Goal: Task Accomplishment & Management: Use online tool/utility

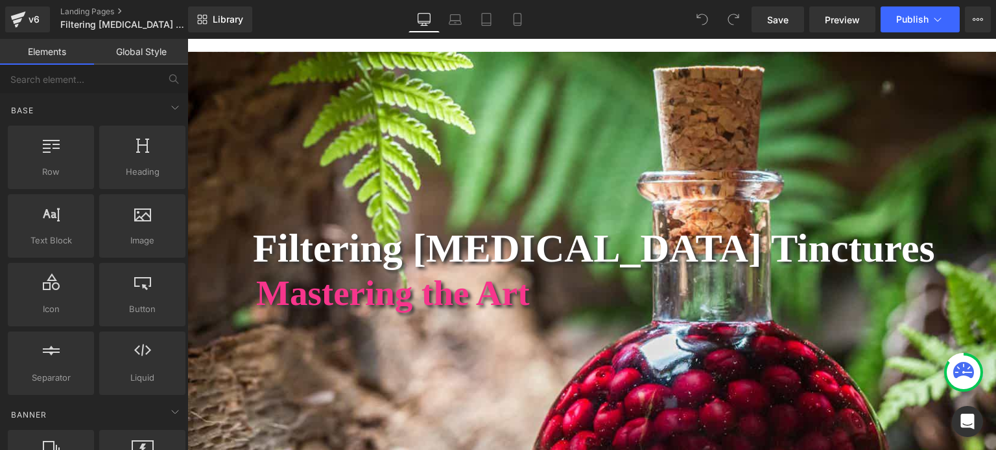
scroll to position [130, 0]
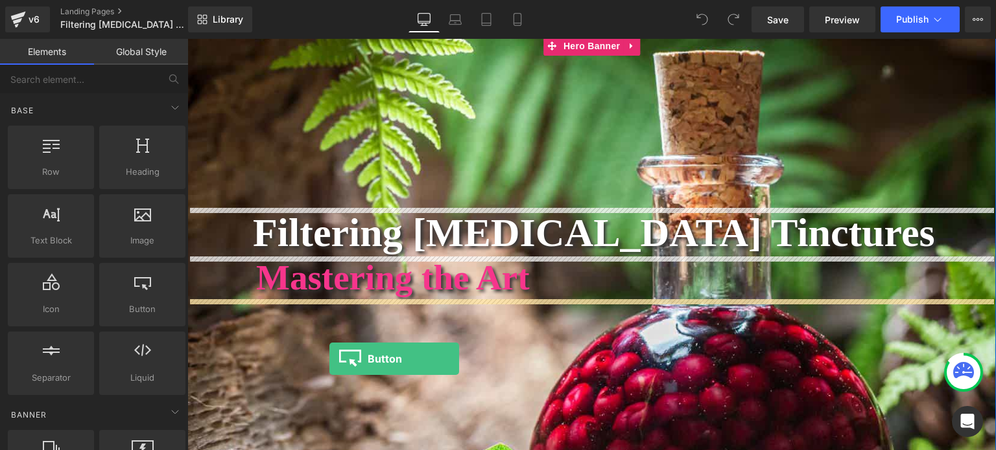
drag, startPoint x: 321, startPoint y: 332, endPoint x: 329, endPoint y: 359, distance: 28.3
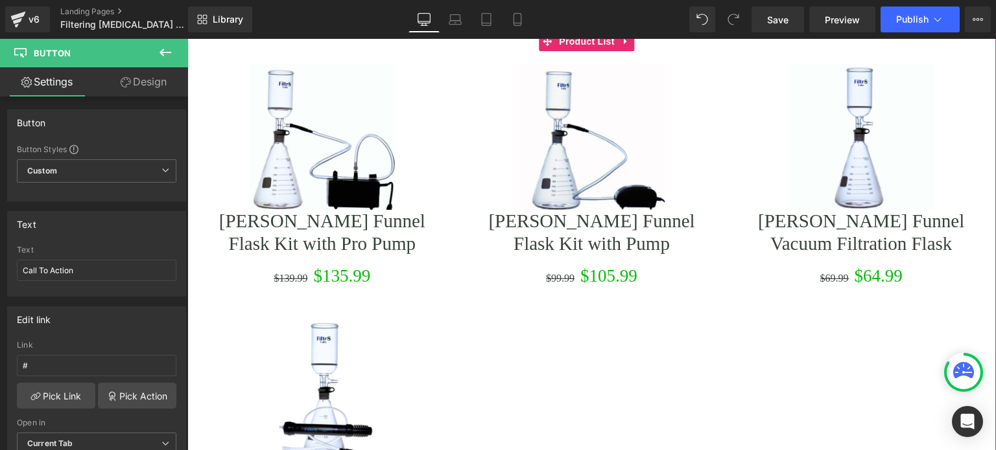
scroll to position [3565, 0]
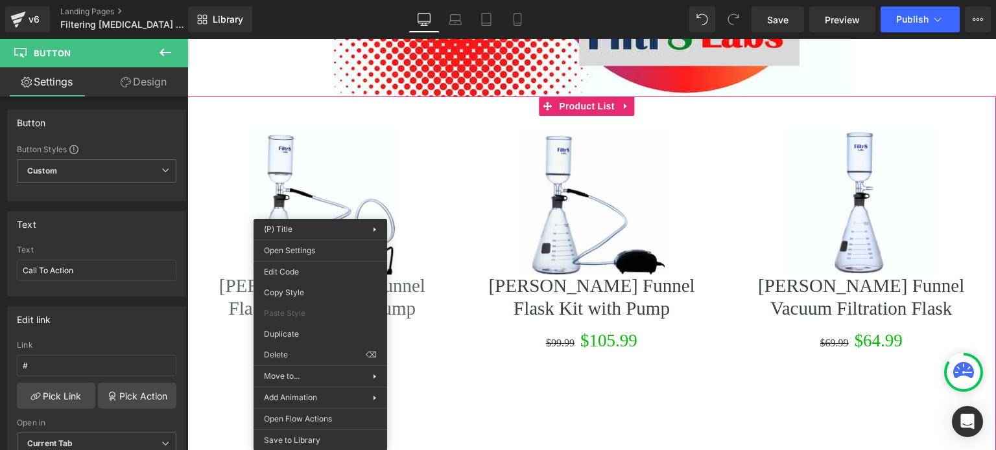
click at [439, 277] on link "[PERSON_NAME] Funnel Flask Kit with Pro Pump" at bounding box center [322, 297] width 244 height 45
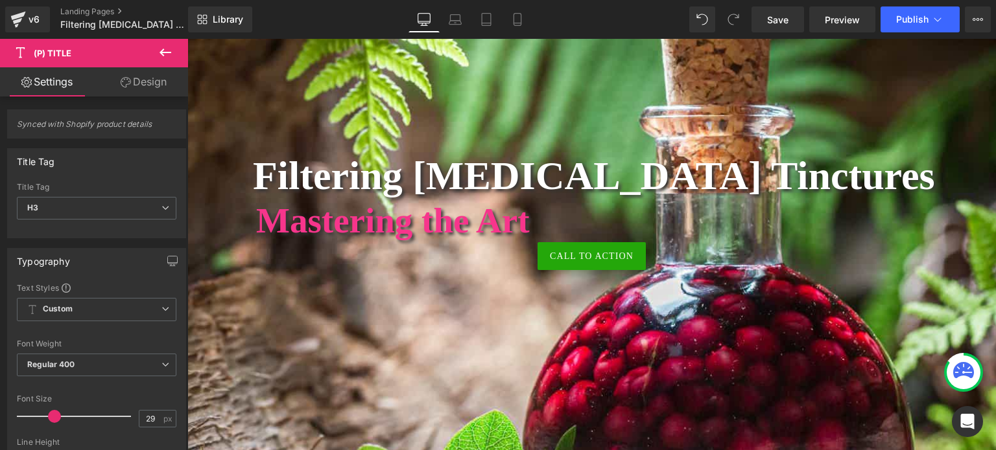
scroll to position [194, 0]
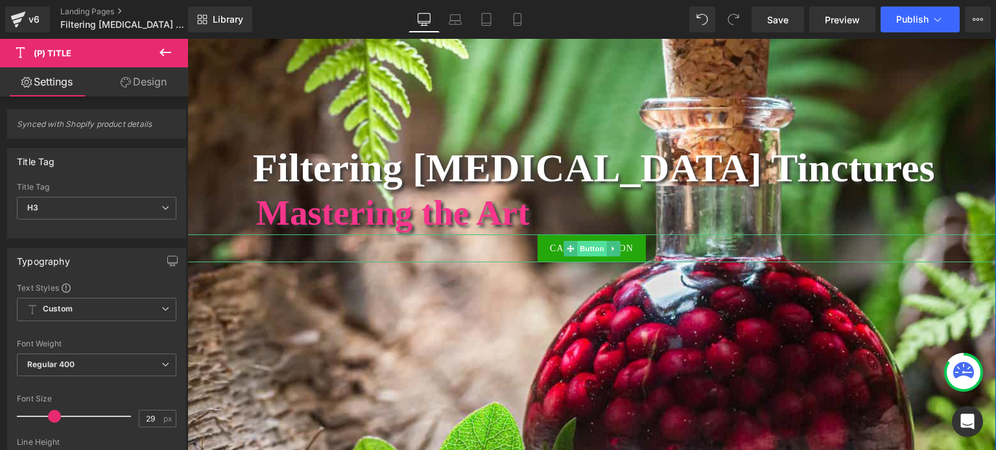
click at [583, 243] on span "Button" at bounding box center [592, 249] width 30 height 16
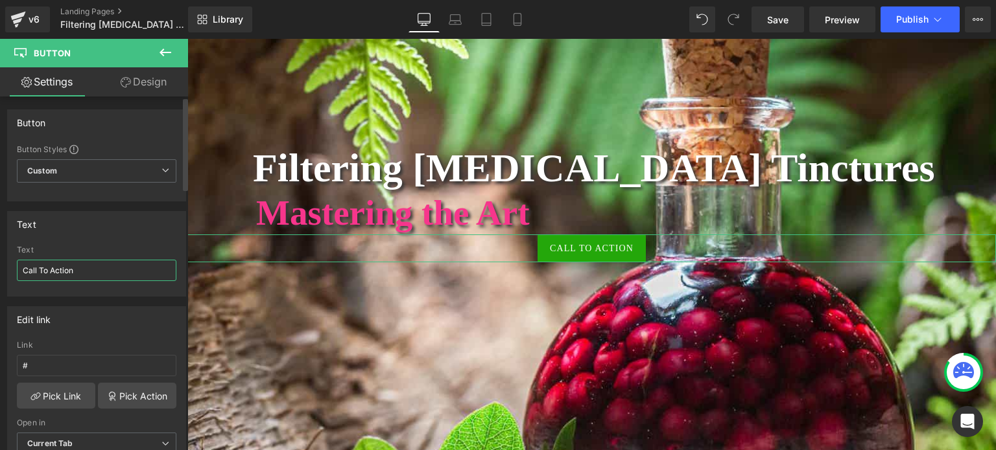
drag, startPoint x: 80, startPoint y: 273, endPoint x: 0, endPoint y: 272, distance: 79.7
click at [0, 272] on div "Text Call To Action Text Call To Action" at bounding box center [97, 249] width 194 height 95
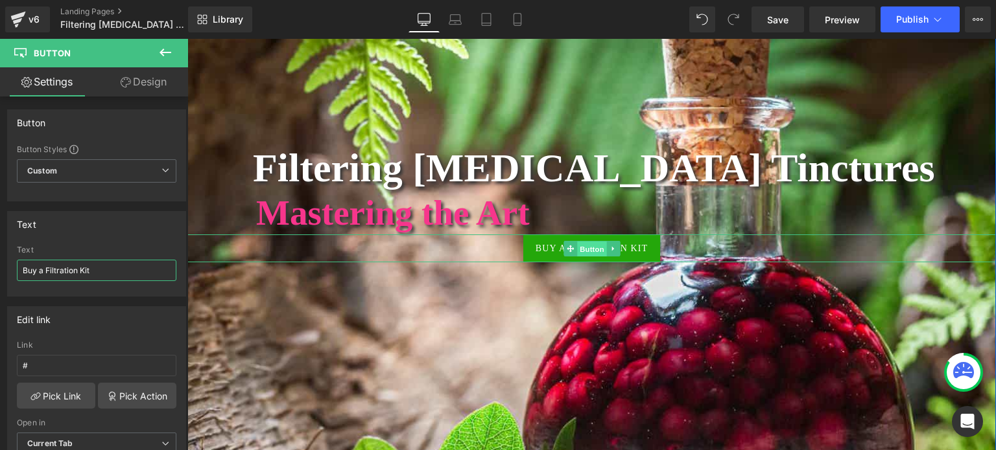
click at [577, 244] on span "Button" at bounding box center [592, 250] width 30 height 16
type input "Buy a Filtration Kit"
click at [156, 76] on link "Design" at bounding box center [144, 81] width 94 height 29
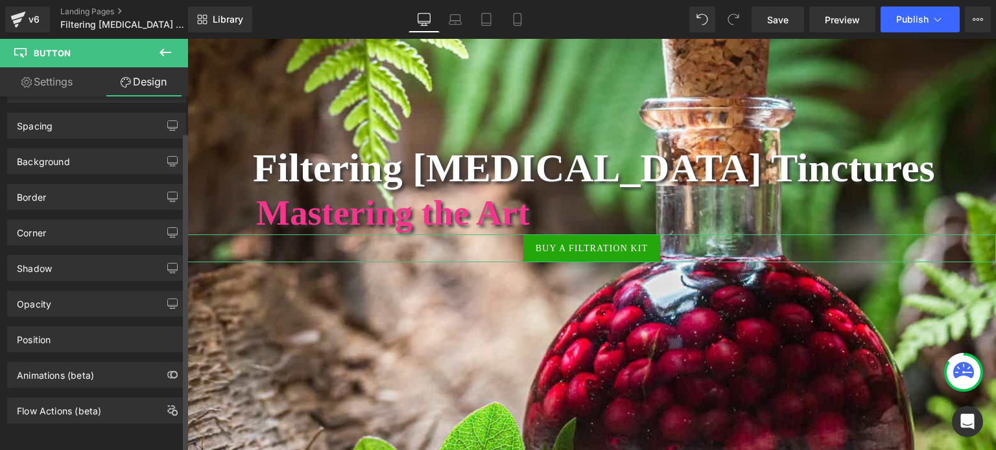
scroll to position [0, 0]
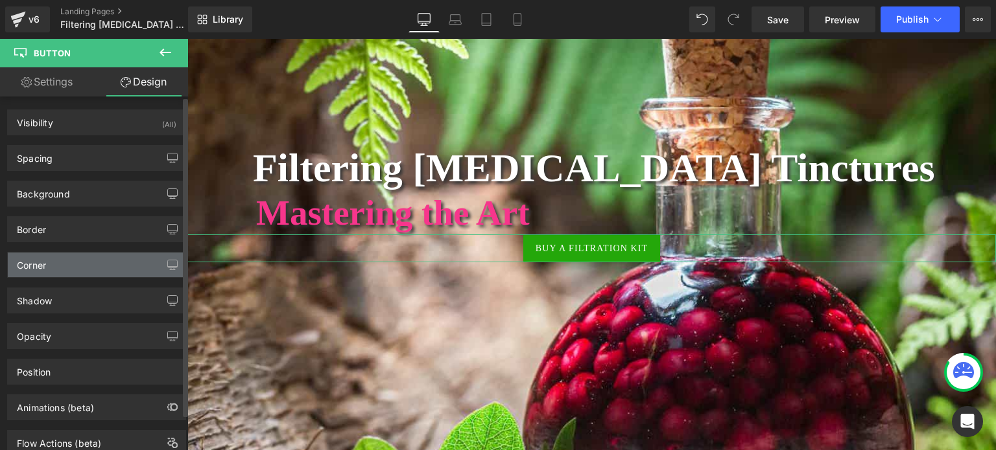
click at [87, 264] on div "Corner" at bounding box center [97, 265] width 178 height 25
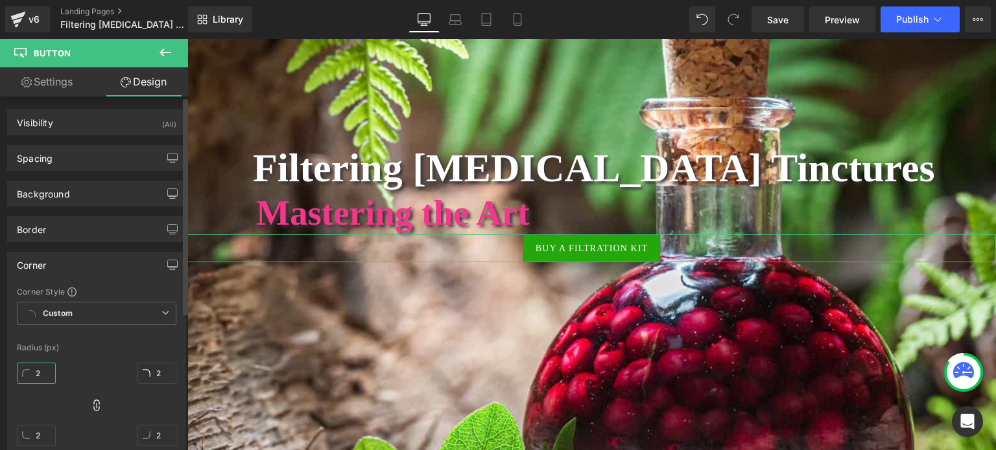
click at [47, 374] on input "2" at bounding box center [36, 373] width 39 height 21
type input "28"
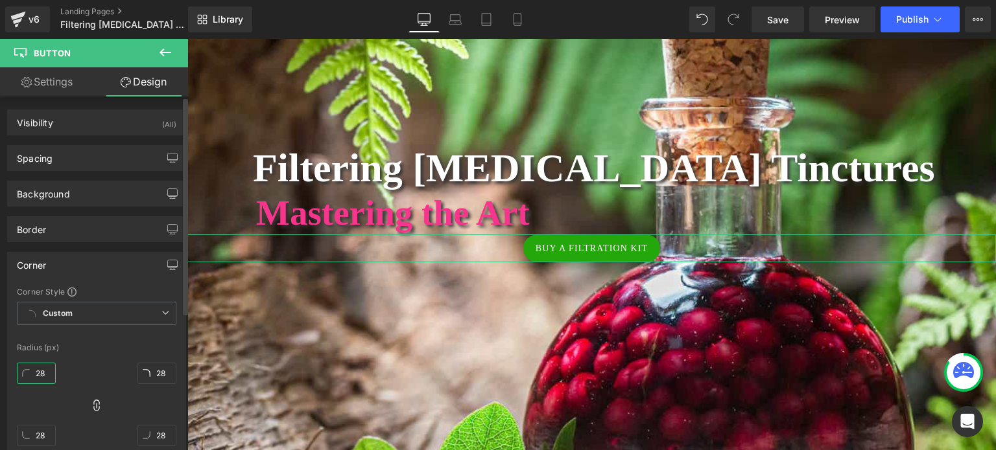
type input "28"
click at [583, 246] on span "Button" at bounding box center [592, 250] width 30 height 16
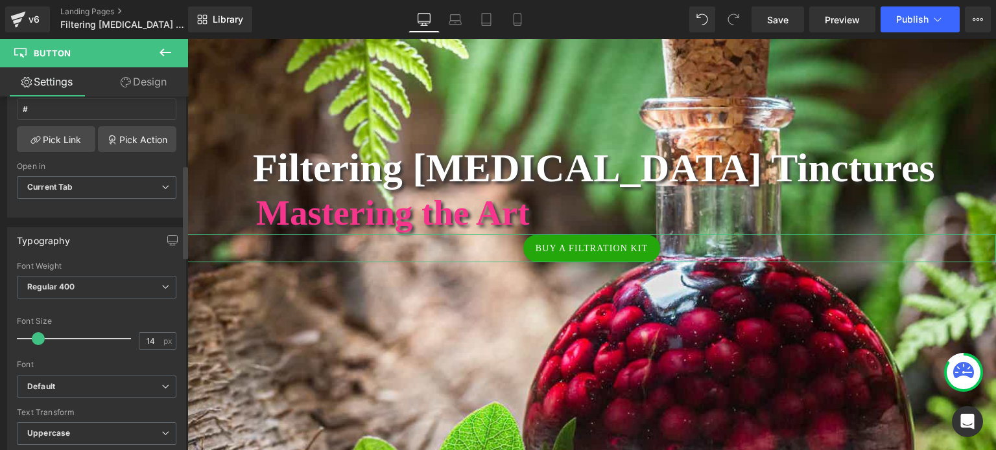
scroll to position [259, 0]
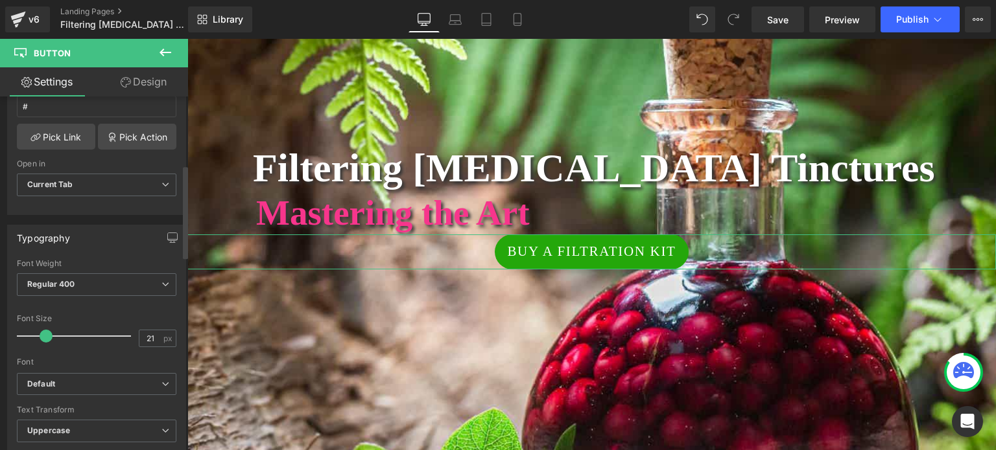
type input "20"
drag, startPoint x: 34, startPoint y: 337, endPoint x: 40, endPoint y: 336, distance: 6.6
click at [40, 336] on span at bounding box center [44, 336] width 13 height 13
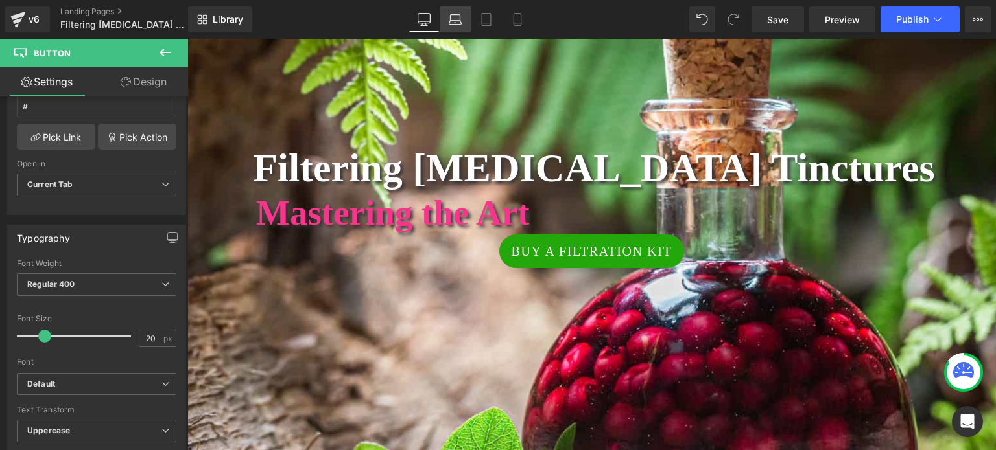
click at [454, 17] on icon at bounding box center [454, 19] width 13 height 13
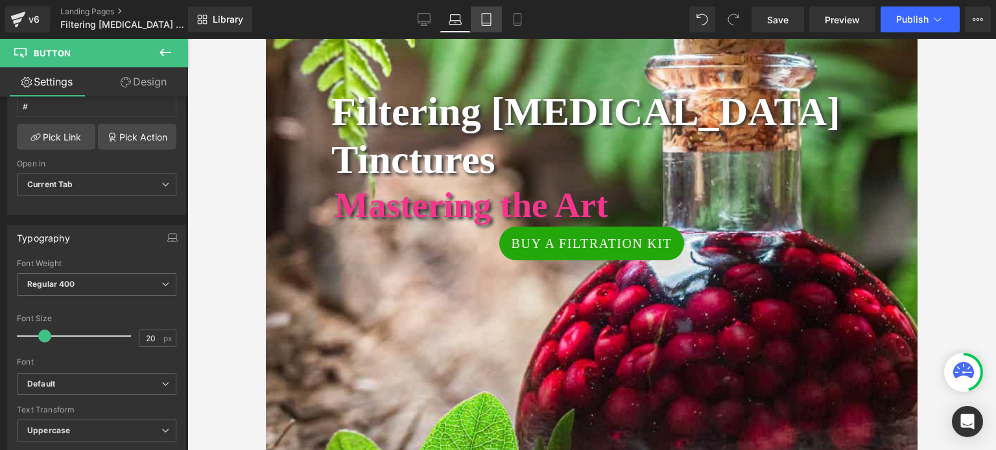
click at [487, 20] on icon at bounding box center [486, 19] width 13 height 13
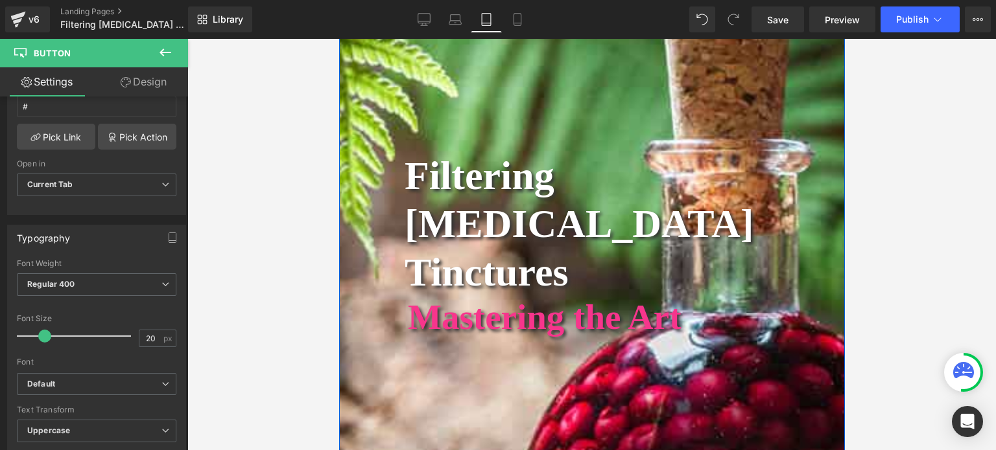
scroll to position [130, 0]
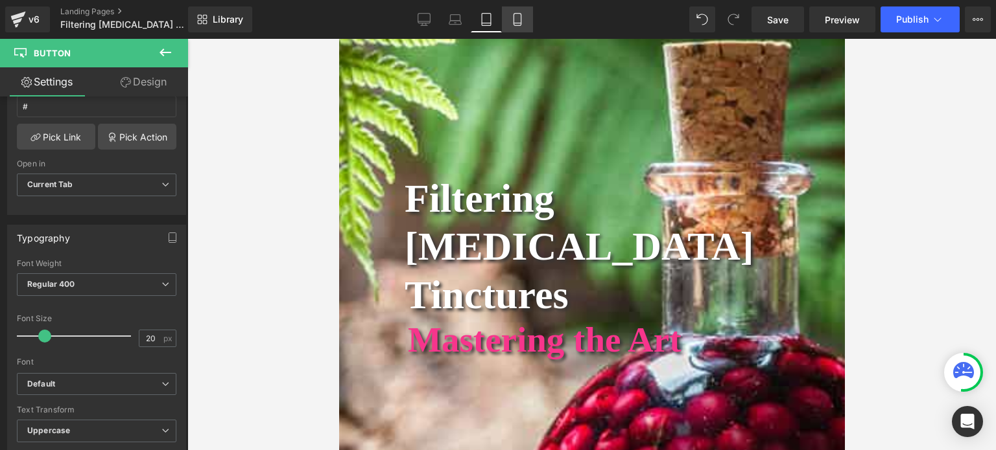
click at [520, 20] on icon at bounding box center [517, 19] width 13 height 13
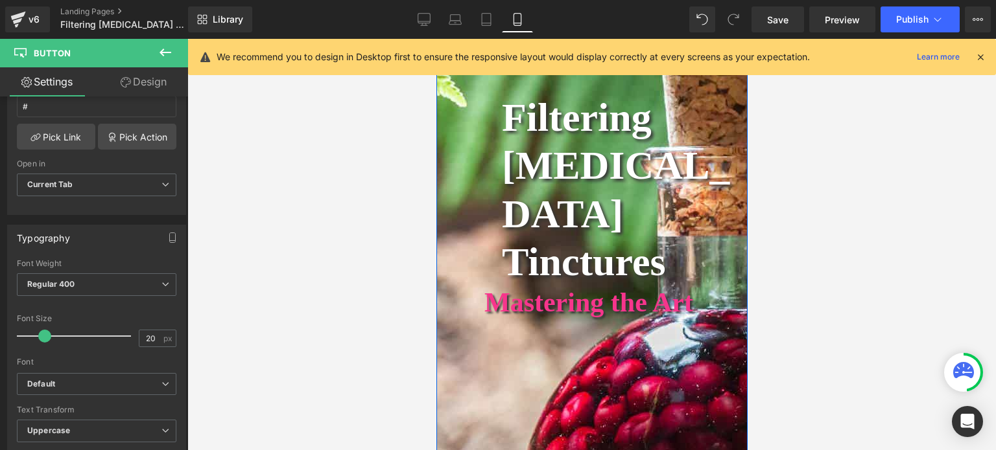
scroll to position [65, 0]
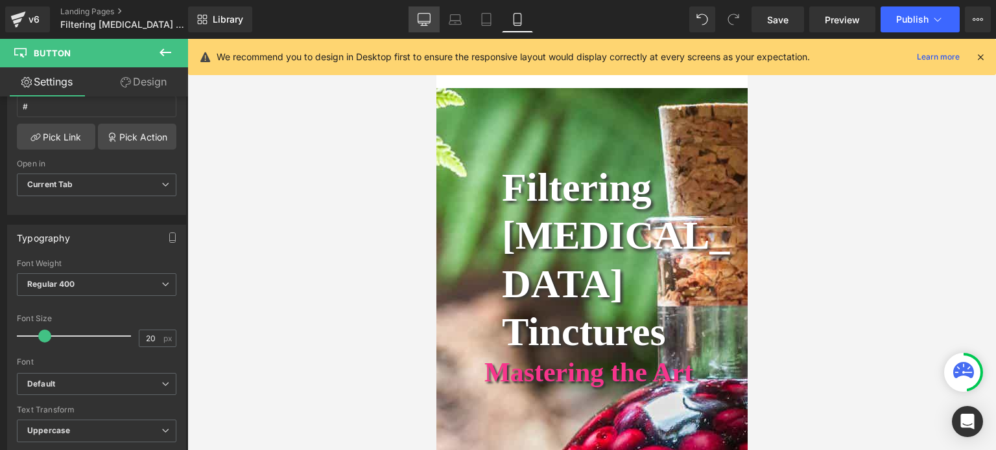
click at [421, 19] on icon at bounding box center [423, 19] width 13 height 13
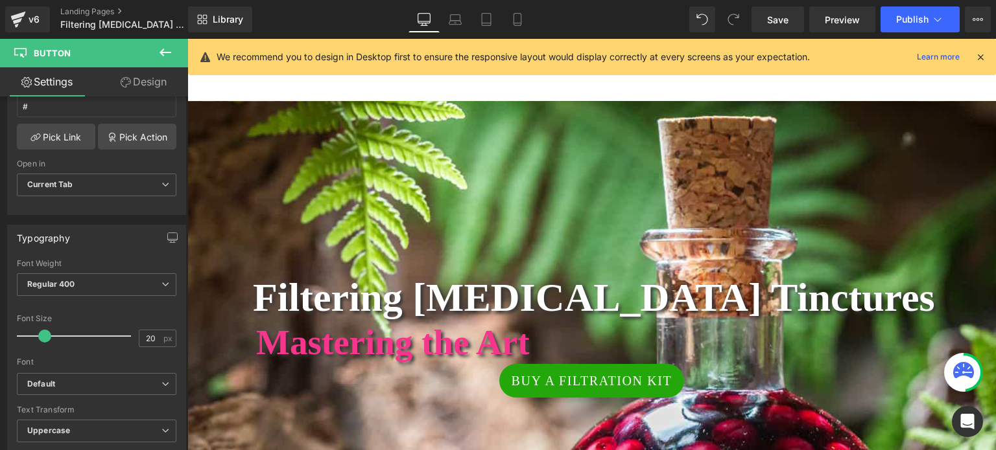
scroll to position [251, 0]
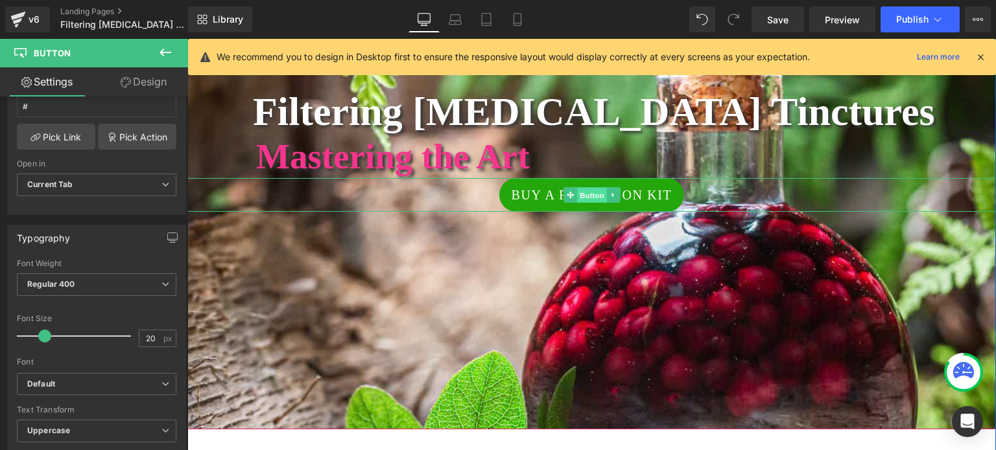
click at [578, 194] on span "Button" at bounding box center [592, 196] width 30 height 16
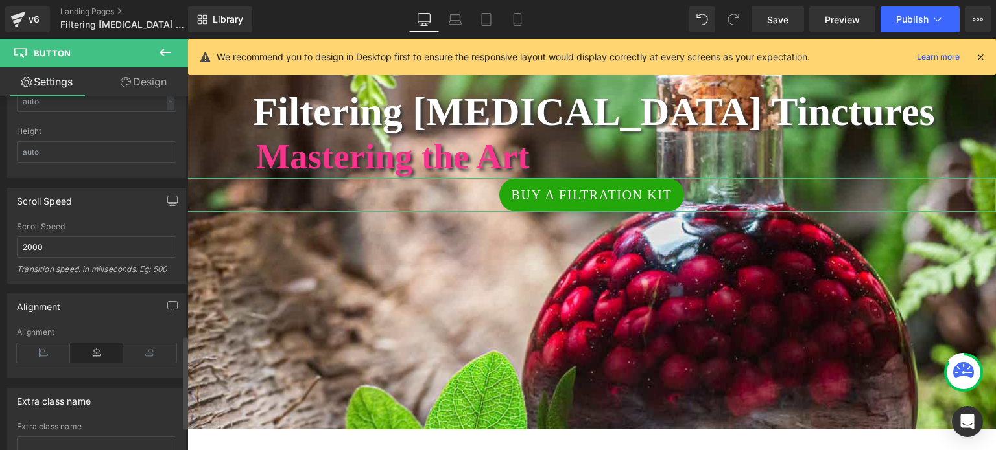
scroll to position [907, 0]
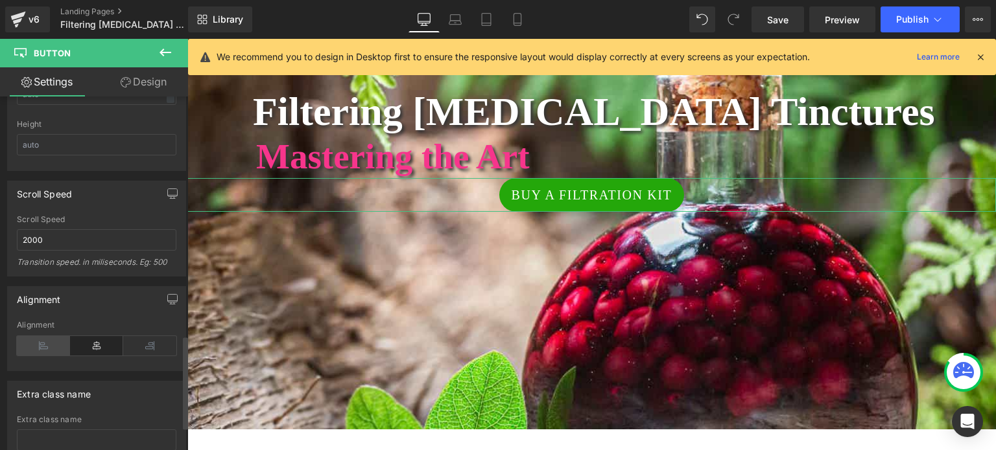
click at [49, 343] on icon at bounding box center [43, 345] width 53 height 19
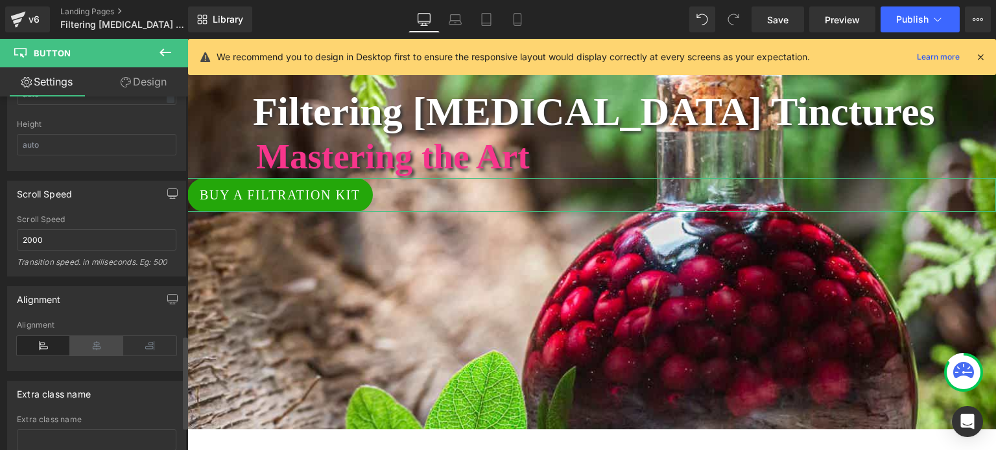
click at [96, 339] on icon at bounding box center [96, 345] width 53 height 19
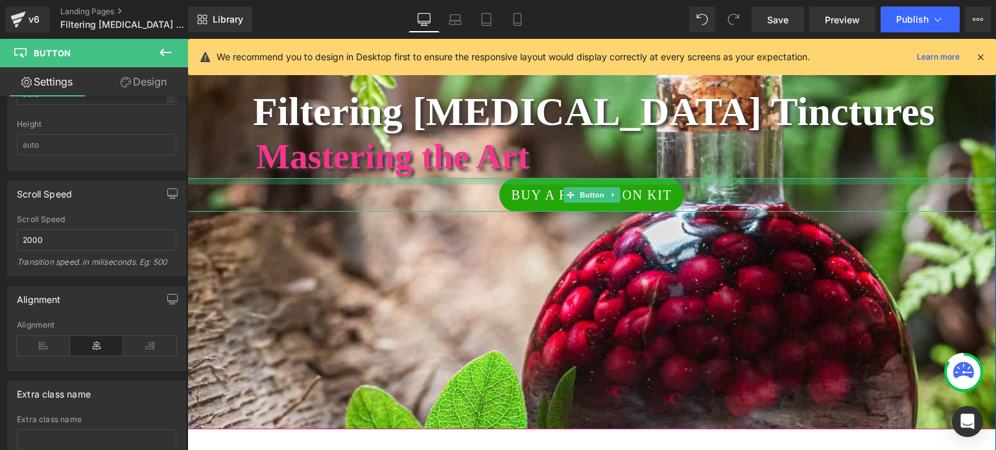
click at [590, 178] on div at bounding box center [591, 181] width 808 height 6
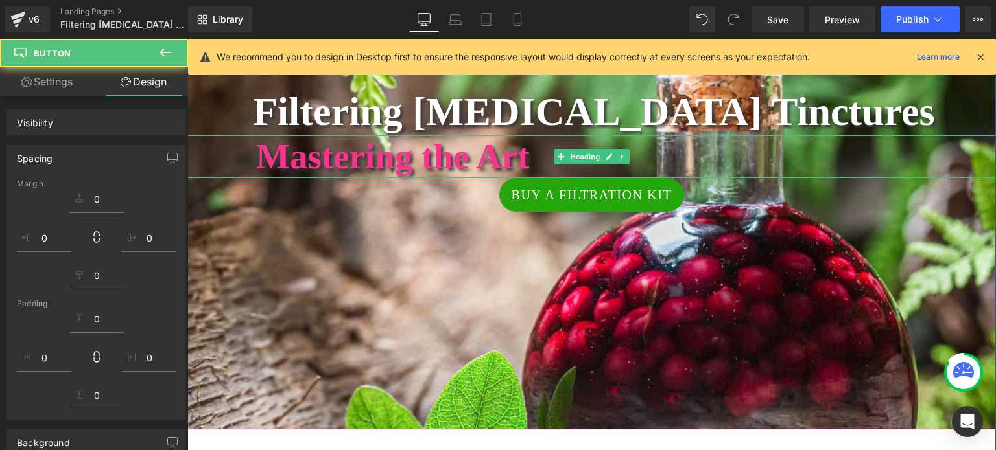
drag, startPoint x: 594, startPoint y: 165, endPoint x: 551, endPoint y: 145, distance: 47.5
click at [594, 164] on div "Mastering the Art Heading" at bounding box center [591, 156] width 808 height 43
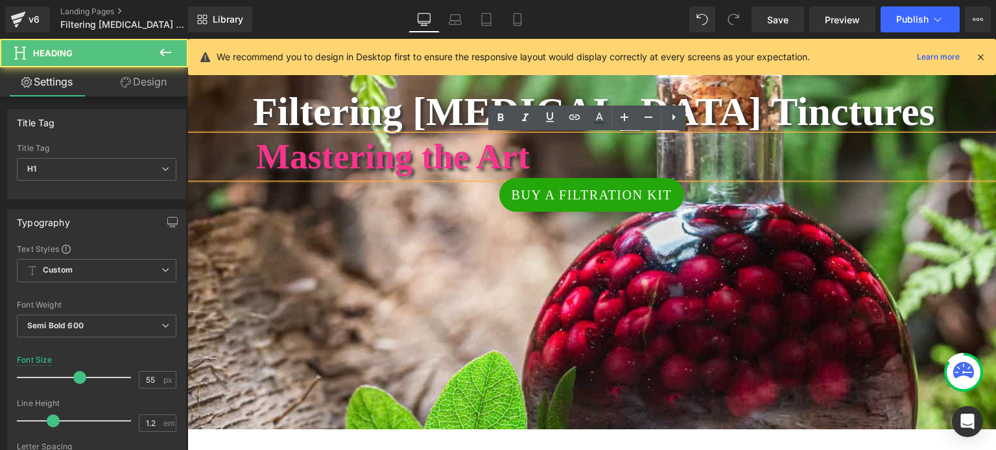
click at [550, 145] on h1 "Mastering the Art" at bounding box center [626, 156] width 740 height 43
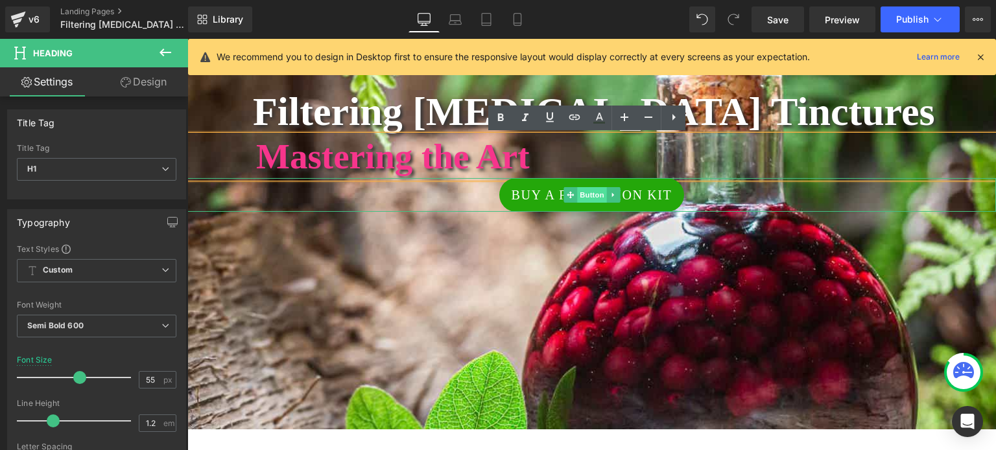
click at [578, 194] on span "Button" at bounding box center [592, 195] width 30 height 16
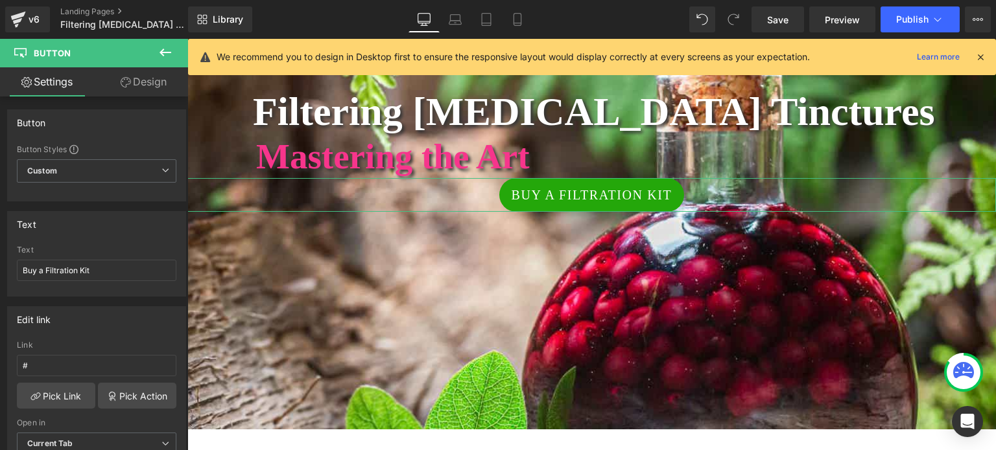
click at [141, 82] on link "Design" at bounding box center [144, 81] width 94 height 29
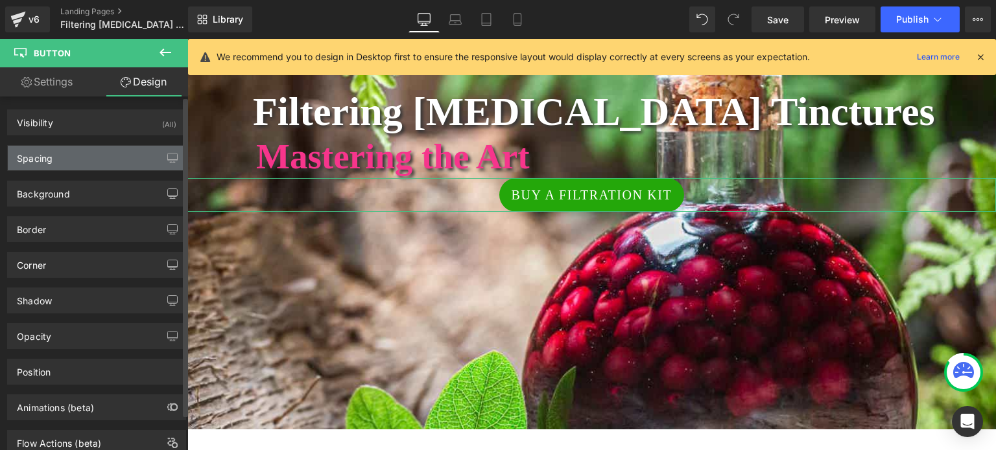
click at [79, 154] on div "Spacing" at bounding box center [97, 158] width 178 height 25
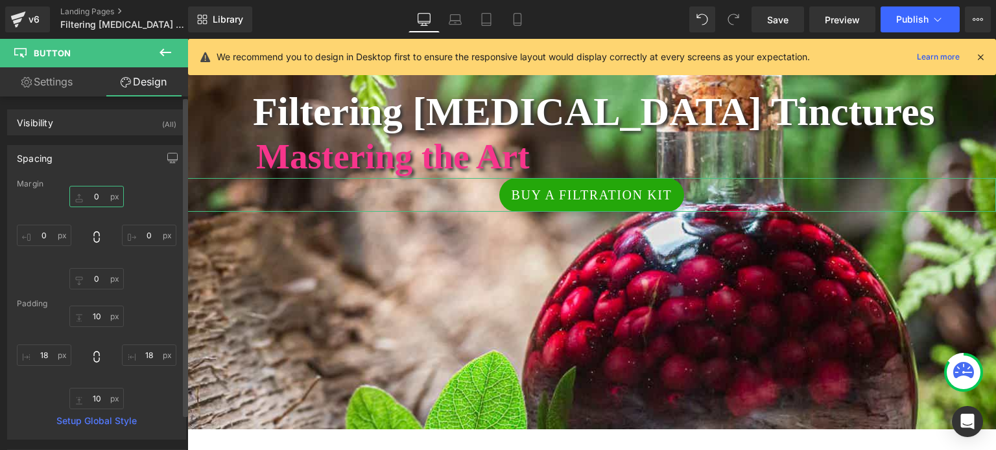
click at [100, 196] on input "0" at bounding box center [96, 196] width 54 height 21
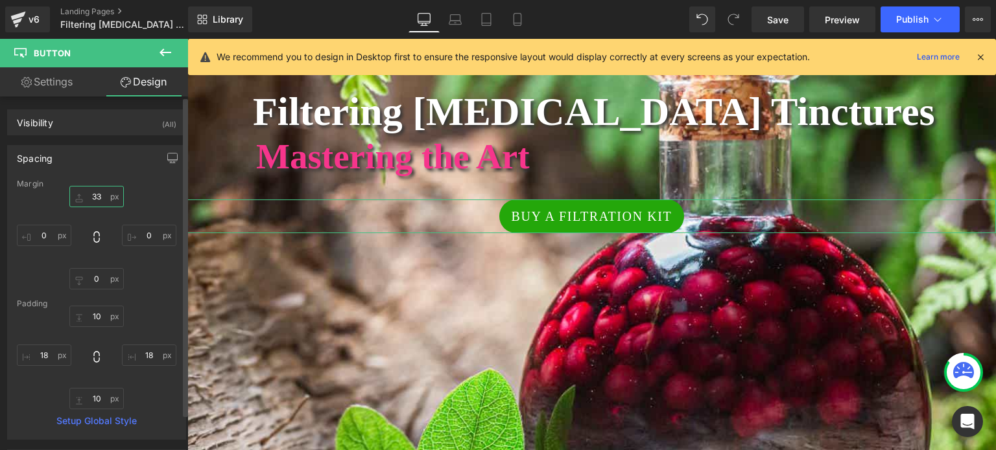
type input "34"
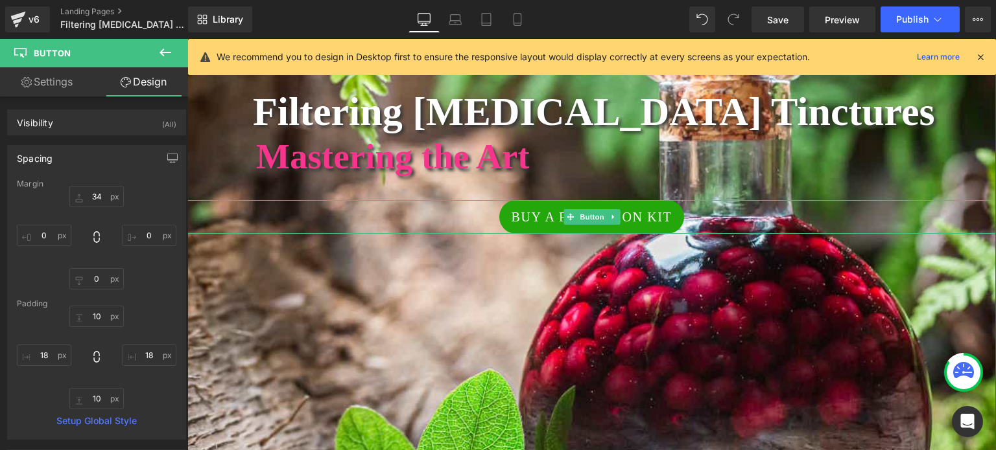
click at [309, 216] on div "Buy a Filtration Kit" at bounding box center [591, 217] width 808 height 34
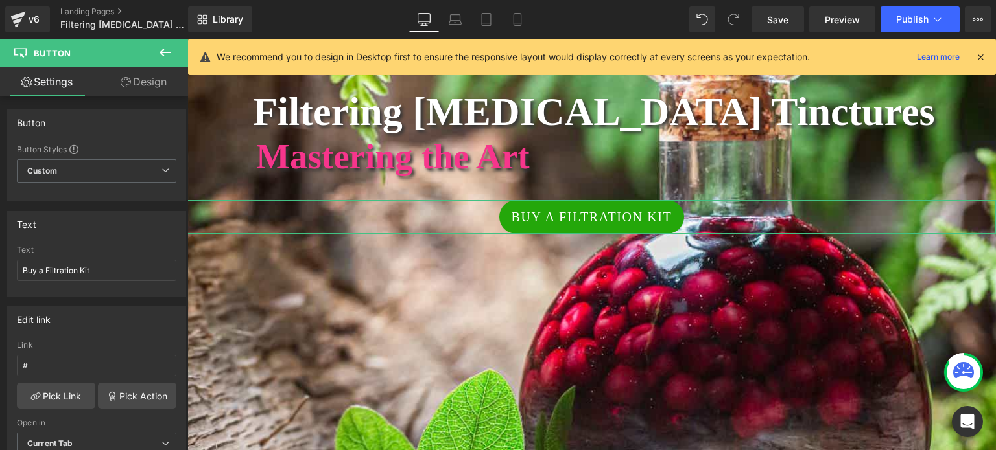
click at [146, 80] on link "Design" at bounding box center [144, 81] width 94 height 29
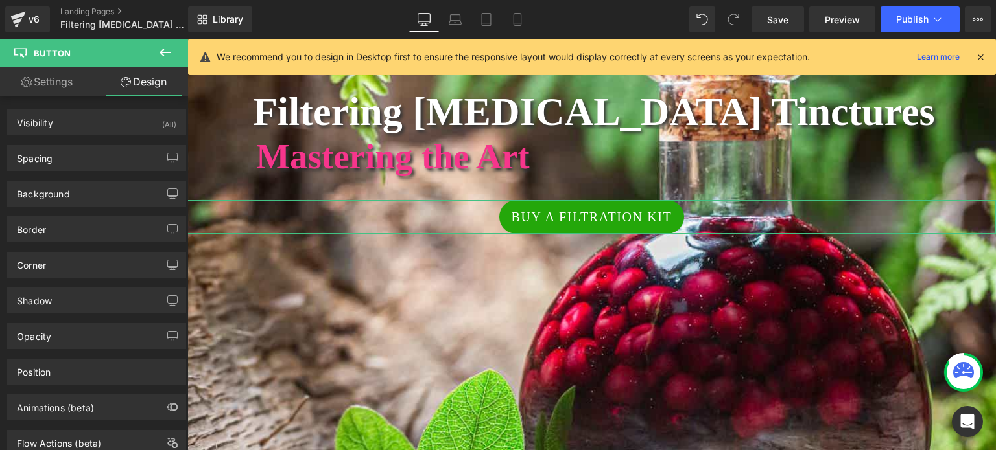
click at [63, 76] on link "Settings" at bounding box center [47, 81] width 94 height 29
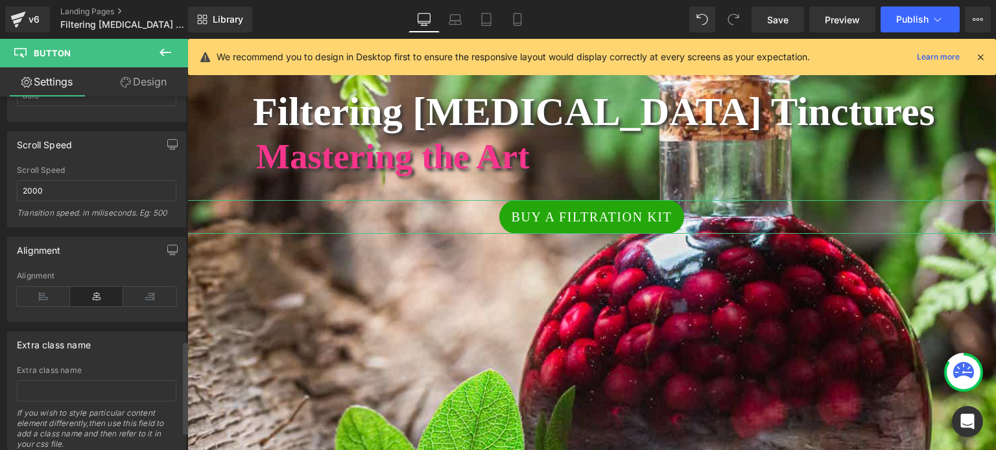
scroll to position [972, 0]
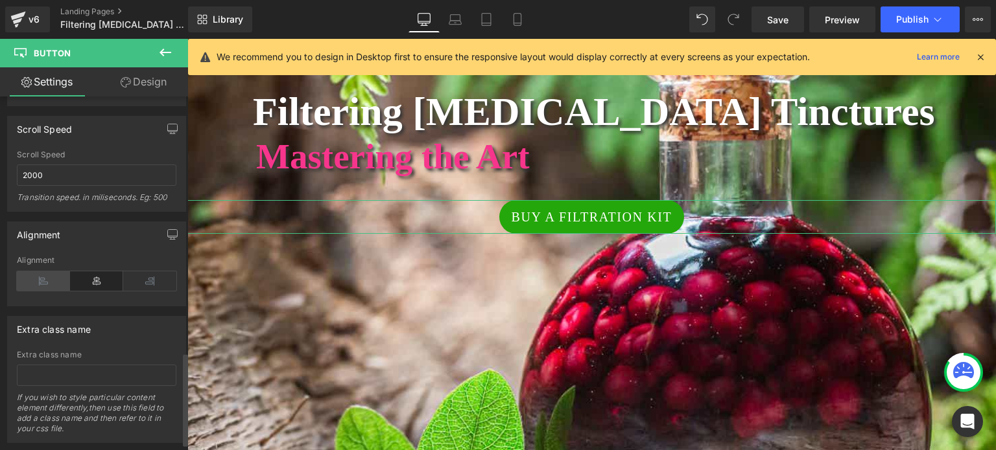
click at [54, 279] on icon at bounding box center [43, 281] width 53 height 19
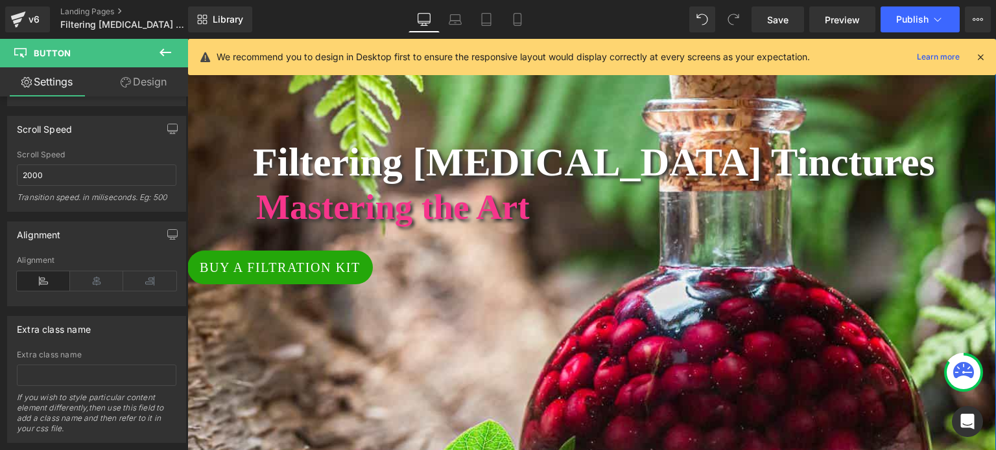
scroll to position [186, 0]
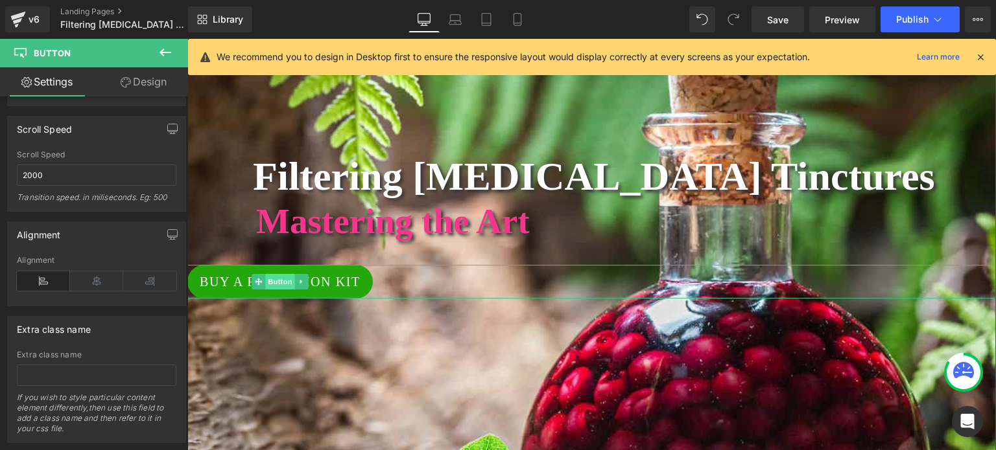
click at [272, 285] on span "Button" at bounding box center [280, 282] width 30 height 16
click at [139, 82] on link "Design" at bounding box center [144, 81] width 94 height 29
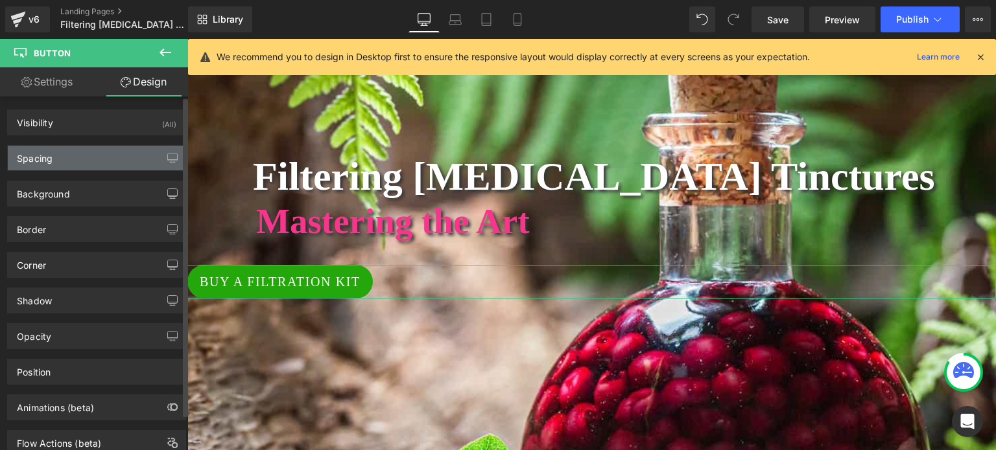
click at [69, 159] on div "Spacing" at bounding box center [97, 158] width 178 height 25
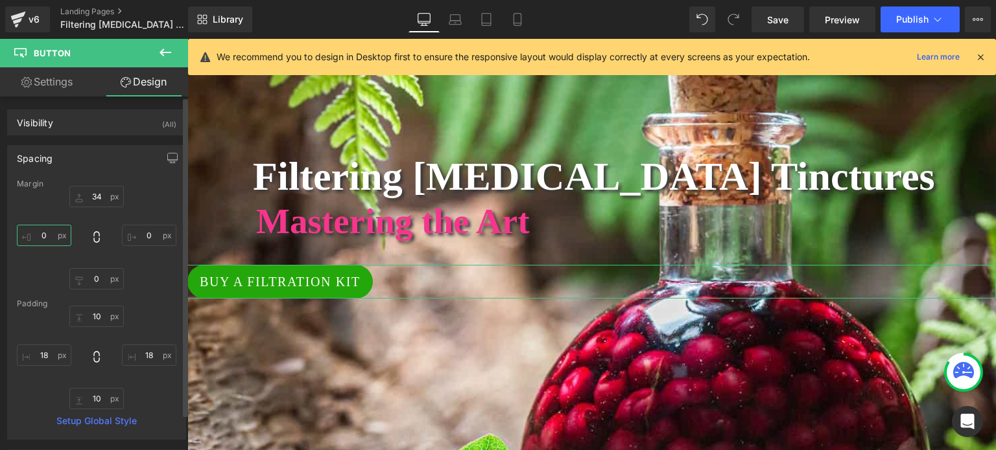
click at [47, 235] on input "0" at bounding box center [44, 235] width 54 height 21
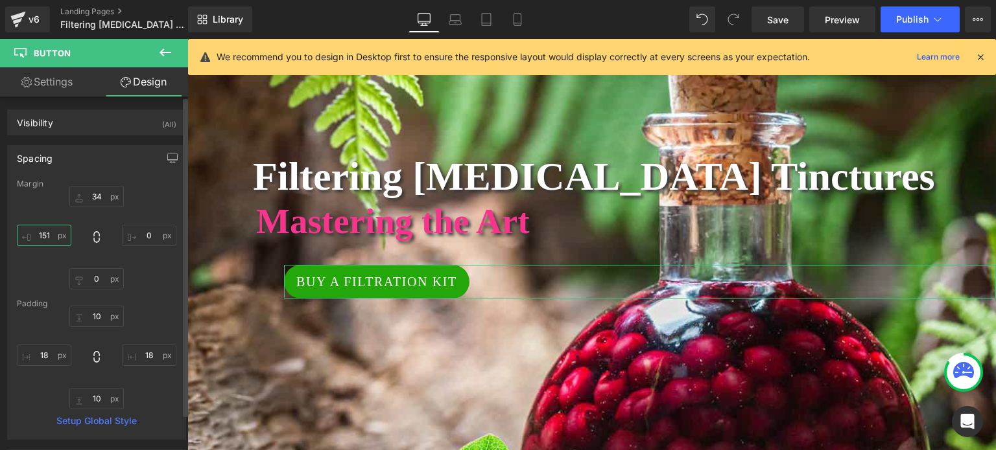
type input "152"
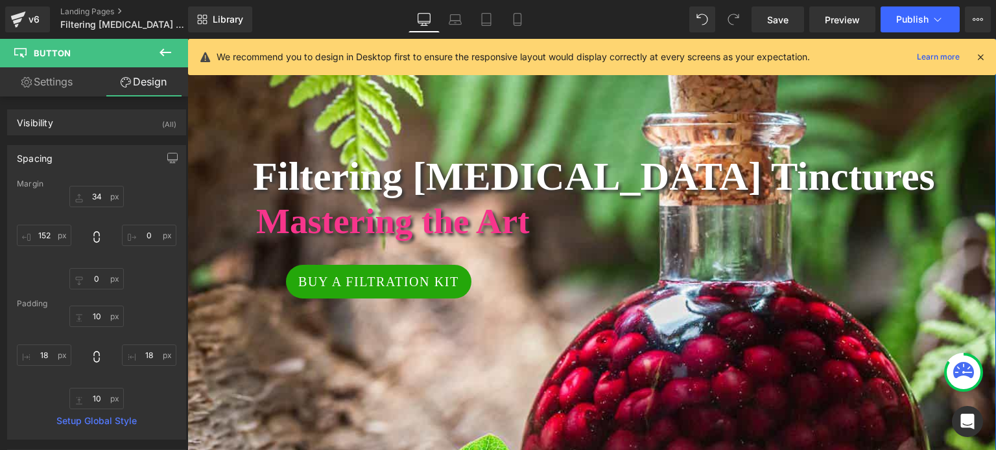
click at [305, 340] on div at bounding box center [591, 248] width 808 height 537
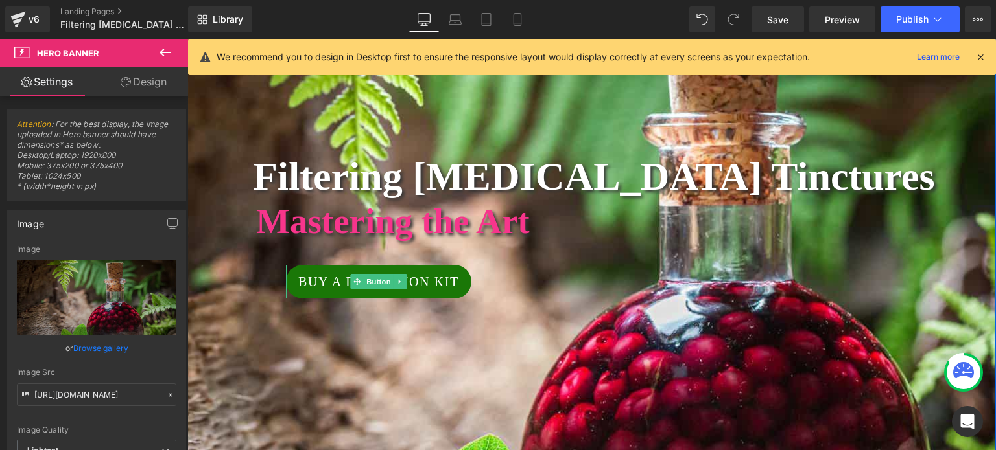
click at [309, 278] on span "Buy a Filtration Kit" at bounding box center [378, 281] width 161 height 19
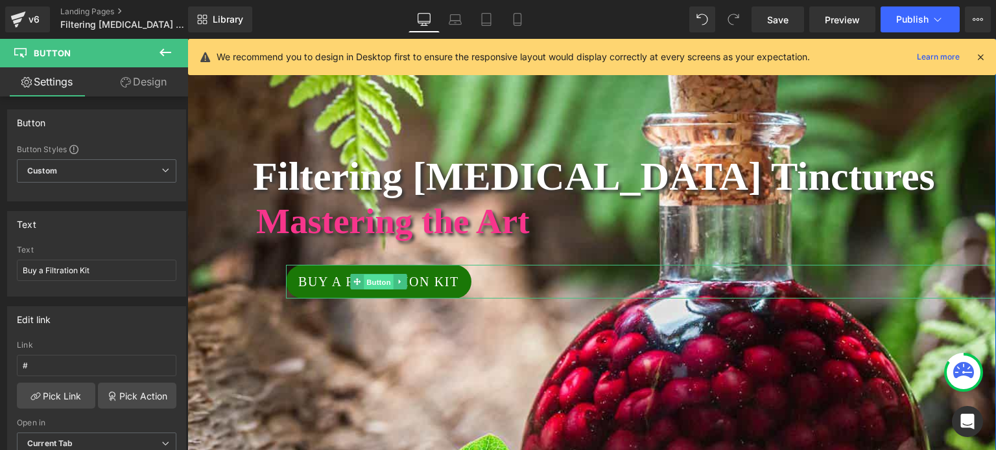
click at [370, 279] on span "Button" at bounding box center [379, 283] width 30 height 16
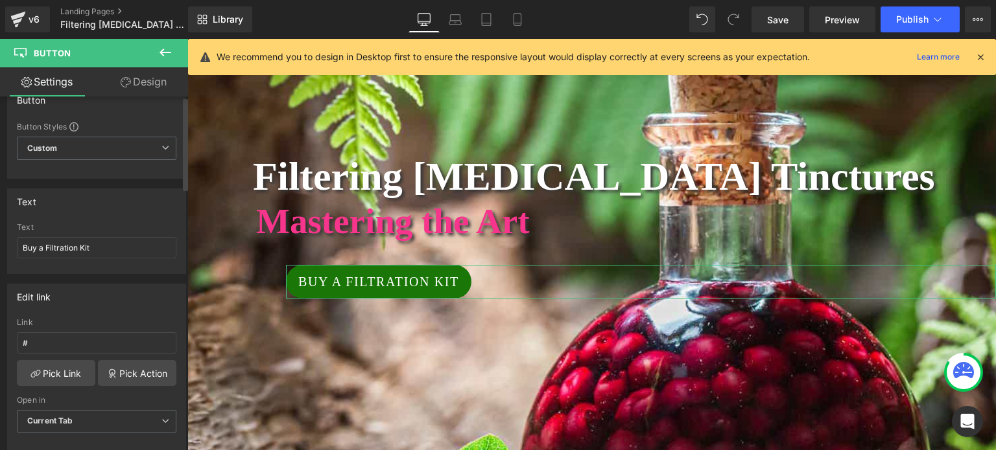
scroll to position [0, 0]
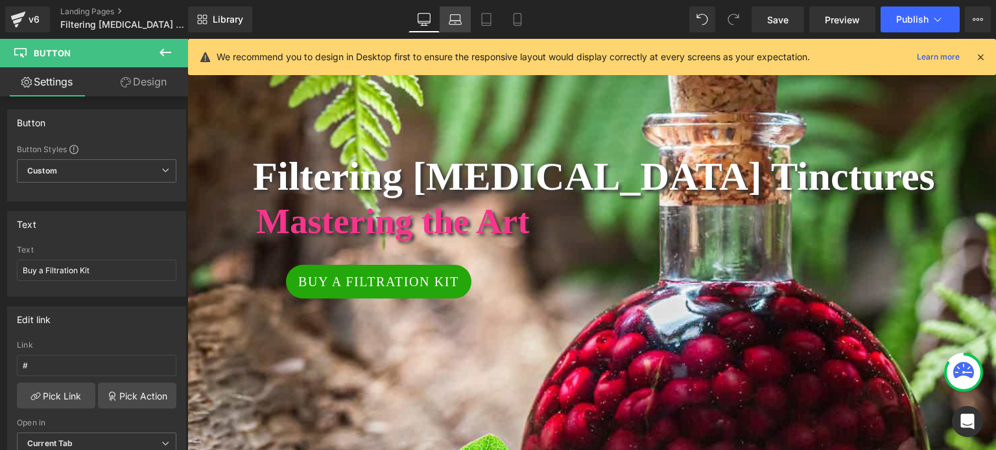
click at [454, 18] on icon at bounding box center [454, 19] width 13 height 13
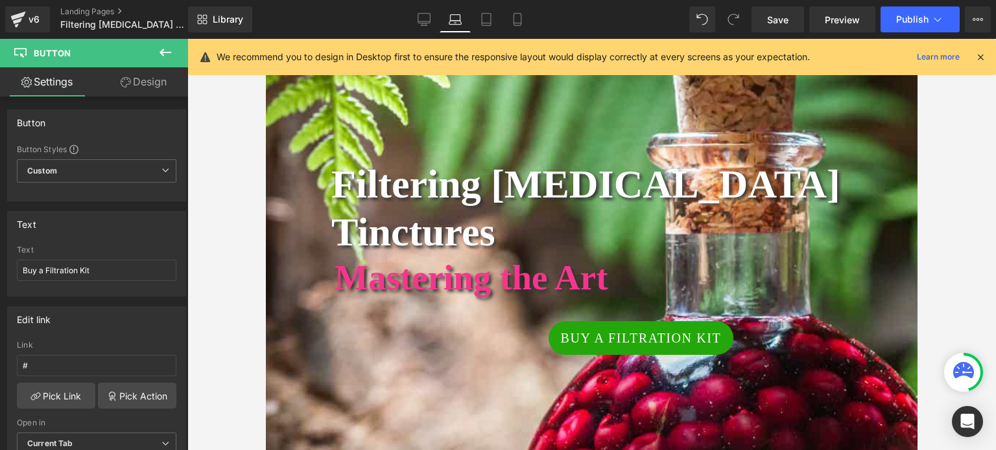
scroll to position [194, 0]
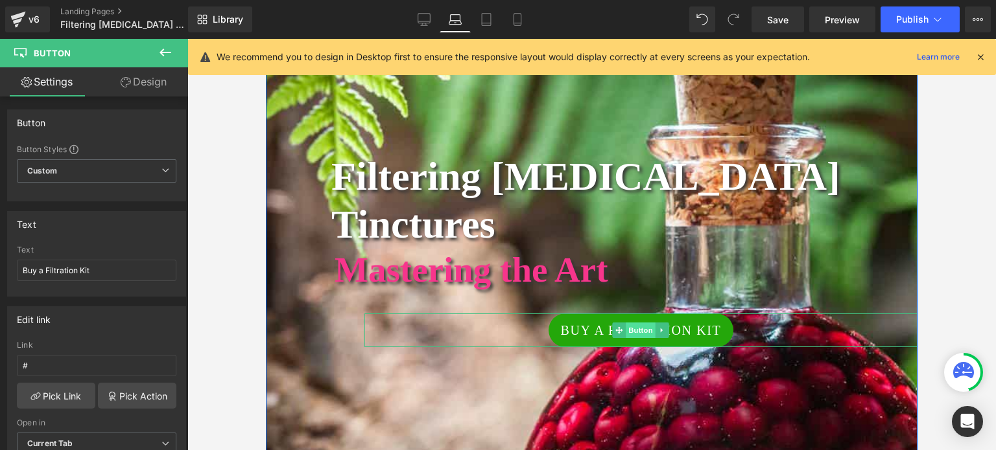
click at [629, 323] on span "Button" at bounding box center [641, 331] width 30 height 16
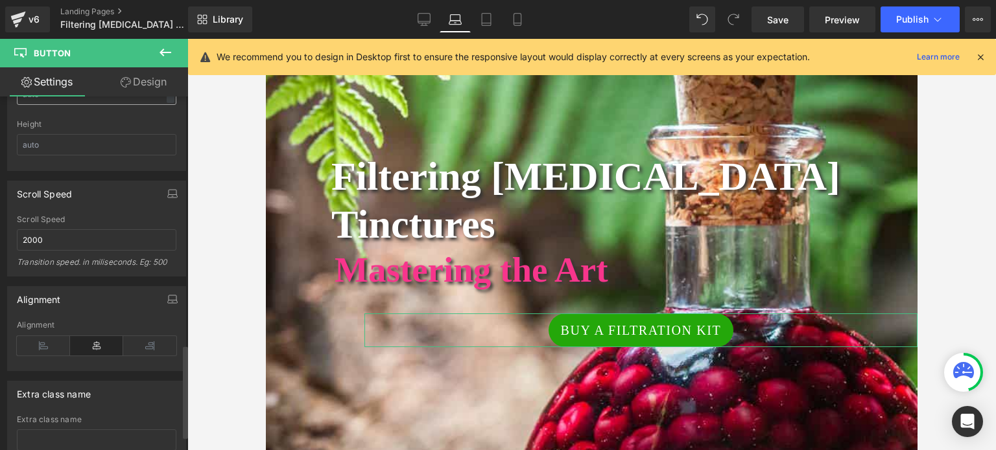
scroll to position [972, 0]
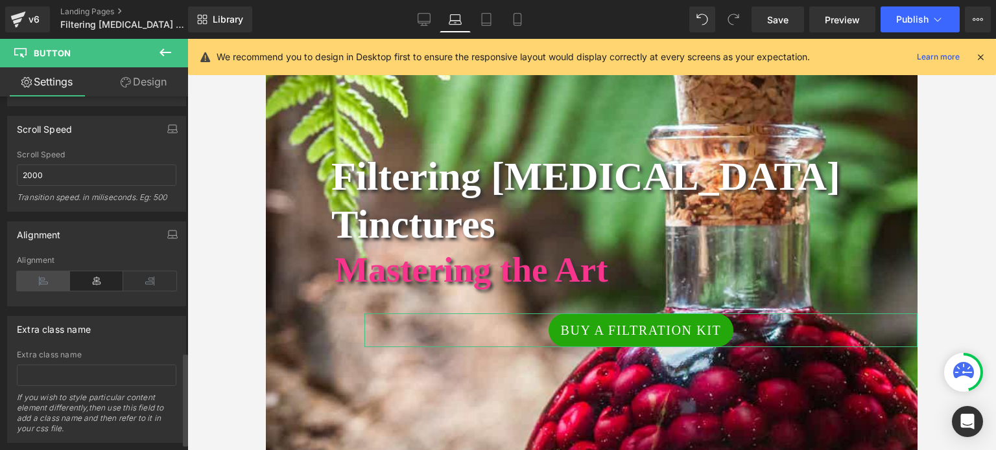
click at [41, 272] on icon at bounding box center [43, 281] width 53 height 19
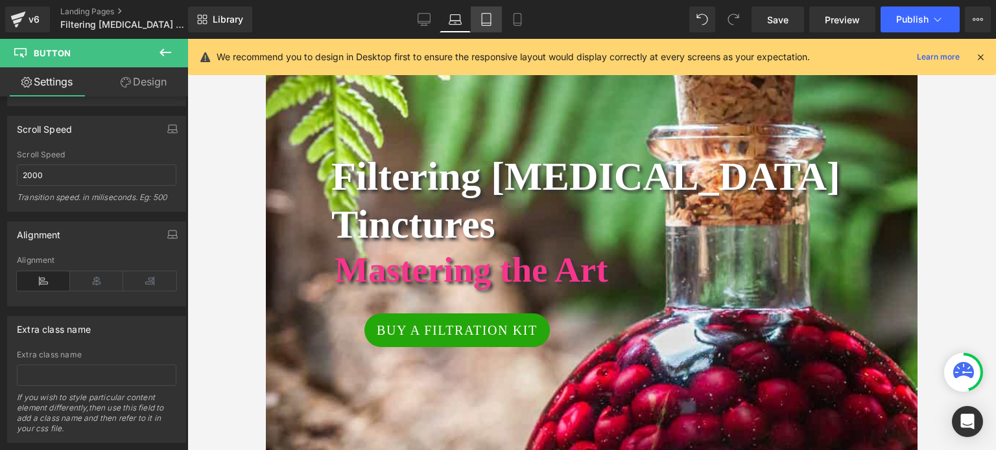
click at [485, 15] on icon at bounding box center [486, 19] width 13 height 13
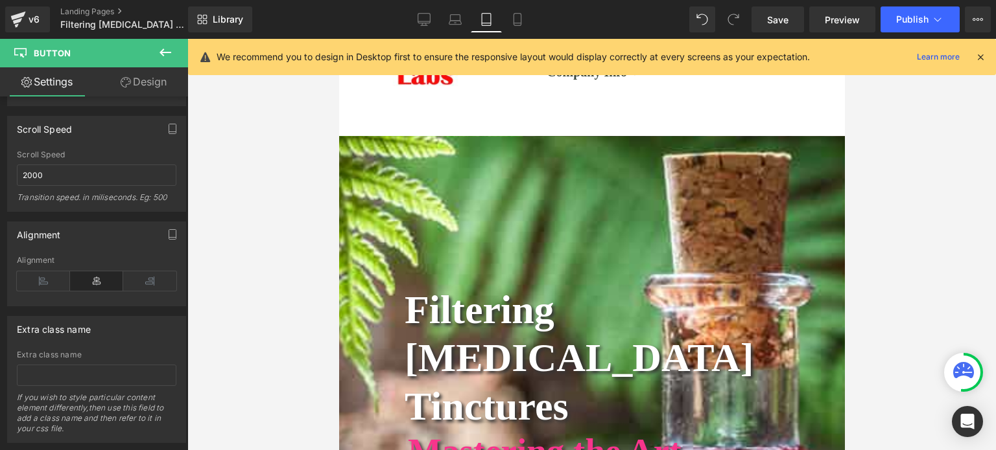
scroll to position [0, 0]
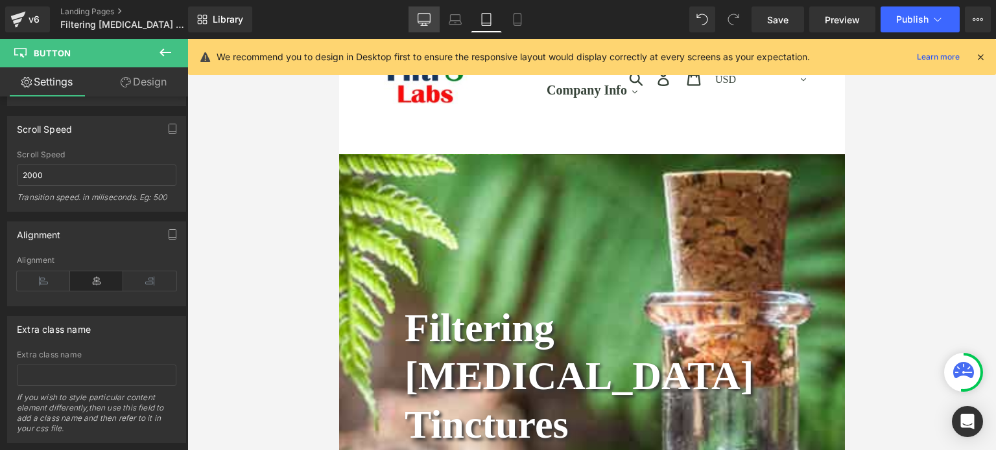
click at [433, 17] on link "Desktop" at bounding box center [423, 19] width 31 height 26
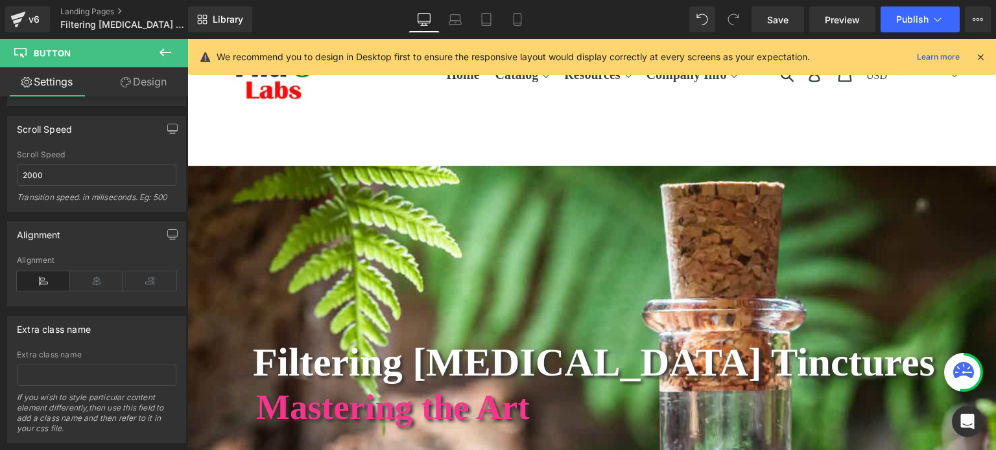
scroll to position [273, 0]
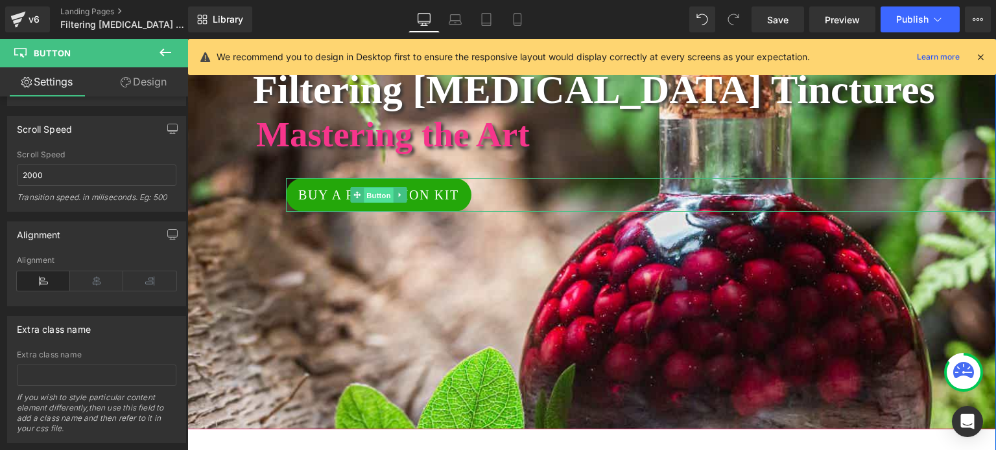
click at [364, 193] on span "Button" at bounding box center [379, 196] width 30 height 16
click at [369, 192] on span "Button" at bounding box center [379, 195] width 30 height 16
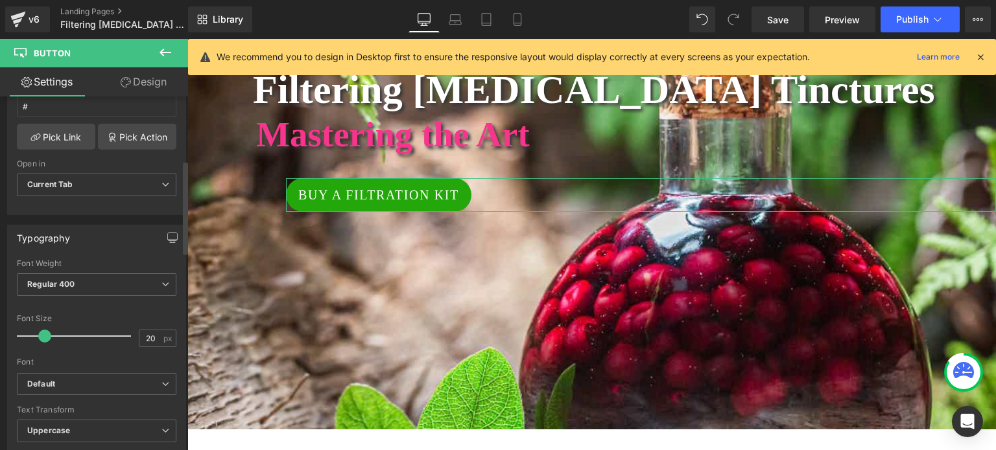
scroll to position [194, 0]
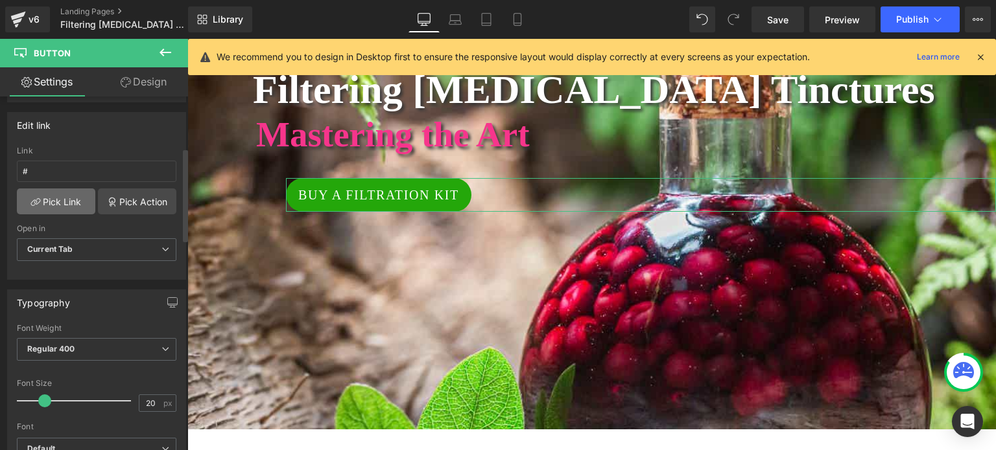
click at [63, 198] on link "Pick Link" at bounding box center [56, 202] width 78 height 26
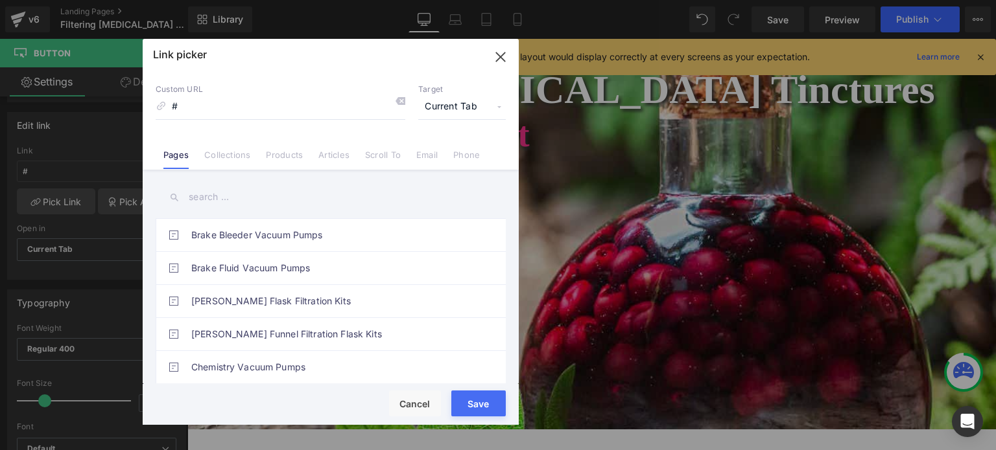
click at [296, 152] on link "Products" at bounding box center [284, 159] width 37 height 19
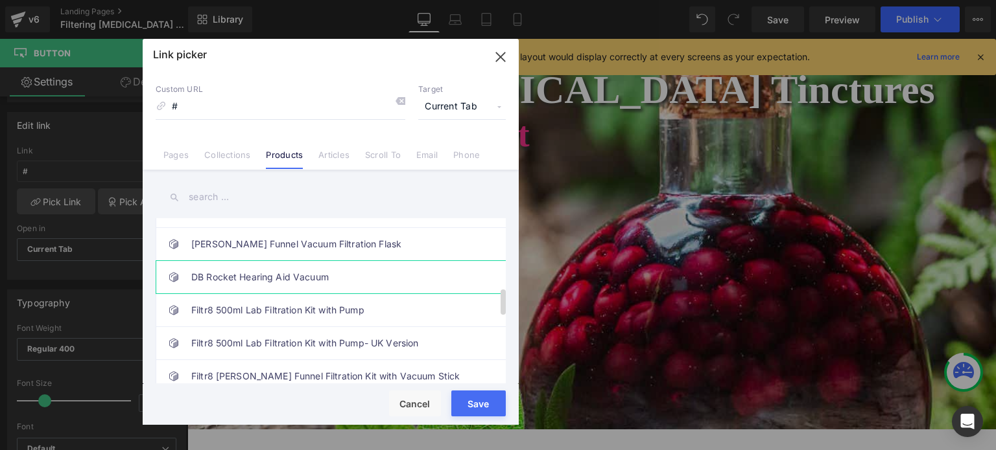
scroll to position [389, 0]
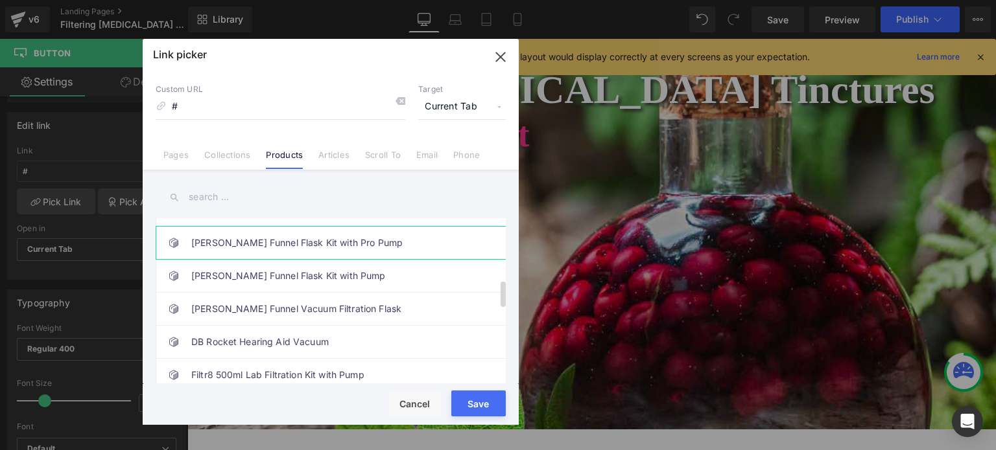
click at [224, 241] on link "[PERSON_NAME] Funnel Flask Kit with Pro Pump" at bounding box center [333, 243] width 285 height 32
type input "/products/[PERSON_NAME]-funnel-pro"
click at [0, 0] on div "Loading Product Data" at bounding box center [0, 0] width 0 height 0
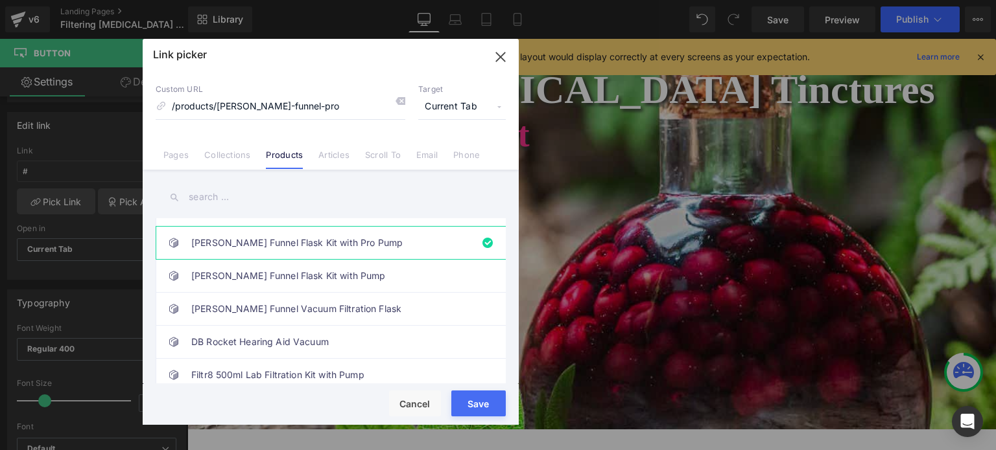
click at [474, 406] on button "Save" at bounding box center [478, 404] width 54 height 26
click at [474, 406] on div at bounding box center [591, 161] width 808 height 537
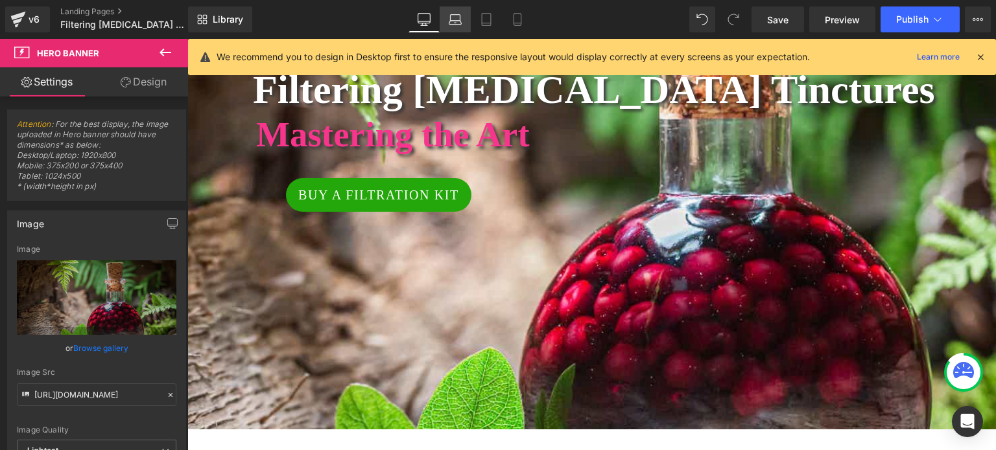
click at [450, 13] on icon at bounding box center [454, 19] width 13 height 13
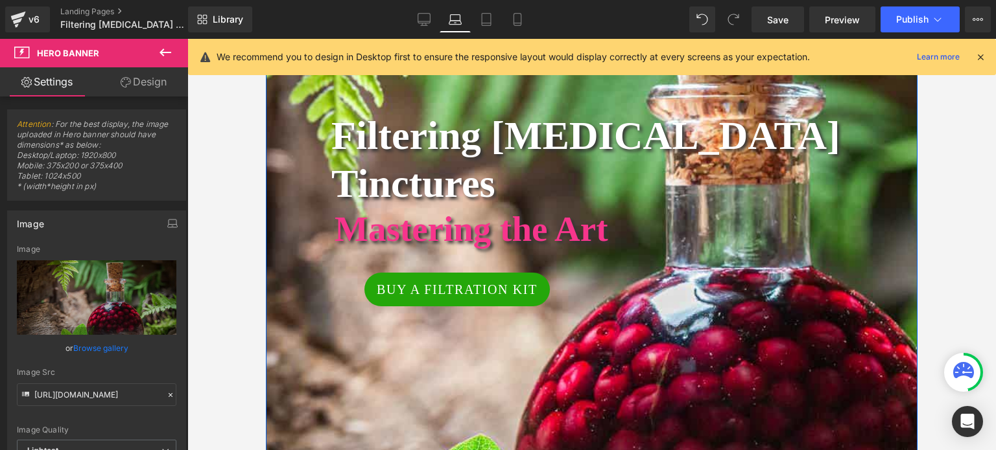
scroll to position [259, 0]
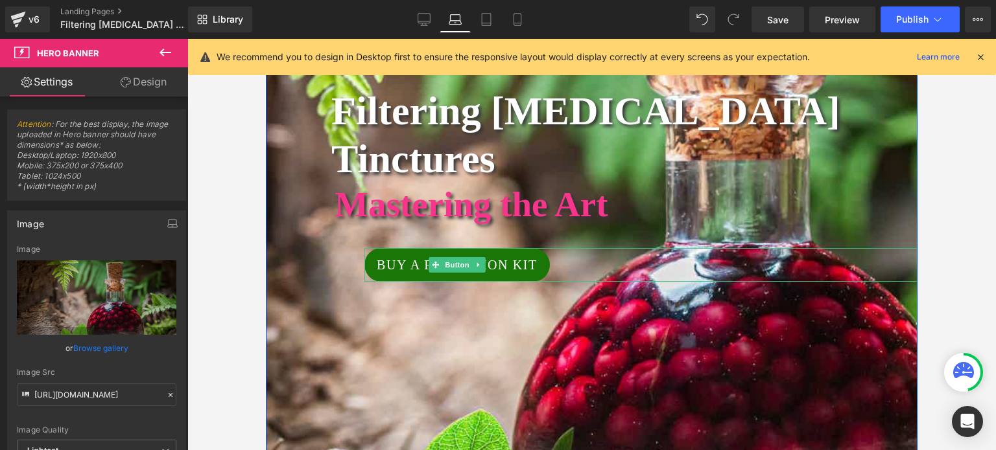
click at [407, 255] on span "Buy a Filtration Kit" at bounding box center [457, 264] width 161 height 19
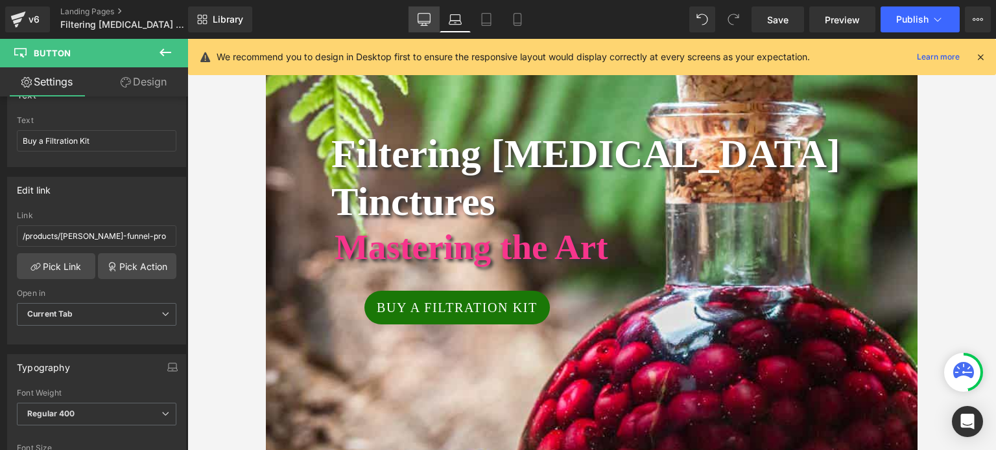
scroll to position [194, 0]
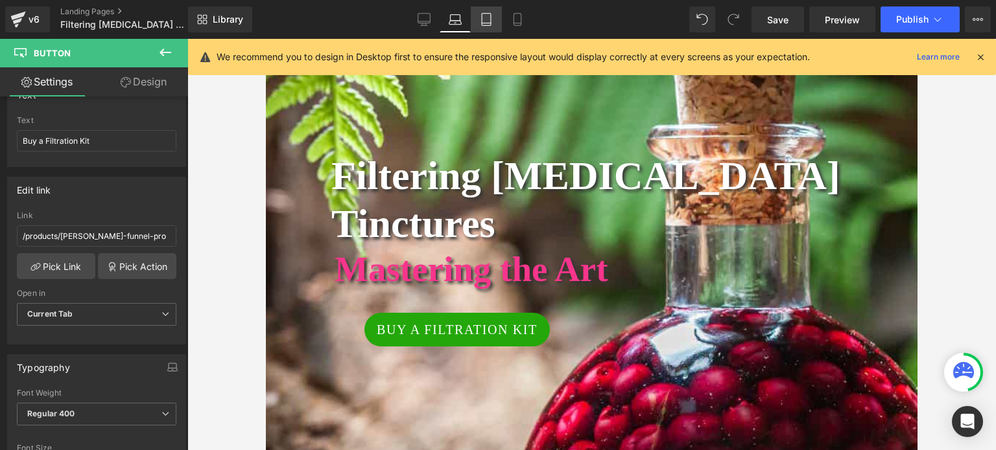
drag, startPoint x: 482, startPoint y: 14, endPoint x: 475, endPoint y: 8, distance: 9.2
click at [482, 13] on icon at bounding box center [486, 19] width 13 height 13
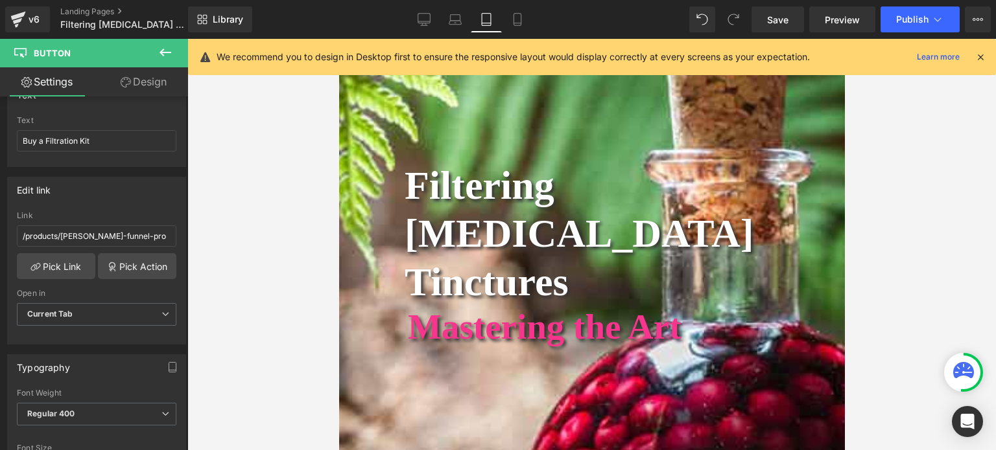
scroll to position [130, 0]
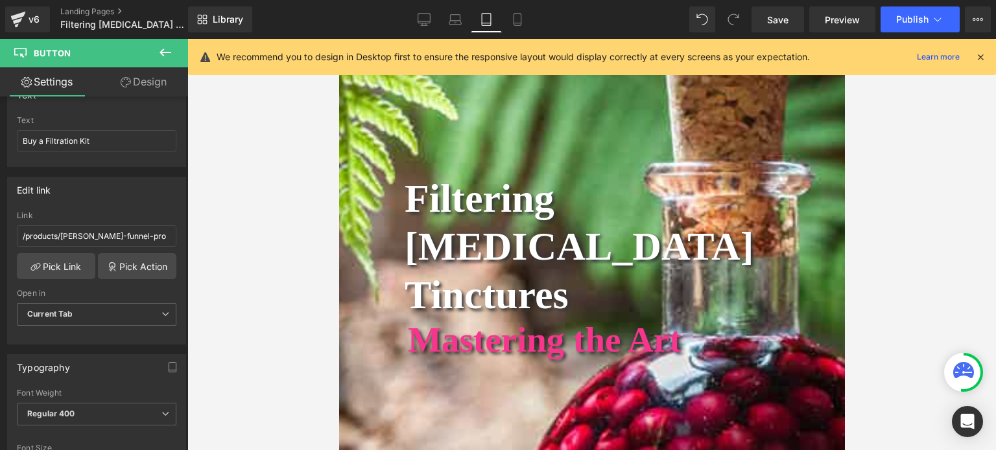
click at [161, 52] on icon at bounding box center [165, 53] width 12 height 8
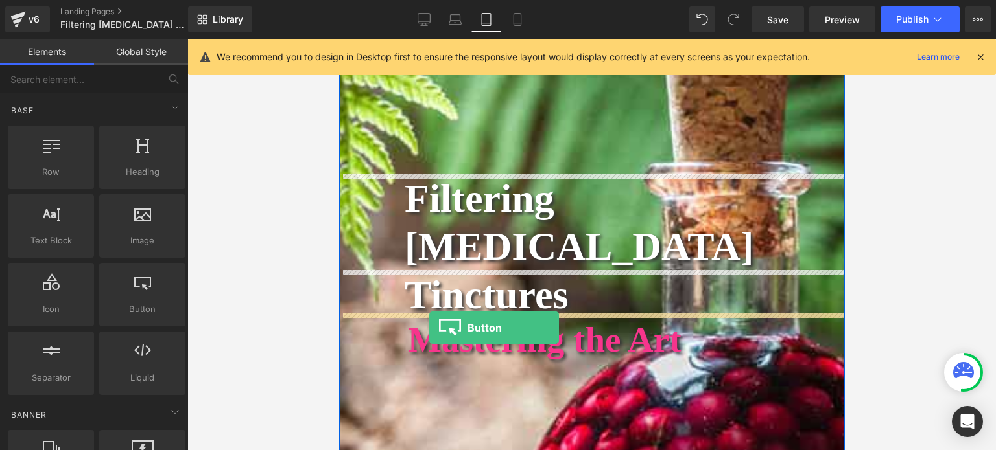
drag, startPoint x: 488, startPoint y: 331, endPoint x: 428, endPoint y: 328, distance: 59.7
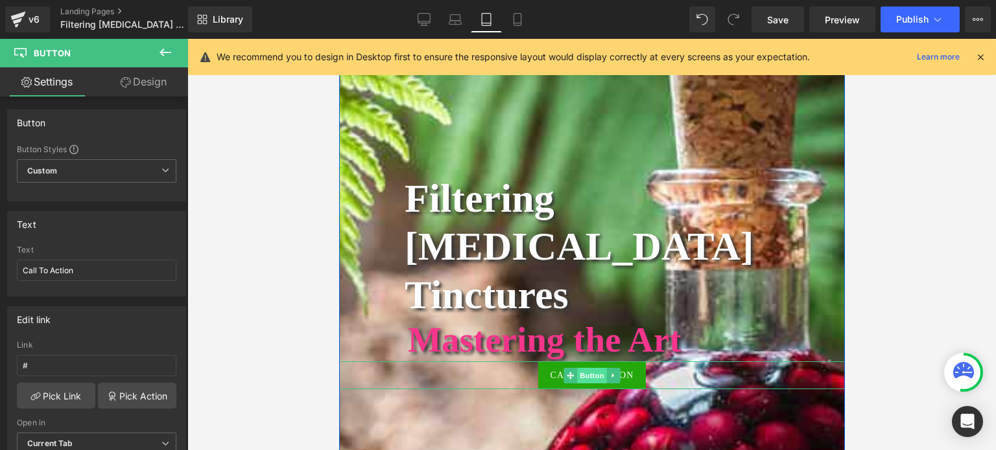
click at [587, 368] on span "Button" at bounding box center [591, 376] width 30 height 16
drag, startPoint x: 137, startPoint y: 80, endPoint x: 93, endPoint y: 261, distance: 186.1
click at [137, 80] on link "Design" at bounding box center [144, 81] width 94 height 29
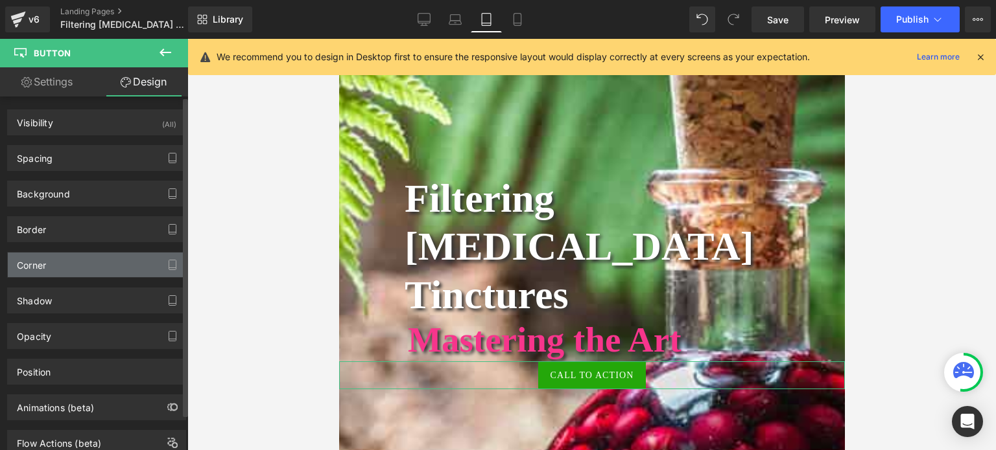
type input "2"
click at [82, 257] on div "Corner" at bounding box center [97, 265] width 178 height 25
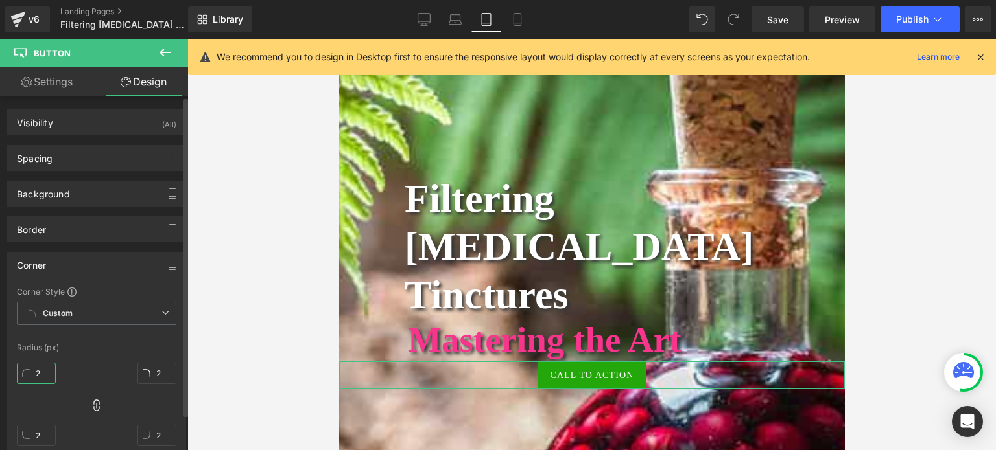
click at [43, 375] on input "2" at bounding box center [36, 373] width 39 height 21
type input "28"
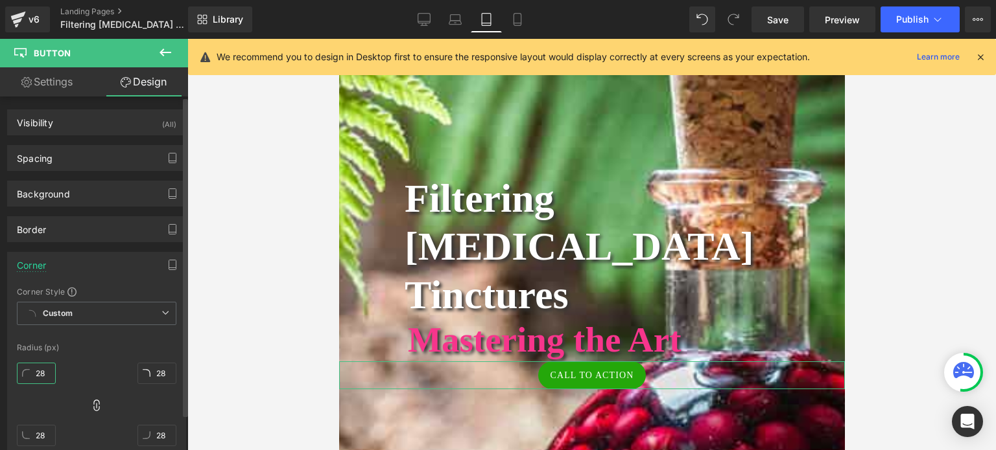
type input "28"
click at [577, 368] on span "Button" at bounding box center [591, 376] width 30 height 16
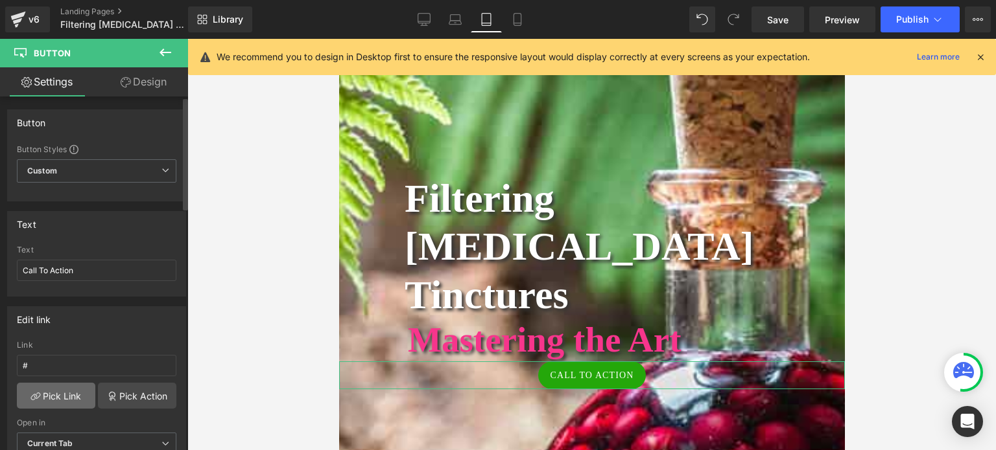
click at [43, 391] on link "Pick Link" at bounding box center [56, 396] width 78 height 26
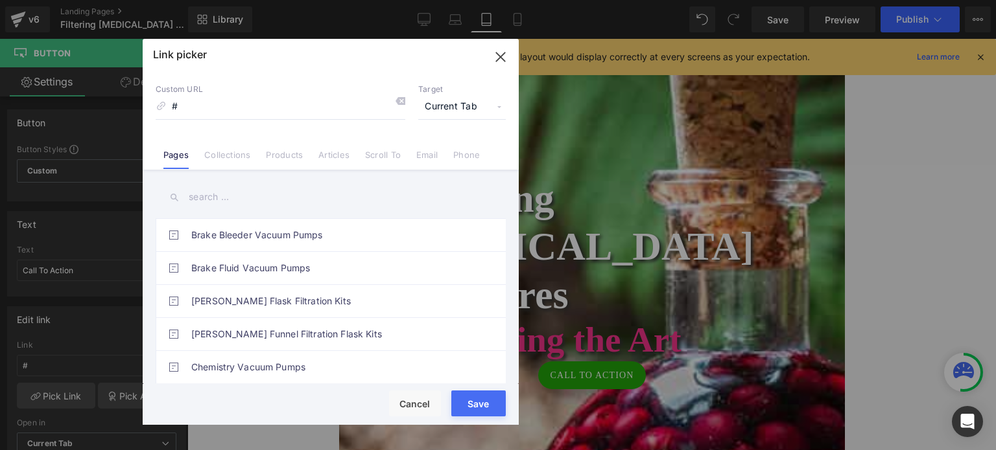
click at [290, 148] on li "Products" at bounding box center [284, 150] width 52 height 23
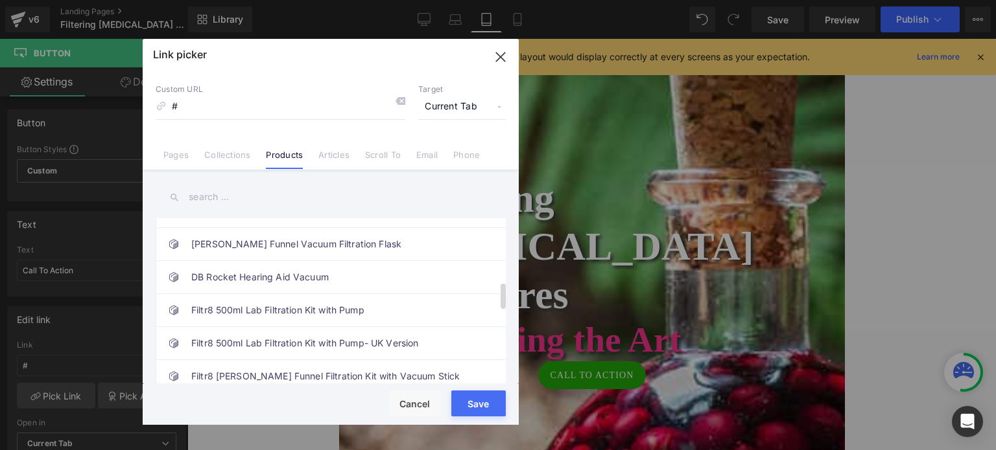
scroll to position [389, 0]
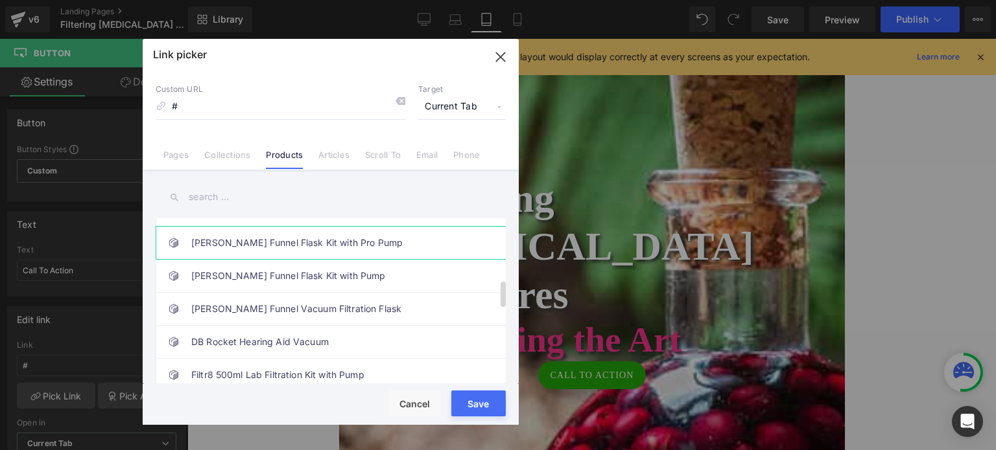
click at [259, 240] on link "[PERSON_NAME] Funnel Flask Kit with Pro Pump" at bounding box center [333, 243] width 285 height 32
type input "/products/[PERSON_NAME]-funnel-pro"
click at [0, 0] on div "Loading Product Data" at bounding box center [0, 0] width 0 height 0
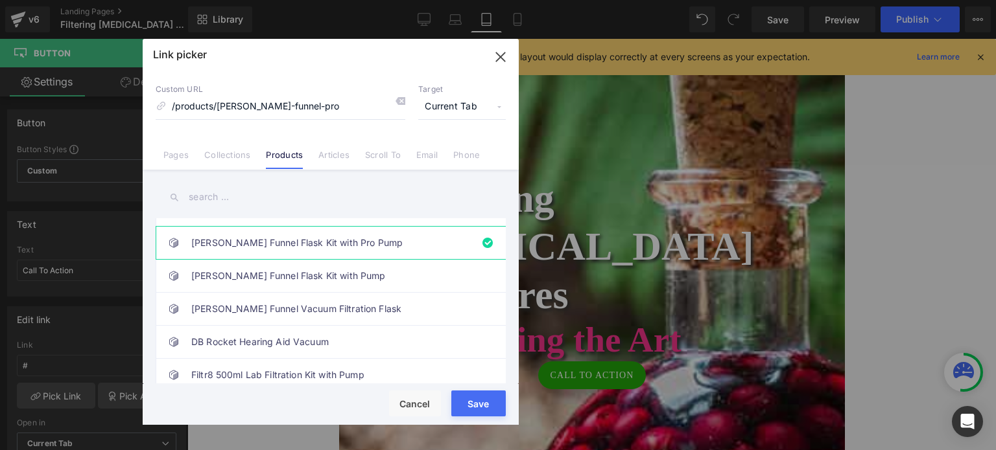
click at [0, 0] on div "Loading Product Data" at bounding box center [0, 0] width 0 height 0
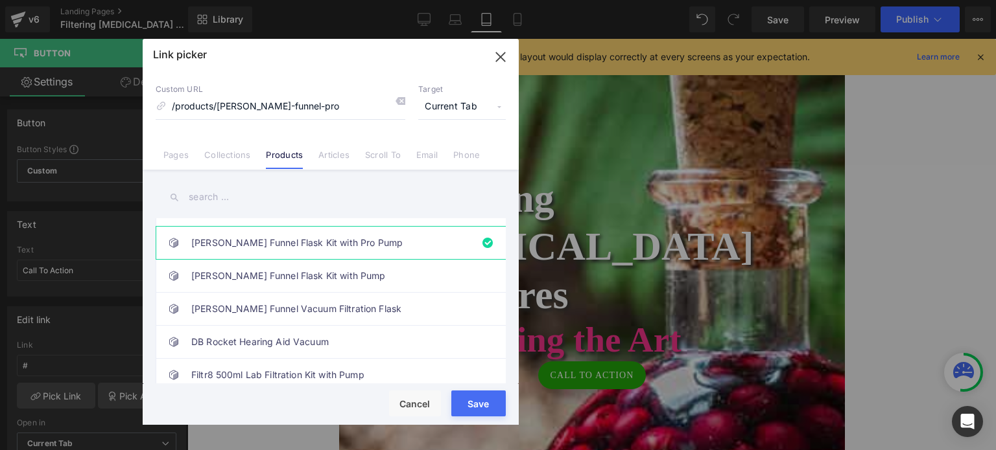
click at [0, 0] on div "Loading Product Data" at bounding box center [0, 0] width 0 height 0
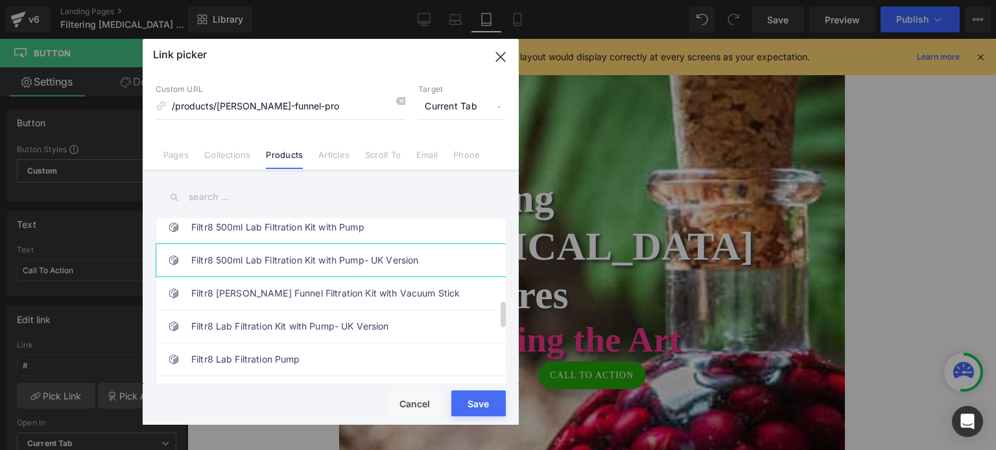
scroll to position [342, 0]
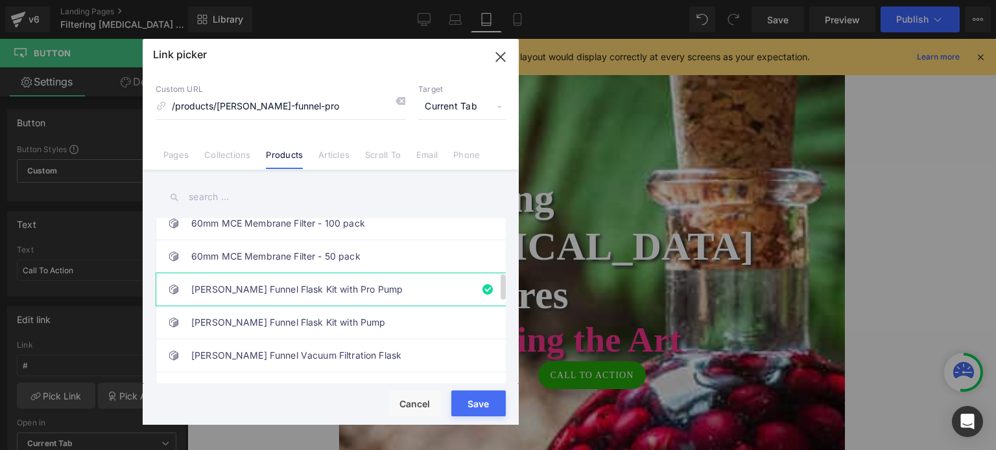
click at [287, 286] on link "[PERSON_NAME] Funnel Flask Kit with Pro Pump" at bounding box center [333, 290] width 285 height 32
drag, startPoint x: 483, startPoint y: 408, endPoint x: 145, endPoint y: 370, distance: 340.5
click at [483, 409] on button "Save" at bounding box center [478, 404] width 54 height 26
type input "/products/[PERSON_NAME]-funnel-pro"
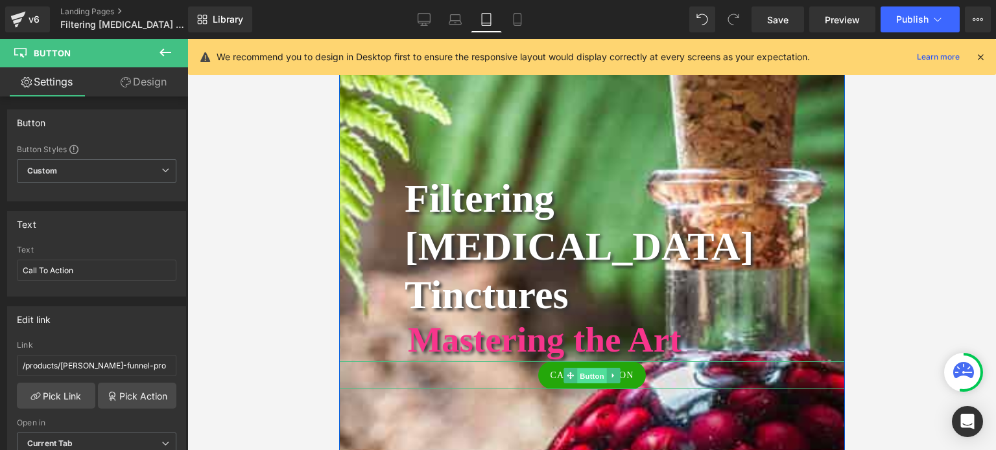
click at [579, 369] on span "Button" at bounding box center [591, 377] width 30 height 16
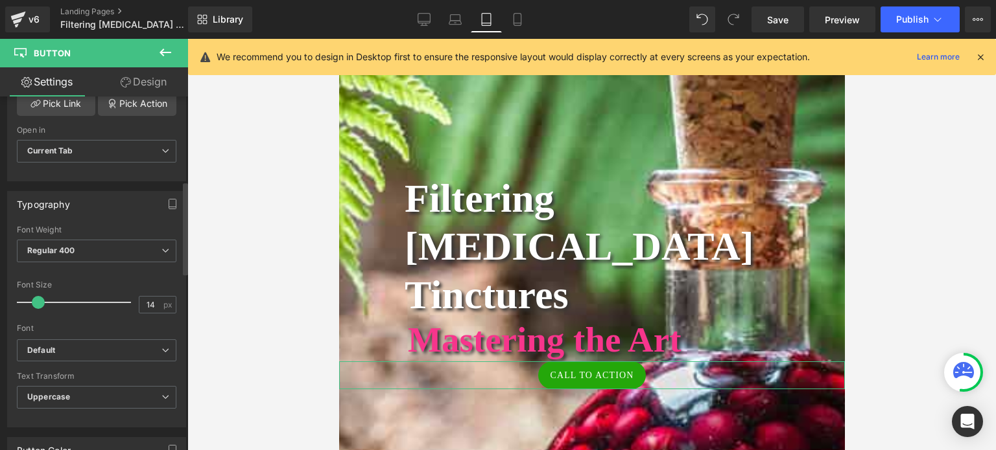
scroll to position [324, 0]
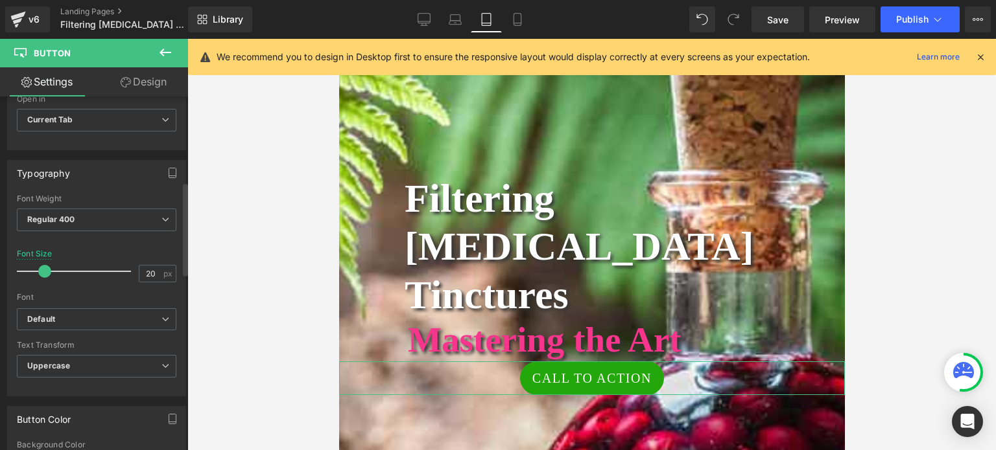
type input "19"
click at [47, 275] on div at bounding box center [77, 272] width 108 height 26
click at [579, 371] on span "Button" at bounding box center [591, 379] width 30 height 16
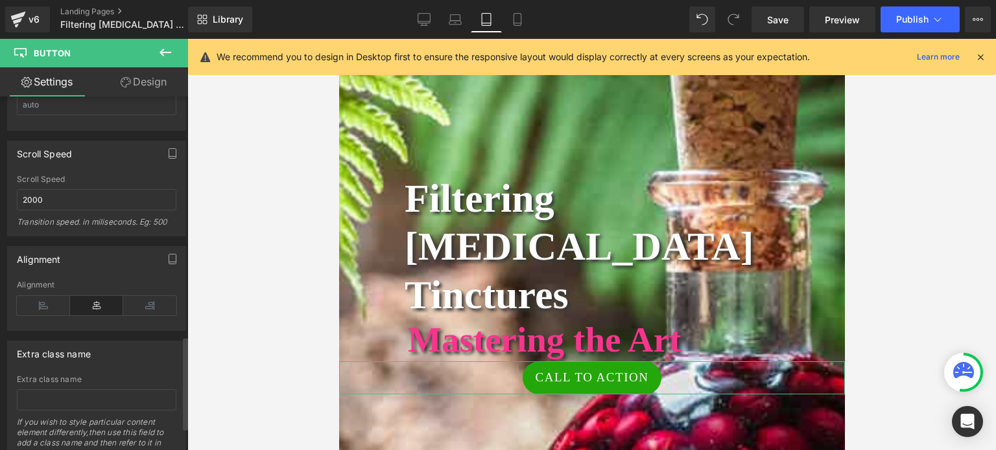
scroll to position [972, 0]
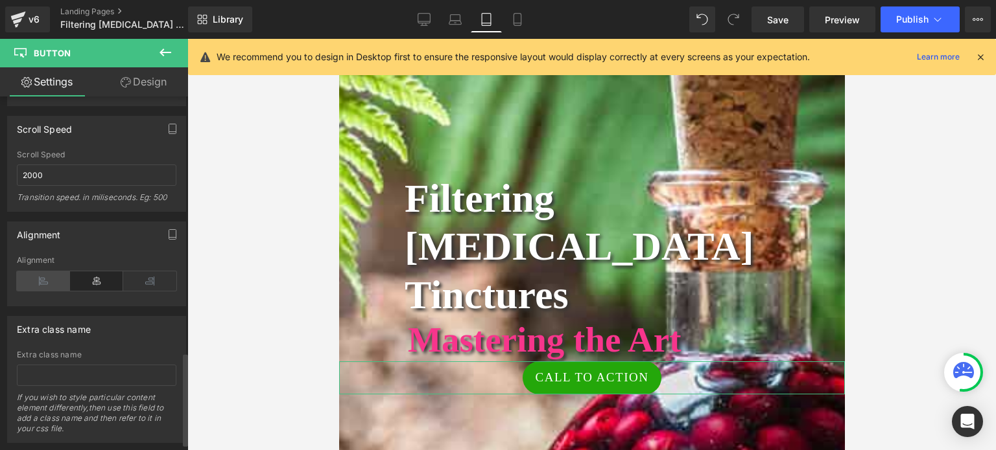
click at [30, 274] on icon at bounding box center [43, 281] width 53 height 19
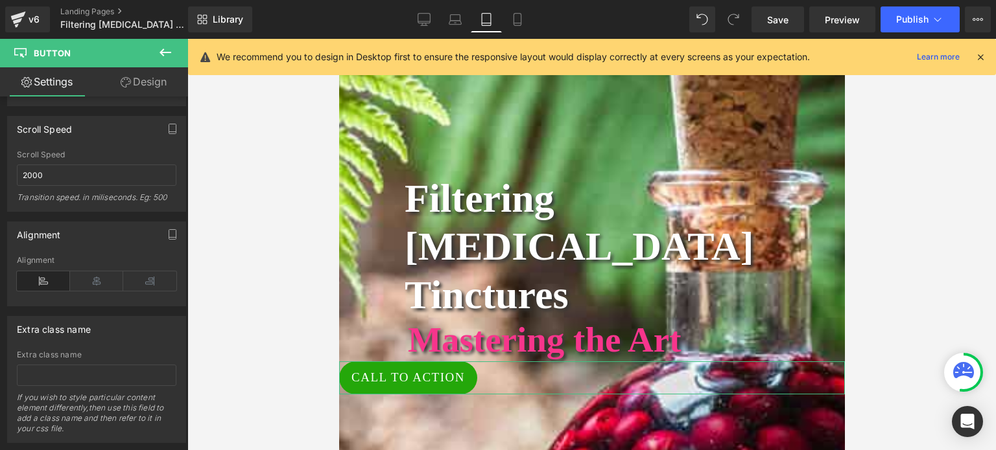
click at [157, 75] on link "Design" at bounding box center [144, 81] width 94 height 29
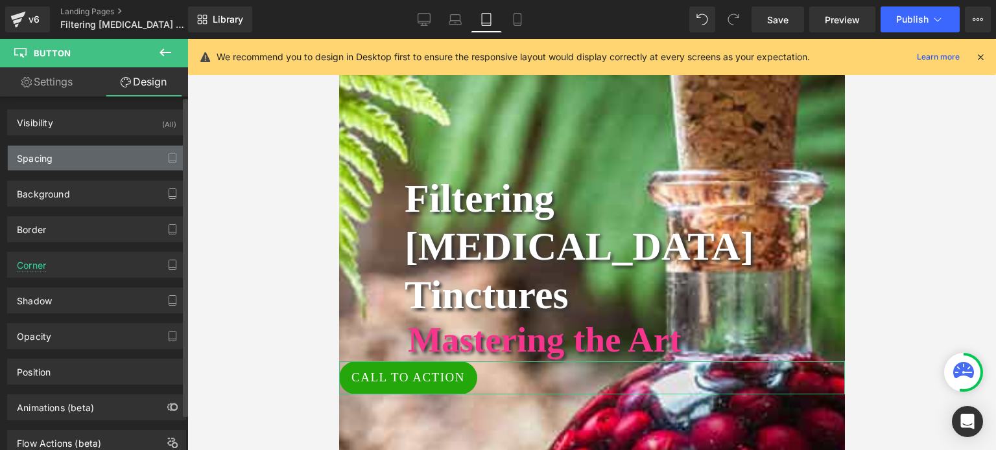
click at [67, 147] on div "Spacing" at bounding box center [97, 158] width 178 height 25
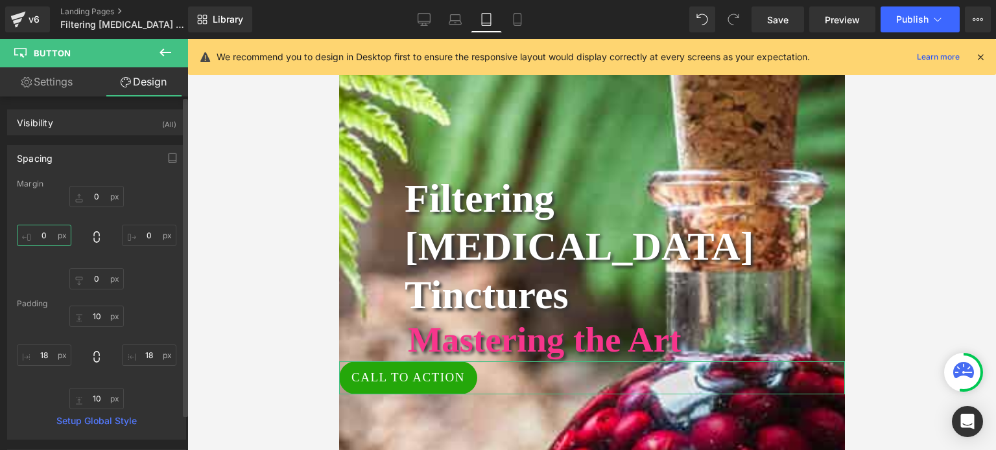
click at [45, 235] on input "0" at bounding box center [44, 235] width 54 height 21
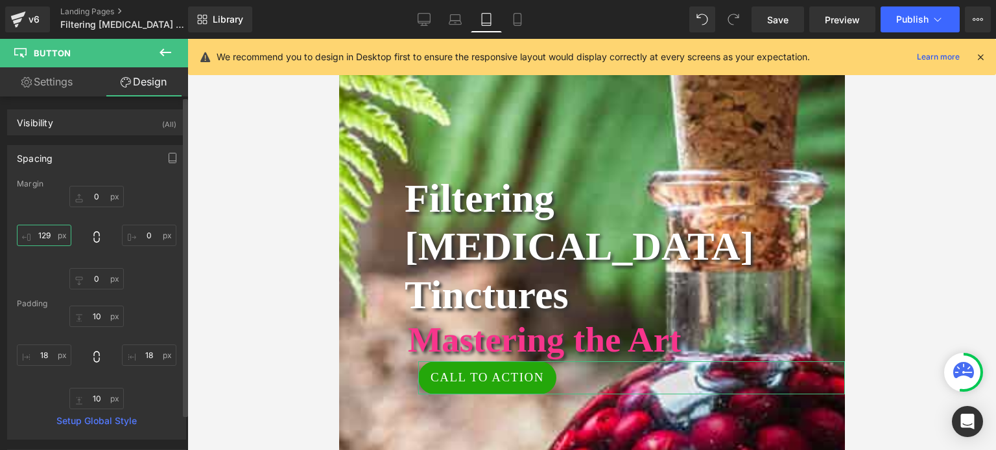
type input "130"
click at [89, 198] on input "0" at bounding box center [96, 196] width 54 height 21
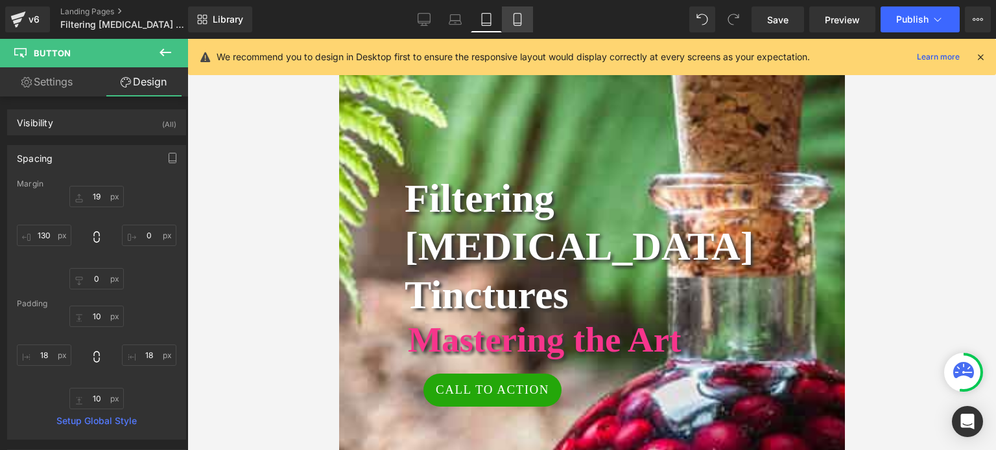
click at [513, 12] on link "Mobile" at bounding box center [517, 19] width 31 height 26
type input "0"
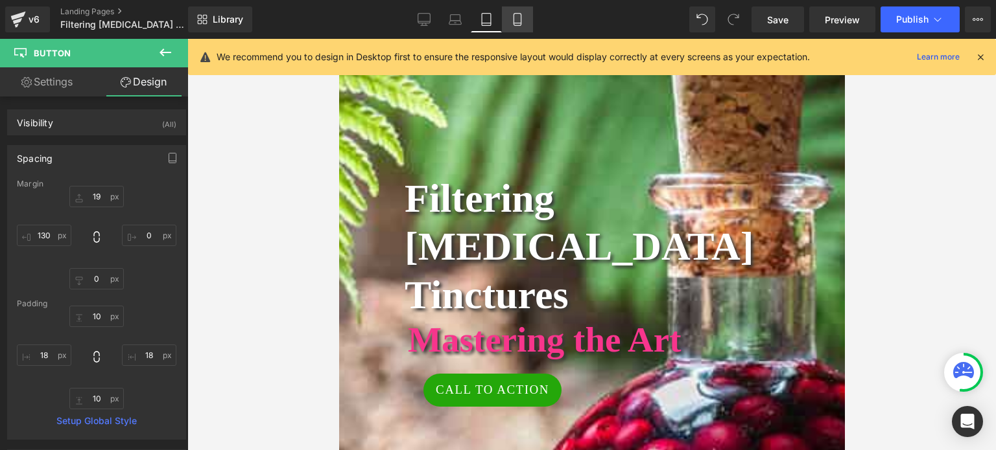
type input "8"
type input "15"
type input "8"
type input "15"
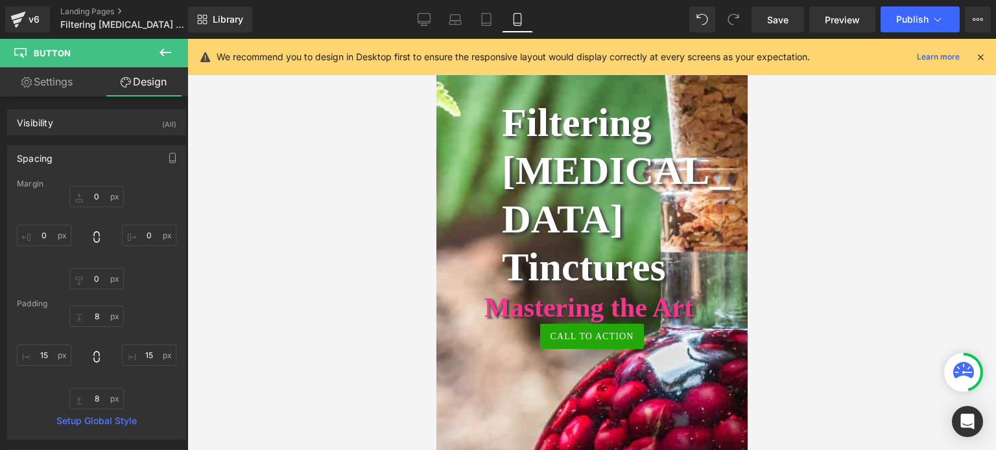
scroll to position [79, 0]
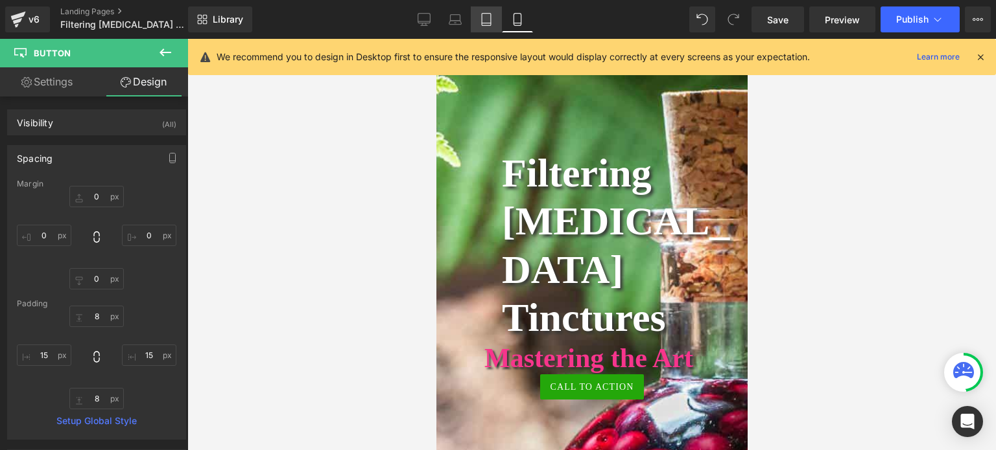
click at [488, 20] on icon at bounding box center [486, 19] width 13 height 13
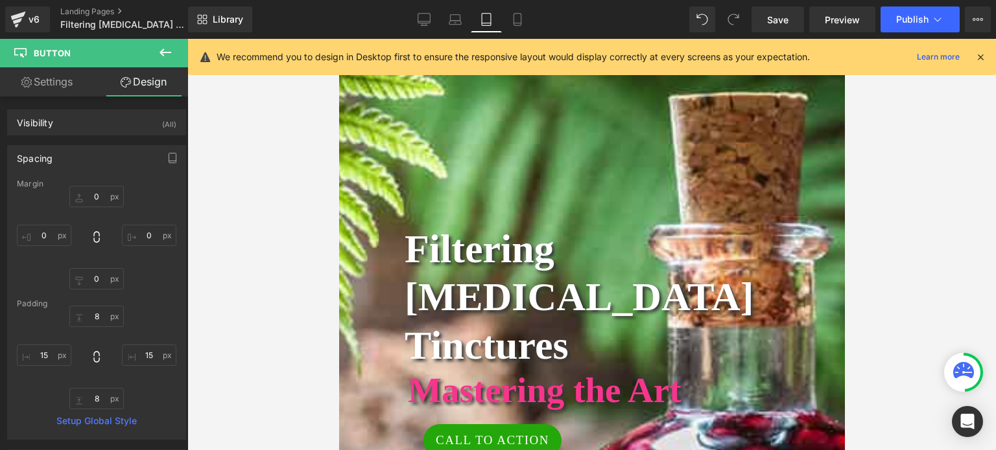
type input "19"
type input "0"
type input "130"
type input "10"
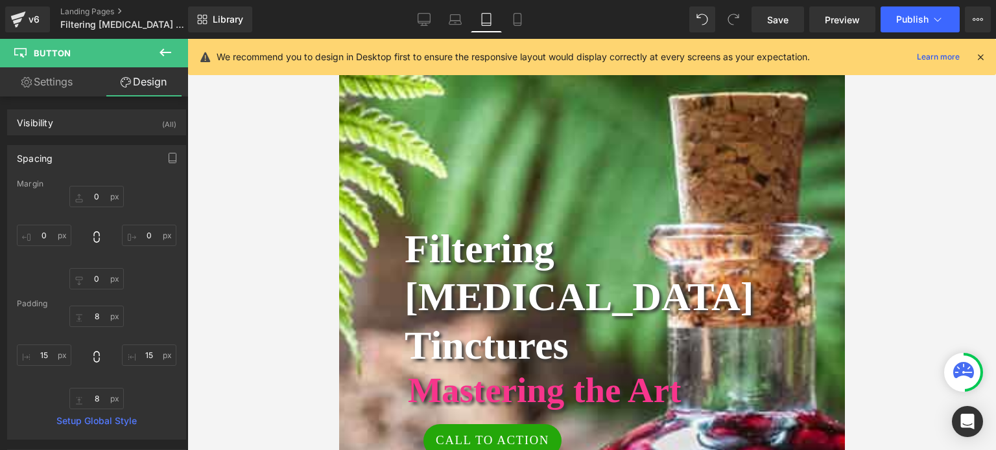
type input "18"
type input "10"
type input "18"
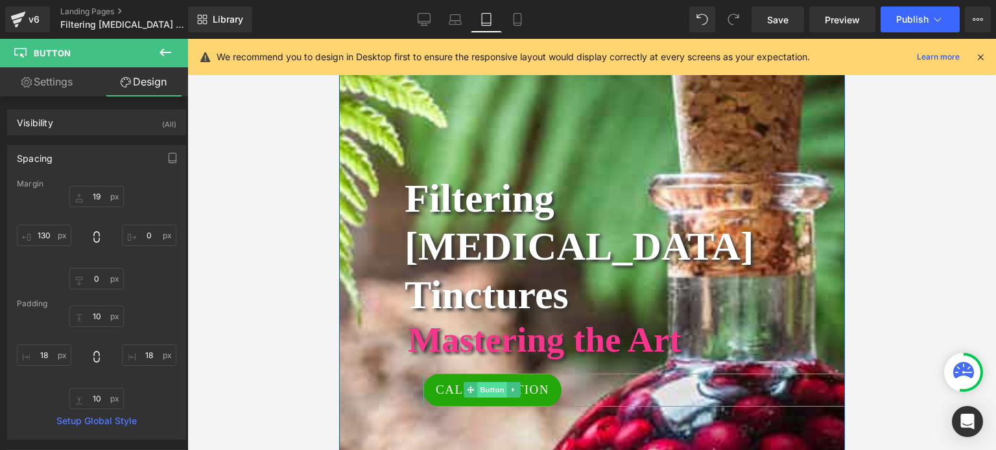
click at [481, 382] on span "Button" at bounding box center [492, 390] width 30 height 16
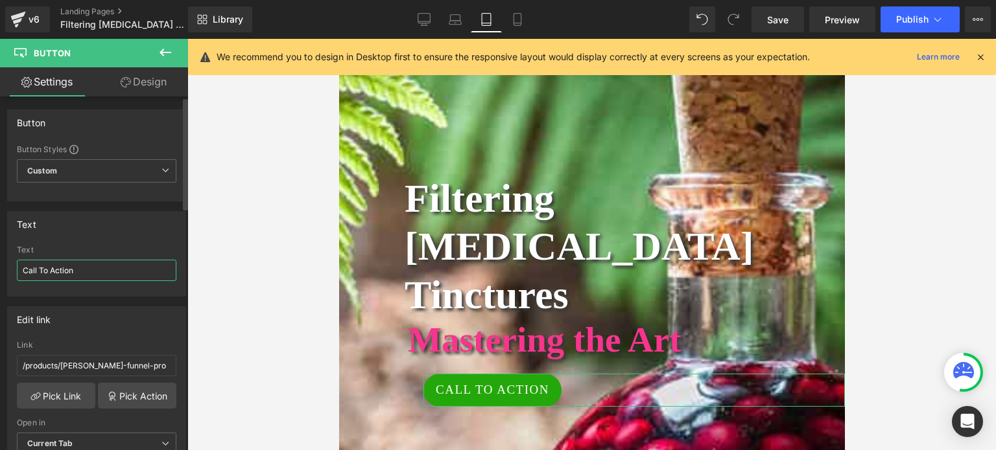
drag, startPoint x: 95, startPoint y: 268, endPoint x: 0, endPoint y: 265, distance: 94.7
click at [0, 265] on div "Text Call To Action Text Call To Action" at bounding box center [97, 249] width 194 height 95
type input "Buy a Filtration Kit"
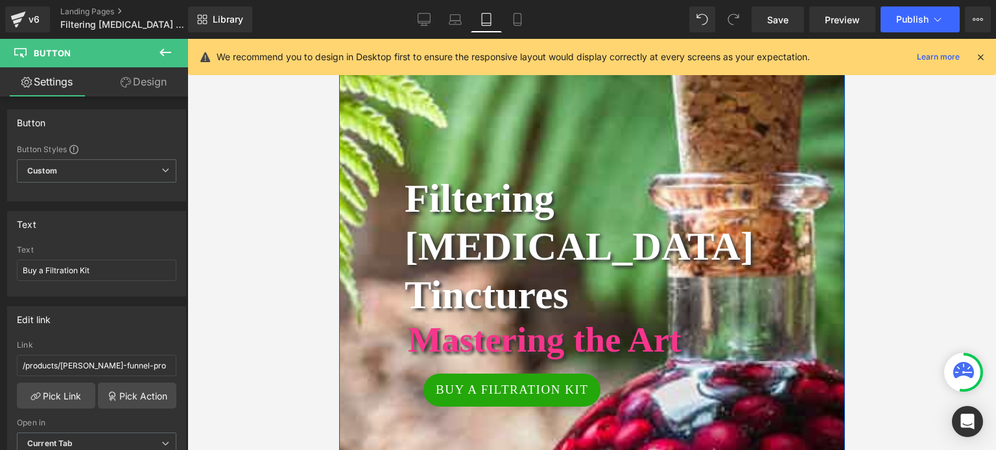
click at [452, 410] on div at bounding box center [591, 325] width 506 height 600
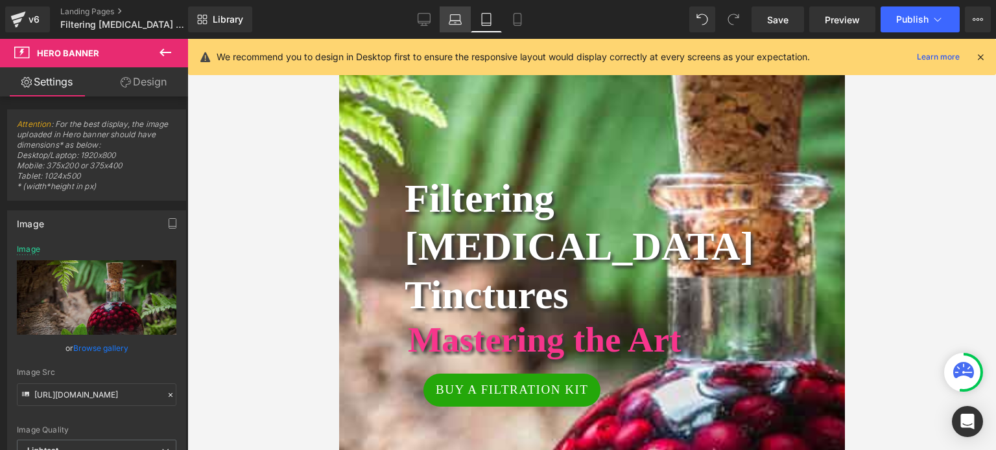
click at [453, 19] on icon at bounding box center [454, 19] width 13 height 13
type input "[URL][DOMAIN_NAME]"
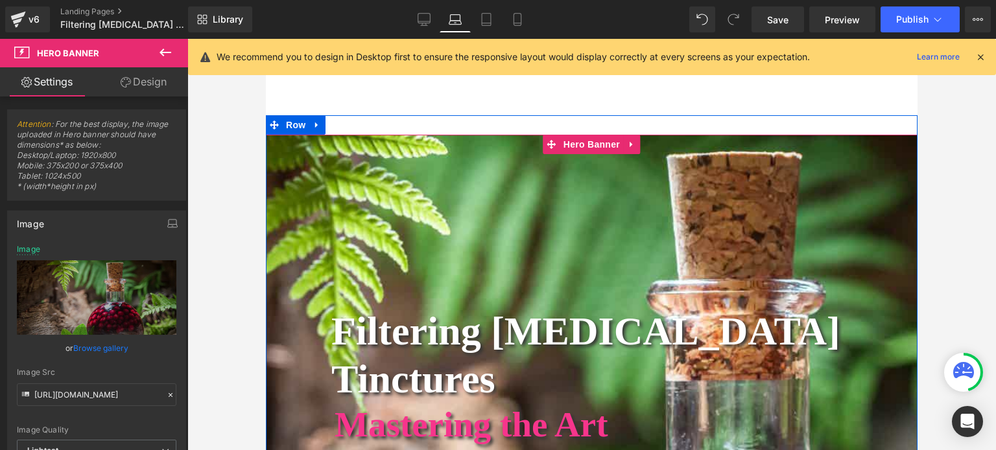
scroll to position [0, 0]
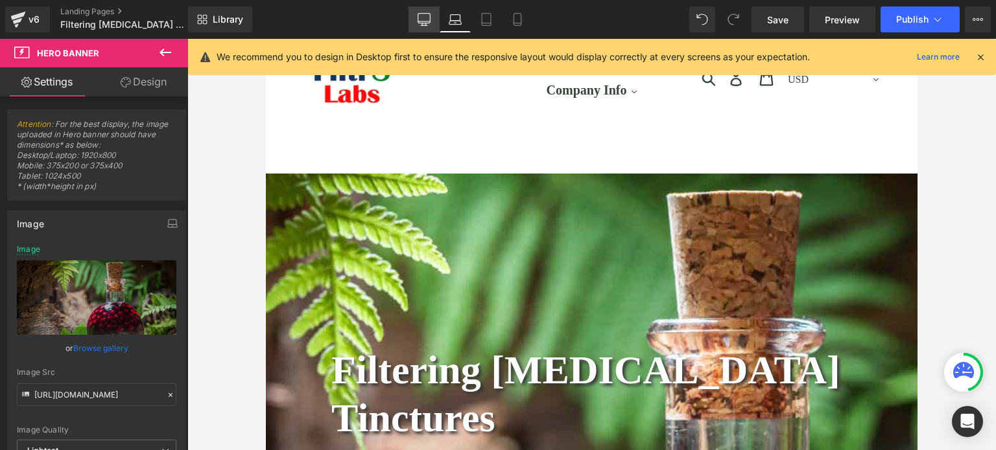
click at [423, 19] on icon at bounding box center [423, 19] width 13 height 13
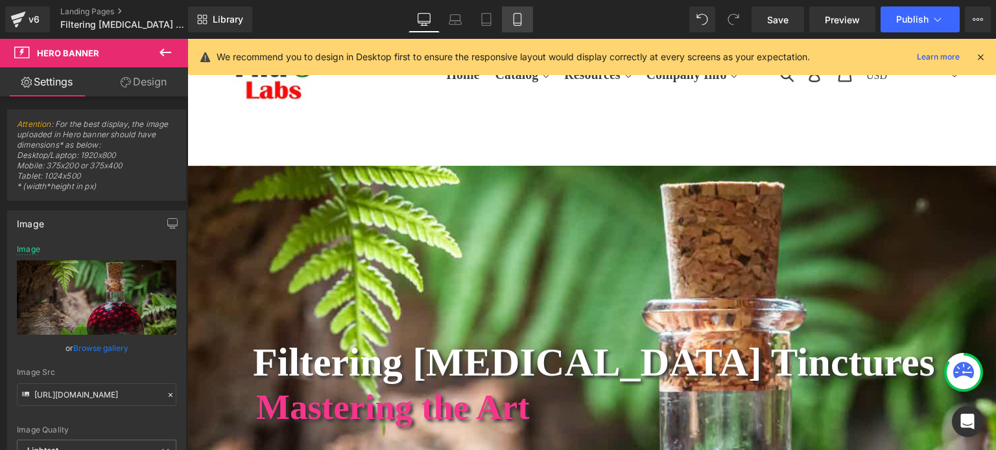
click at [519, 18] on icon at bounding box center [517, 19] width 13 height 13
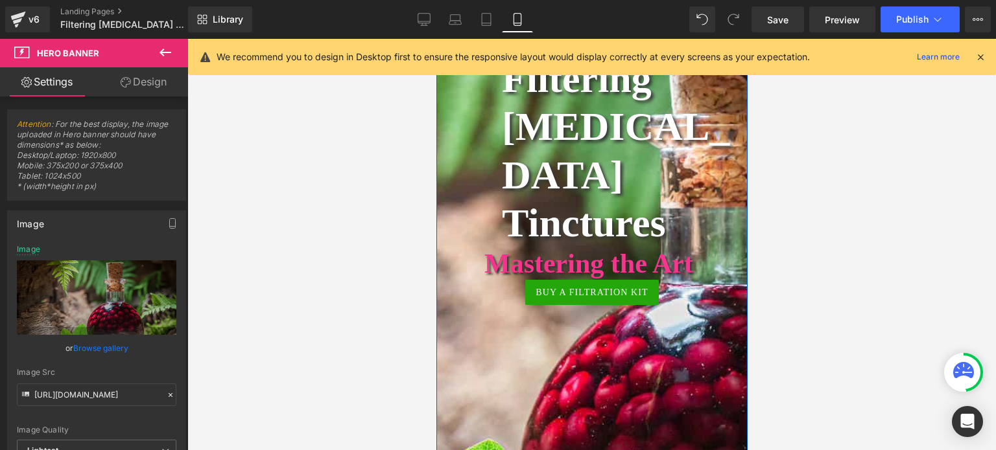
scroll to position [194, 0]
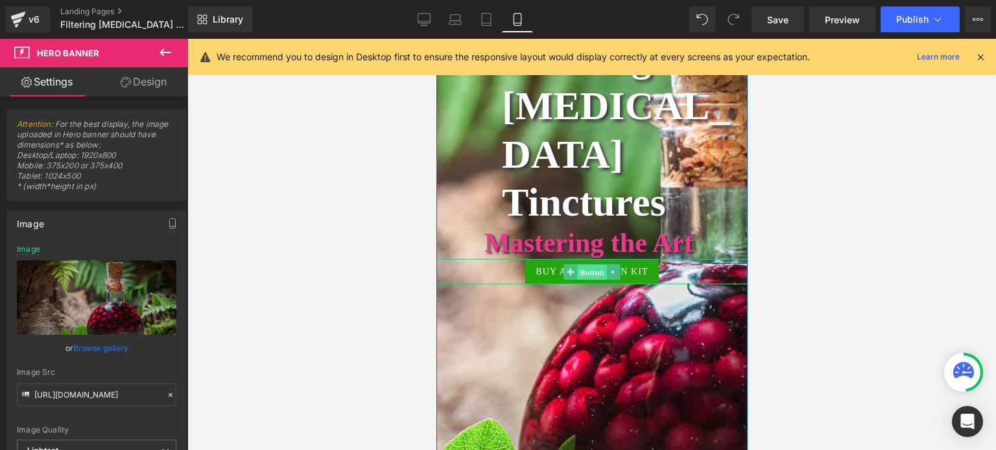
click at [579, 264] on span "Button" at bounding box center [591, 272] width 30 height 16
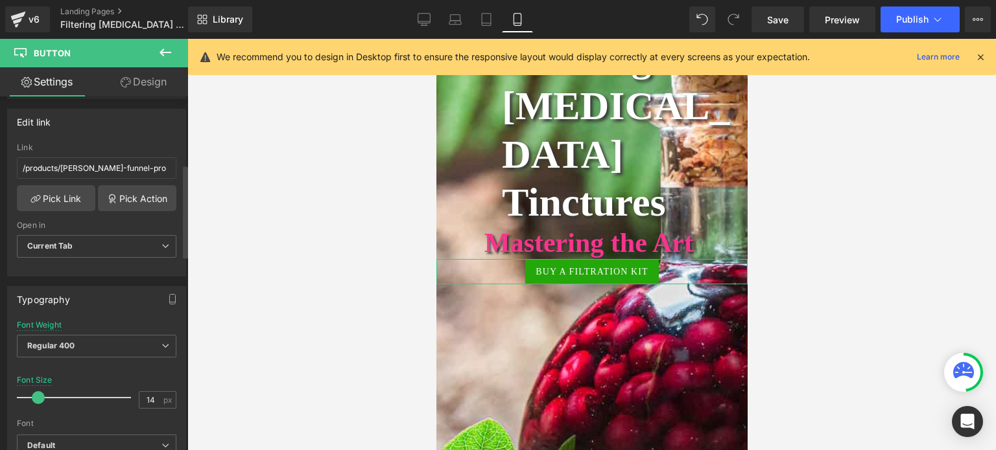
scroll to position [65, 0]
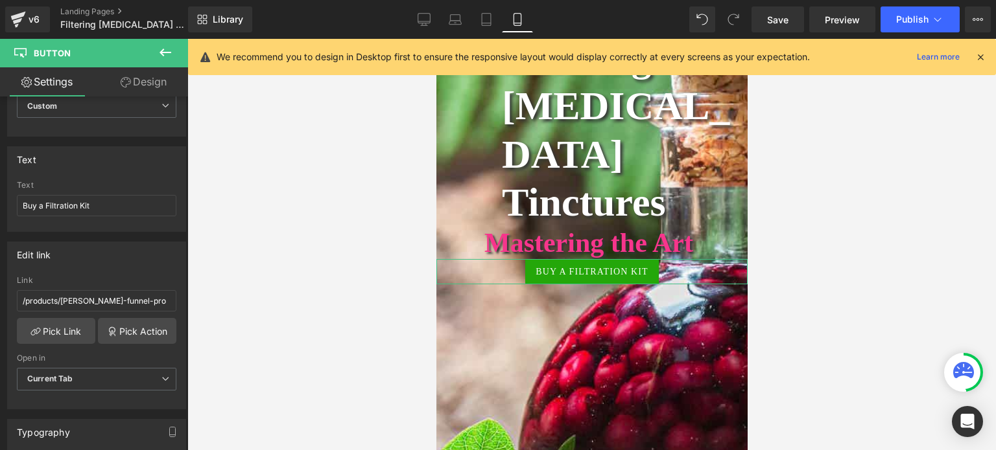
click at [162, 73] on link "Design" at bounding box center [144, 81] width 94 height 29
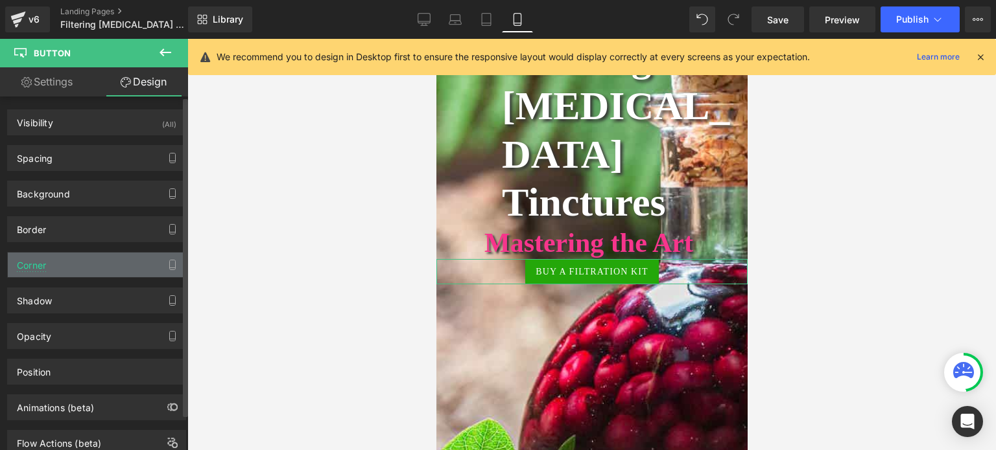
type input "transparent"
type input "0"
type input "0.8"
type input "2"
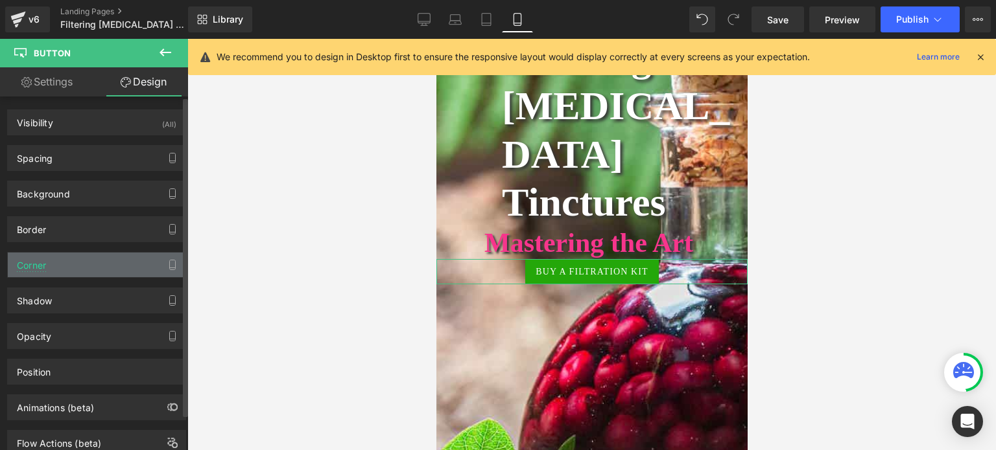
type input "2"
drag, startPoint x: 68, startPoint y: 225, endPoint x: 60, endPoint y: 246, distance: 22.2
click at [67, 230] on div "Border" at bounding box center [97, 229] width 178 height 25
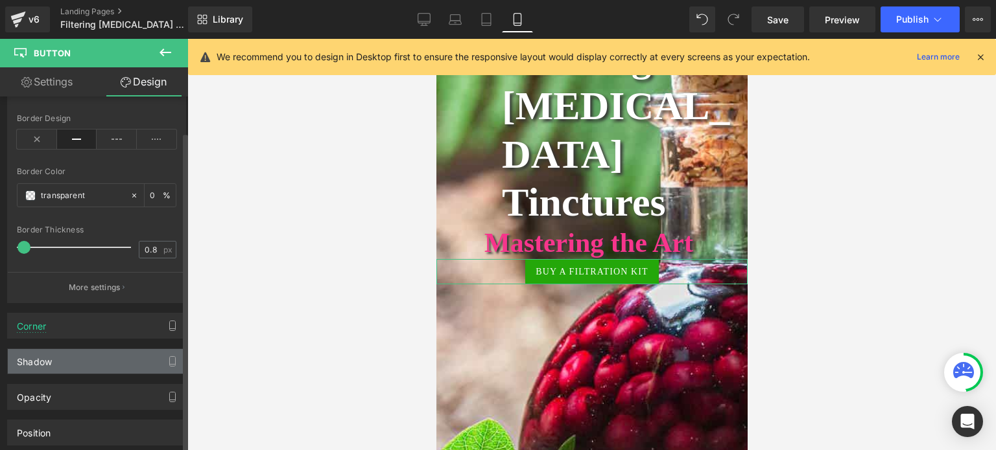
scroll to position [194, 0]
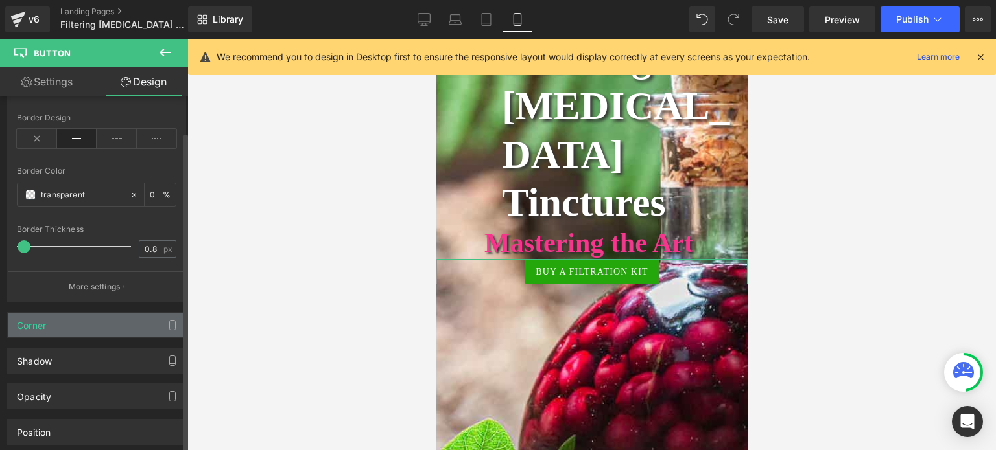
click at [47, 326] on div "Corner" at bounding box center [97, 325] width 178 height 25
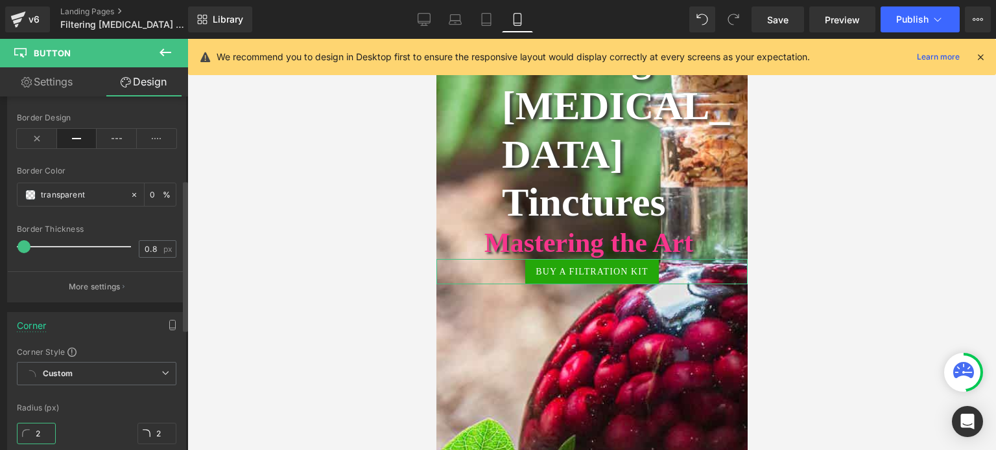
click at [49, 430] on input "2" at bounding box center [36, 433] width 39 height 21
type input "28"
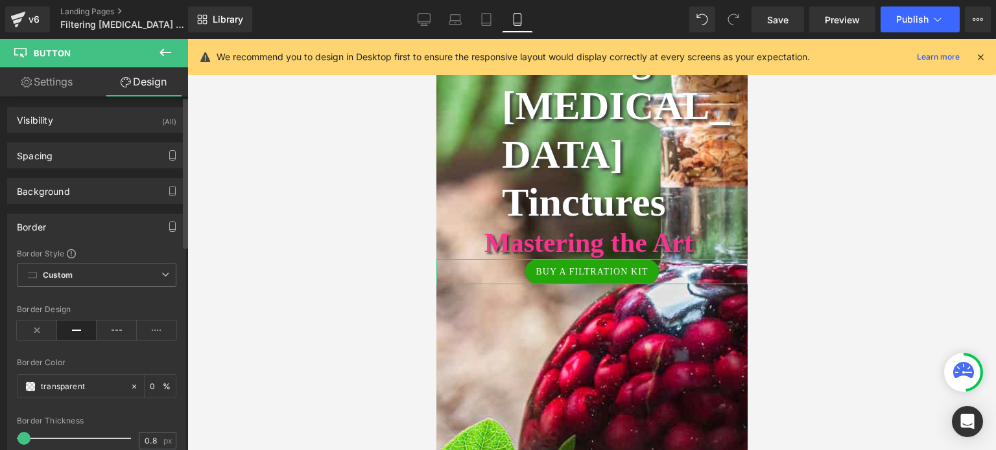
scroll to position [0, 0]
type input "28"
click at [62, 76] on link "Settings" at bounding box center [47, 81] width 94 height 29
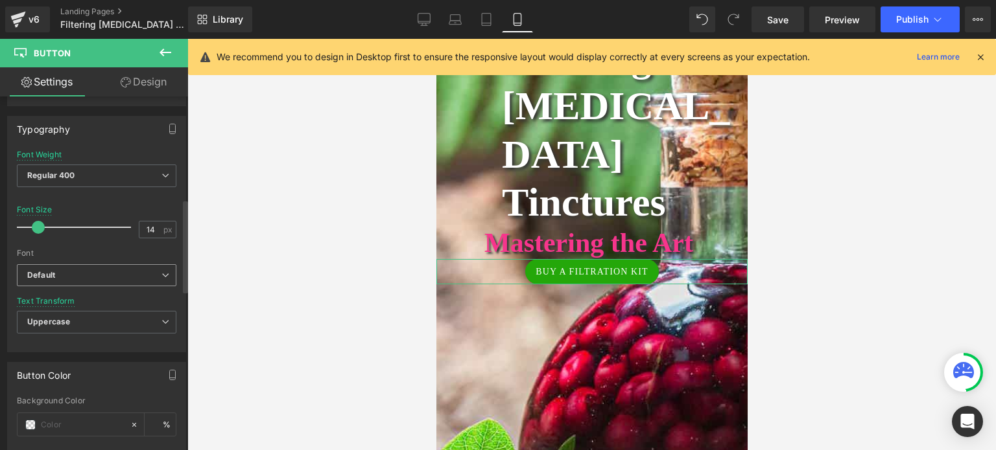
scroll to position [389, 0]
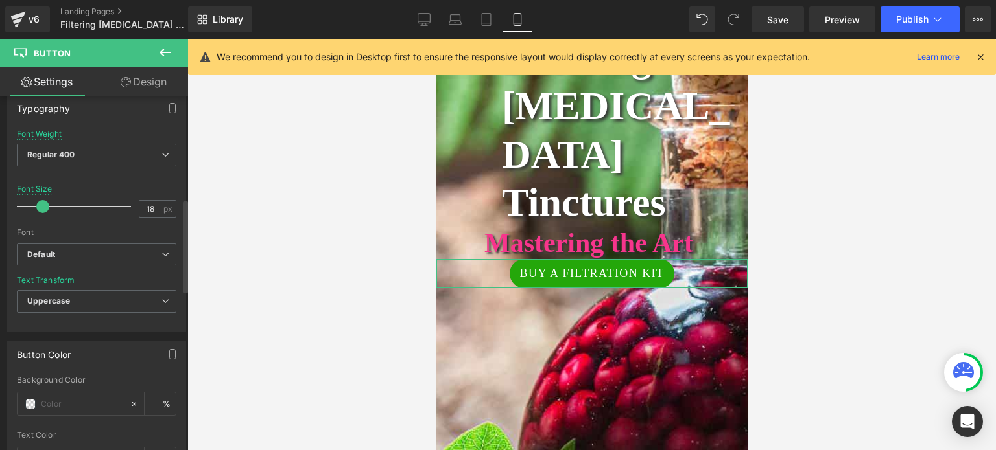
type input "20"
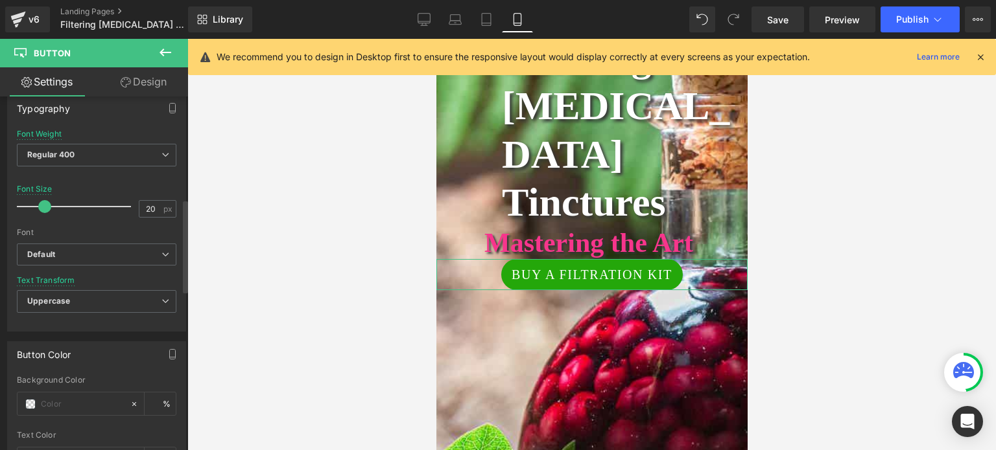
click at [46, 202] on span at bounding box center [44, 206] width 13 height 13
click at [584, 267] on span "Button" at bounding box center [591, 275] width 30 height 16
click at [147, 71] on link "Design" at bounding box center [144, 81] width 94 height 29
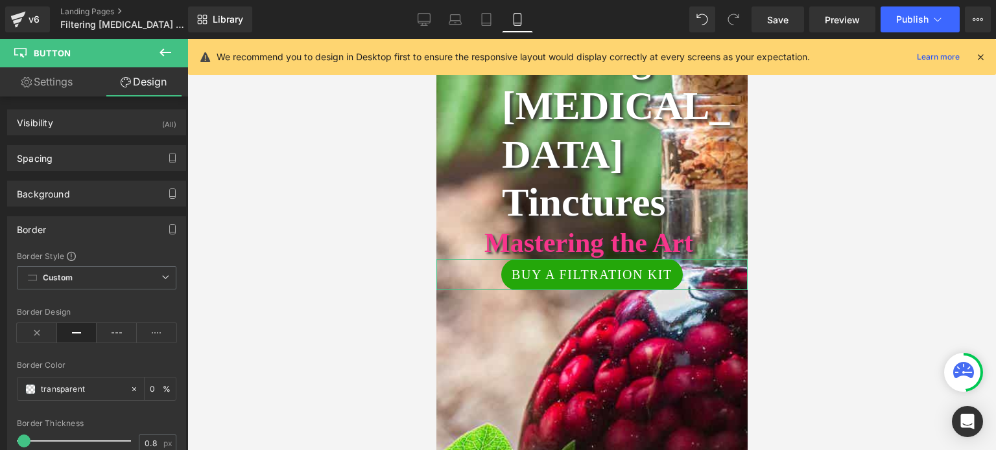
type input "0"
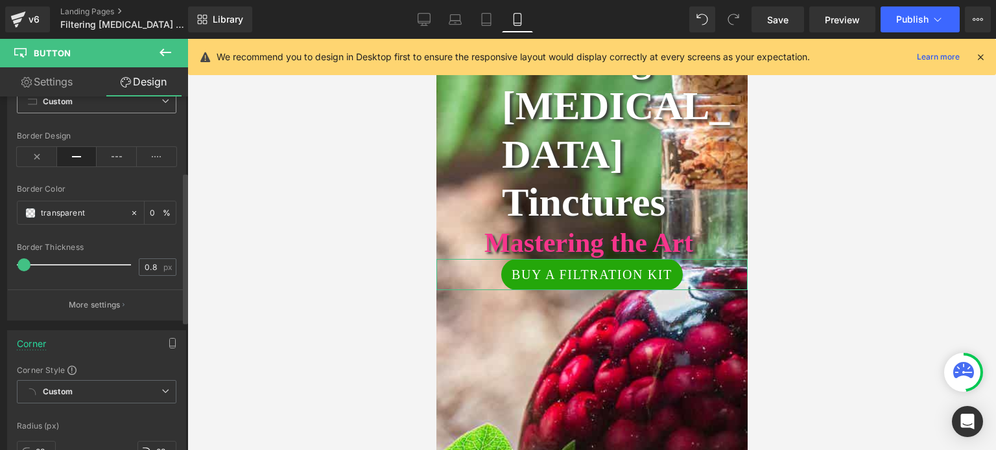
scroll to position [0, 0]
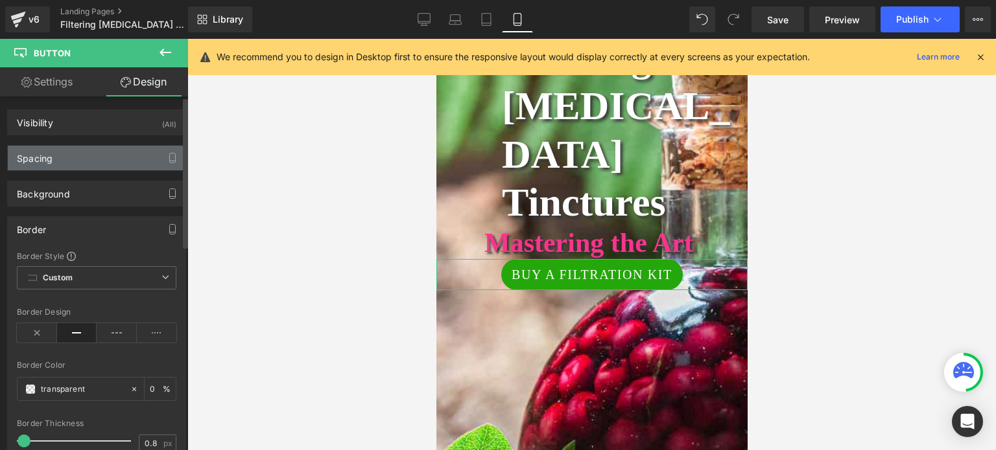
click at [91, 154] on div "Spacing" at bounding box center [97, 158] width 178 height 25
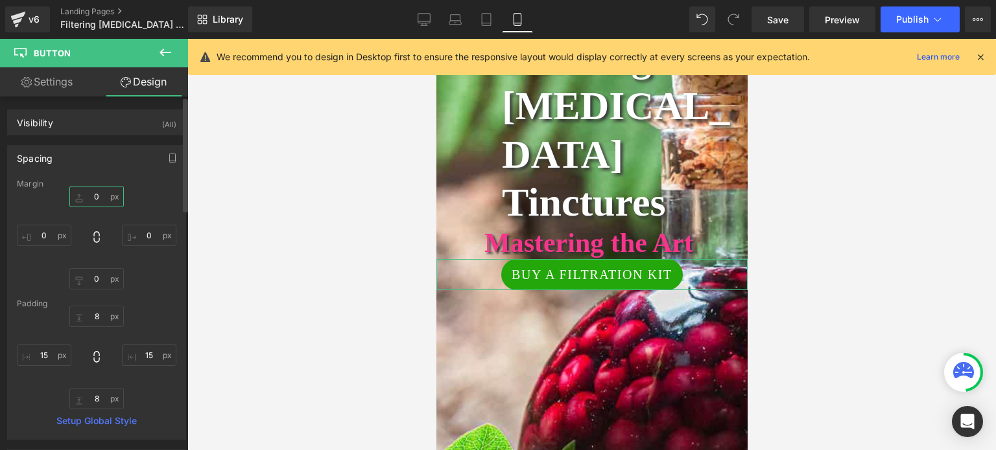
click at [100, 196] on input "0" at bounding box center [96, 196] width 54 height 21
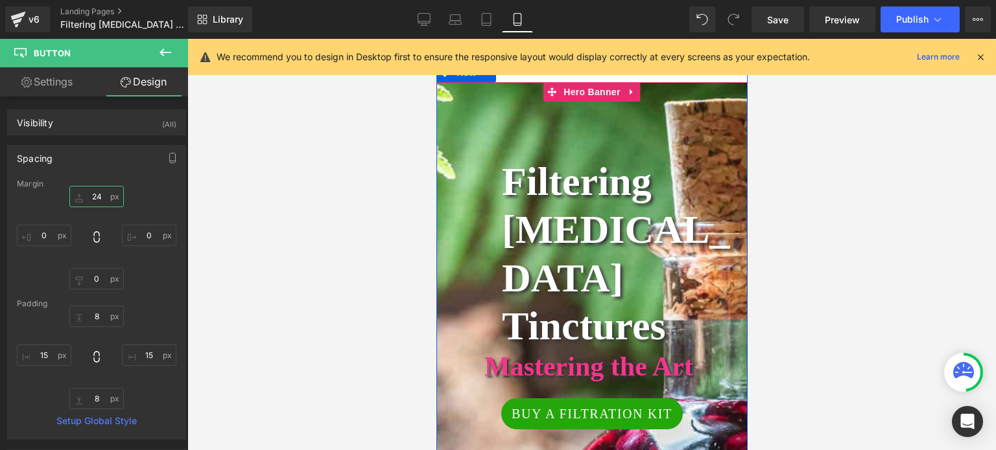
scroll to position [65, 0]
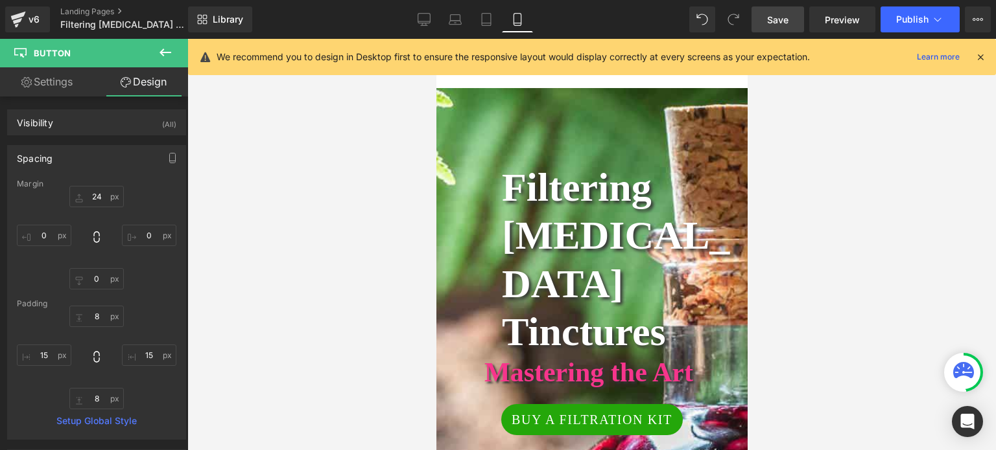
click at [783, 15] on span "Save" at bounding box center [777, 20] width 21 height 14
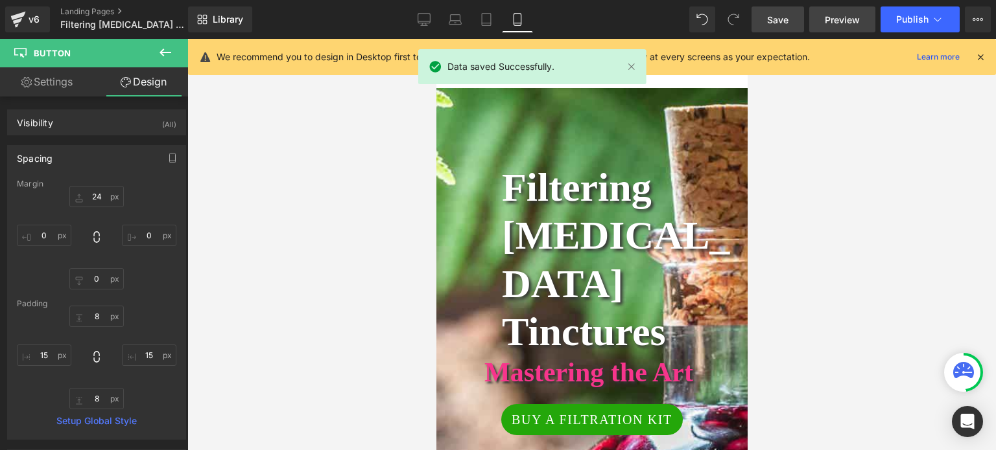
click at [854, 15] on span "Preview" at bounding box center [841, 20] width 35 height 14
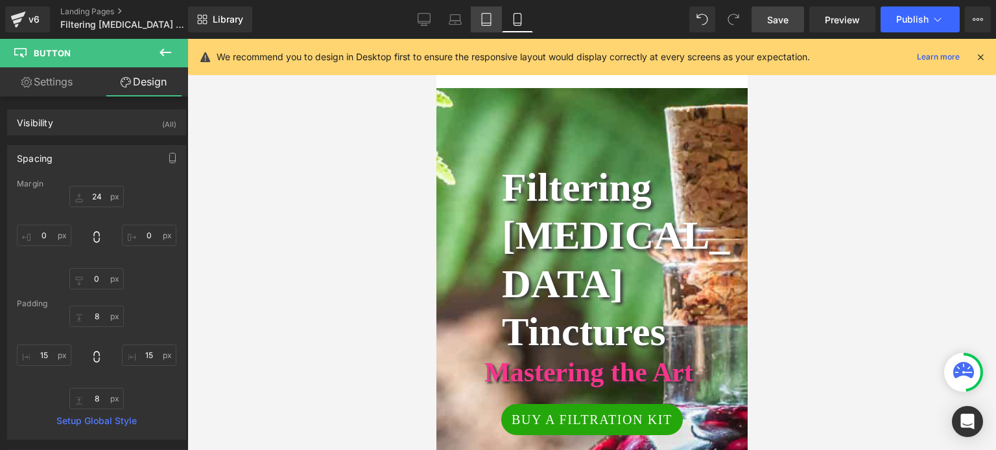
click at [487, 16] on icon at bounding box center [486, 19] width 13 height 13
type input "19"
type input "0"
type input "130"
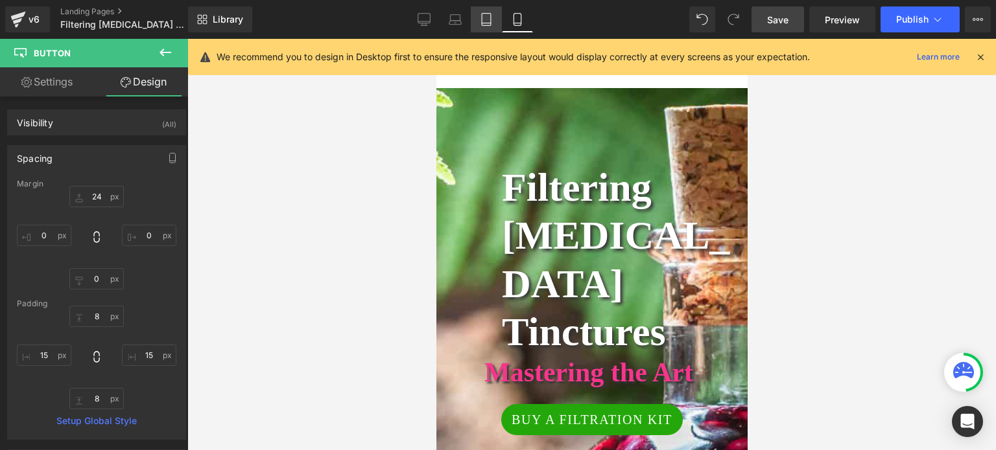
type input "10"
type input "18"
type input "10"
type input "18"
type input "0"
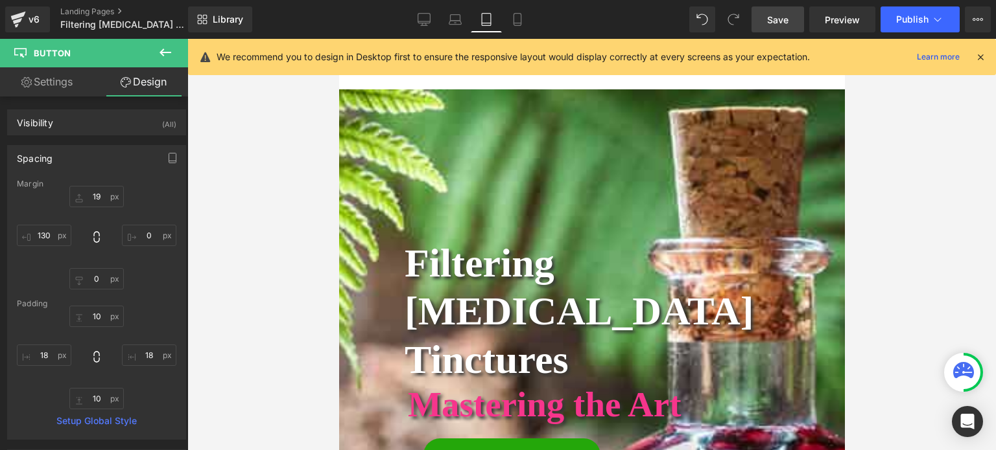
scroll to position [99, 0]
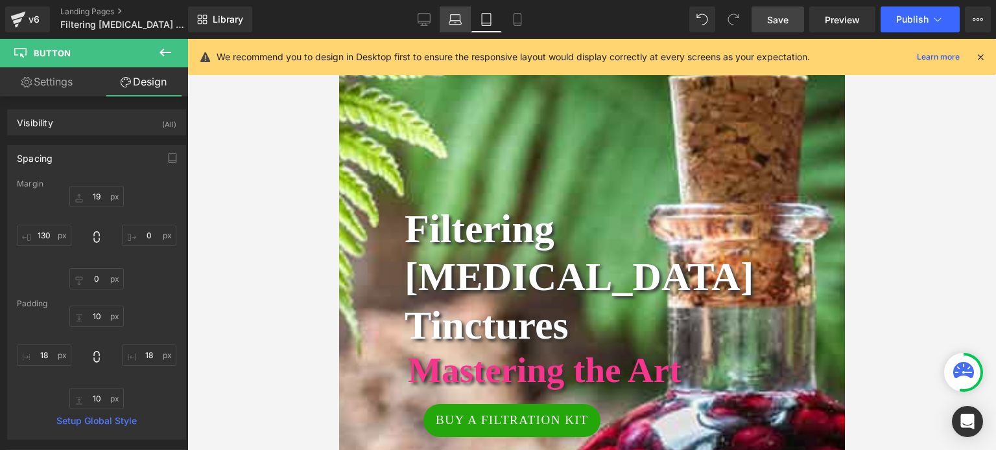
click at [454, 17] on icon at bounding box center [454, 19] width 13 height 13
type input "0"
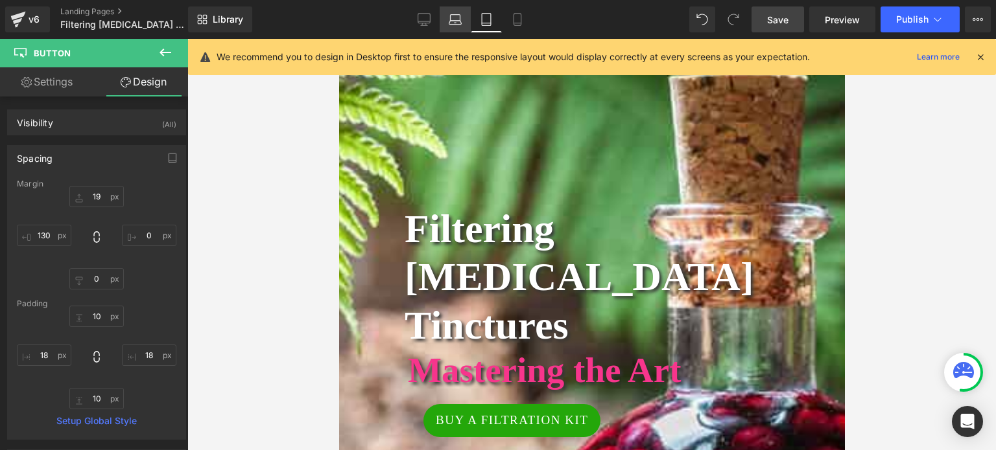
type input "10"
type input "18"
type input "10"
type input "18"
type input "0"
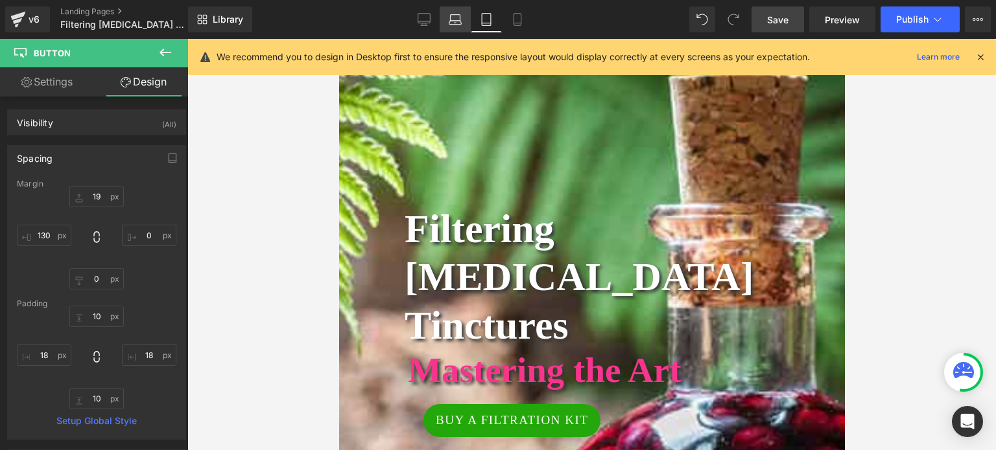
type input "2"
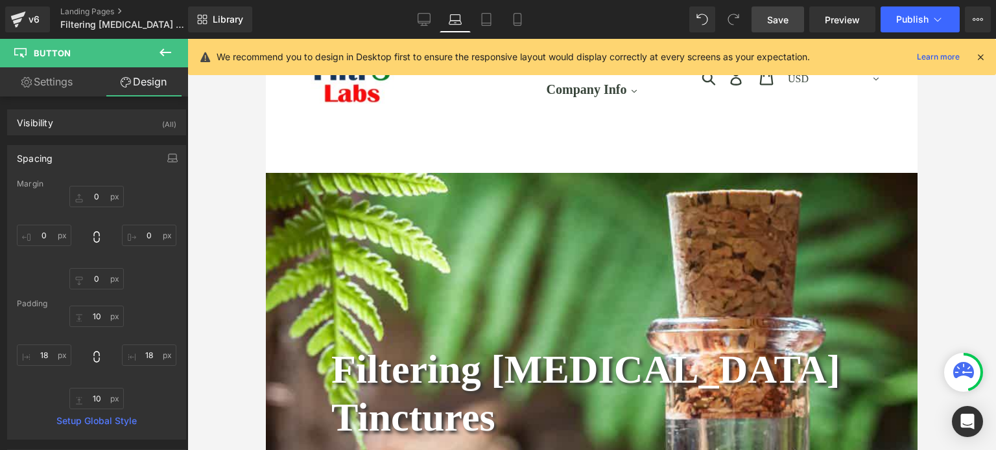
scroll to position [0, 0]
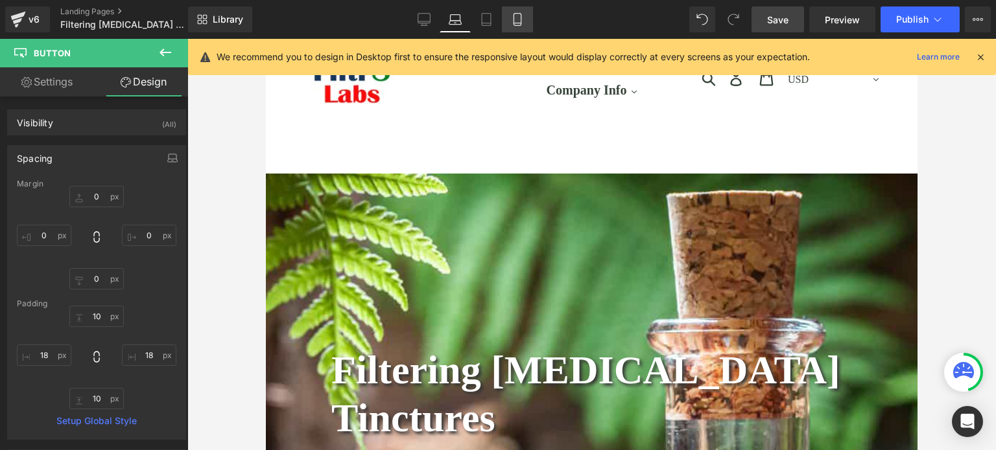
click at [512, 20] on icon at bounding box center [517, 19] width 13 height 13
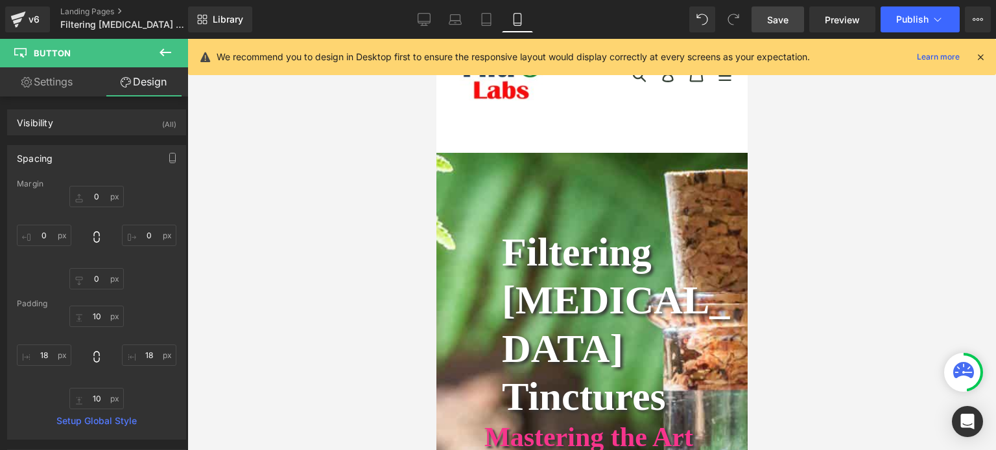
type input "24"
type input "0"
type input "8"
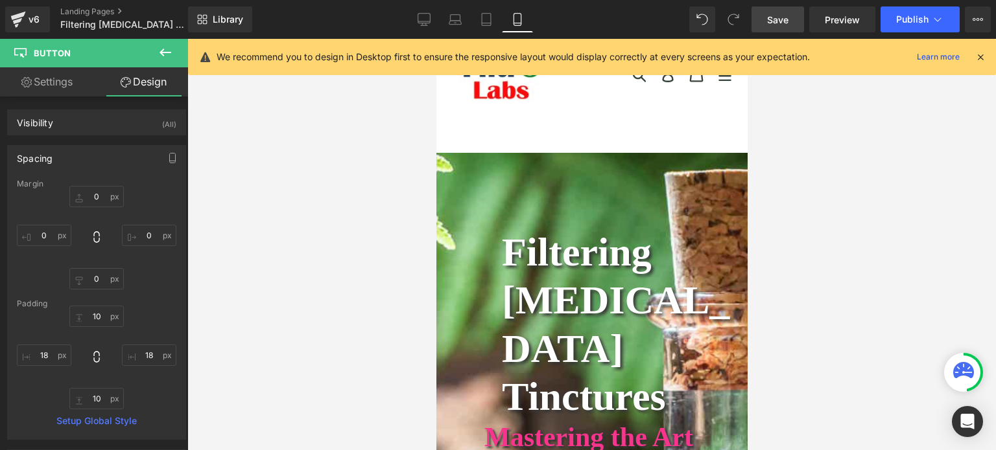
type input "15"
type input "8"
type input "15"
type input "0"
type input "28"
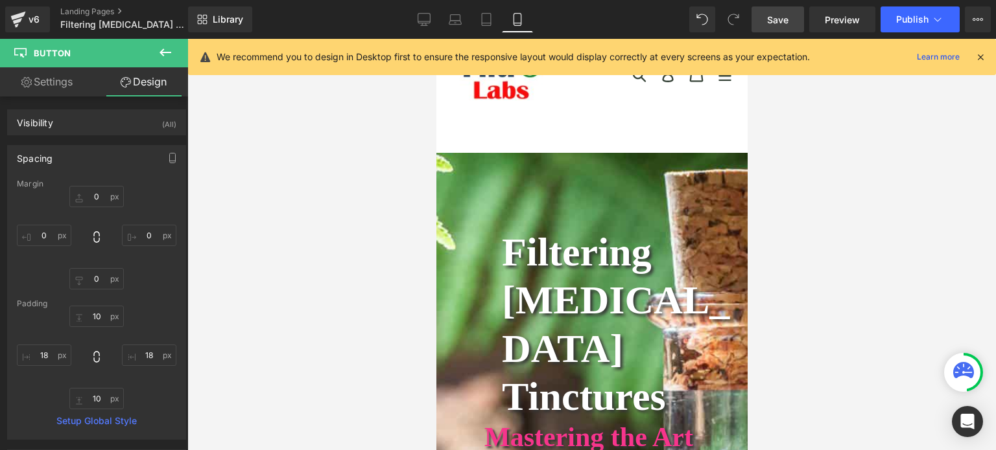
type input "28"
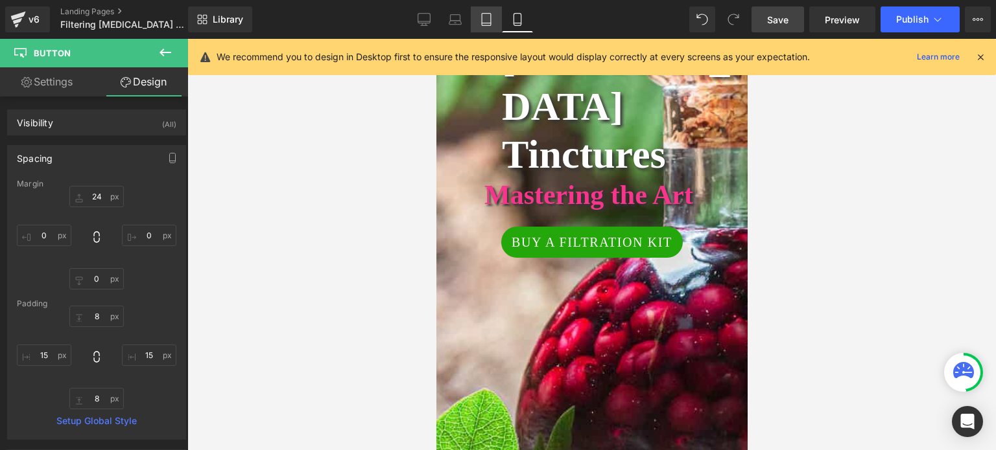
click at [486, 17] on icon at bounding box center [486, 19] width 13 height 13
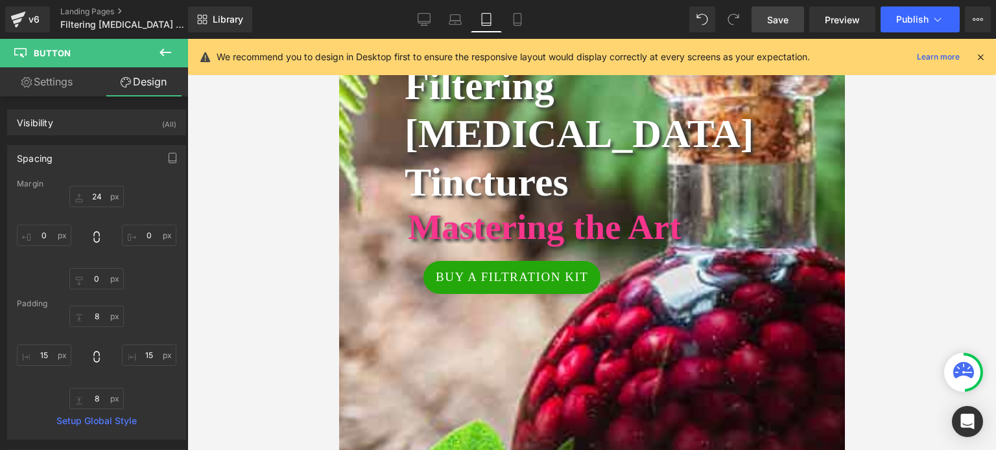
type input "19"
type input "0"
type input "130"
type input "10"
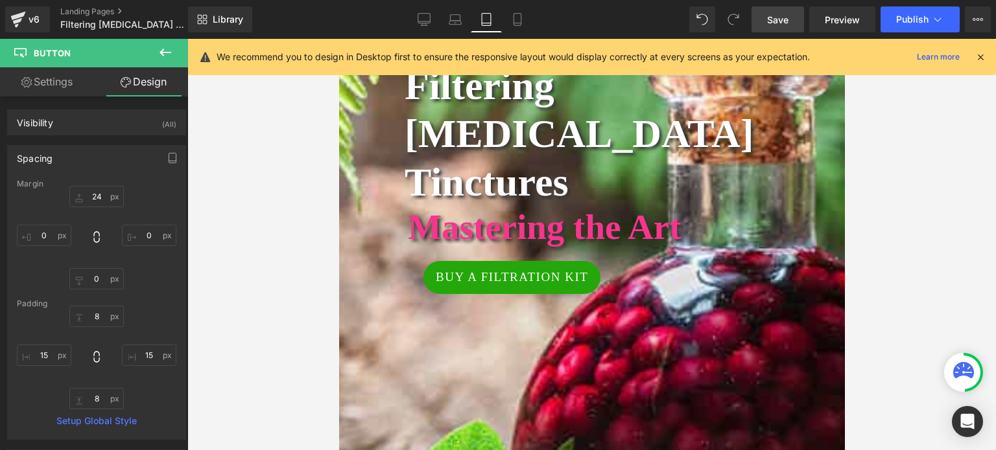
type input "18"
type input "10"
type input "18"
type input "0"
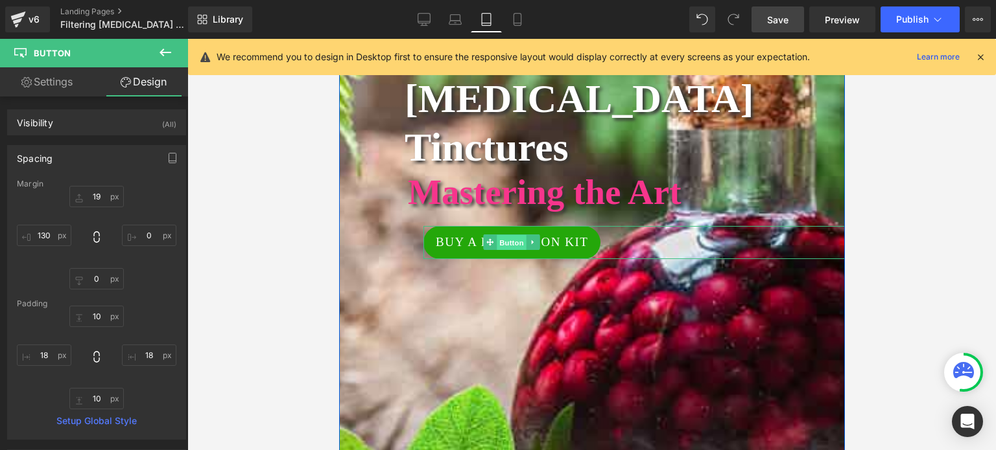
click at [511, 235] on span "Button" at bounding box center [511, 243] width 30 height 16
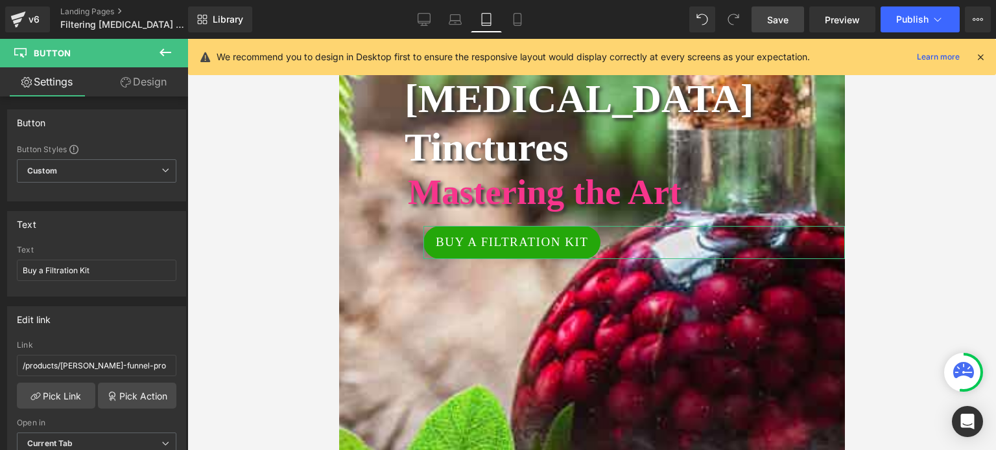
click at [130, 80] on link "Design" at bounding box center [144, 81] width 94 height 29
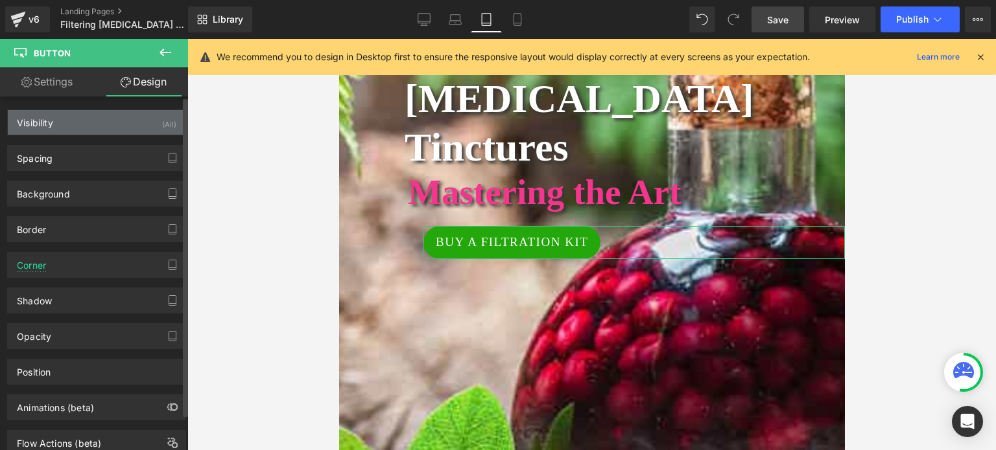
type input "19"
type input "0"
type input "130"
type input "10"
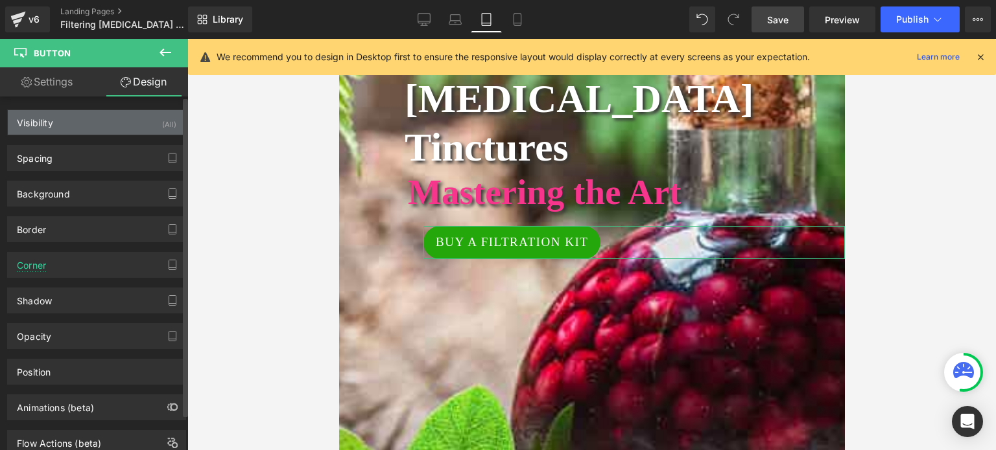
type input "18"
type input "10"
type input "18"
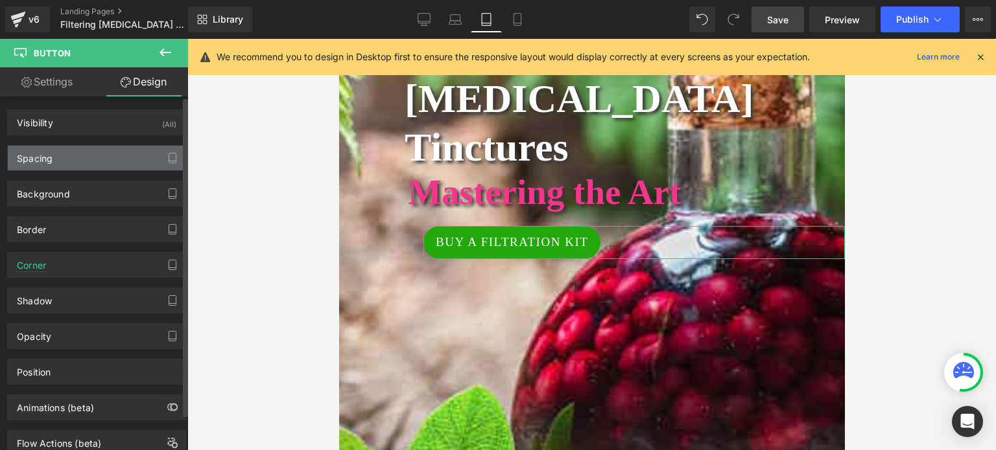
click at [89, 156] on div "Spacing" at bounding box center [97, 158] width 178 height 25
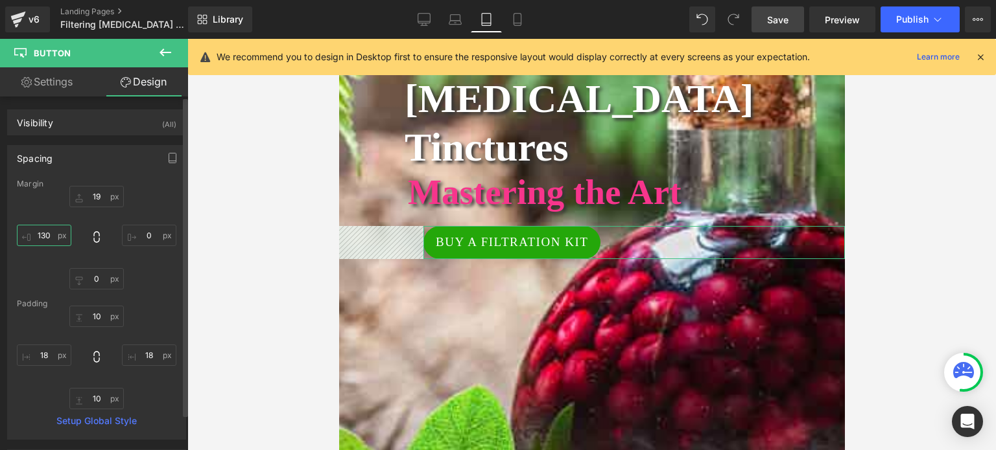
click at [50, 240] on input "130" at bounding box center [44, 235] width 54 height 21
type input "101"
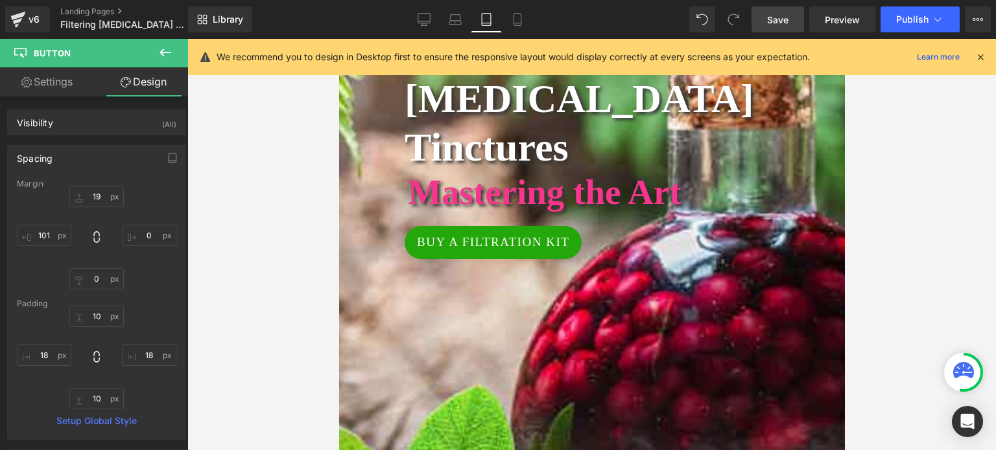
click at [780, 16] on span "Save" at bounding box center [777, 20] width 21 height 14
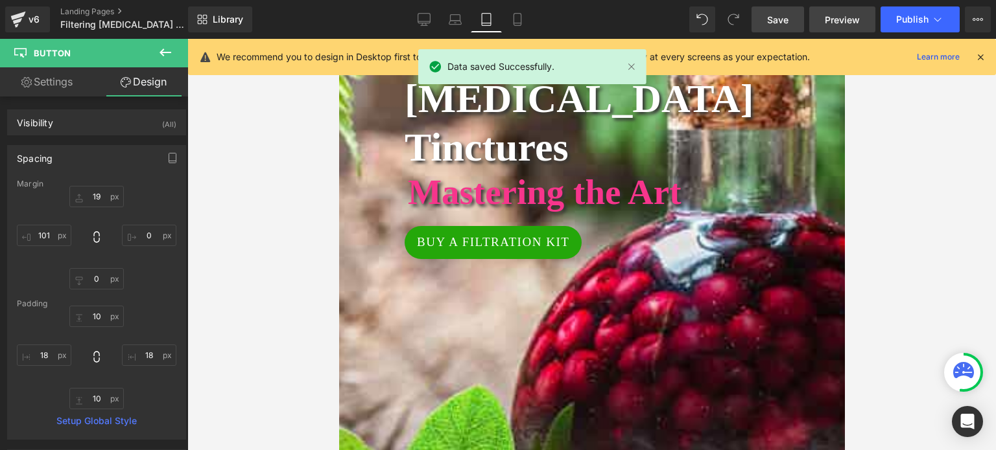
click at [843, 18] on span "Preview" at bounding box center [841, 20] width 35 height 14
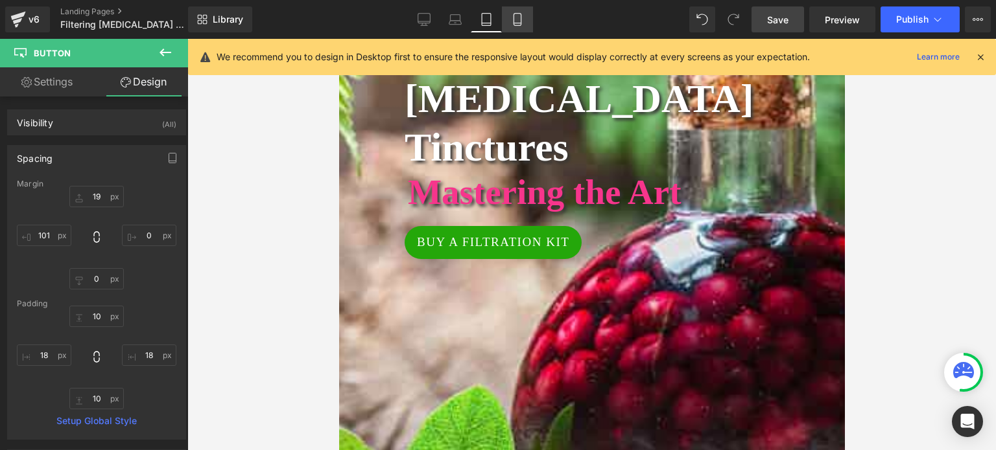
click at [515, 20] on icon at bounding box center [517, 19] width 13 height 13
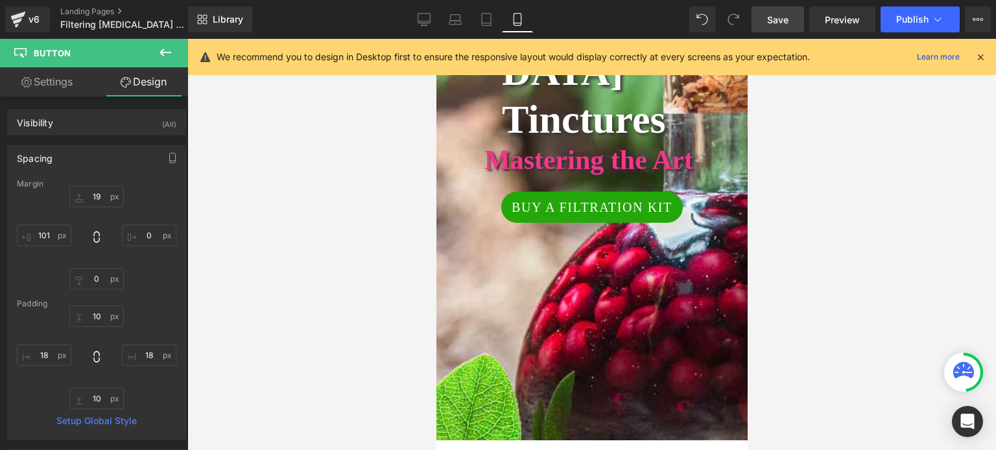
type input "24"
type input "0"
type input "8"
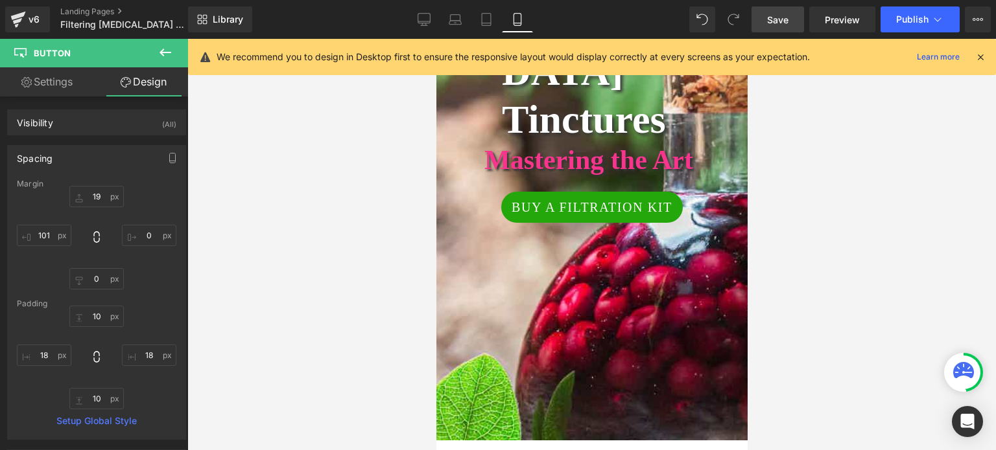
type input "15"
type input "8"
type input "15"
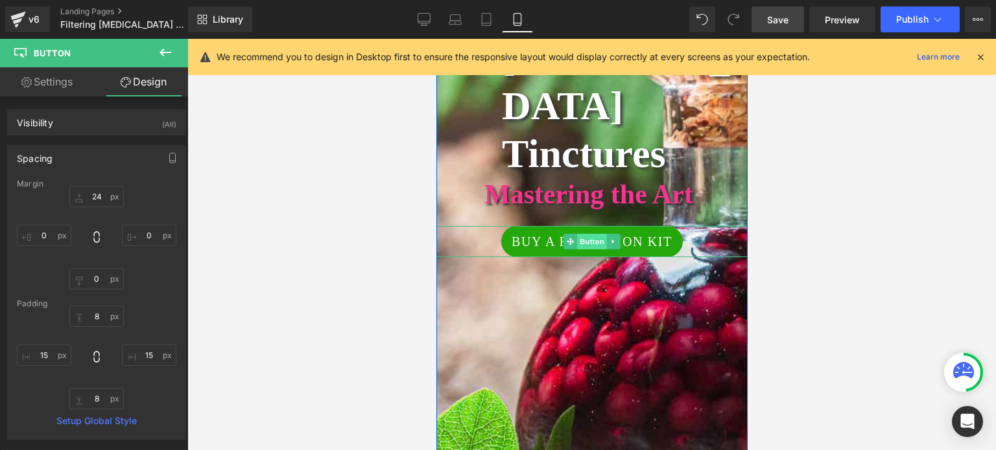
click at [577, 234] on span "Button" at bounding box center [591, 242] width 30 height 16
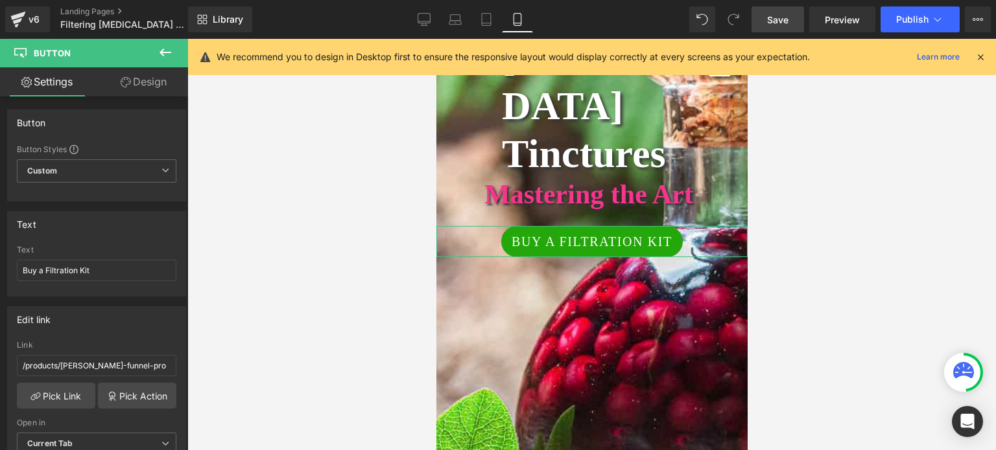
click at [140, 83] on link "Design" at bounding box center [144, 81] width 94 height 29
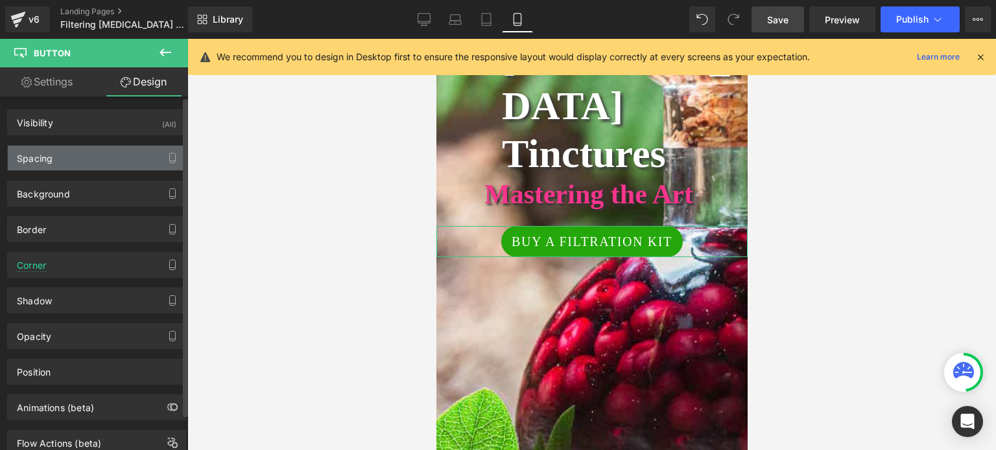
type input "24"
type input "0"
type input "8"
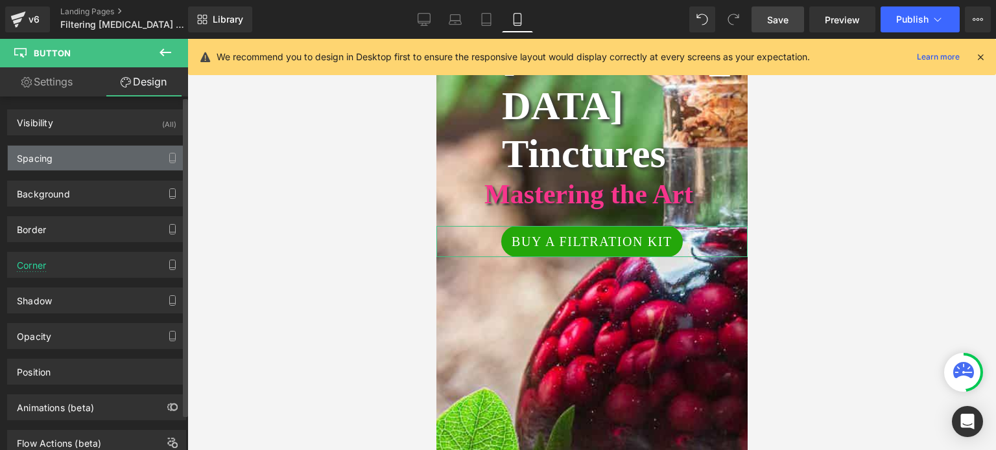
type input "15"
type input "8"
type input "15"
click at [49, 153] on div "Spacing" at bounding box center [35, 155] width 36 height 18
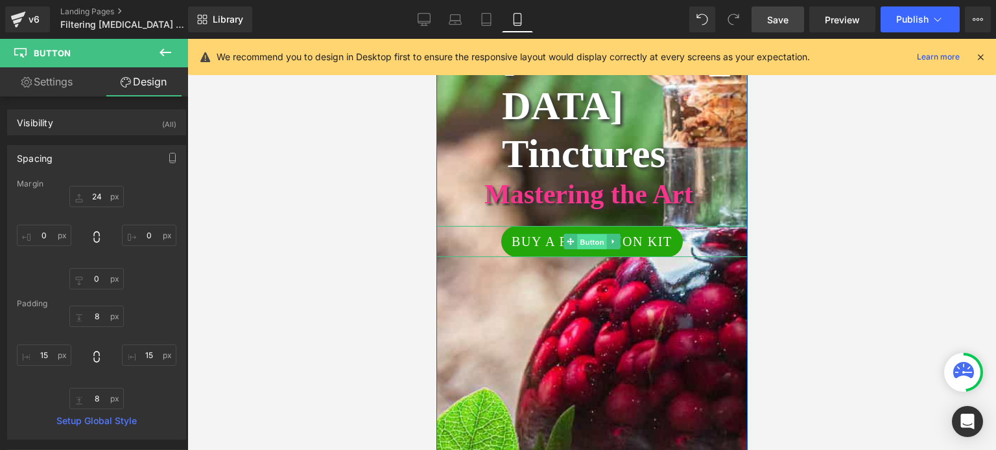
click at [584, 235] on span "Button" at bounding box center [591, 243] width 30 height 16
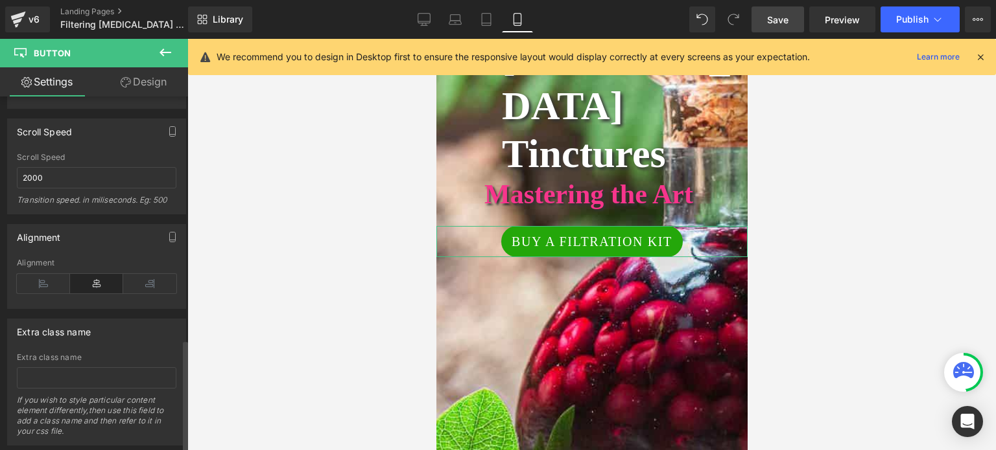
scroll to position [972, 0]
click at [46, 276] on icon at bounding box center [43, 281] width 53 height 19
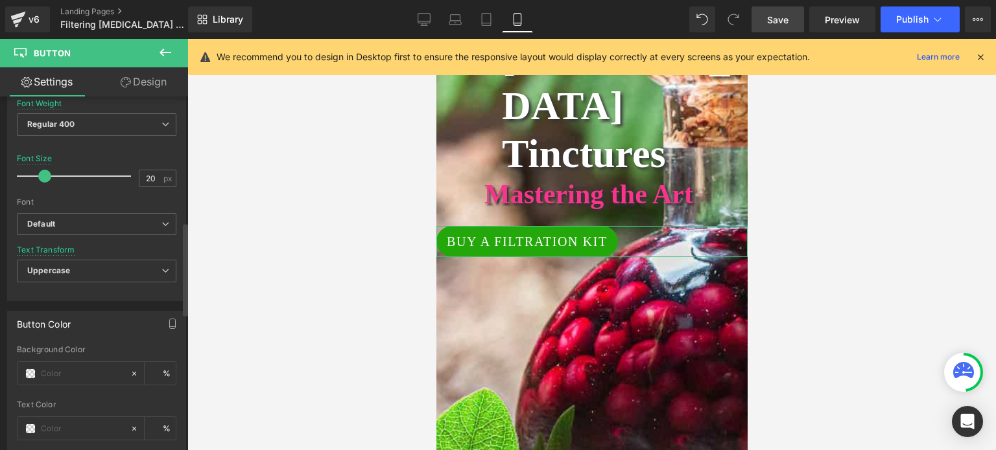
scroll to position [389, 0]
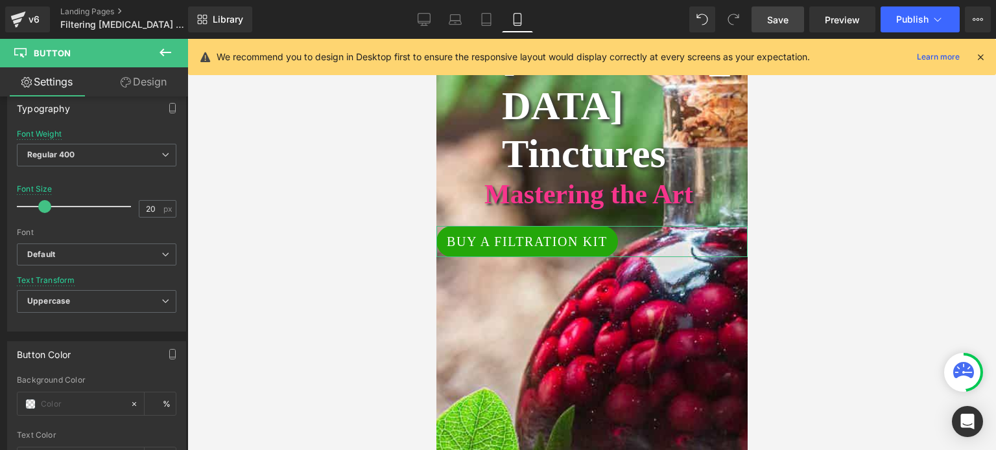
drag, startPoint x: 149, startPoint y: 76, endPoint x: 86, endPoint y: 147, distance: 95.0
click at [149, 76] on link "Design" at bounding box center [144, 81] width 94 height 29
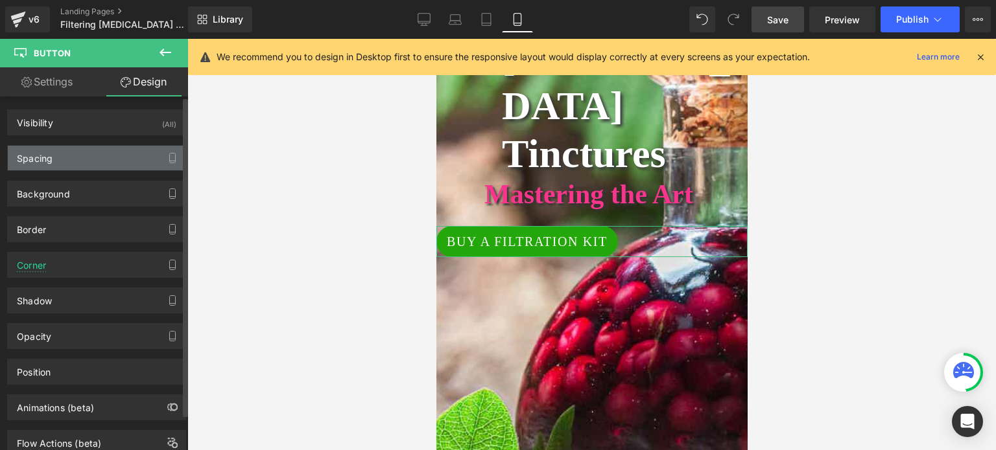
click at [70, 161] on div "Spacing" at bounding box center [97, 158] width 178 height 25
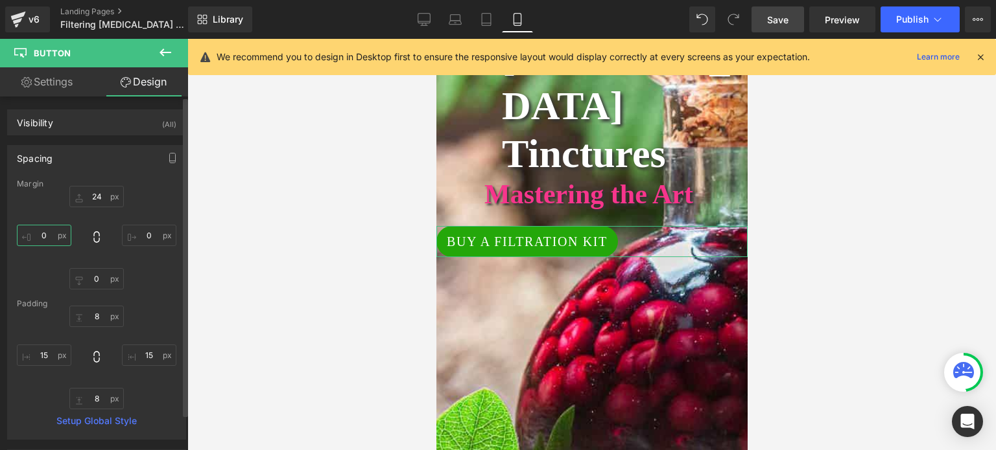
click at [43, 227] on input "0" at bounding box center [44, 235] width 54 height 21
type input "80"
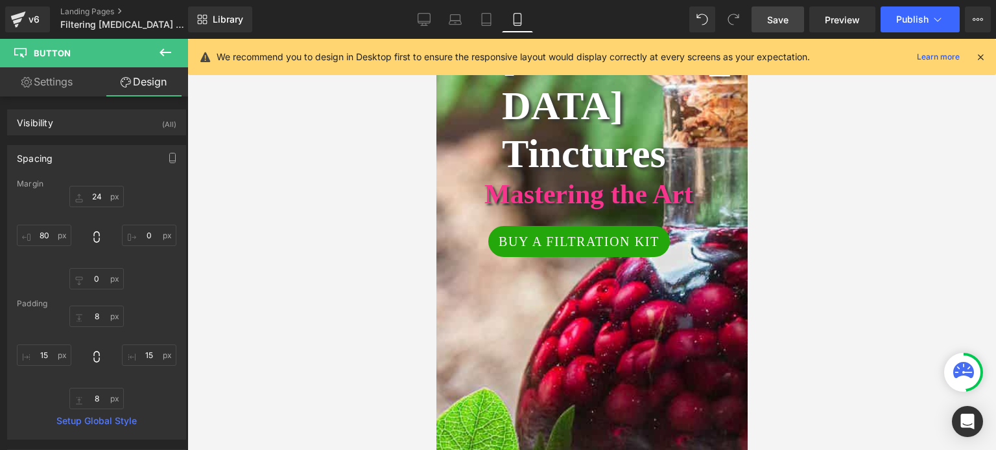
click at [783, 18] on span "Save" at bounding box center [777, 20] width 21 height 14
click at [838, 16] on span "Preview" at bounding box center [841, 20] width 35 height 14
click at [483, 20] on icon at bounding box center [486, 19] width 13 height 13
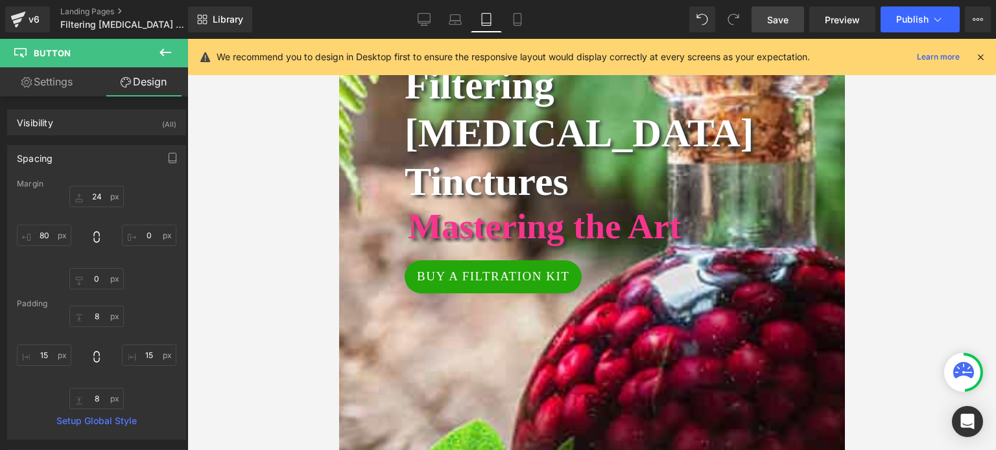
type input "19"
type input "0"
type input "101"
type input "10"
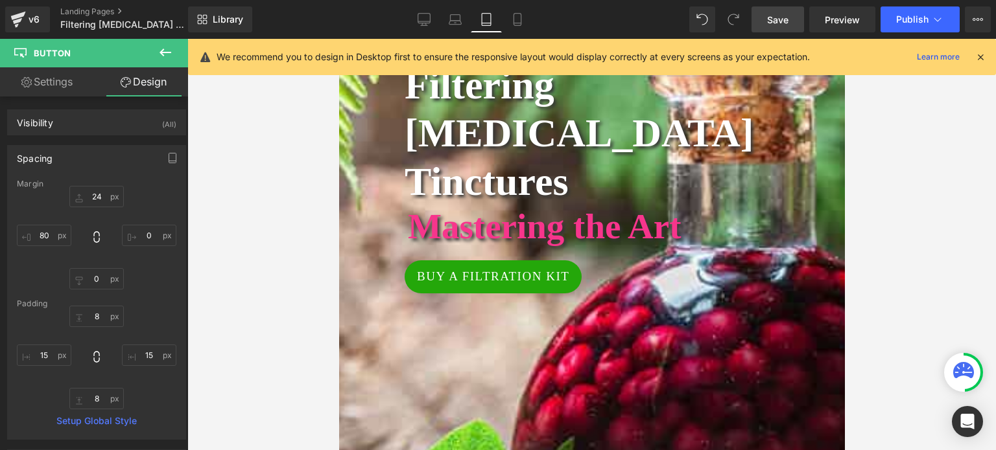
type input "18"
type input "10"
type input "18"
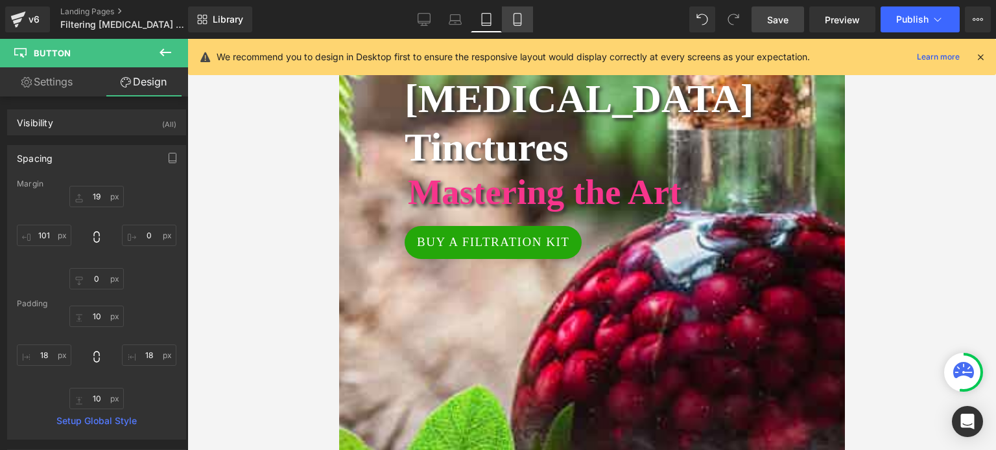
click at [514, 17] on icon at bounding box center [517, 19] width 13 height 13
type input "24"
type input "0"
type input "80"
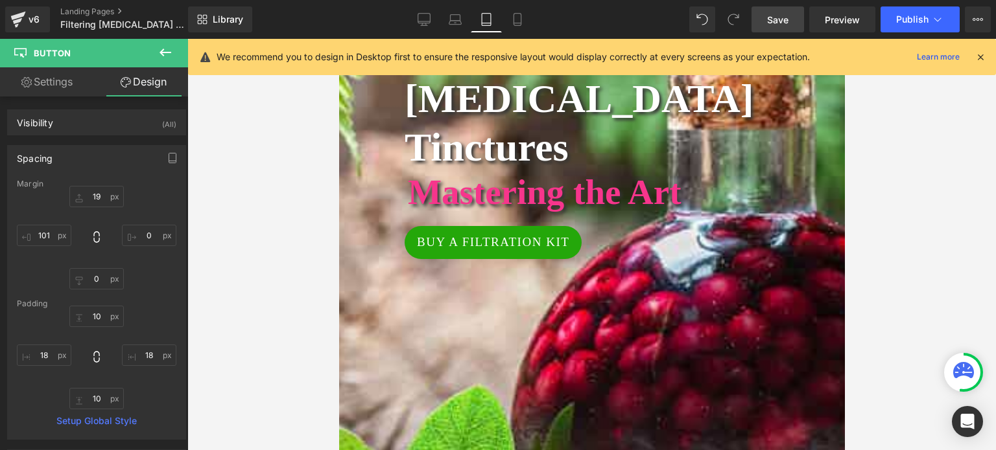
type input "8"
type input "15"
type input "8"
type input "15"
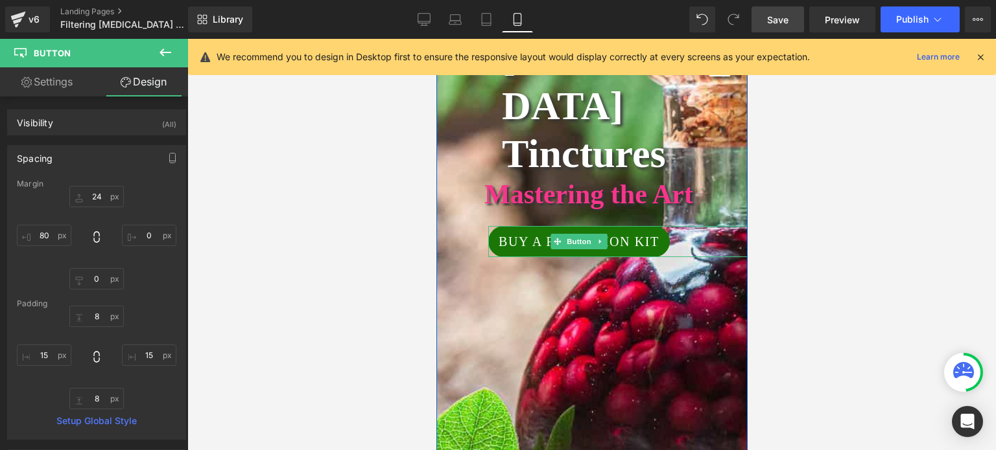
click at [517, 232] on span "Buy a Filtration Kit" at bounding box center [578, 241] width 161 height 19
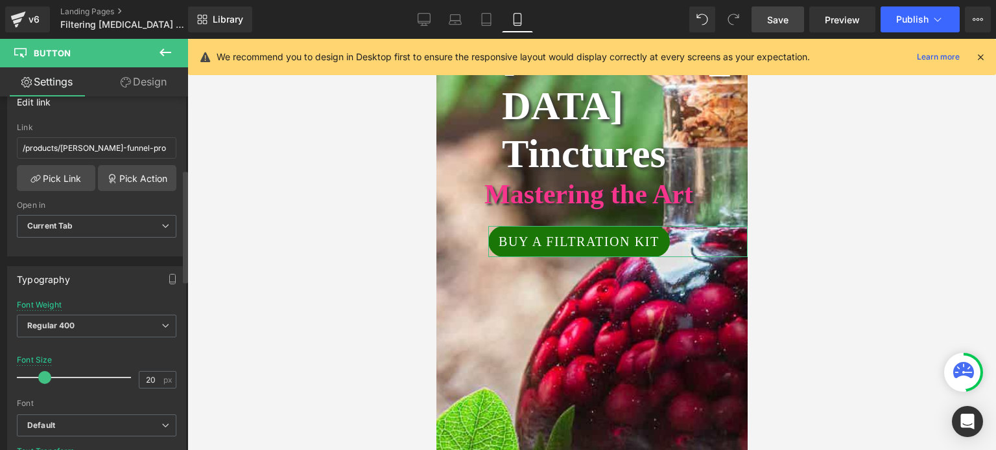
scroll to position [259, 0]
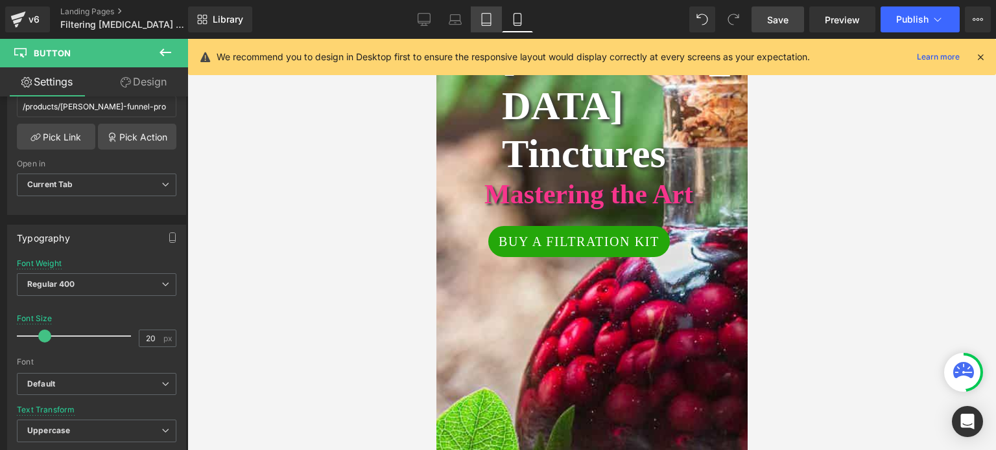
drag, startPoint x: 480, startPoint y: 16, endPoint x: 480, endPoint y: 24, distance: 7.8
click at [480, 16] on icon at bounding box center [486, 19] width 13 height 13
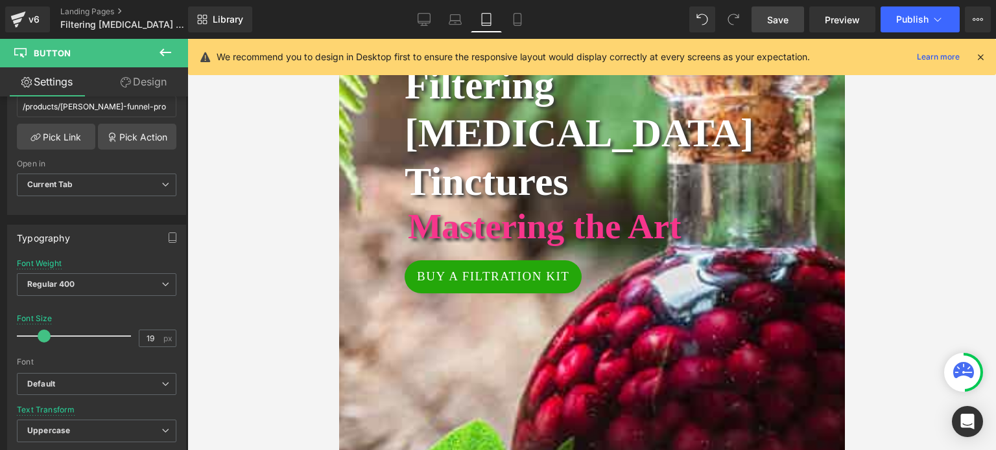
scroll to position [277, 0]
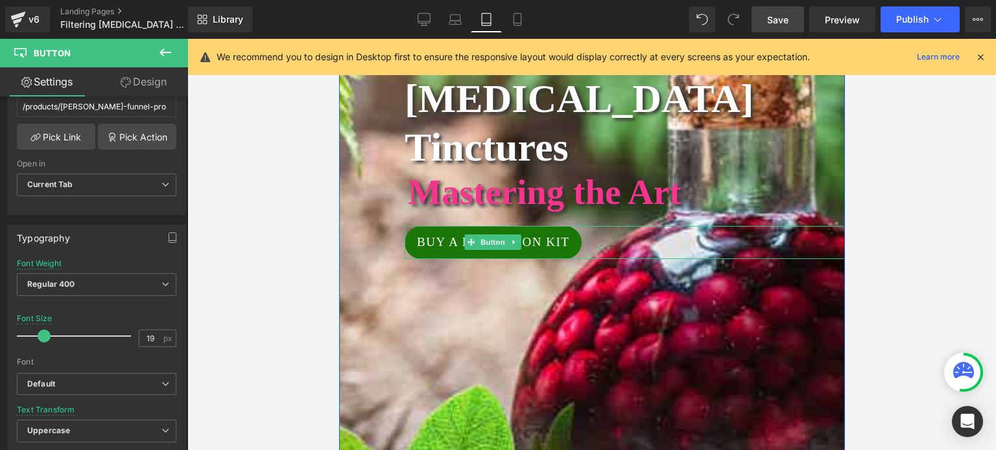
click at [506, 233] on span "Buy a Filtration Kit" at bounding box center [492, 242] width 152 height 19
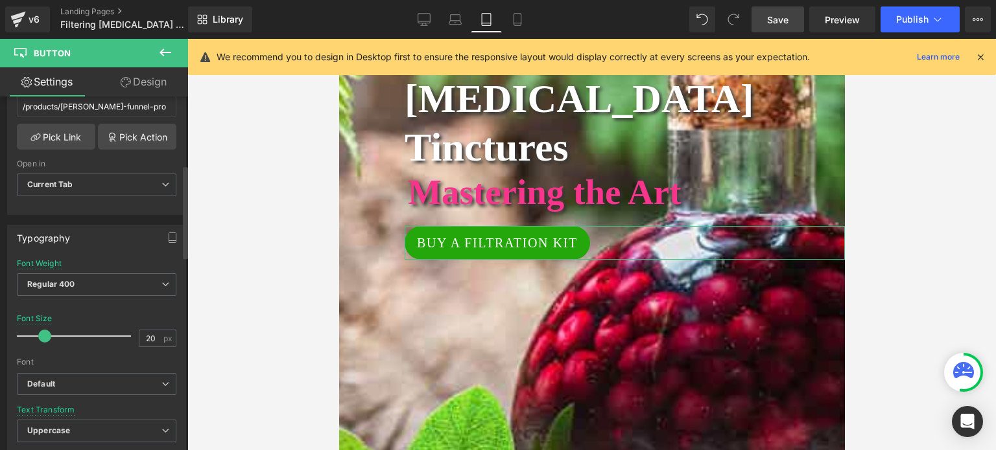
click at [41, 336] on span at bounding box center [44, 336] width 13 height 13
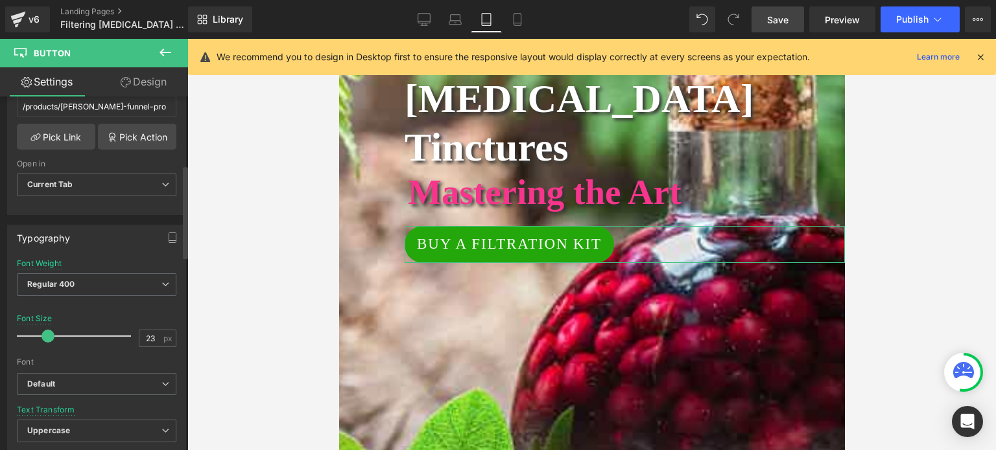
click at [44, 336] on span at bounding box center [47, 336] width 13 height 13
click at [458, 21] on icon at bounding box center [454, 19] width 13 height 13
type input "14"
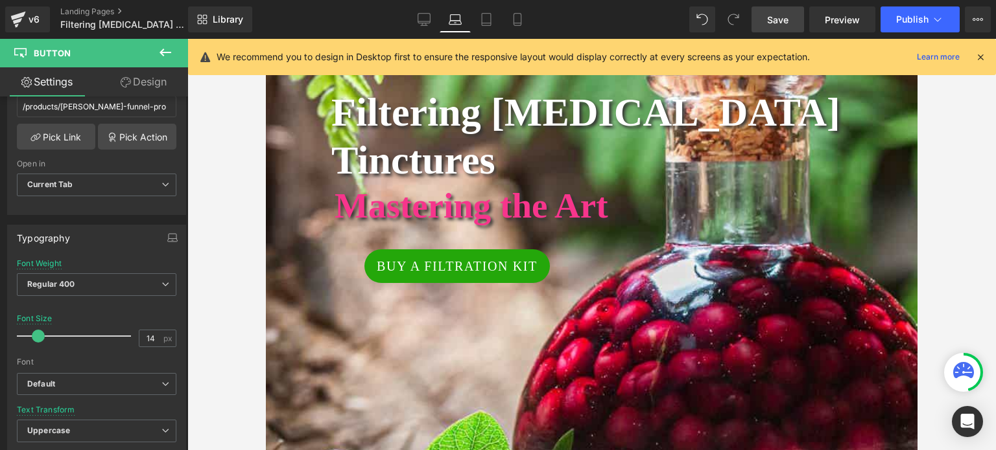
scroll to position [259, 0]
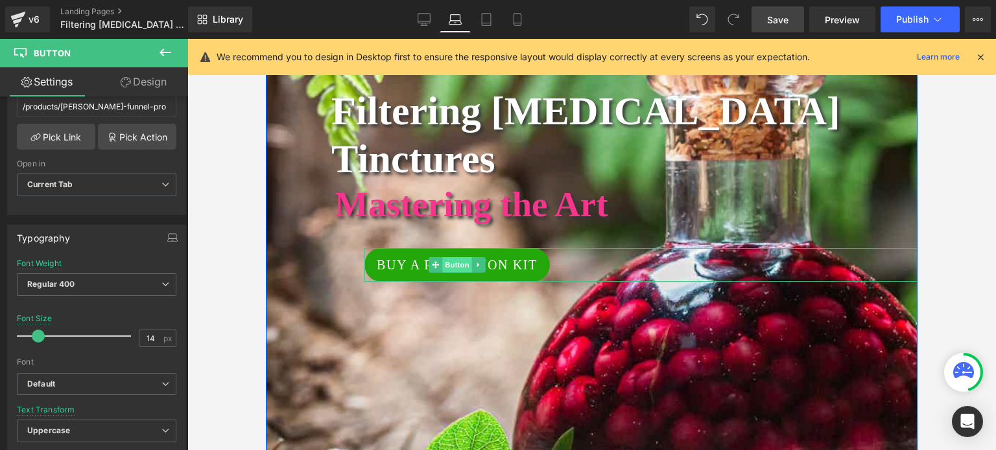
click at [442, 257] on span "Button" at bounding box center [457, 265] width 30 height 16
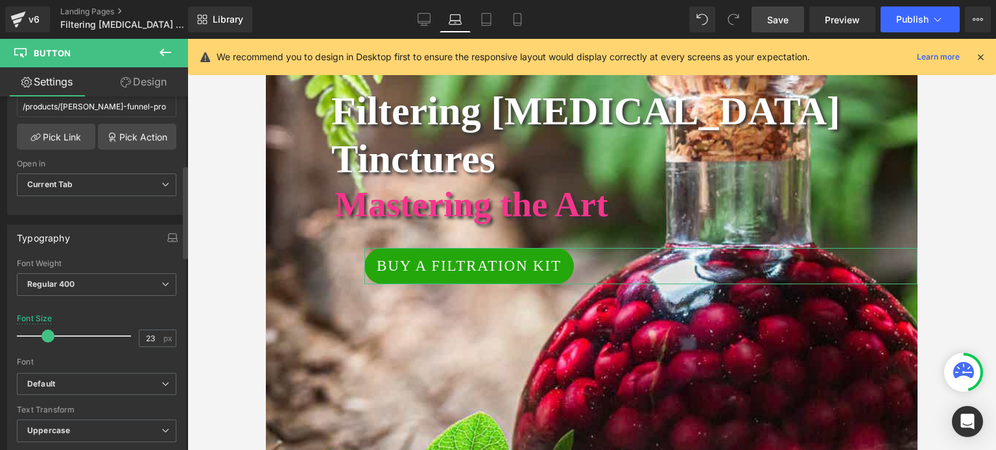
click at [47, 334] on span at bounding box center [47, 336] width 13 height 13
click at [151, 334] on input "23" at bounding box center [150, 339] width 23 height 16
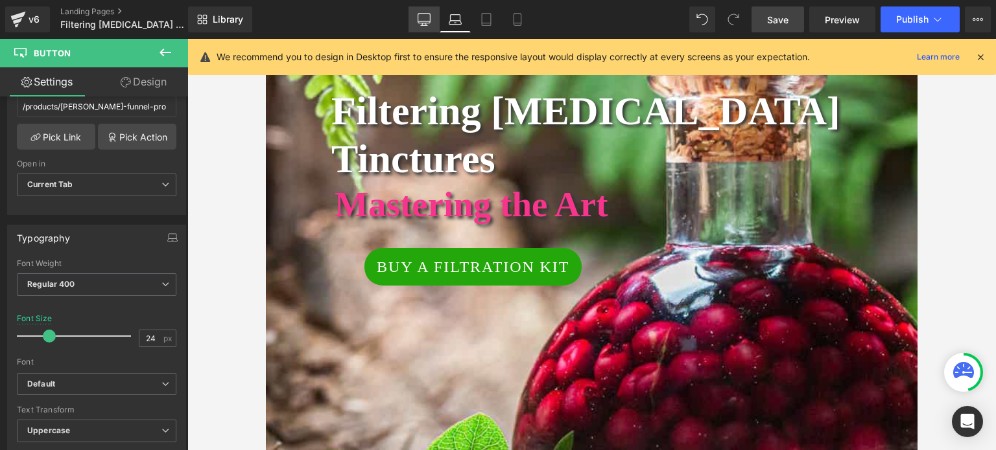
click at [425, 14] on icon at bounding box center [423, 19] width 13 height 13
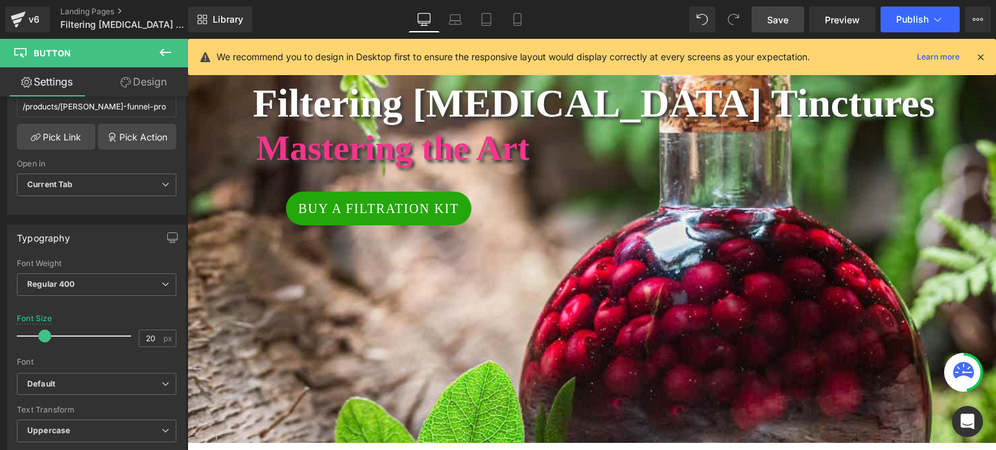
scroll to position [251, 0]
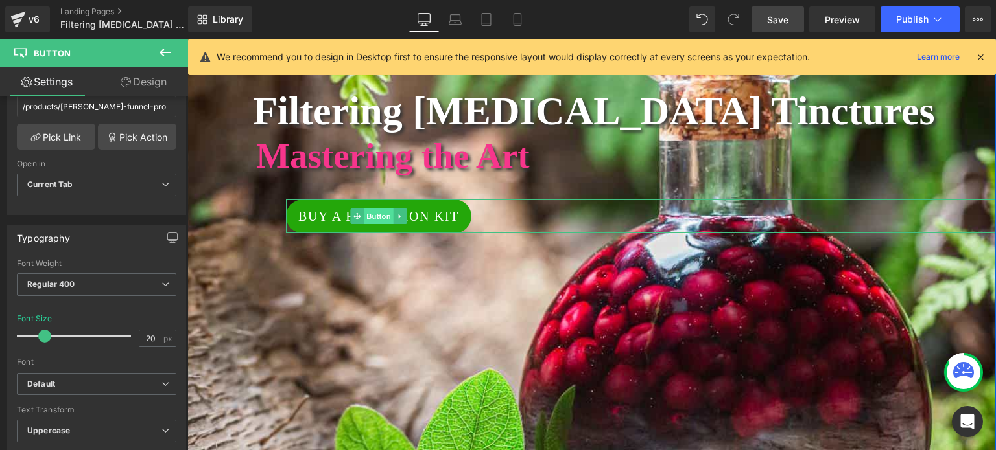
click at [371, 216] on span "Button" at bounding box center [379, 217] width 30 height 16
drag, startPoint x: 144, startPoint y: 340, endPoint x: 152, endPoint y: 340, distance: 8.4
click at [152, 340] on input "20" at bounding box center [150, 339] width 23 height 16
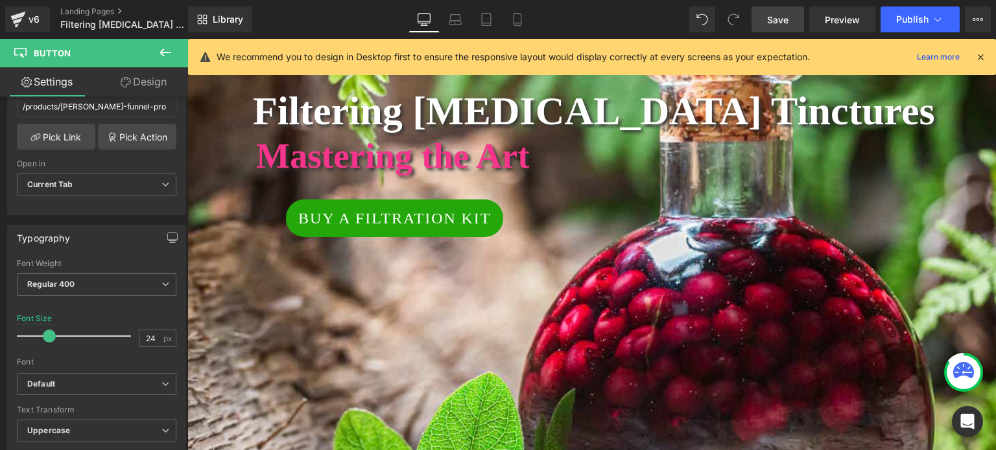
click at [775, 14] on span "Save" at bounding box center [777, 20] width 21 height 14
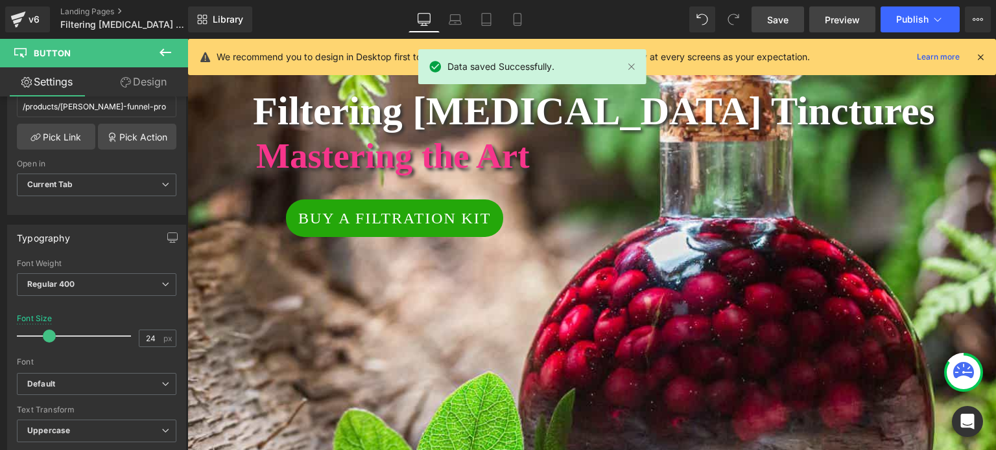
click at [843, 12] on link "Preview" at bounding box center [842, 19] width 66 height 26
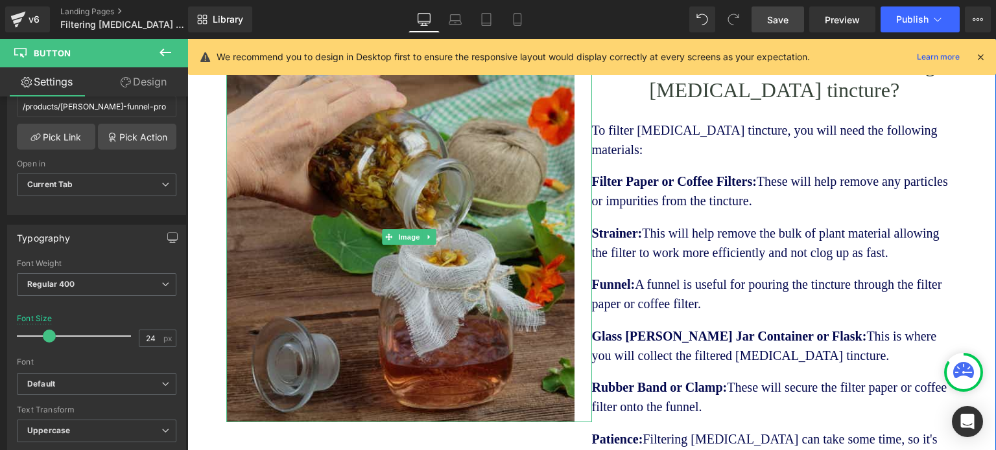
scroll to position [1418, 0]
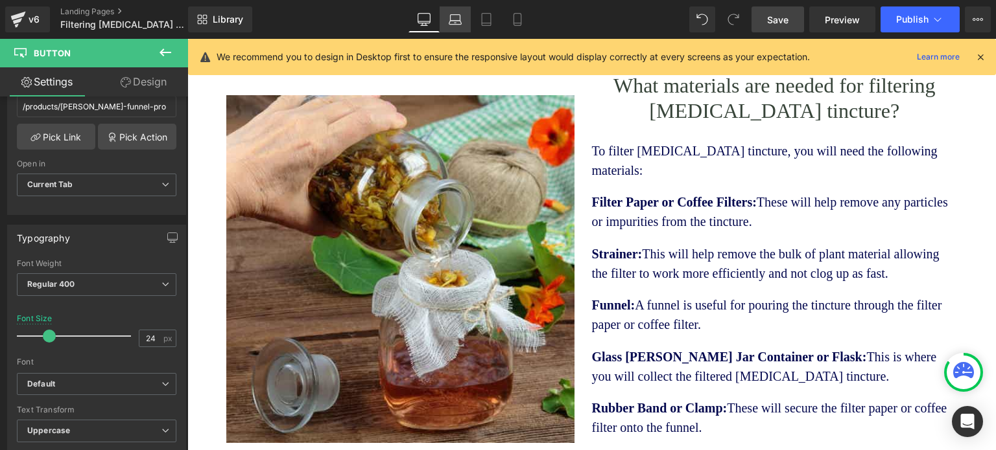
click at [457, 18] on icon at bounding box center [454, 19] width 13 height 13
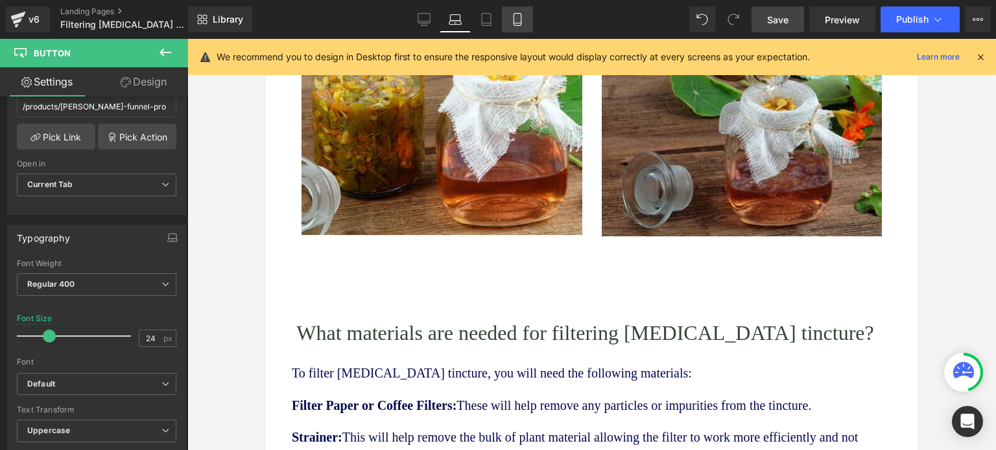
scroll to position [1382, 0]
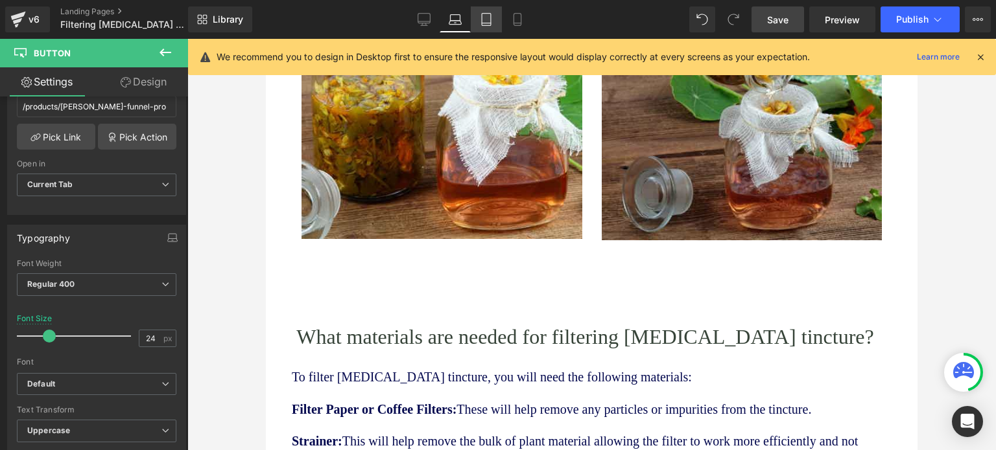
click at [492, 16] on link "Tablet" at bounding box center [486, 19] width 31 height 26
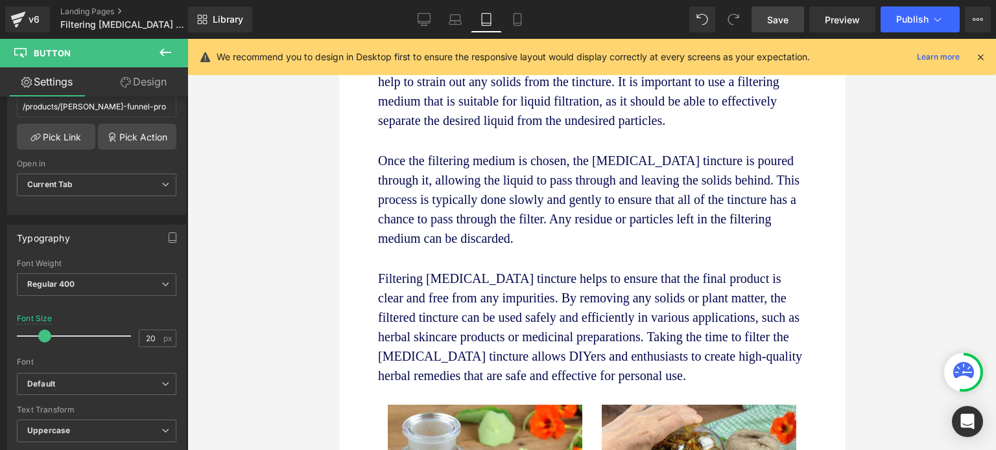
scroll to position [907, 0]
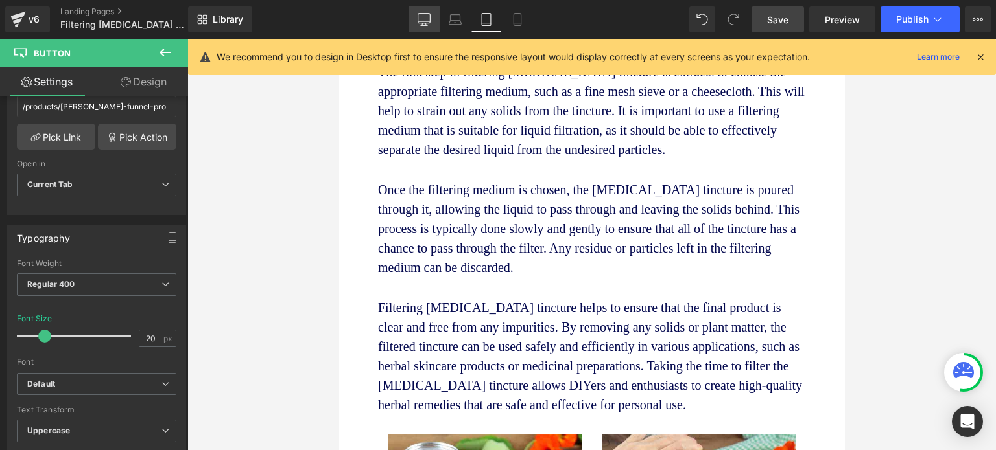
click at [424, 14] on icon at bounding box center [423, 19] width 13 height 13
type input "24"
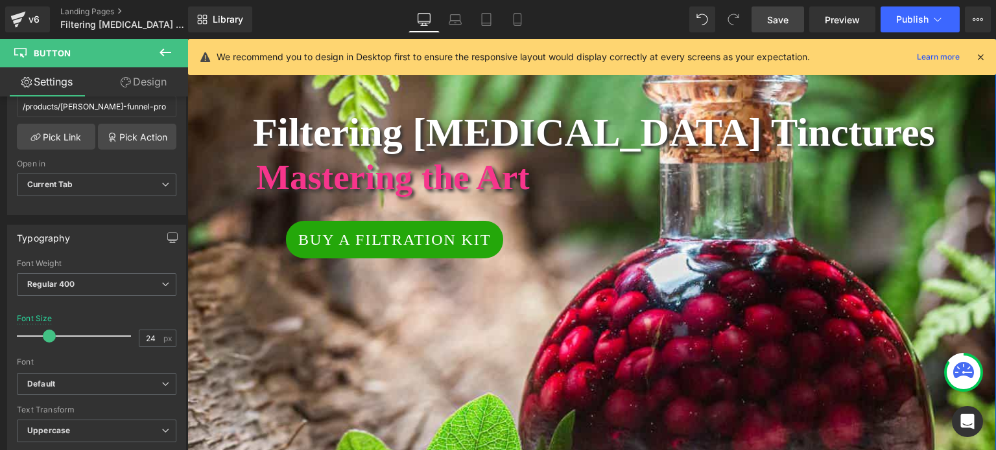
scroll to position [208, 0]
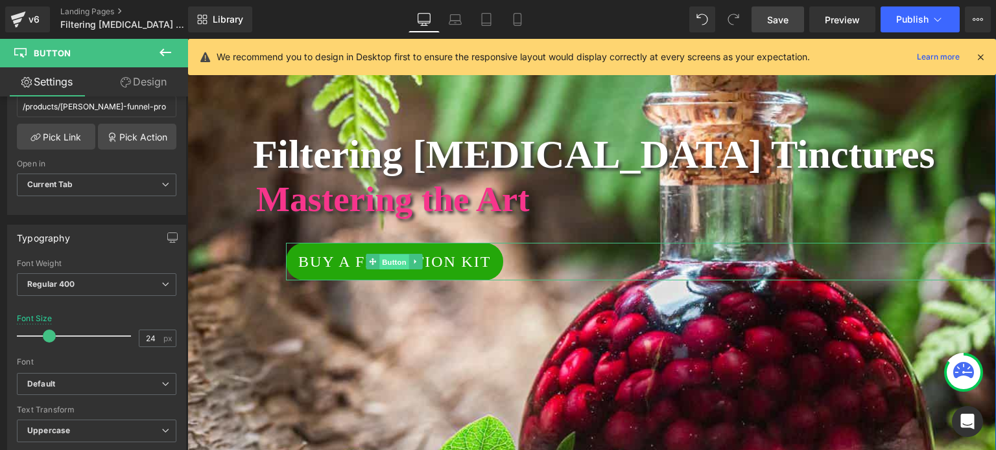
click at [382, 259] on span "Button" at bounding box center [395, 263] width 30 height 16
click at [412, 256] on link at bounding box center [416, 262] width 14 height 16
click at [406, 261] on icon at bounding box center [409, 262] width 7 height 7
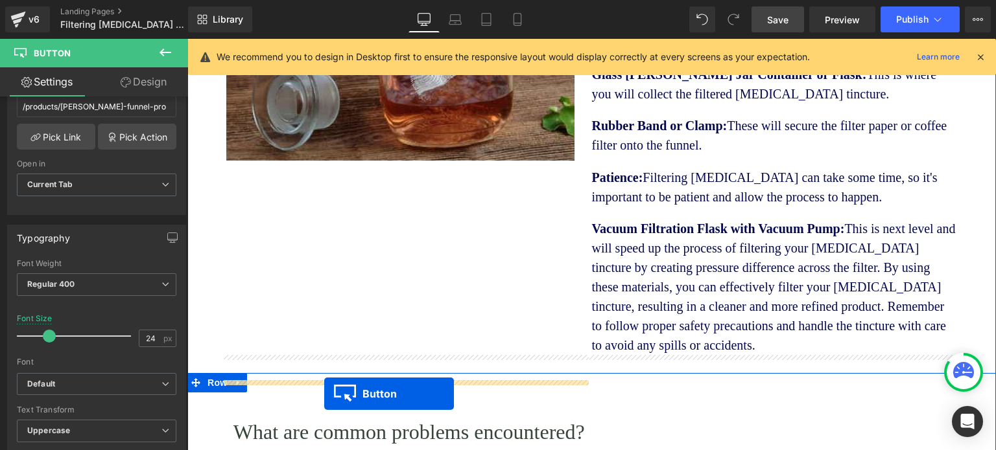
scroll to position [1781, 0]
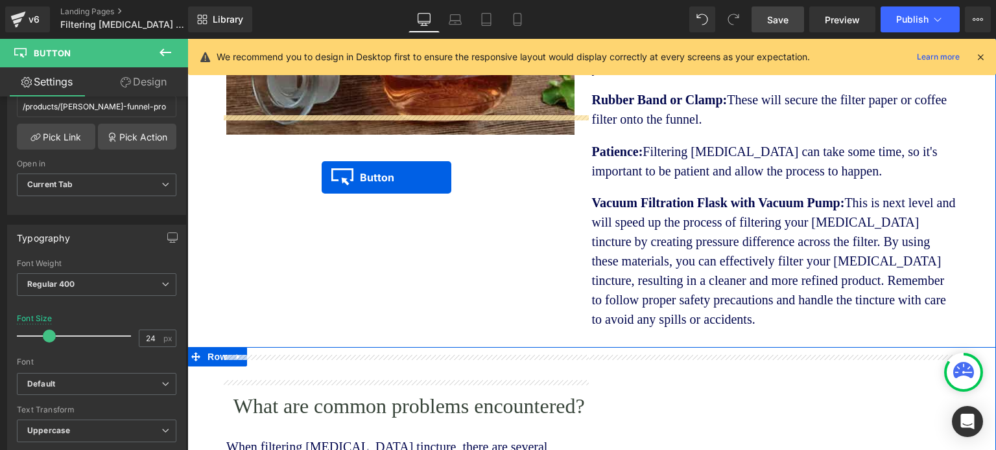
drag, startPoint x: 369, startPoint y: 108, endPoint x: 314, endPoint y: 176, distance: 87.1
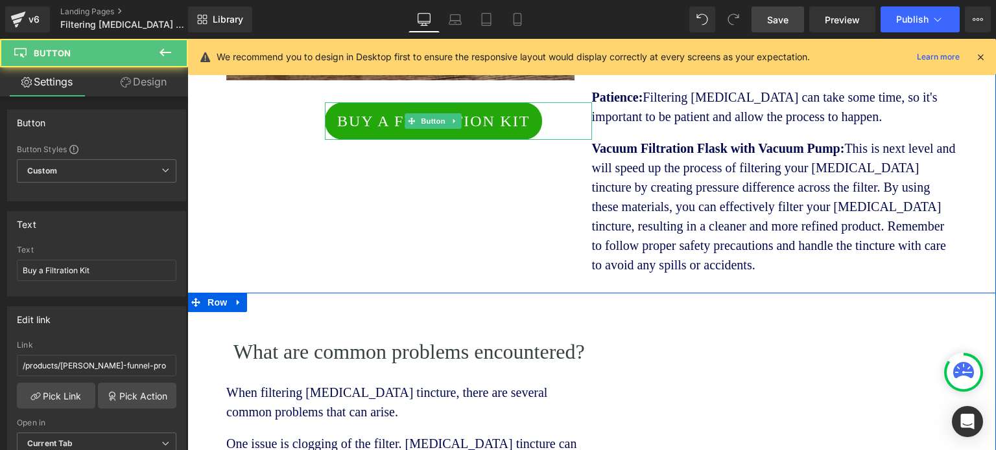
scroll to position [1727, 0]
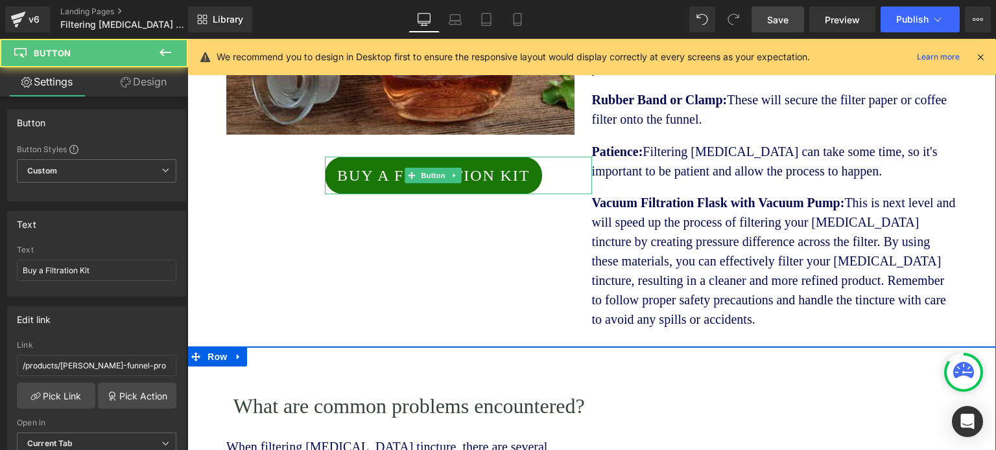
click at [503, 164] on span "Buy a Filtration Kit" at bounding box center [433, 175] width 192 height 23
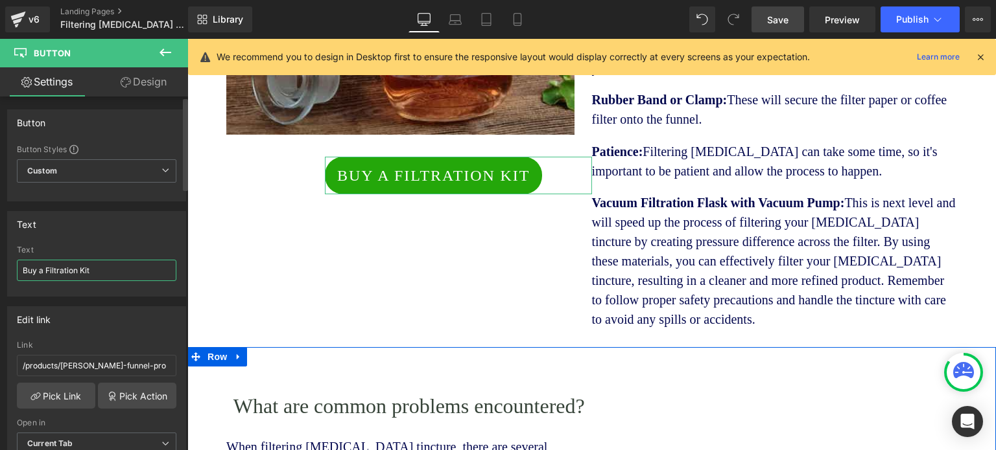
click at [118, 275] on input "Buy a Filtration Kit" at bounding box center [96, 270] width 159 height 21
drag, startPoint x: 110, startPoint y: 272, endPoint x: 79, endPoint y: 274, distance: 31.2
click at [79, 274] on input "Buy a Filtration Kit" at bounding box center [96, 270] width 159 height 21
type input "Buy a Filtration Pump"
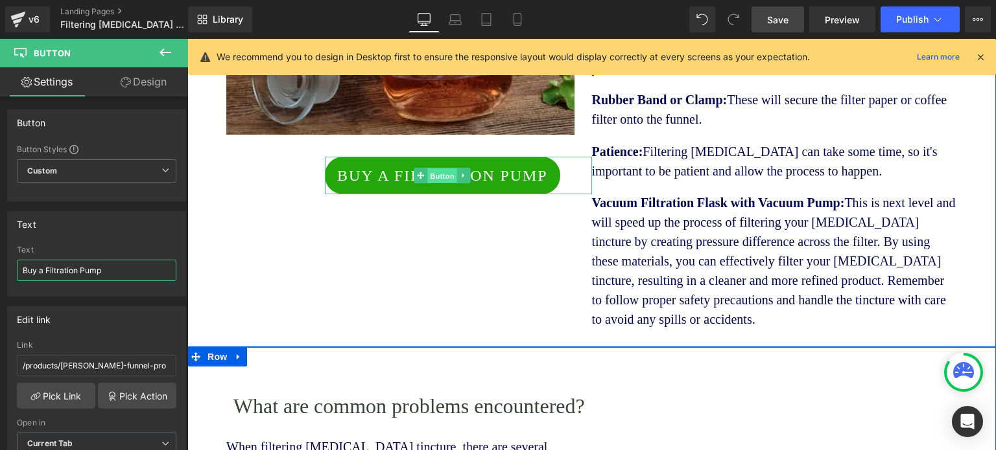
click at [430, 169] on span "Button" at bounding box center [442, 177] width 30 height 16
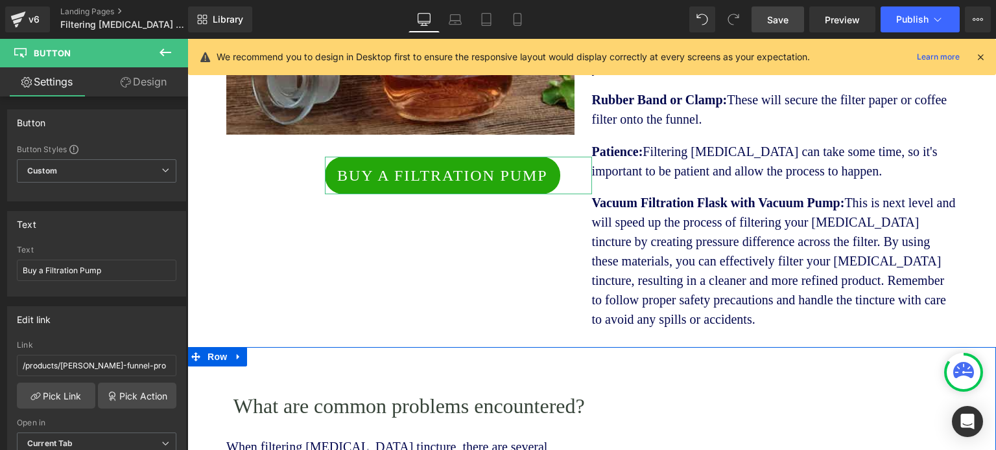
click at [139, 80] on link "Design" at bounding box center [144, 81] width 94 height 29
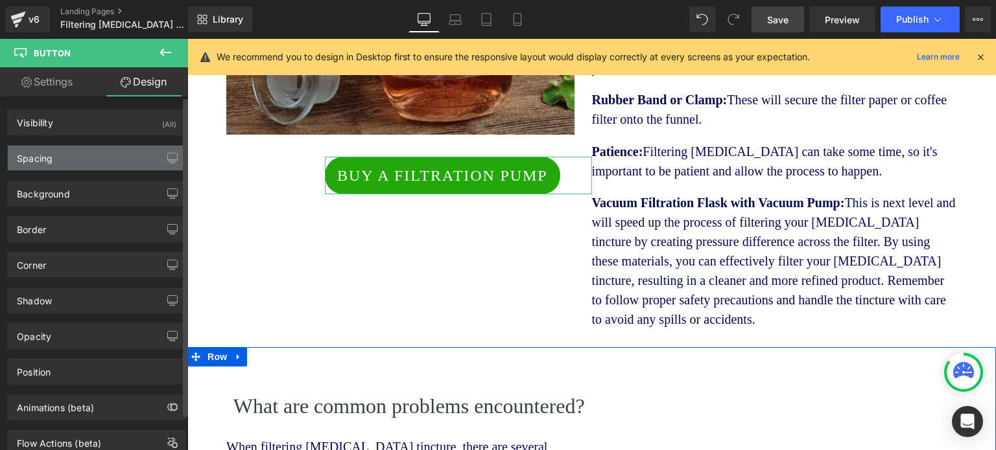
click at [91, 159] on div "Spacing" at bounding box center [97, 158] width 178 height 25
type input "34"
type input "0"
type input "152"
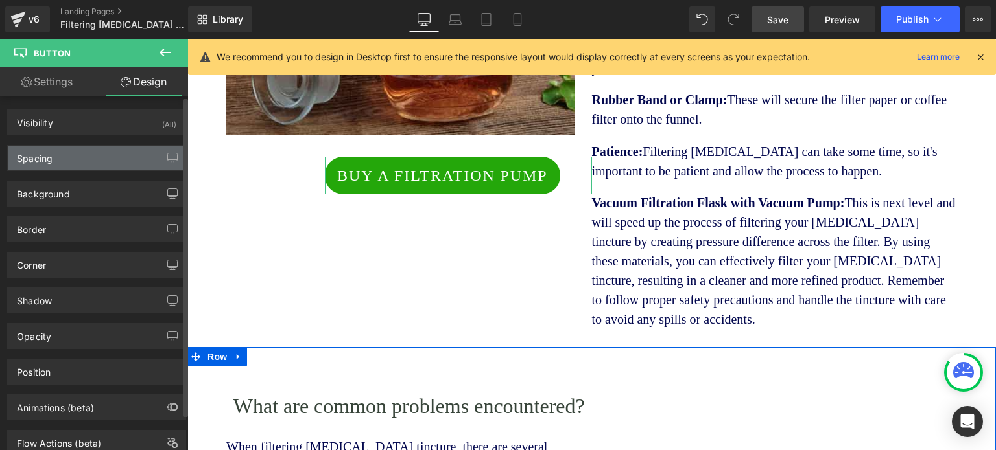
type input "10"
type input "18"
type input "10"
type input "18"
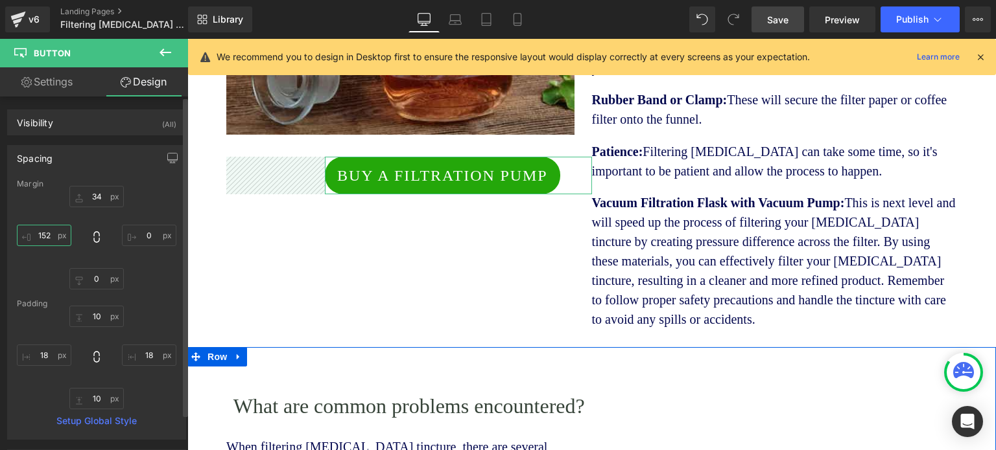
click at [47, 238] on input "152" at bounding box center [44, 235] width 54 height 21
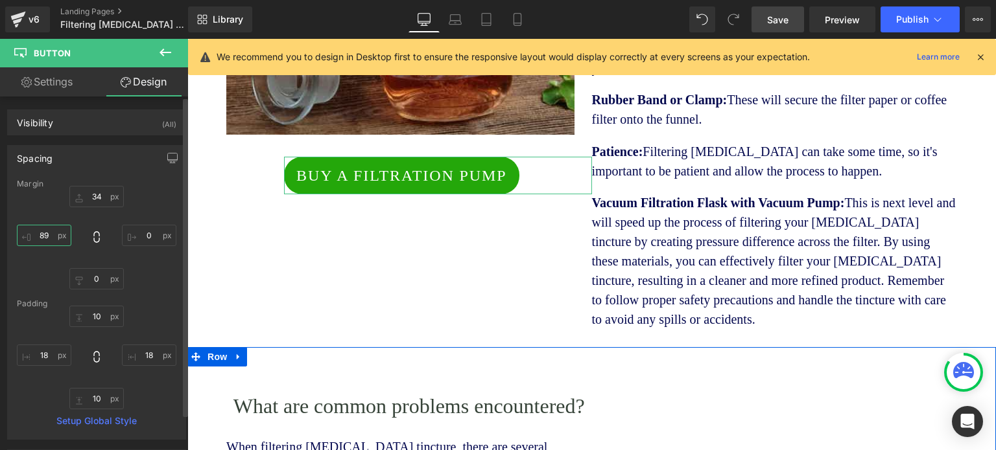
type input "88"
click at [62, 83] on link "Settings" at bounding box center [47, 81] width 94 height 29
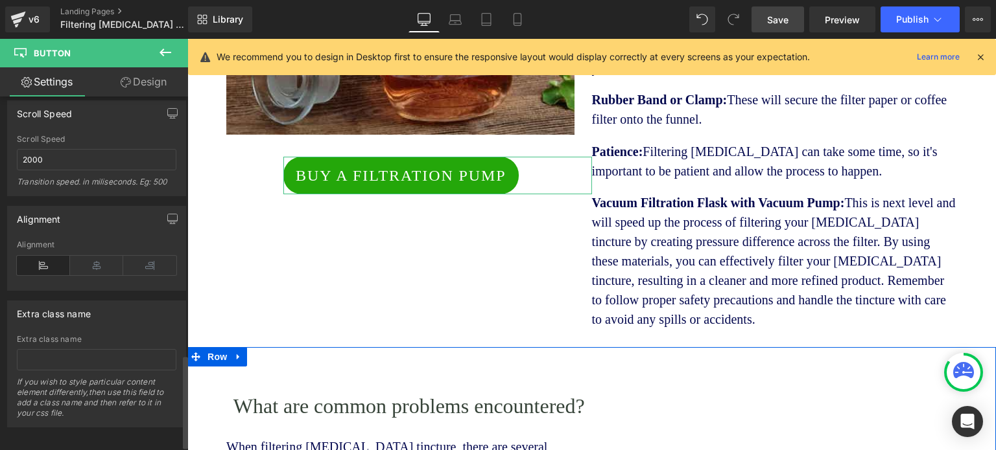
scroll to position [996, 0]
click at [86, 252] on icon at bounding box center [96, 261] width 53 height 19
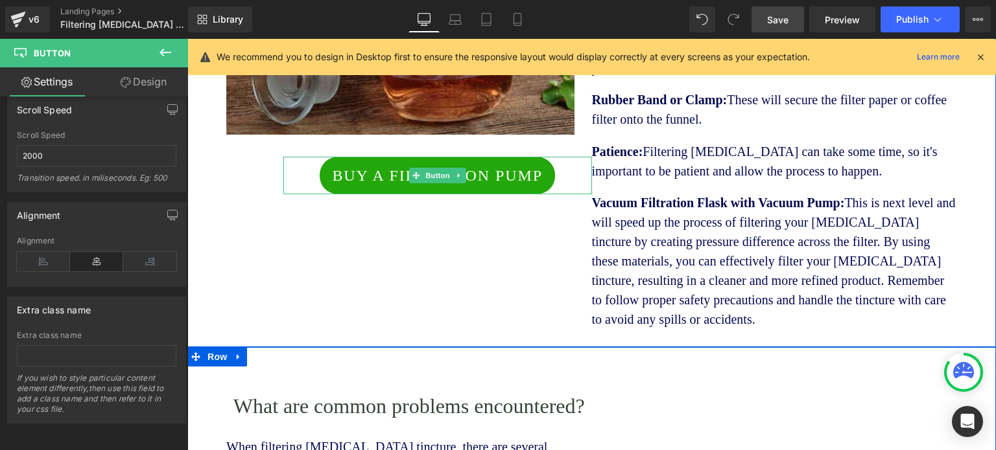
click at [299, 157] on div "Buy a Filtration Pump" at bounding box center [437, 176] width 309 height 38
drag, startPoint x: 279, startPoint y: 152, endPoint x: 272, endPoint y: 157, distance: 8.8
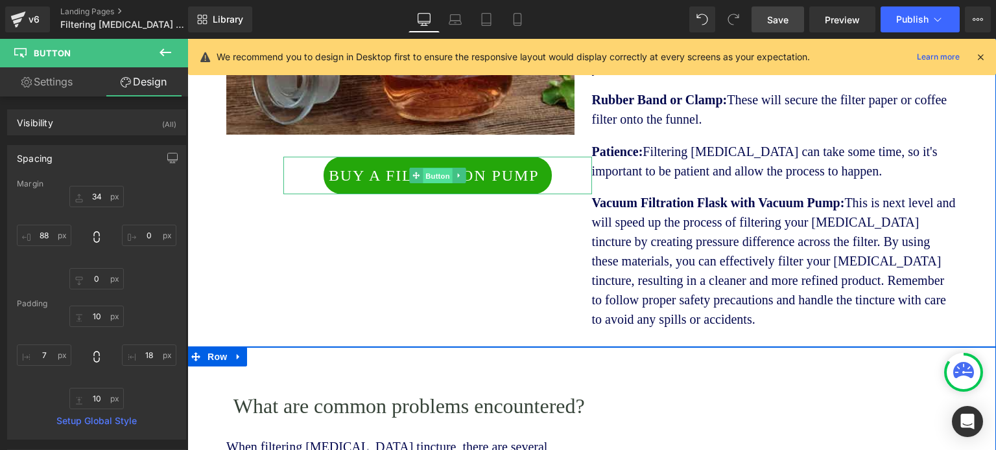
click at [423, 169] on span "Button" at bounding box center [438, 177] width 30 height 16
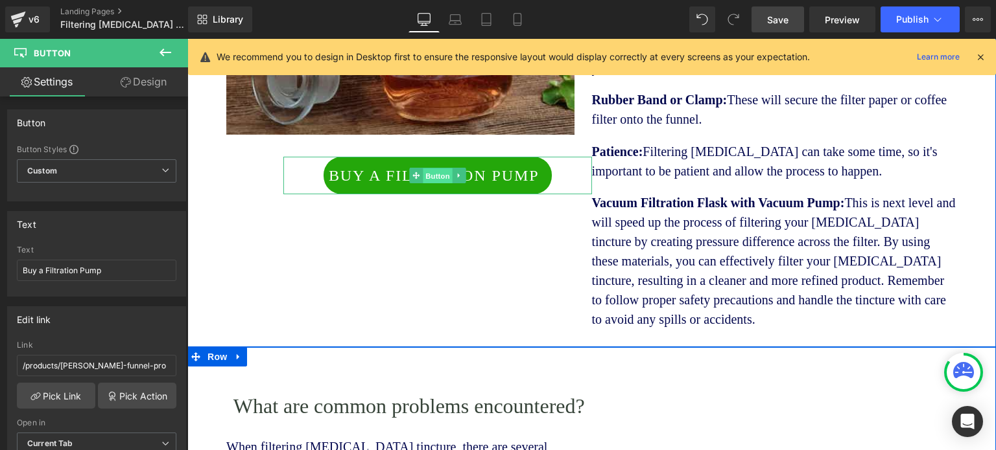
click at [423, 169] on span "Button" at bounding box center [438, 177] width 30 height 16
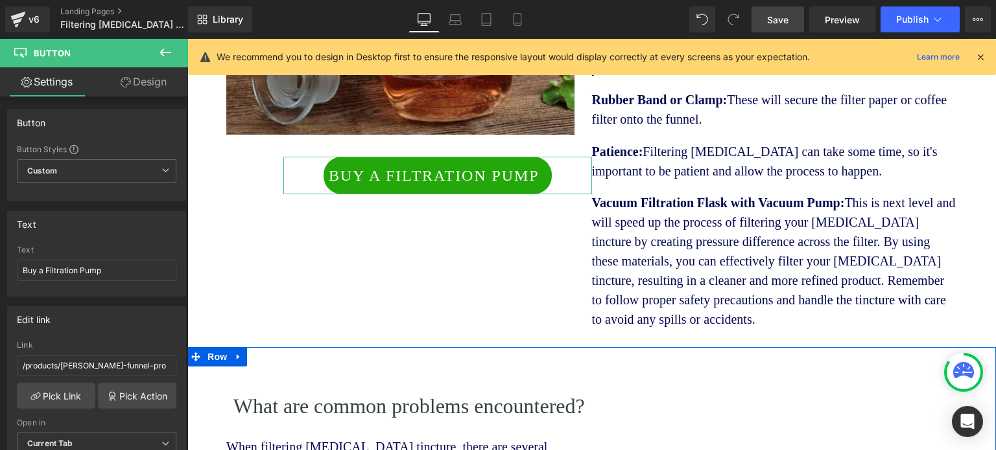
click at [144, 80] on link "Design" at bounding box center [144, 81] width 94 height 29
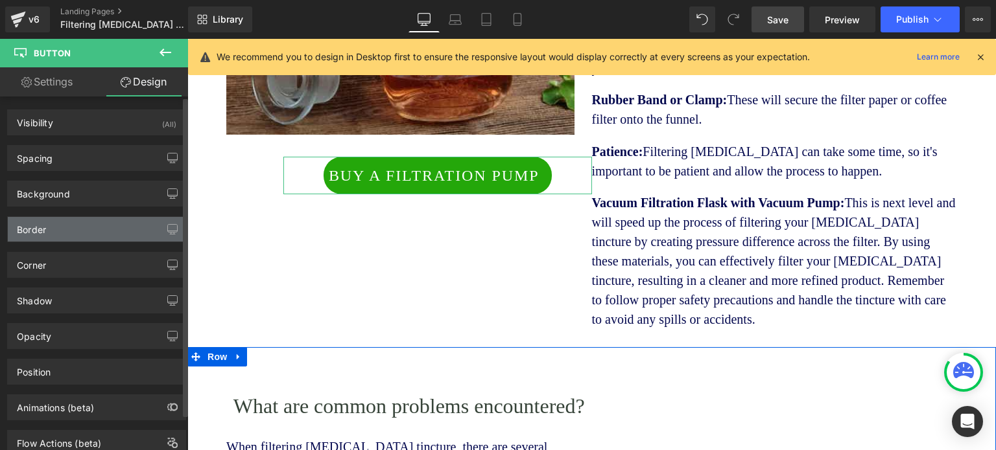
type input "34"
type input "0"
type input "88"
type input "10"
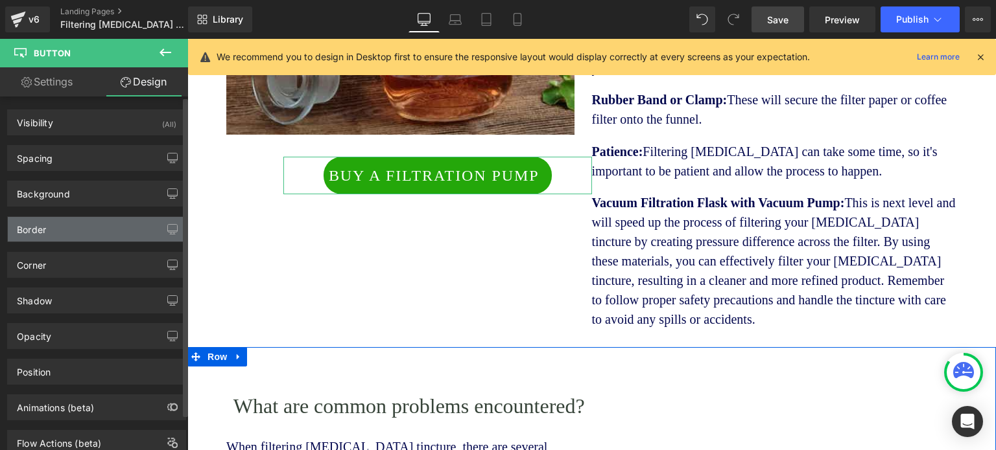
type input "18"
type input "10"
type input "7"
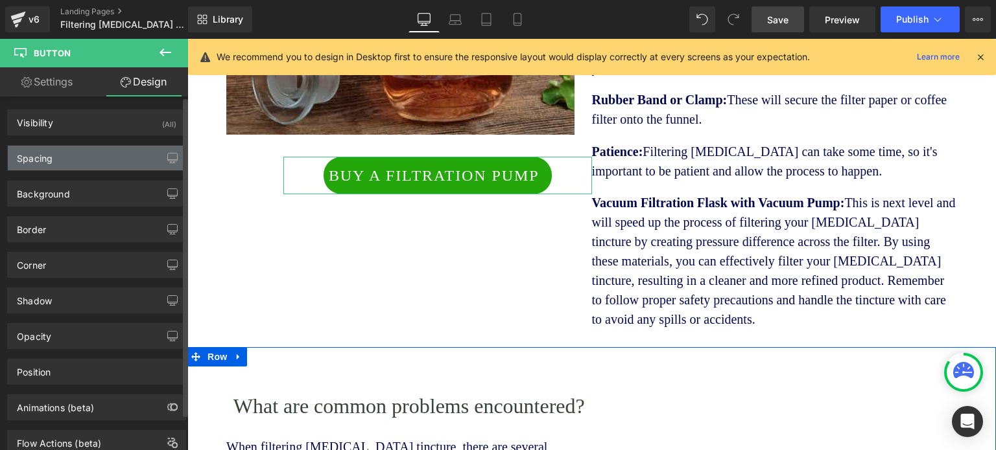
click at [45, 152] on div "Spacing" at bounding box center [35, 155] width 36 height 18
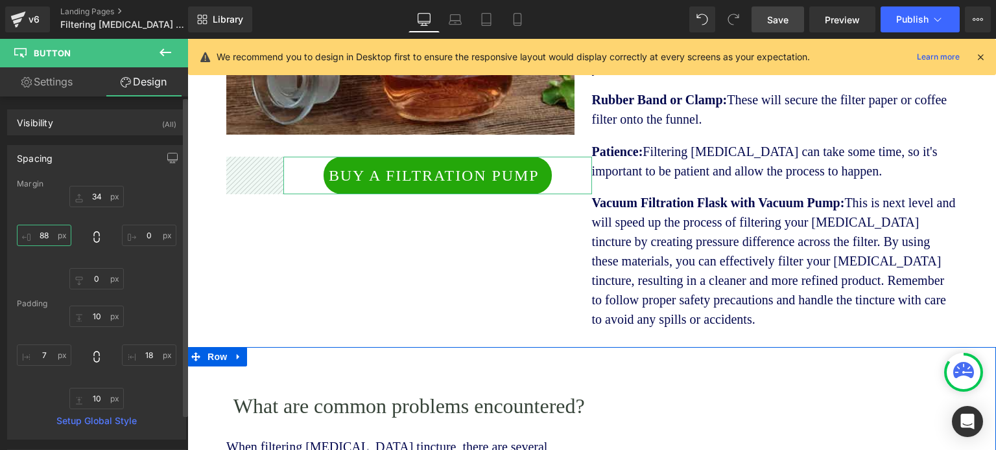
click at [46, 237] on input "88" at bounding box center [44, 235] width 54 height 21
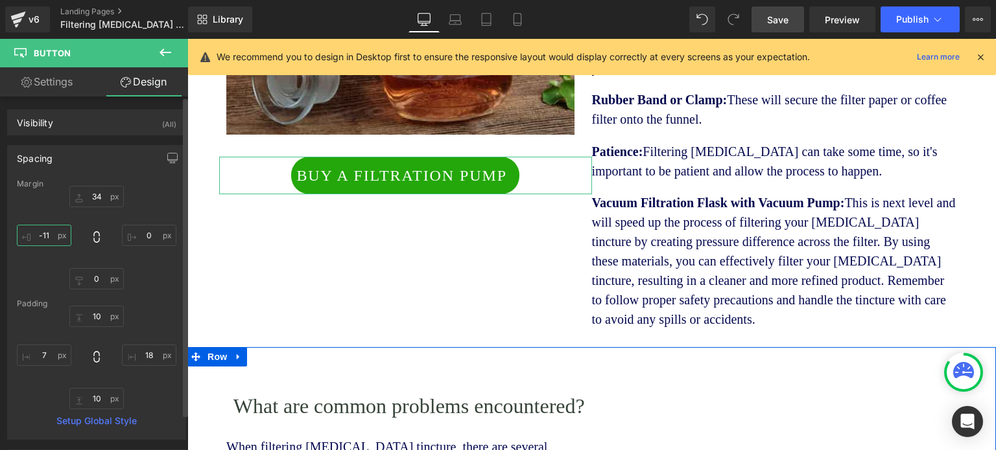
drag, startPoint x: 51, startPoint y: 233, endPoint x: 43, endPoint y: 234, distance: 8.5
click at [43, 234] on input "-11" at bounding box center [44, 235] width 54 height 21
type input "-0"
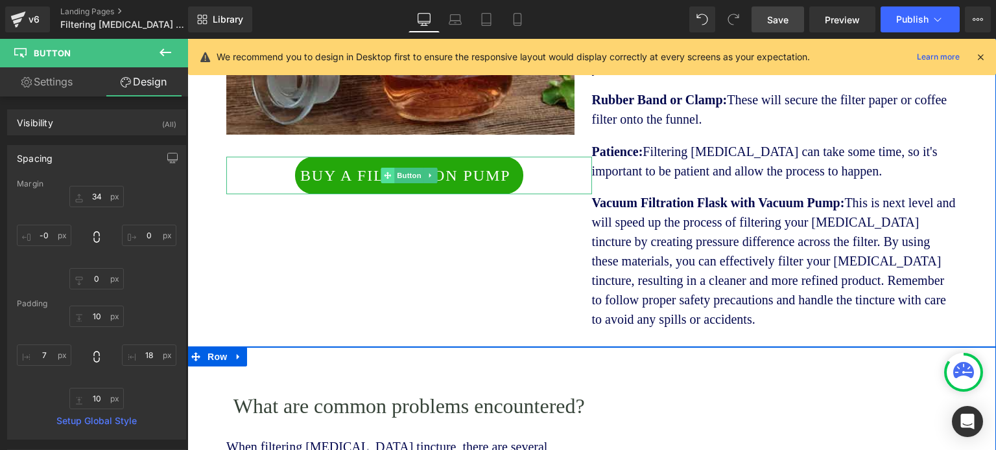
click at [388, 168] on span at bounding box center [387, 176] width 14 height 16
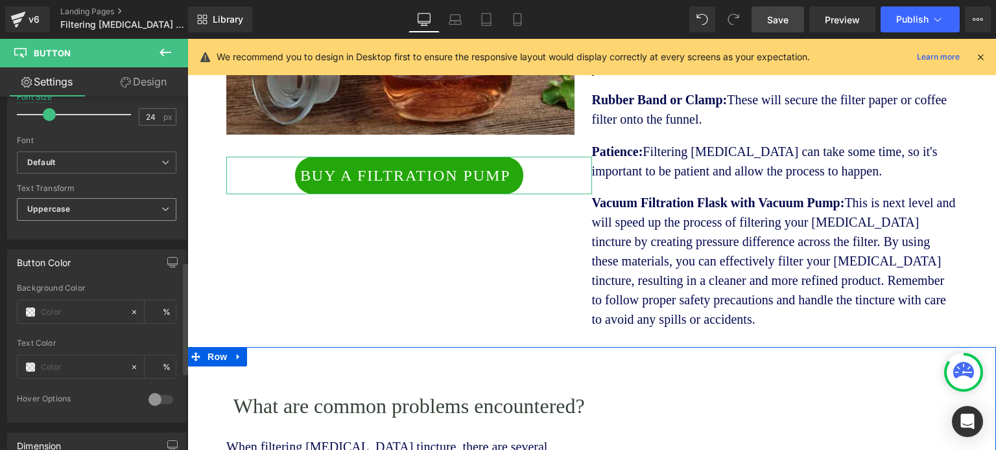
scroll to position [518, 0]
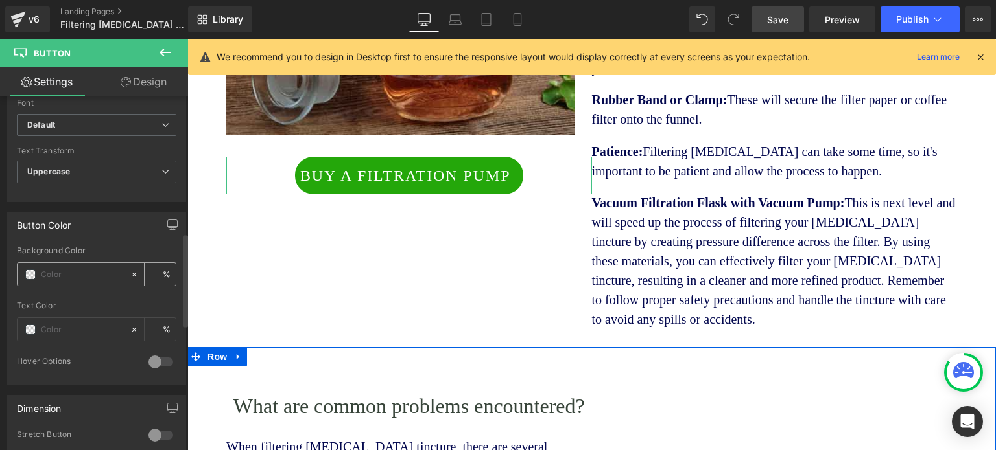
click at [33, 274] on span at bounding box center [30, 275] width 10 height 10
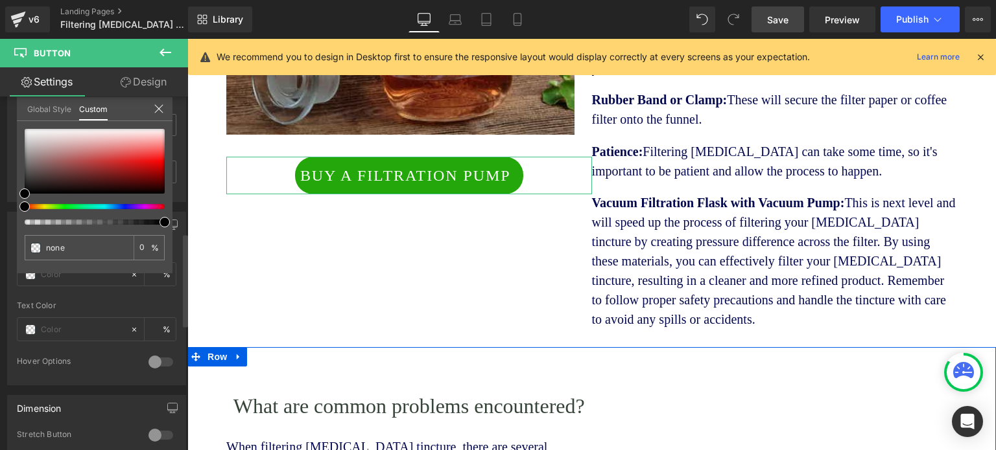
type input "#000000"
type input "100"
type input "#000000"
type input "100"
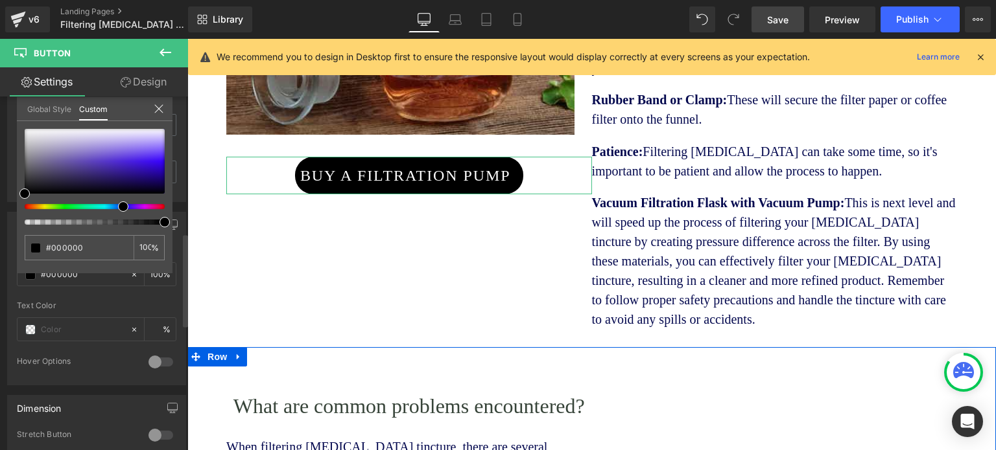
drag, startPoint x: 23, startPoint y: 204, endPoint x: 117, endPoint y: 204, distance: 94.0
click at [117, 204] on div at bounding box center [89, 206] width 140 height 5
type input "#020202"
type input "#2b1e5b"
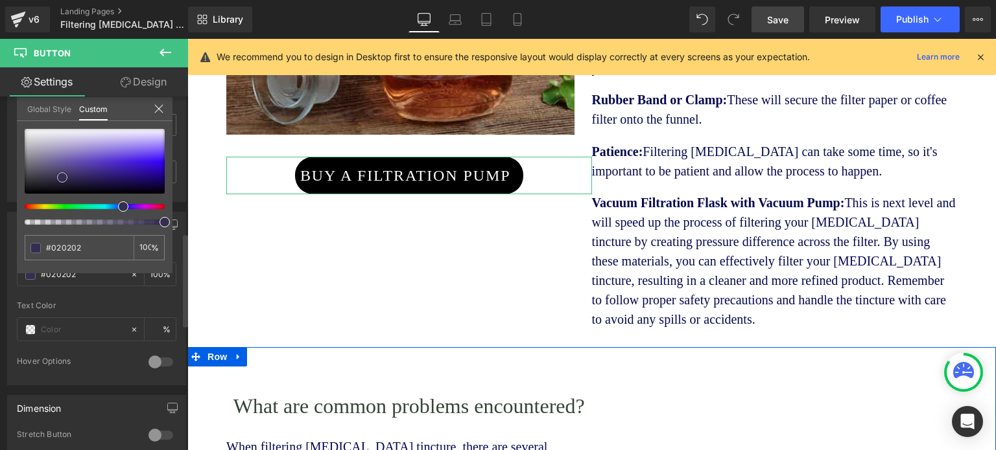
type input "#2b1e5b"
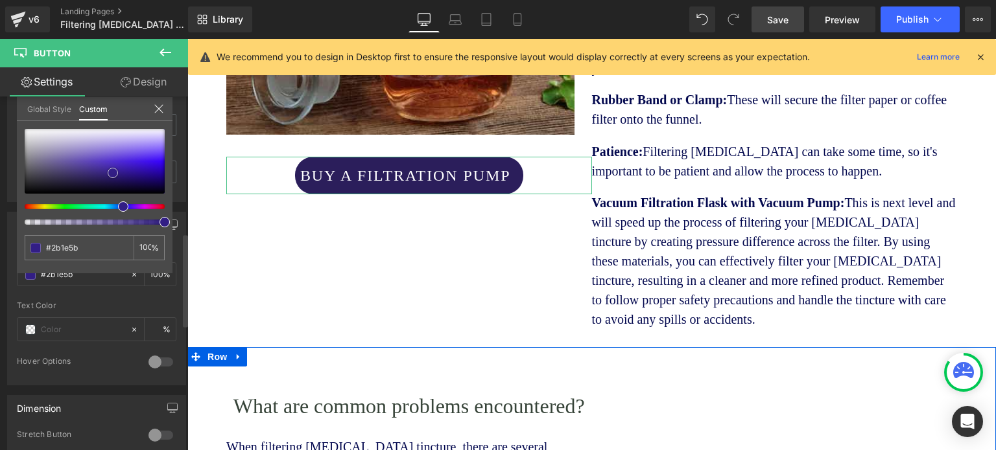
type input "#331f84"
type input "#2d158d"
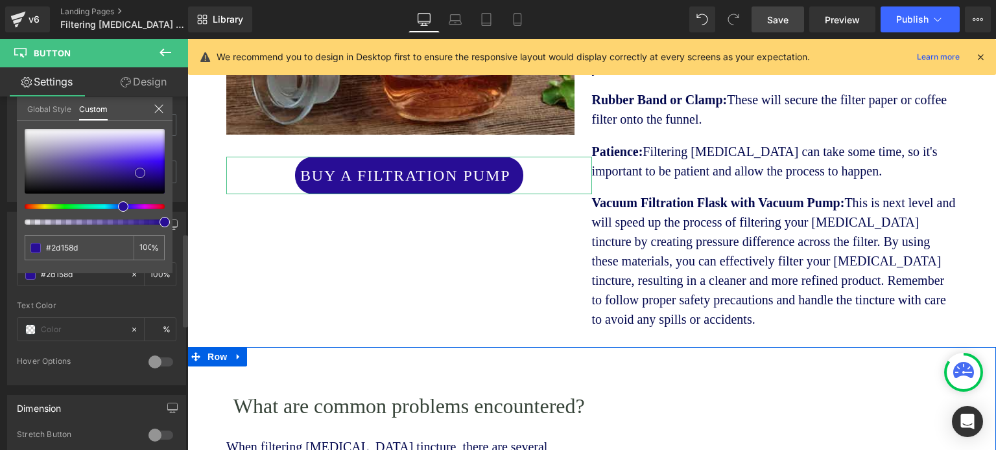
type input "#280d95"
type input "#290d9a"
type input "#320ec2"
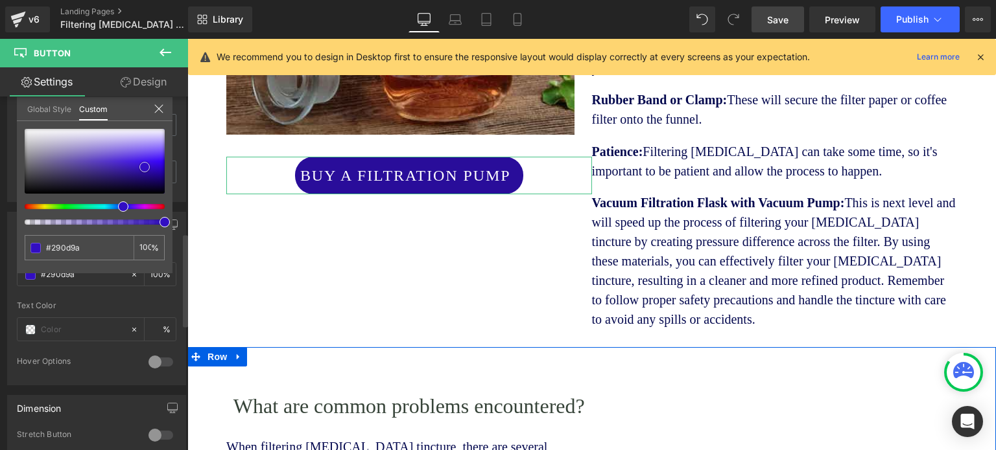
type input "#320ec2"
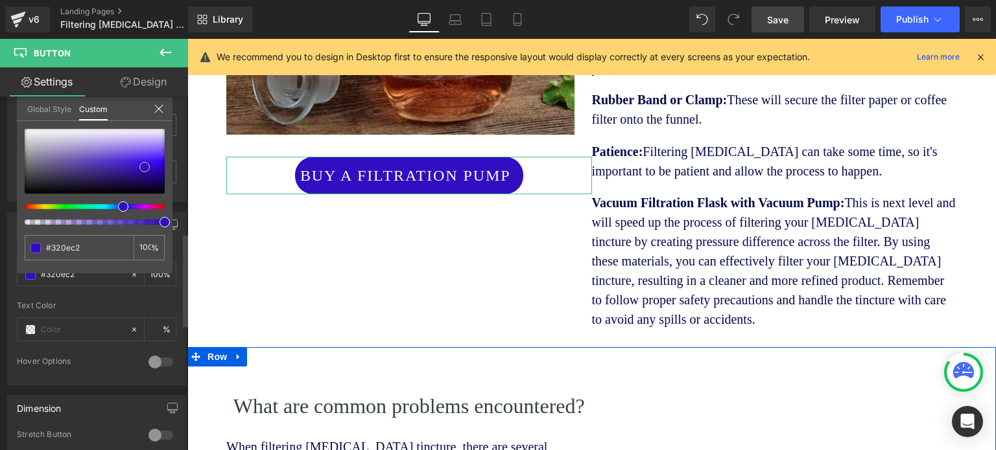
type input "#300dbe"
type input "#2d0daf"
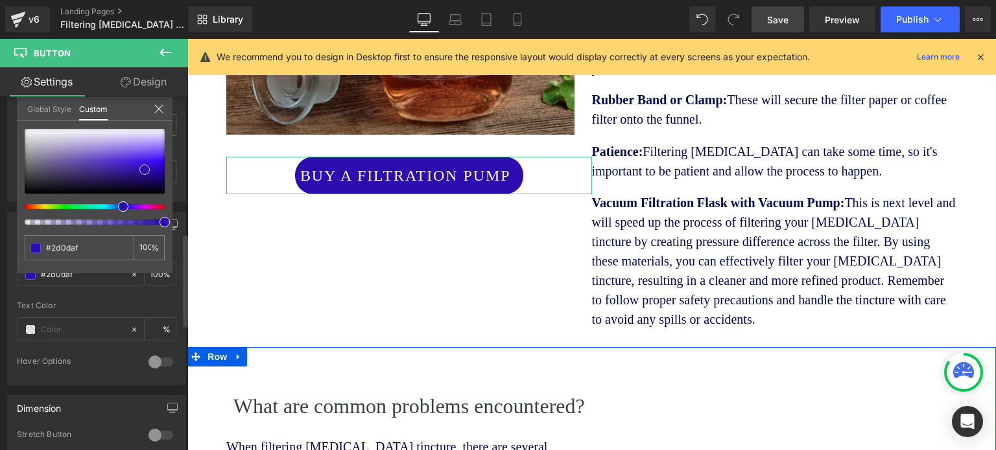
type input "#2c0caa"
type input "#280d96"
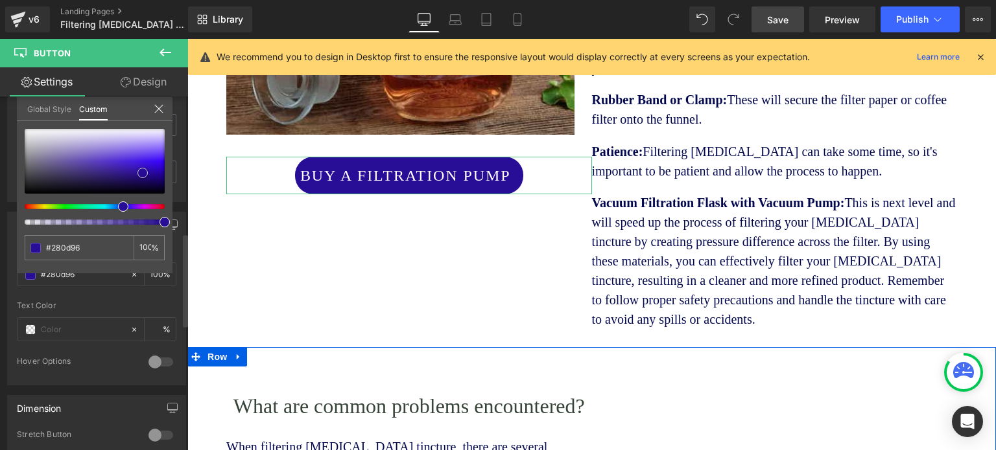
drag, startPoint x: 25, startPoint y: 191, endPoint x: 143, endPoint y: 170, distance: 119.8
click at [143, 170] on span at bounding box center [142, 173] width 10 height 10
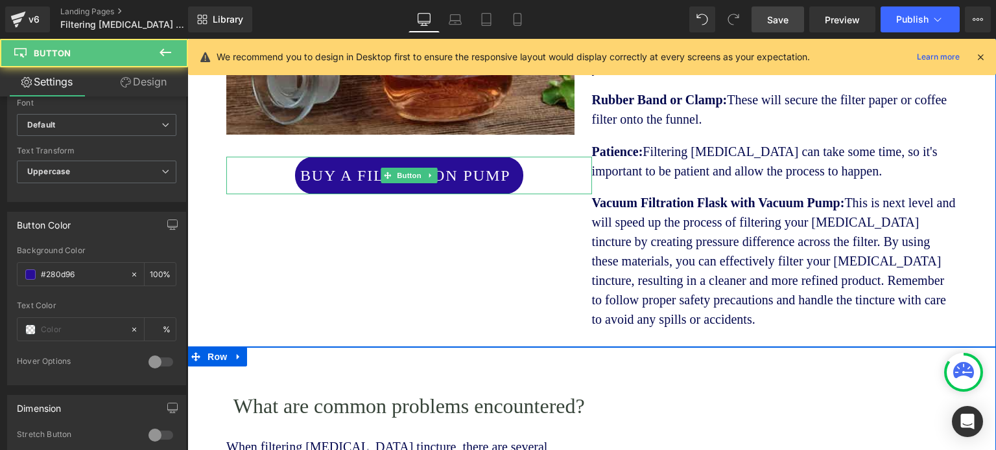
click at [327, 164] on span "Buy a Filtration Pump" at bounding box center [405, 175] width 211 height 23
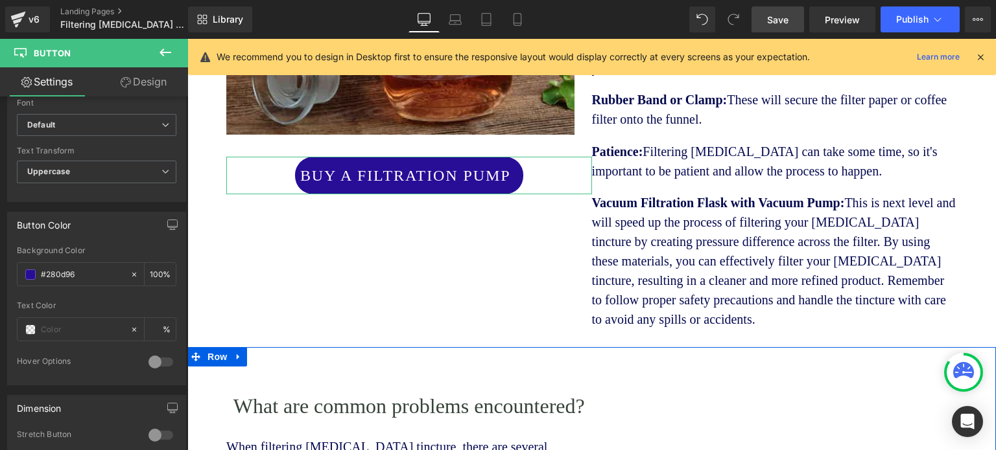
click at [135, 76] on link "Design" at bounding box center [144, 81] width 94 height 29
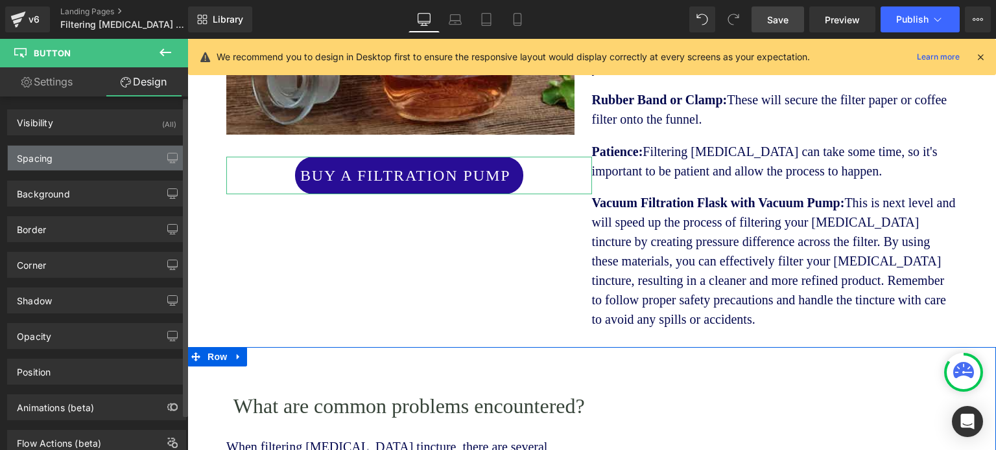
click at [32, 157] on div "Spacing" at bounding box center [35, 155] width 36 height 18
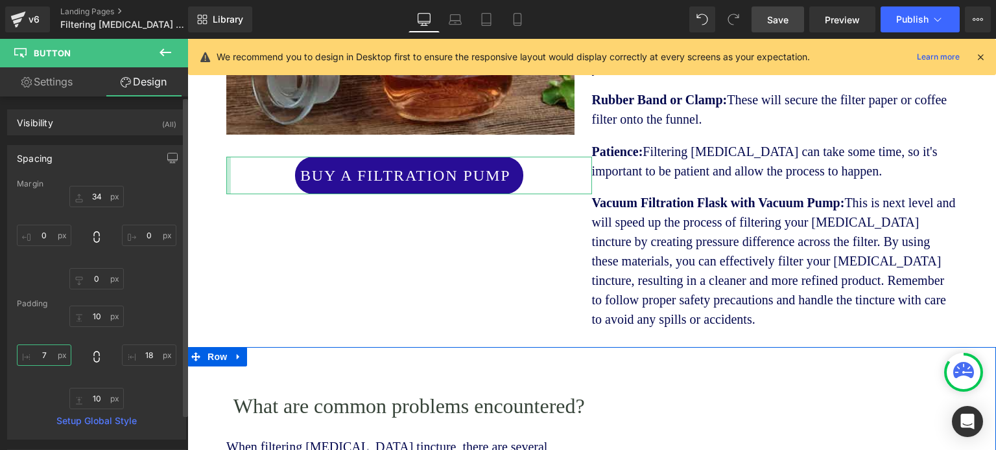
click at [49, 355] on input "7" at bounding box center [44, 355] width 54 height 21
type input "18"
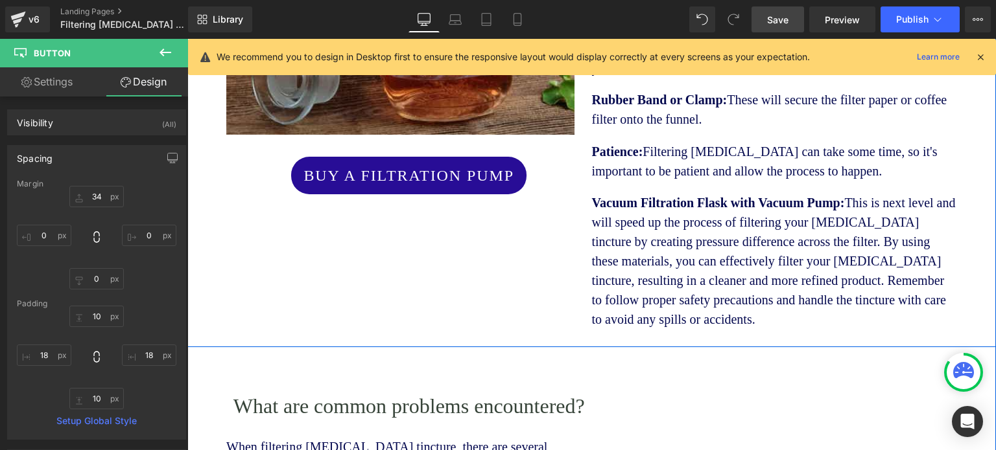
click at [427, 266] on div "Image Buy a Filtration Pump Button What materials are needed for filtering [MED…" at bounding box center [591, 37] width 808 height 622
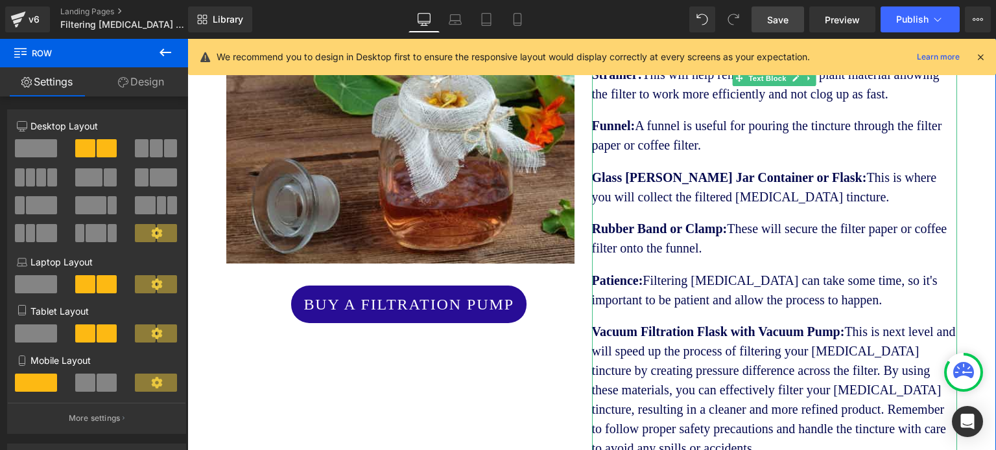
scroll to position [1597, 0]
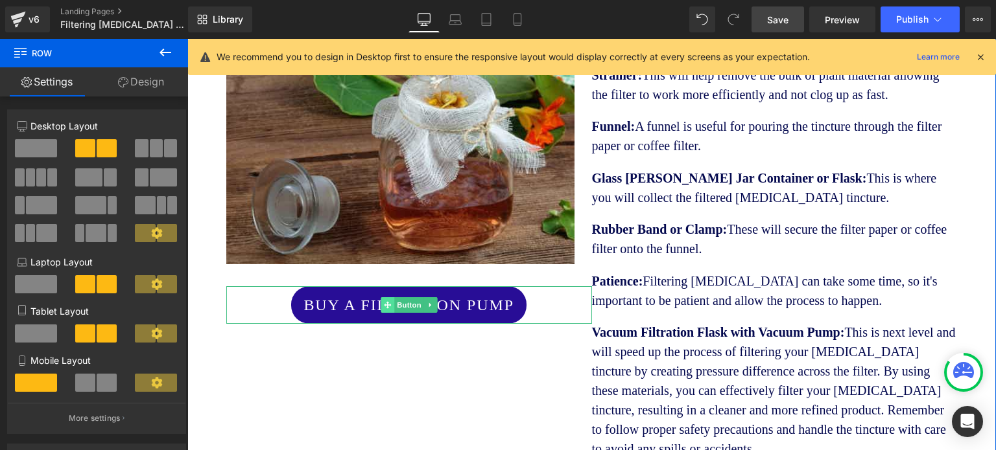
click at [388, 297] on span at bounding box center [387, 305] width 14 height 16
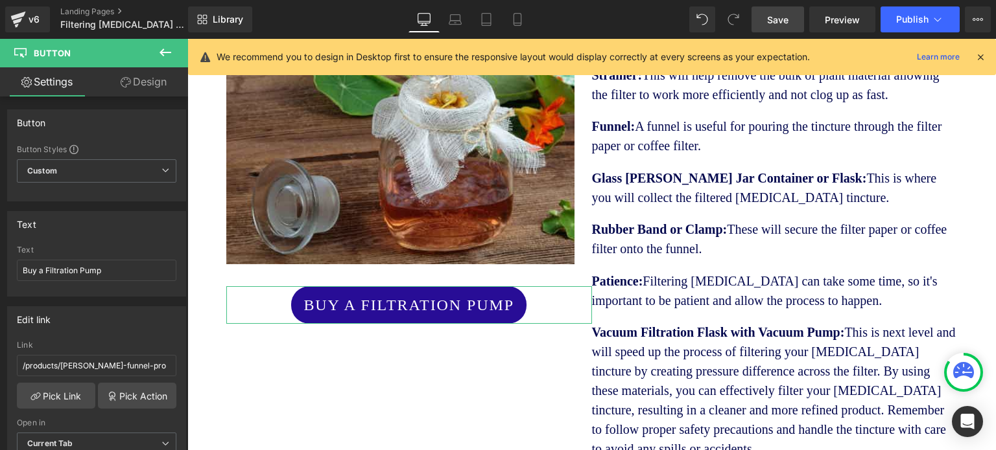
click at [144, 80] on link "Design" at bounding box center [144, 81] width 94 height 29
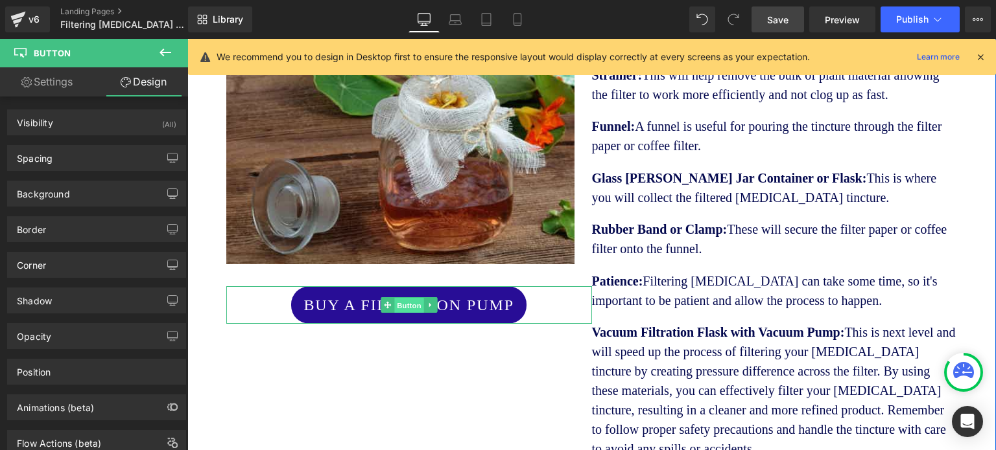
click at [394, 298] on span "Button" at bounding box center [409, 306] width 30 height 16
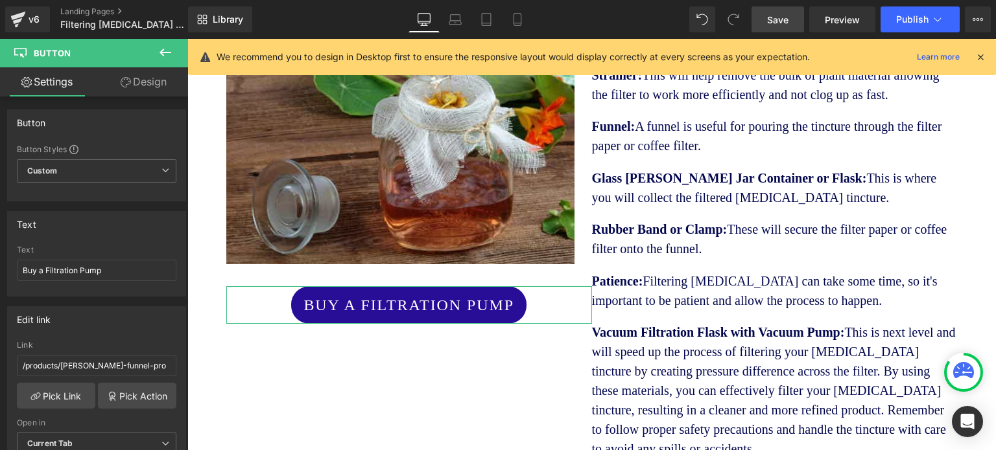
click at [61, 80] on link "Settings" at bounding box center [47, 81] width 94 height 29
click at [66, 391] on link "Pick Link" at bounding box center [56, 396] width 78 height 26
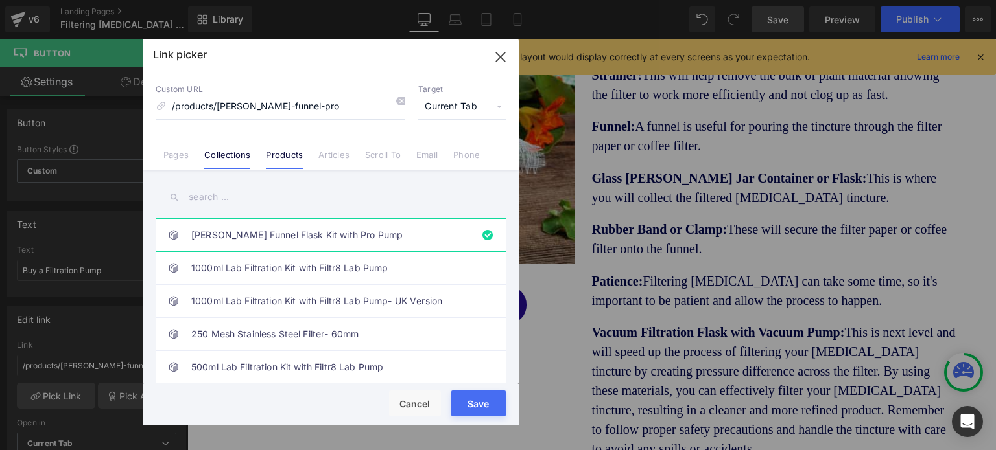
click at [227, 155] on link "Collections" at bounding box center [227, 159] width 46 height 19
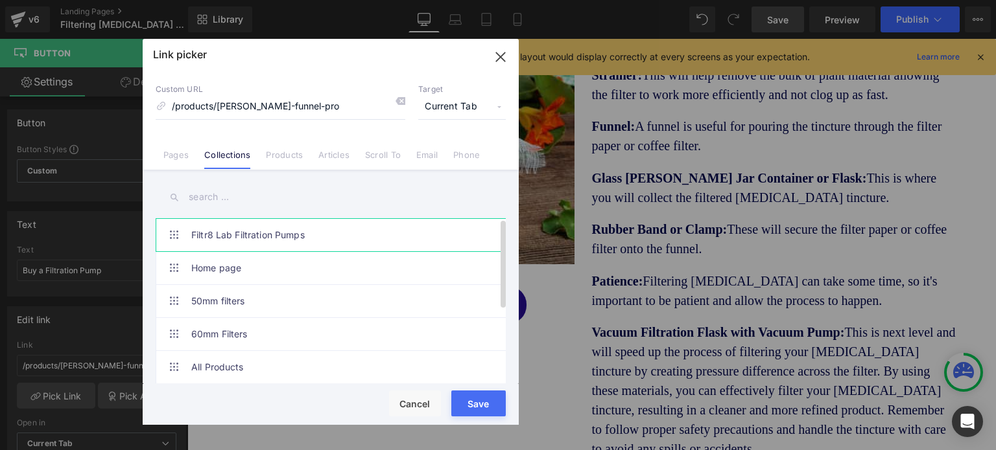
click at [254, 235] on link "Filtr8 Lab Filtration Pumps" at bounding box center [333, 235] width 285 height 32
type input "/collections/lab-filtration-pumps"
click at [0, 0] on div "Loading Product Data" at bounding box center [0, 0] width 0 height 0
click at [478, 408] on button "Save" at bounding box center [478, 404] width 54 height 26
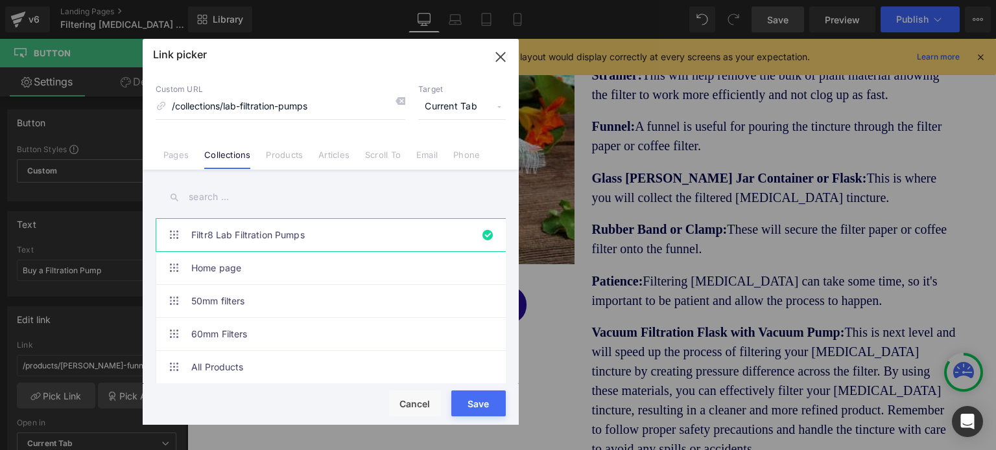
type input "/collections/lab-filtration-pumps"
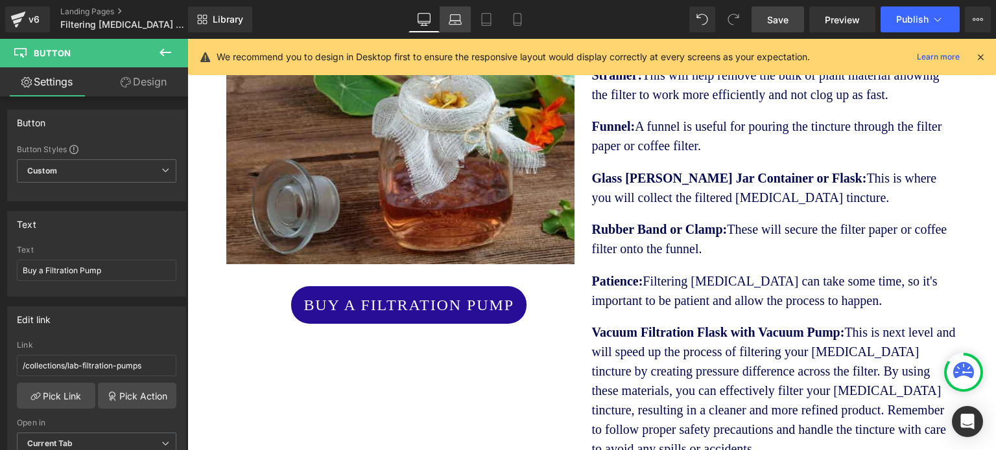
click at [459, 15] on icon at bounding box center [454, 19] width 13 height 13
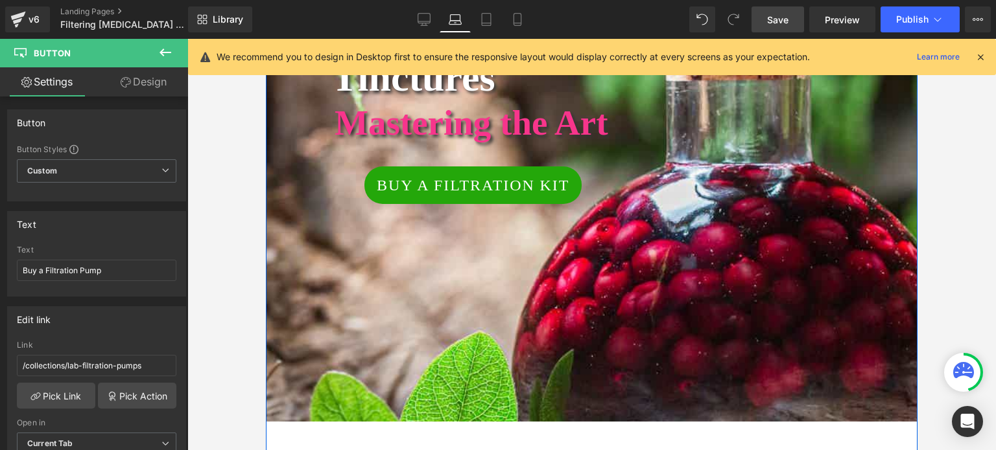
scroll to position [259, 0]
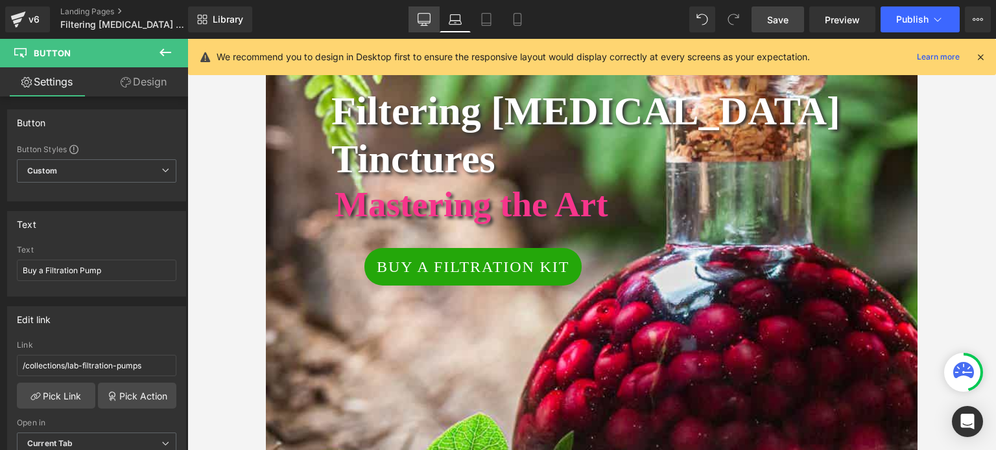
click at [423, 16] on icon at bounding box center [423, 19] width 13 height 13
type input "100"
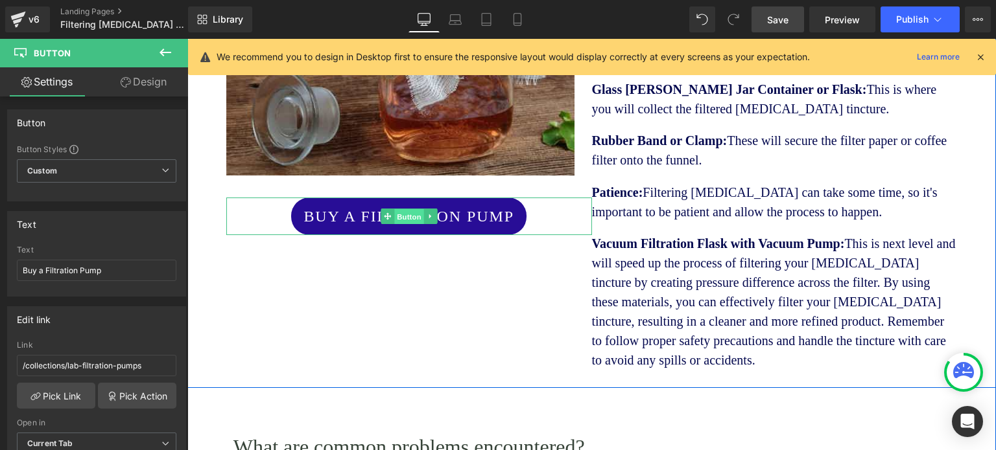
click at [404, 209] on span "Button" at bounding box center [409, 217] width 30 height 16
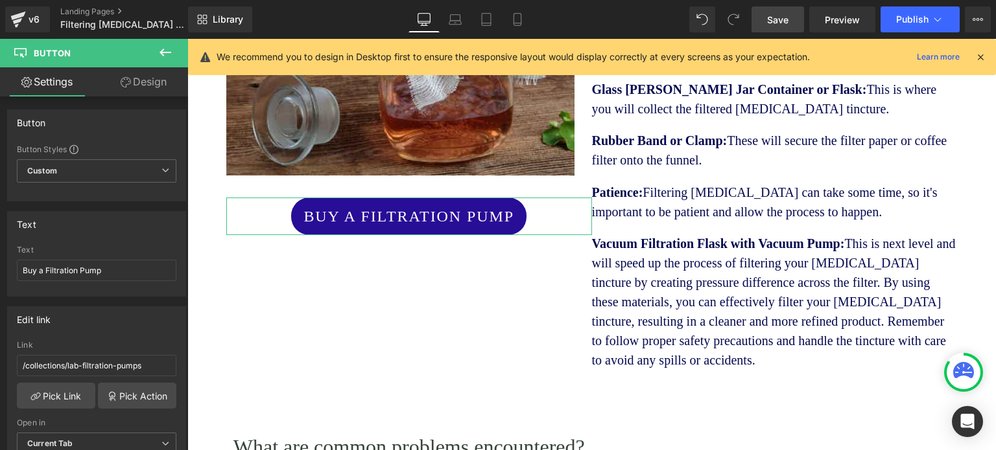
drag, startPoint x: 155, startPoint y: 85, endPoint x: 119, endPoint y: 119, distance: 49.1
click at [155, 84] on link "Design" at bounding box center [144, 81] width 94 height 29
click at [0, 0] on div "Visibility" at bounding box center [0, 0] width 0 height 0
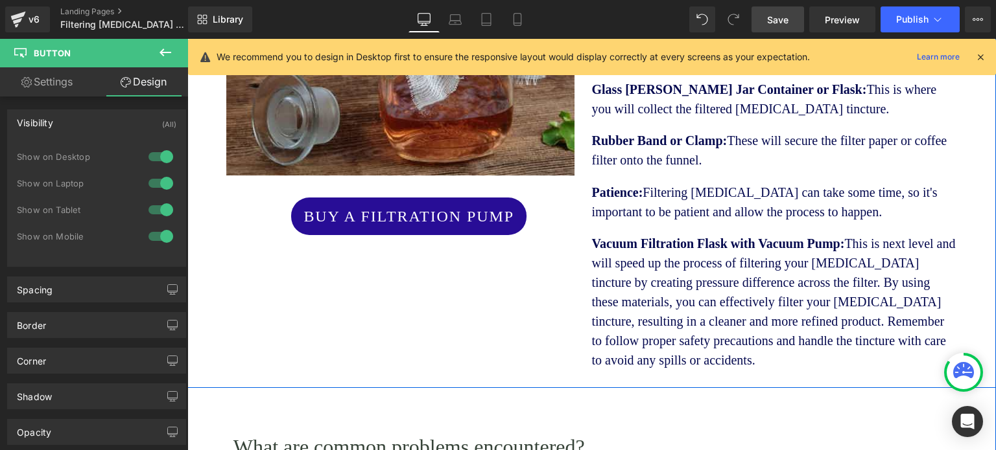
click at [368, 288] on div "Image Buy a Filtration Pump Button What materials are needed for filtering [MED…" at bounding box center [591, 78] width 808 height 622
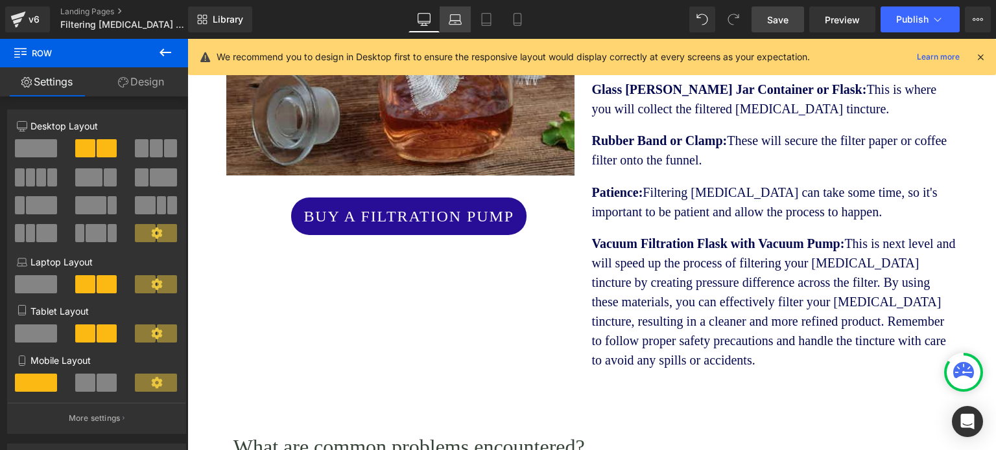
click at [452, 20] on icon at bounding box center [454, 19] width 13 height 13
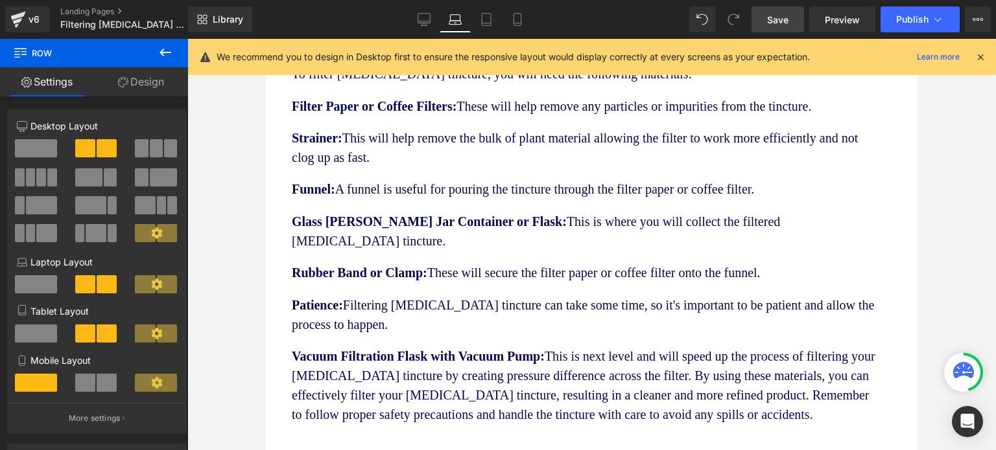
scroll to position [1685, 0]
click at [161, 46] on icon at bounding box center [165, 53] width 16 height 16
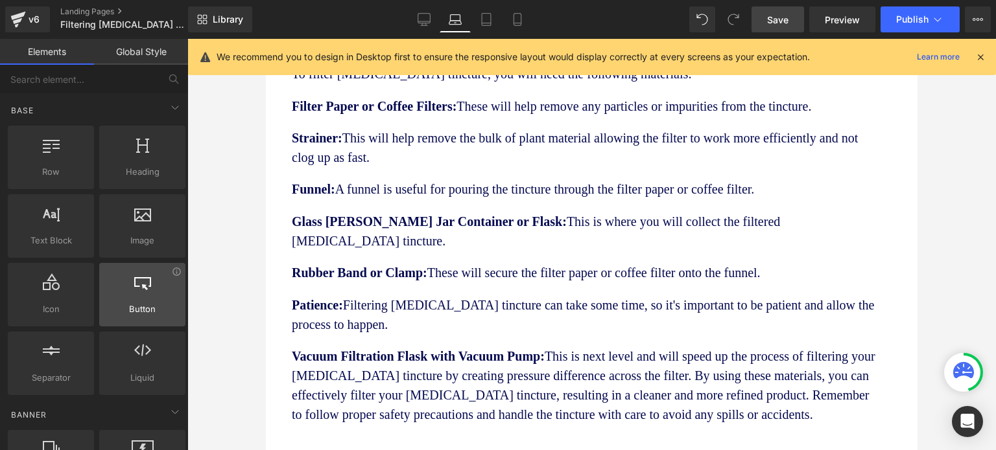
click at [124, 306] on span "Button" at bounding box center [142, 310] width 78 height 14
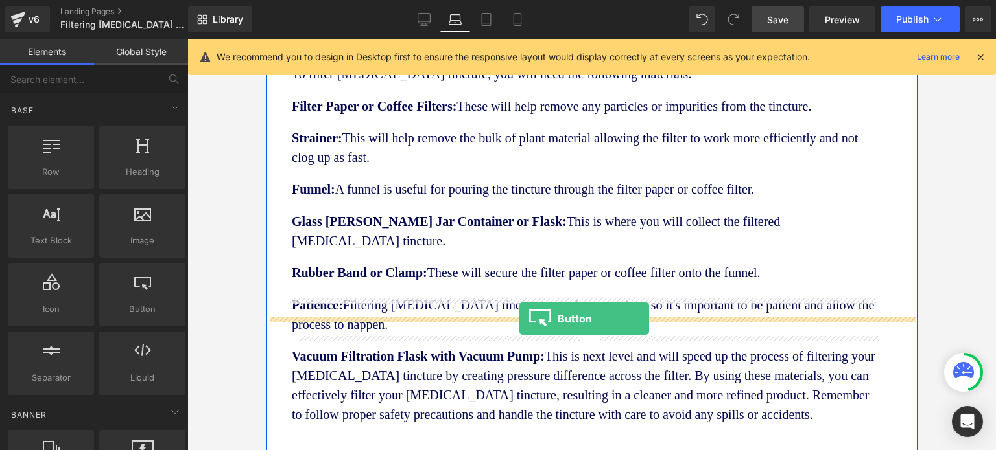
drag, startPoint x: 390, startPoint y: 343, endPoint x: 519, endPoint y: 319, distance: 131.2
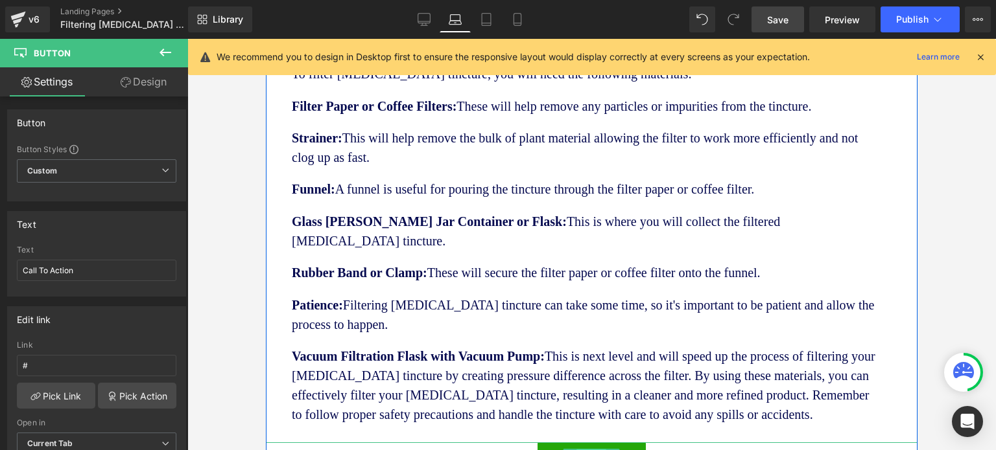
drag, startPoint x: 582, startPoint y: 331, endPoint x: 576, endPoint y: 329, distance: 6.8
click at [581, 449] on span "Button" at bounding box center [592, 457] width 30 height 16
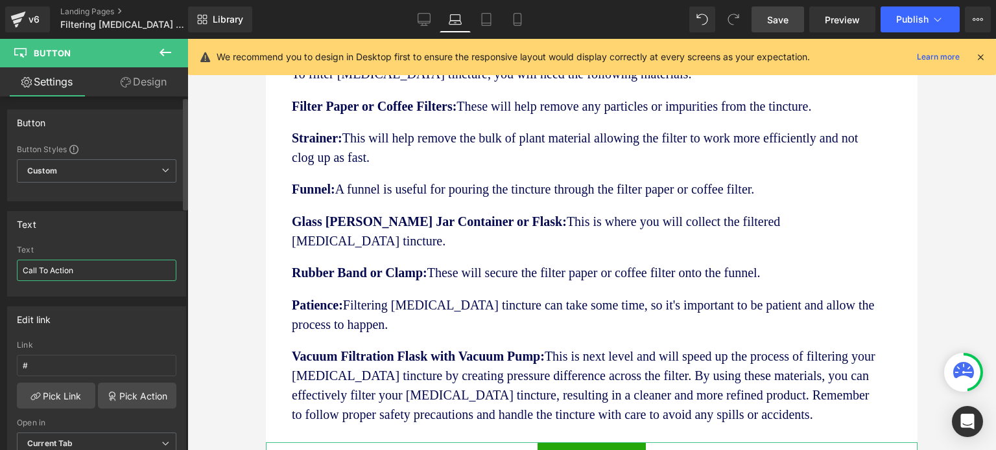
drag, startPoint x: 76, startPoint y: 272, endPoint x: 10, endPoint y: 271, distance: 66.1
click at [12, 270] on div "Call To Action Text Call To Action" at bounding box center [97, 271] width 178 height 51
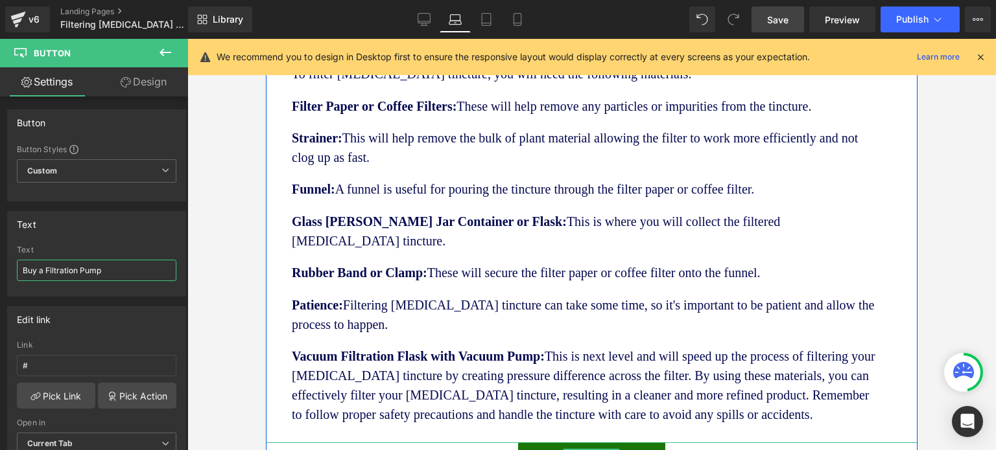
type input "Buy a Filtration Pump"
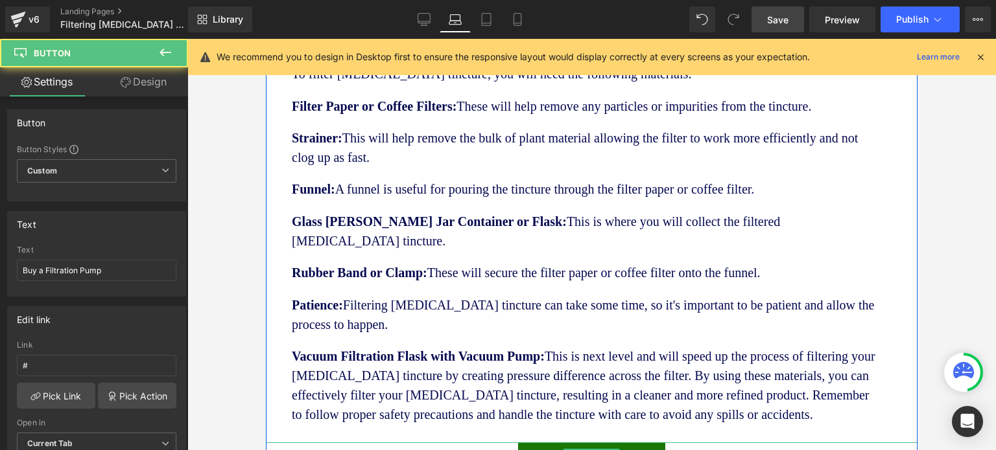
click at [531, 450] on span "Buy a Filtration Pump" at bounding box center [591, 457] width 122 height 14
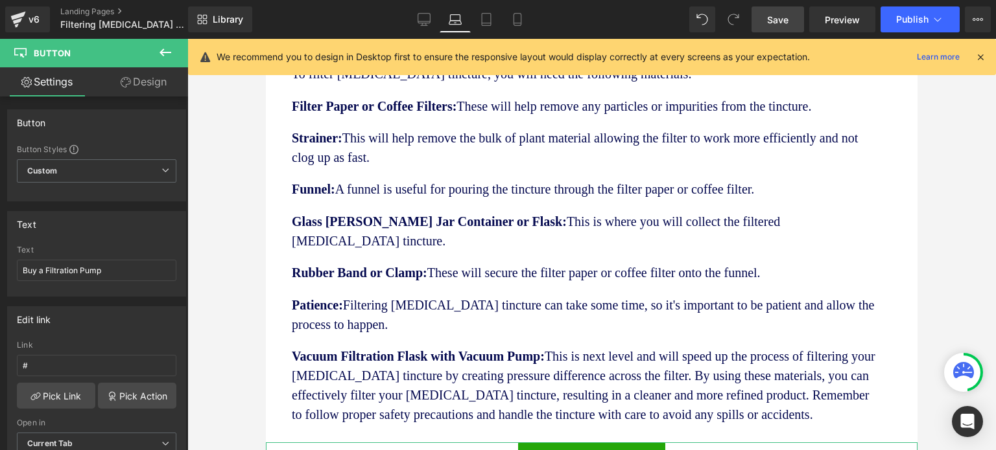
click at [137, 82] on link "Design" at bounding box center [144, 81] width 94 height 29
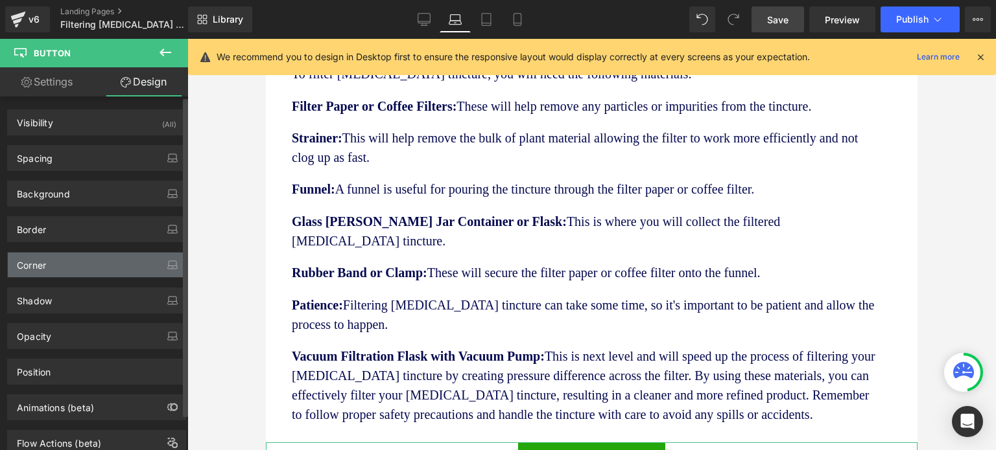
type input "2"
click at [51, 261] on div "Corner" at bounding box center [97, 265] width 178 height 25
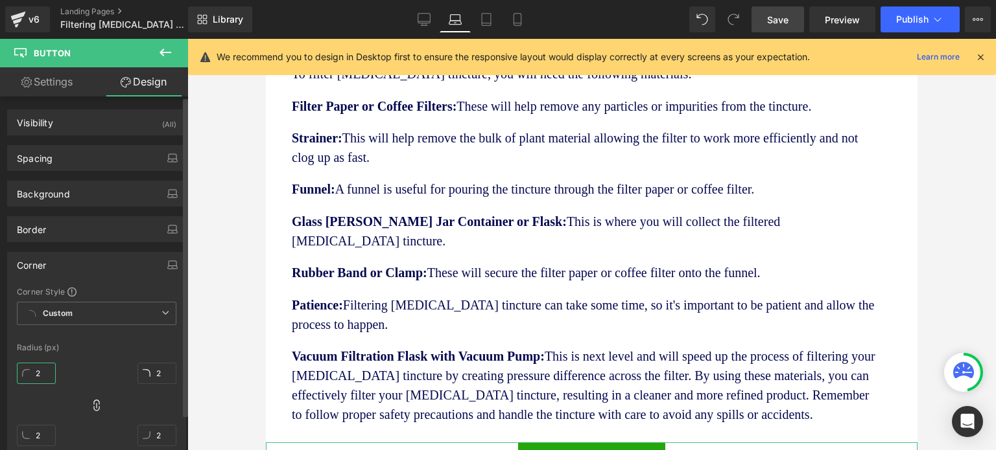
click at [41, 377] on input "2" at bounding box center [36, 373] width 39 height 21
type input "28"
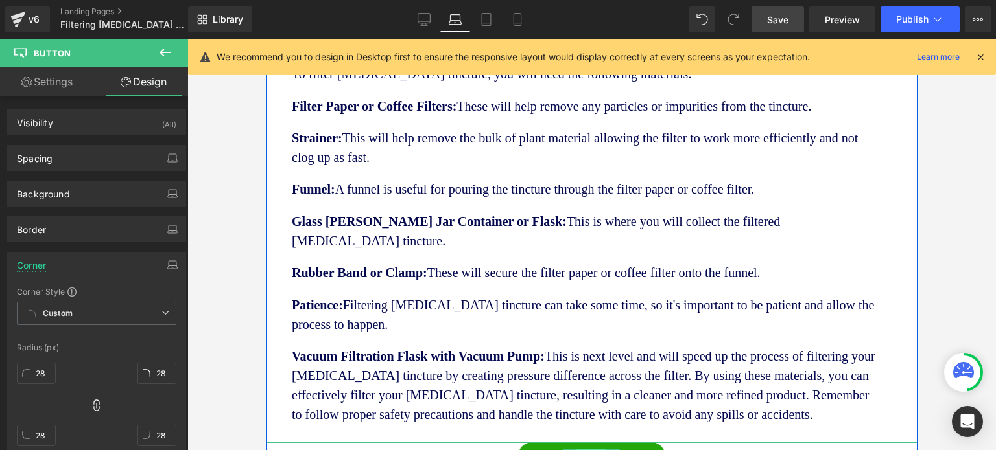
click at [587, 449] on span "Button" at bounding box center [592, 457] width 30 height 16
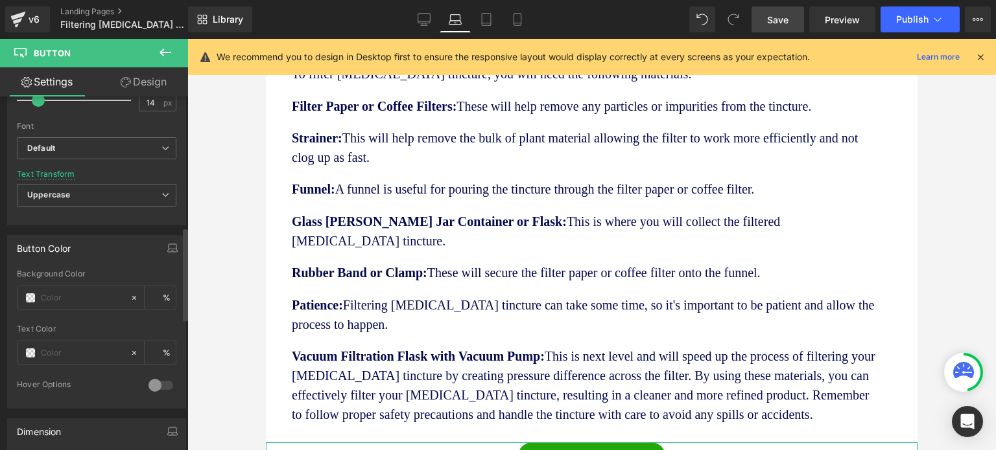
scroll to position [518, 0]
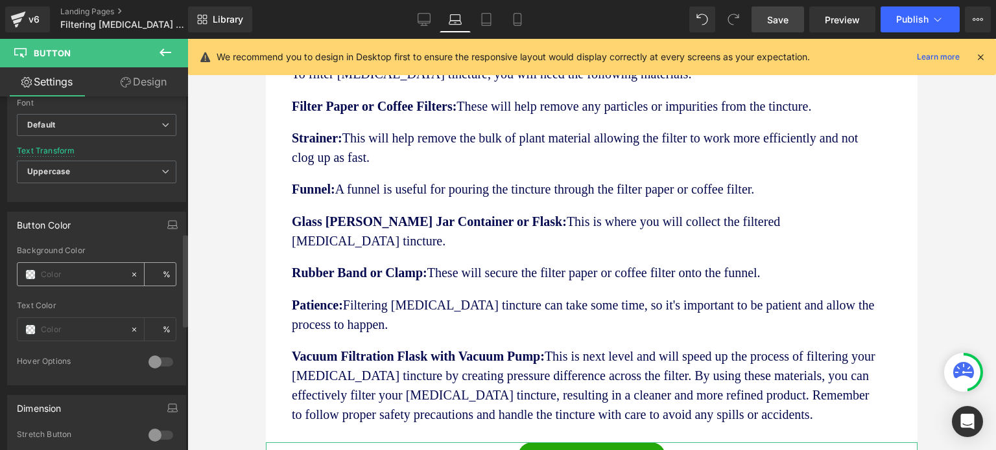
click at [35, 268] on div at bounding box center [73, 274] width 112 height 23
click at [31, 270] on span at bounding box center [30, 275] width 10 height 10
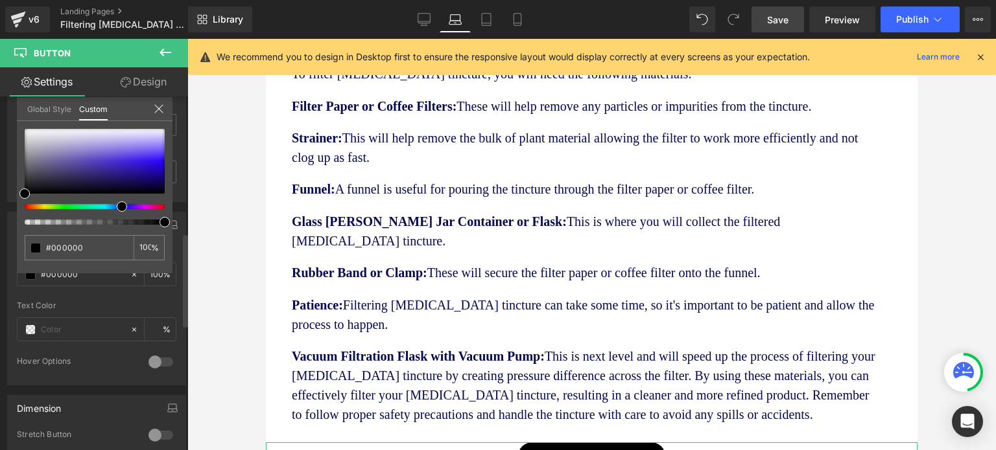
drag, startPoint x: 26, startPoint y: 207, endPoint x: 118, endPoint y: 208, distance: 92.0
click at [118, 208] on span at bounding box center [122, 207] width 10 height 10
drag, startPoint x: 25, startPoint y: 193, endPoint x: 144, endPoint y: 170, distance: 121.4
click at [144, 170] on span at bounding box center [144, 171] width 10 height 10
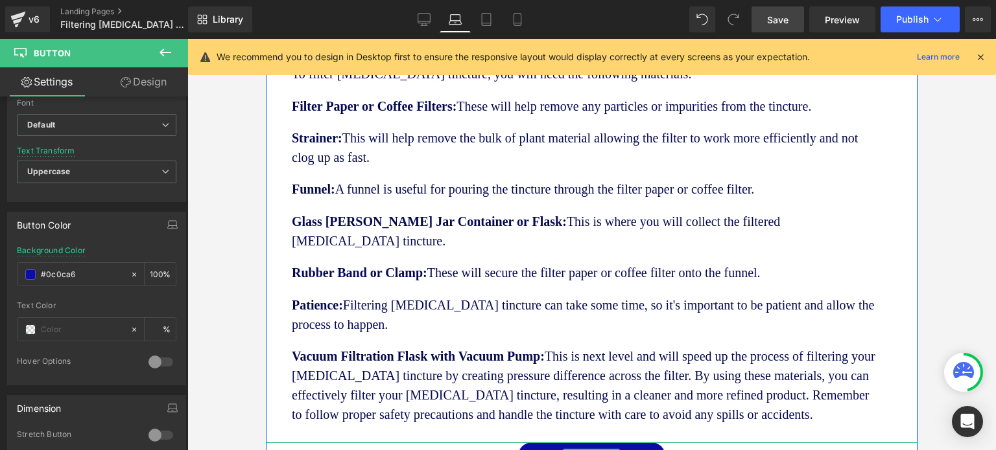
click at [644, 450] on span "Buy a Filtration Pump" at bounding box center [591, 457] width 122 height 14
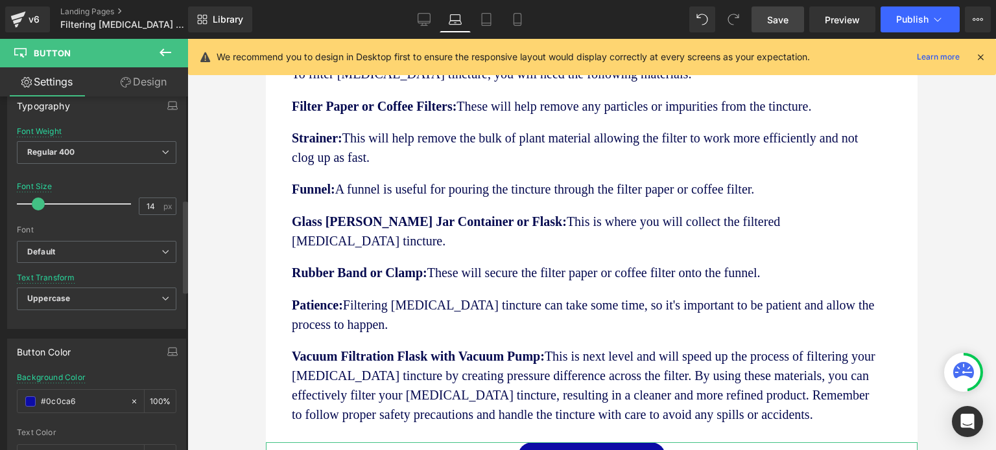
scroll to position [389, 0]
drag, startPoint x: 41, startPoint y: 204, endPoint x: 49, endPoint y: 203, distance: 7.2
click at [47, 202] on span at bounding box center [44, 206] width 13 height 13
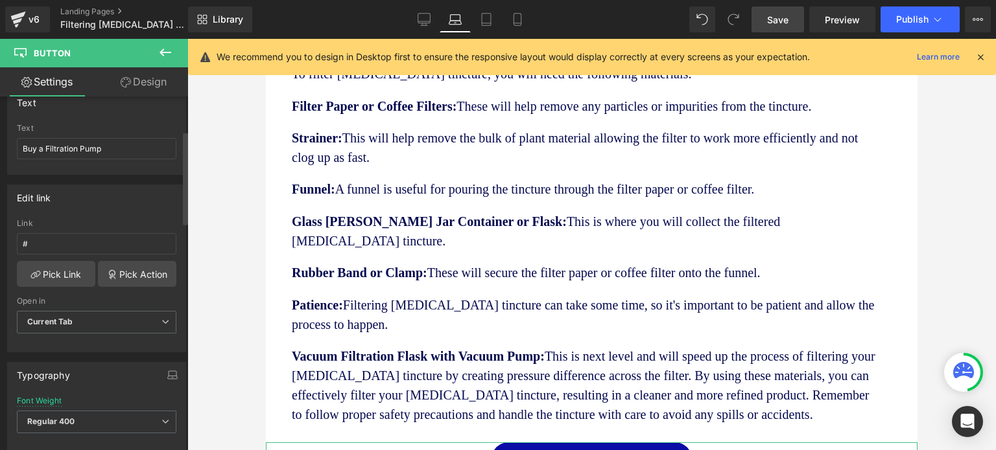
scroll to position [130, 0]
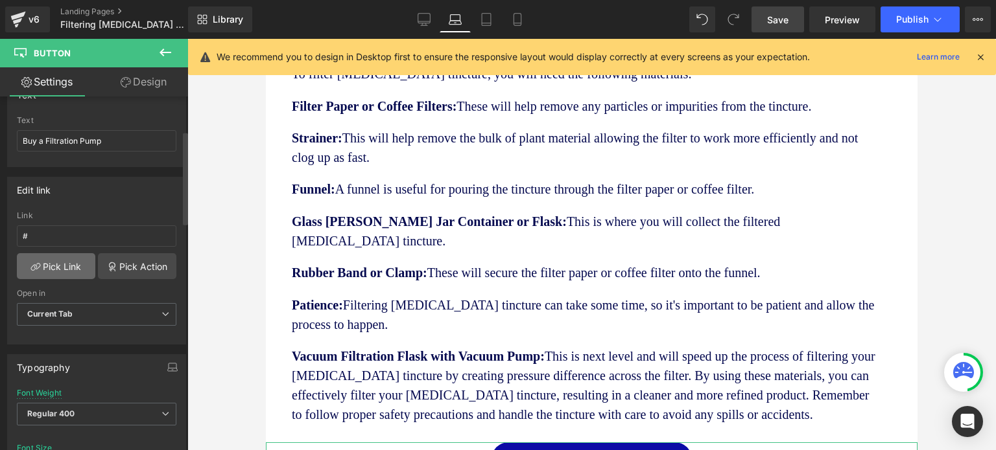
click at [62, 268] on link "Pick Link" at bounding box center [56, 266] width 78 height 26
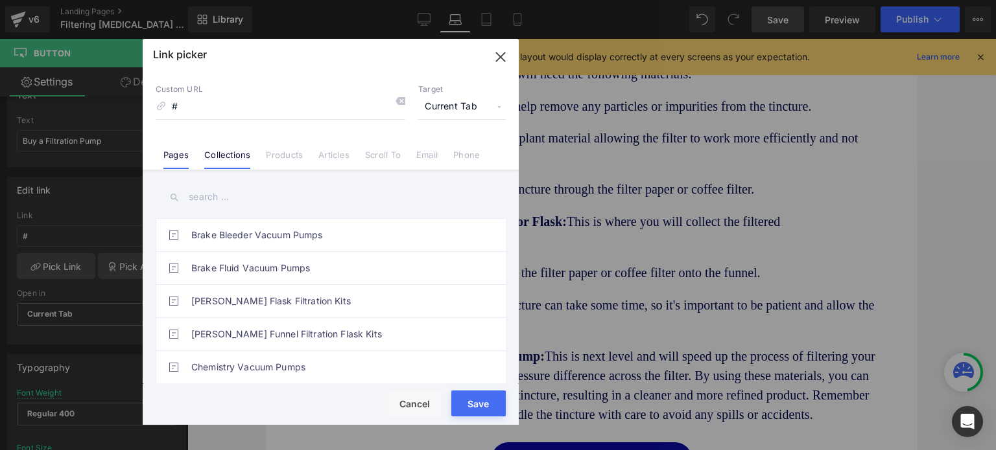
click at [228, 152] on link "Collections" at bounding box center [227, 159] width 46 height 19
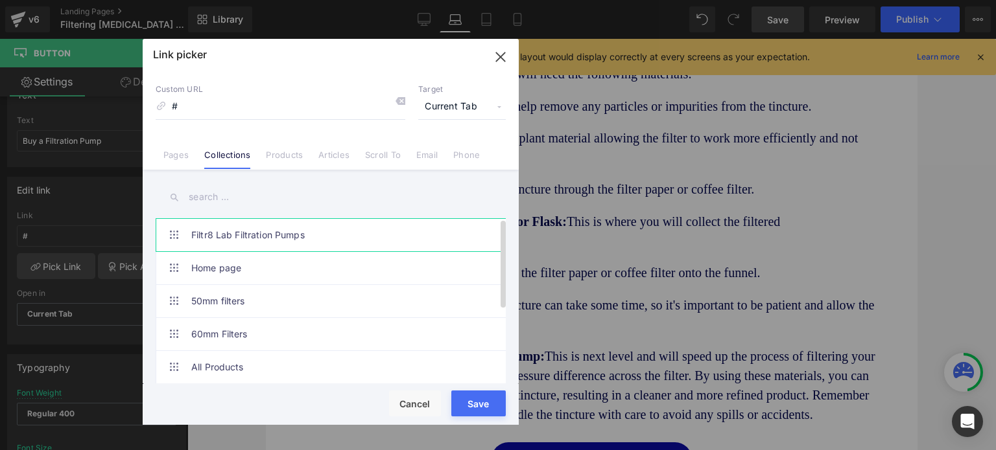
click at [216, 231] on link "Filtr8 Lab Filtration Pumps" at bounding box center [333, 235] width 285 height 32
click at [0, 0] on div "Loading Product Data" at bounding box center [0, 0] width 0 height 0
click at [472, 406] on button "Save" at bounding box center [478, 404] width 54 height 26
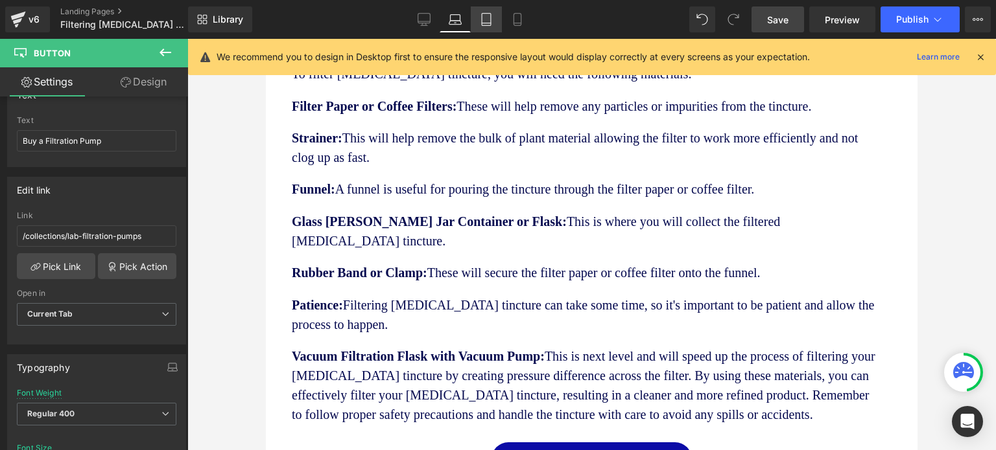
click at [490, 18] on icon at bounding box center [486, 19] width 13 height 13
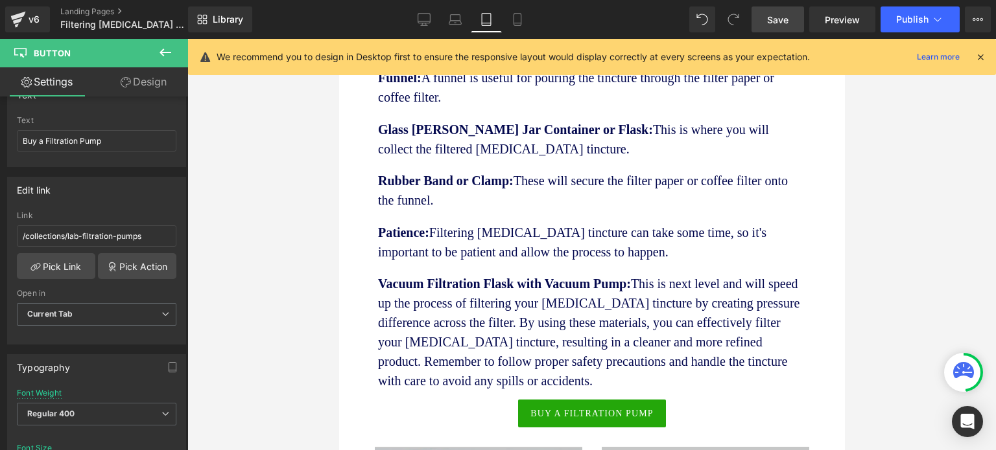
scroll to position [1682, 0]
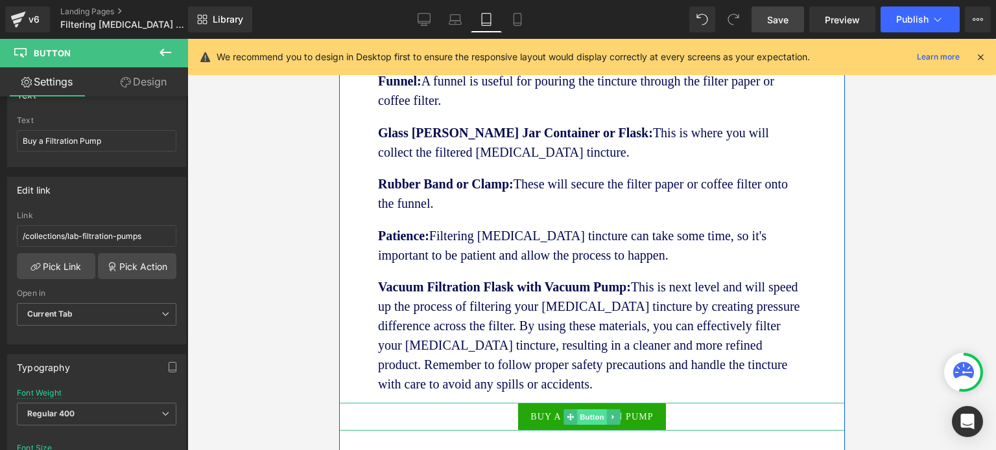
click at [586, 410] on span "Button" at bounding box center [591, 418] width 30 height 16
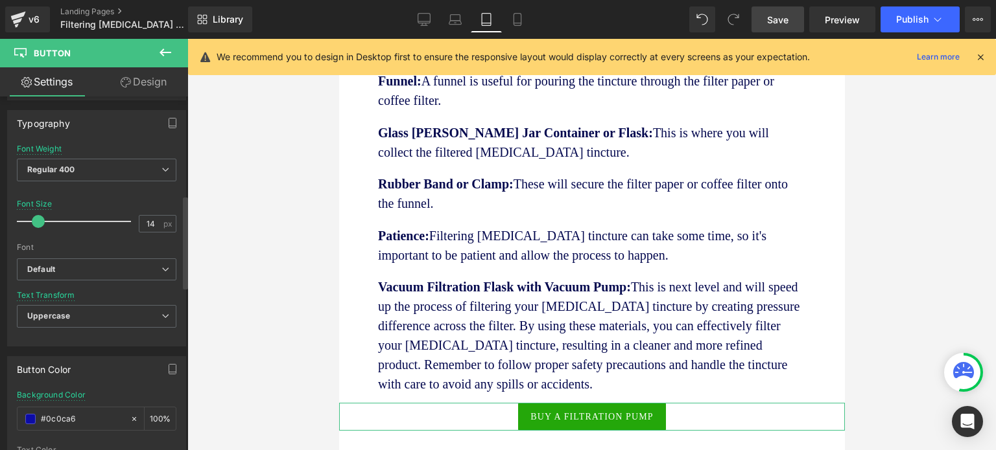
scroll to position [389, 0]
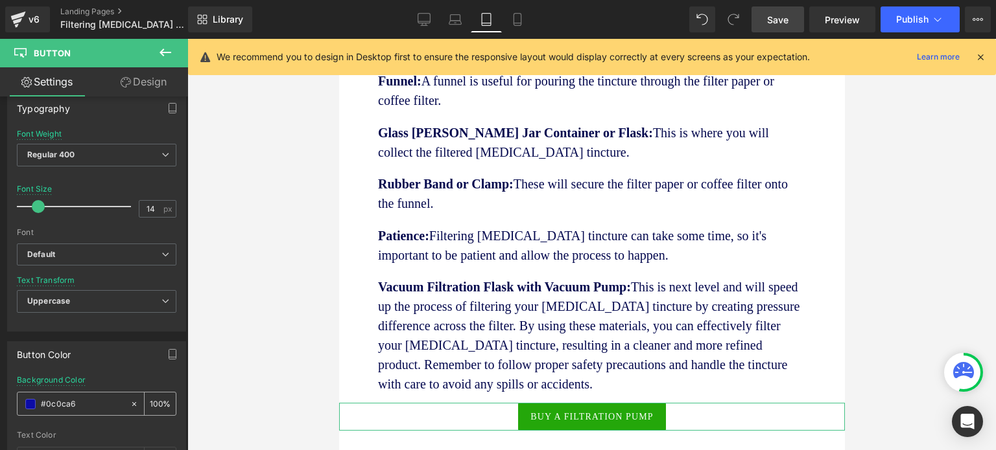
click at [83, 404] on input "#0c0ca6" at bounding box center [82, 404] width 83 height 14
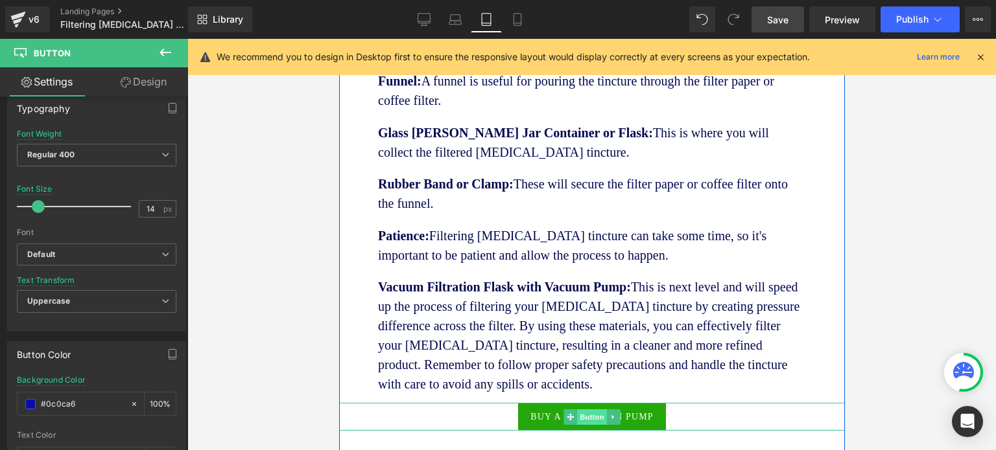
click at [588, 410] on span "Button" at bounding box center [591, 418] width 30 height 16
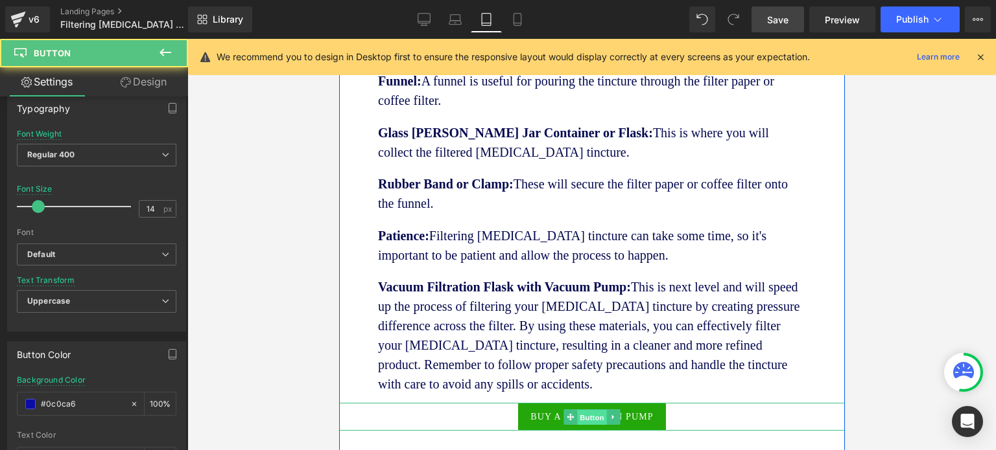
click at [587, 410] on span "Button" at bounding box center [591, 418] width 30 height 16
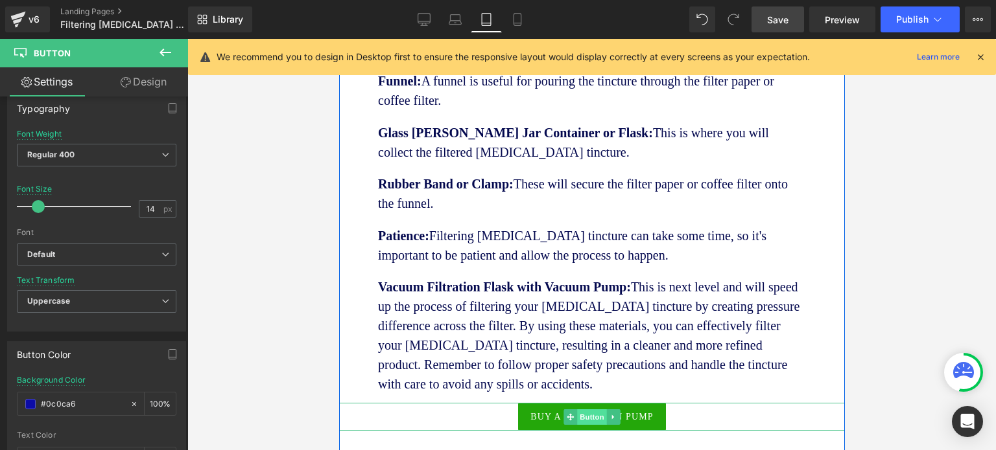
click at [576, 410] on span "Button" at bounding box center [591, 418] width 30 height 16
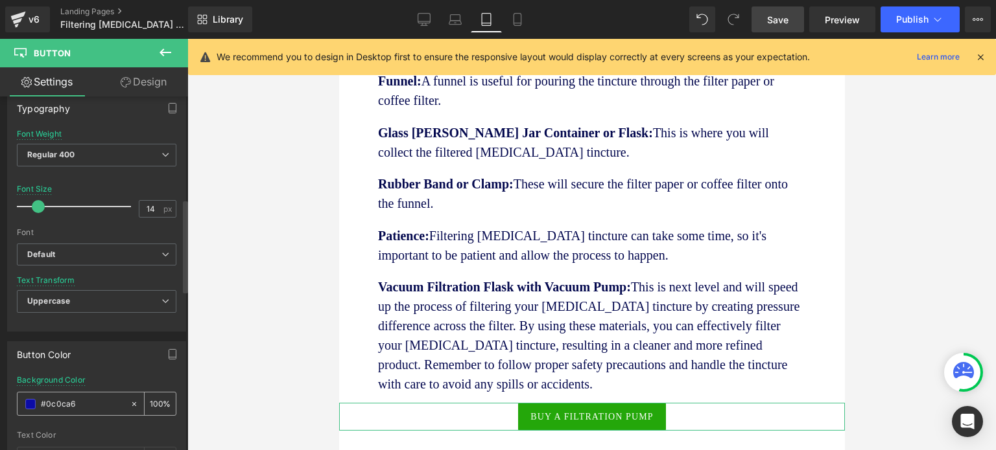
click at [66, 399] on input "#0c0ca6" at bounding box center [82, 404] width 83 height 14
click at [29, 403] on span at bounding box center [30, 404] width 10 height 10
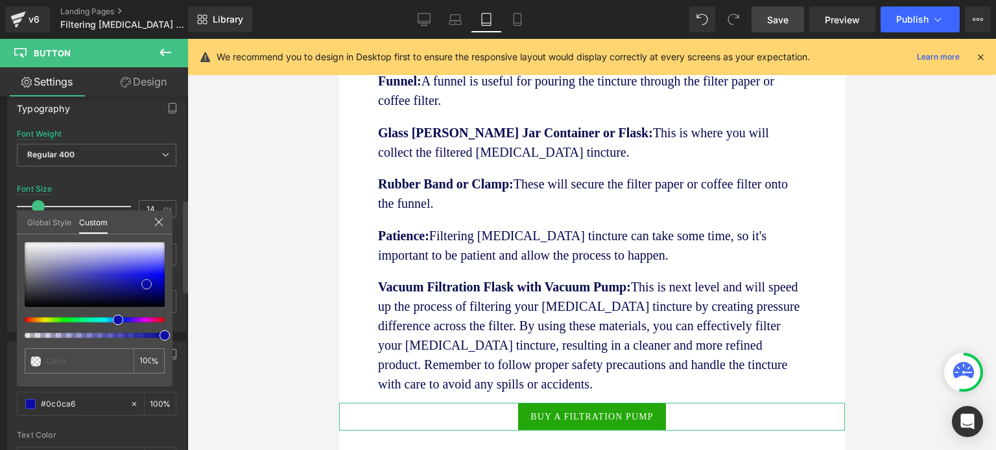
click at [145, 285] on span at bounding box center [146, 284] width 10 height 10
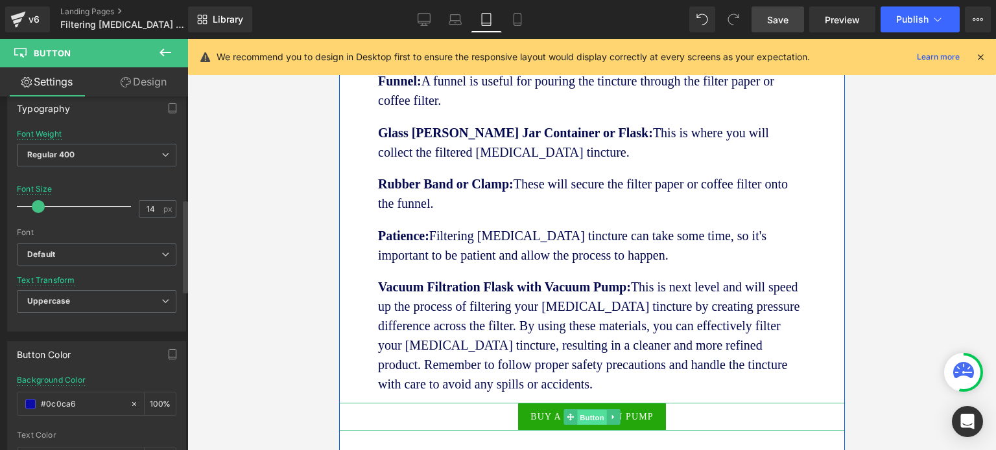
click at [587, 410] on span "Button" at bounding box center [591, 418] width 30 height 16
click at [584, 410] on span "Button" at bounding box center [591, 418] width 30 height 16
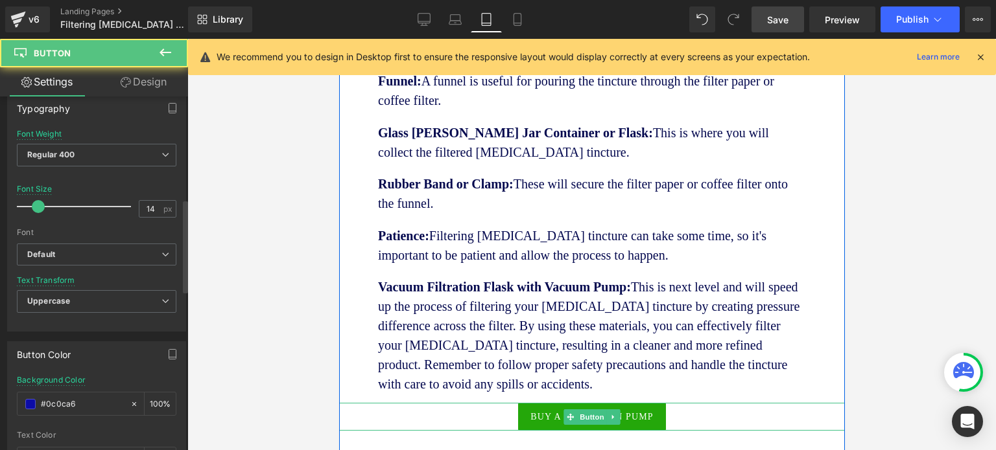
click at [606, 410] on link at bounding box center [613, 418] width 14 height 16
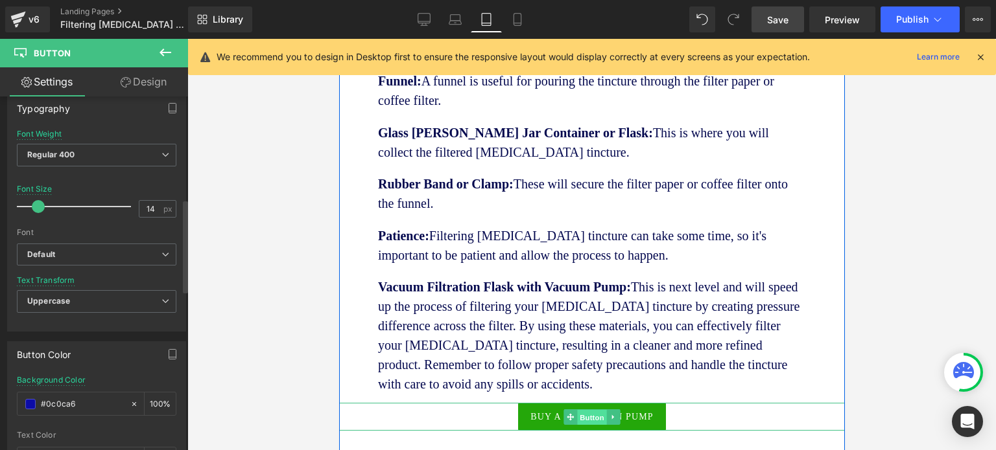
click at [566, 410] on link "Button" at bounding box center [584, 418] width 43 height 16
click at [609, 414] on icon at bounding box center [612, 418] width 7 height 8
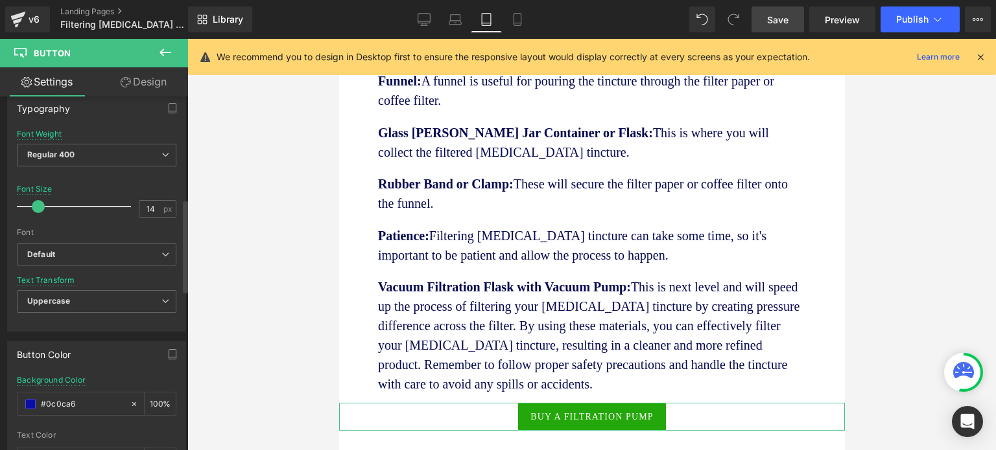
click at [30, 403] on span at bounding box center [30, 404] width 10 height 10
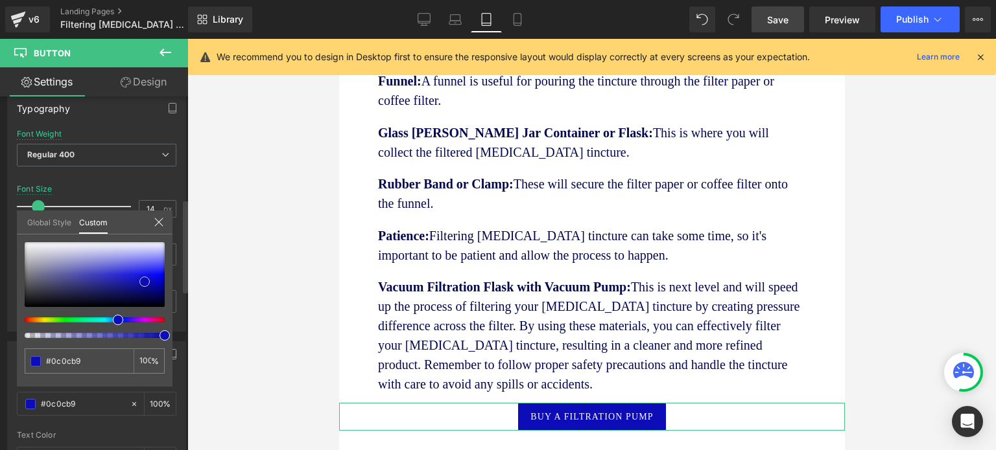
click at [146, 279] on span at bounding box center [144, 282] width 10 height 10
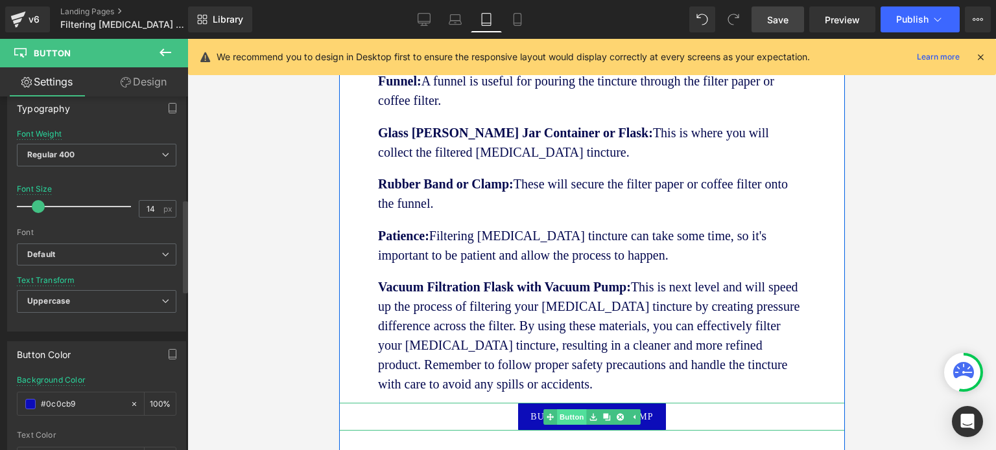
click at [571, 410] on span "Button" at bounding box center [571, 418] width 30 height 16
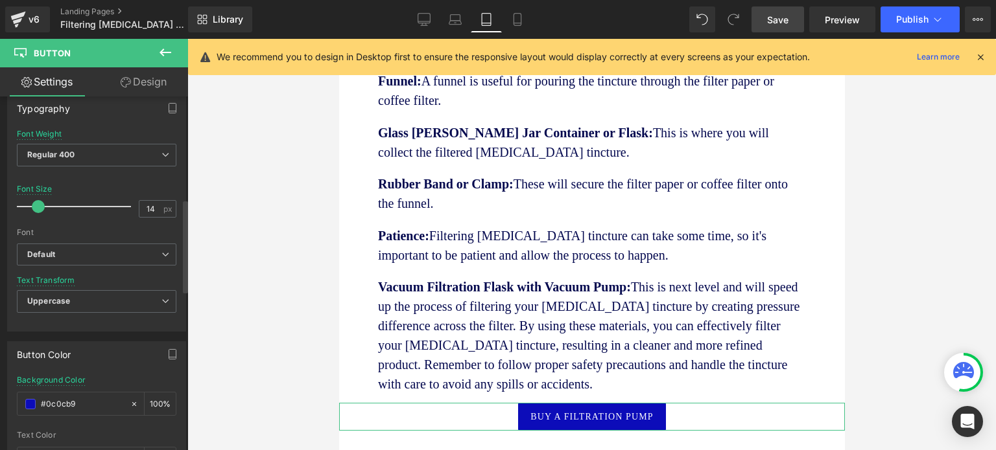
drag, startPoint x: 37, startPoint y: 202, endPoint x: 48, endPoint y: 200, distance: 11.2
drag, startPoint x: 39, startPoint y: 203, endPoint x: 47, endPoint y: 203, distance: 7.8
click at [45, 204] on span at bounding box center [42, 206] width 13 height 13
click at [138, 82] on link "Design" at bounding box center [144, 81] width 94 height 29
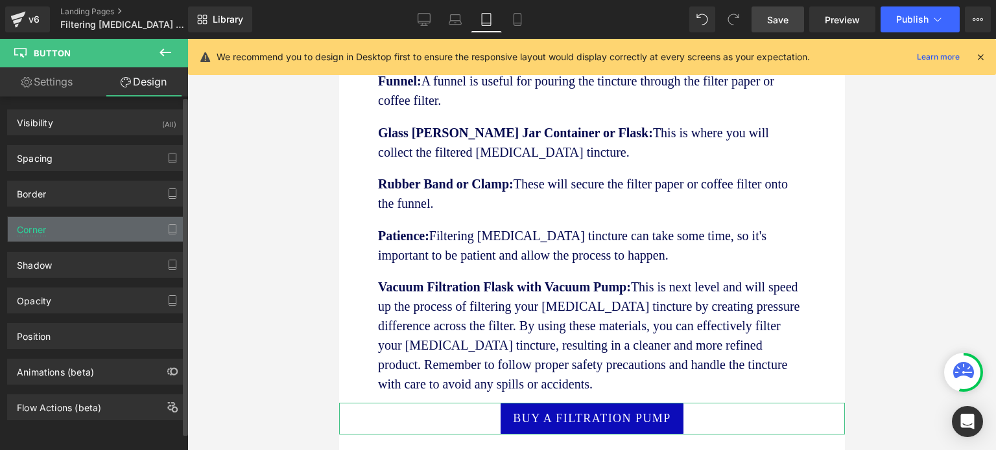
click at [50, 226] on div "Corner" at bounding box center [97, 229] width 178 height 25
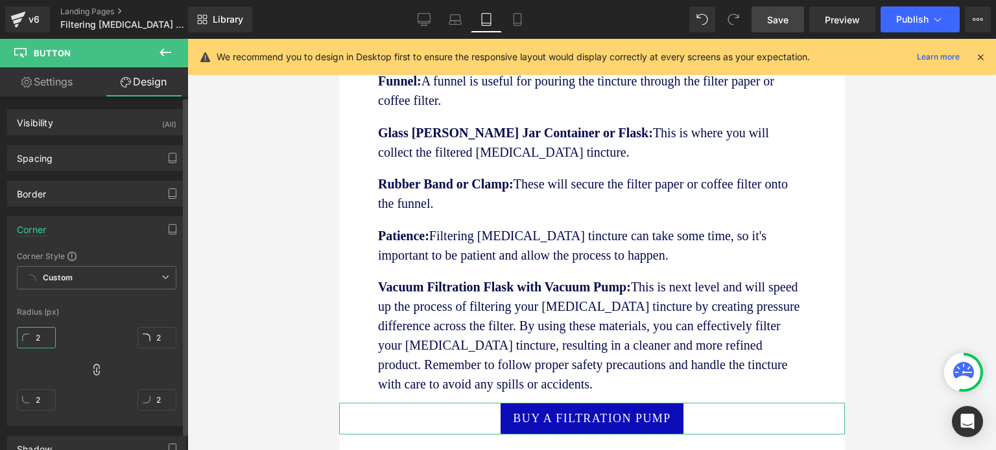
click at [41, 331] on input "2" at bounding box center [36, 337] width 39 height 21
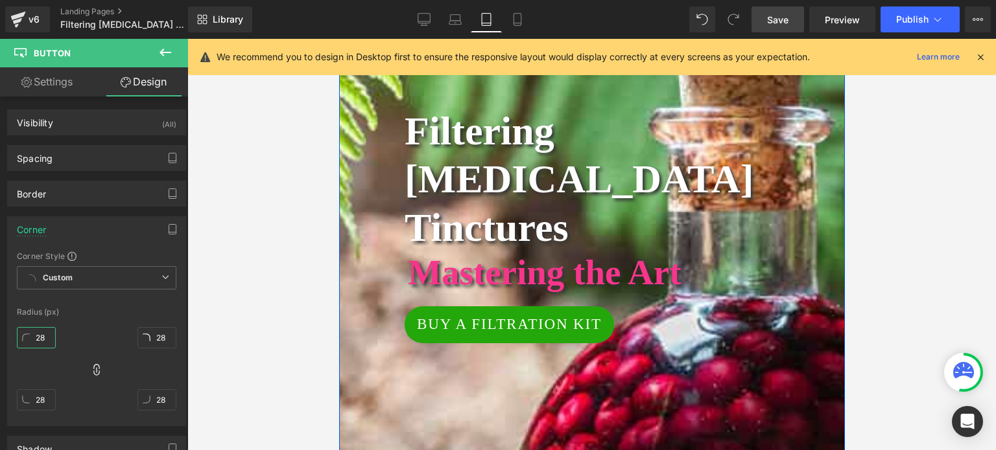
scroll to position [126, 0]
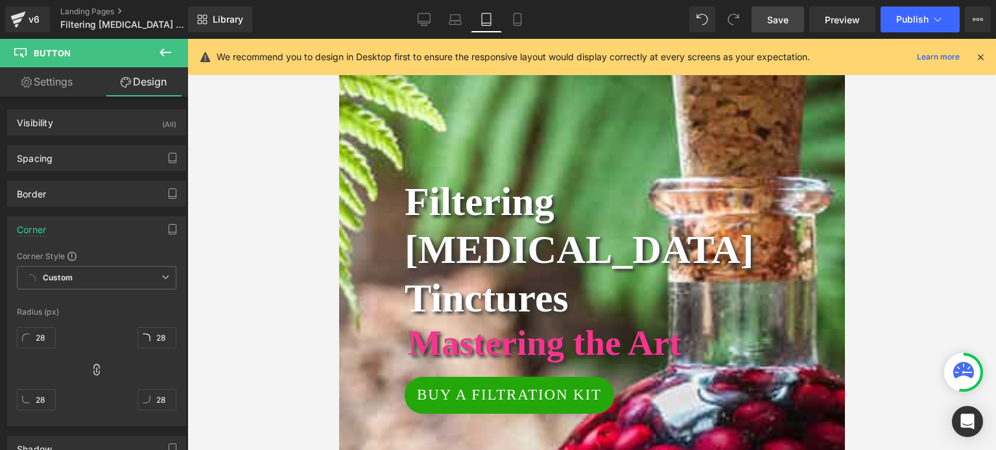
click at [780, 17] on span "Save" at bounding box center [777, 20] width 21 height 14
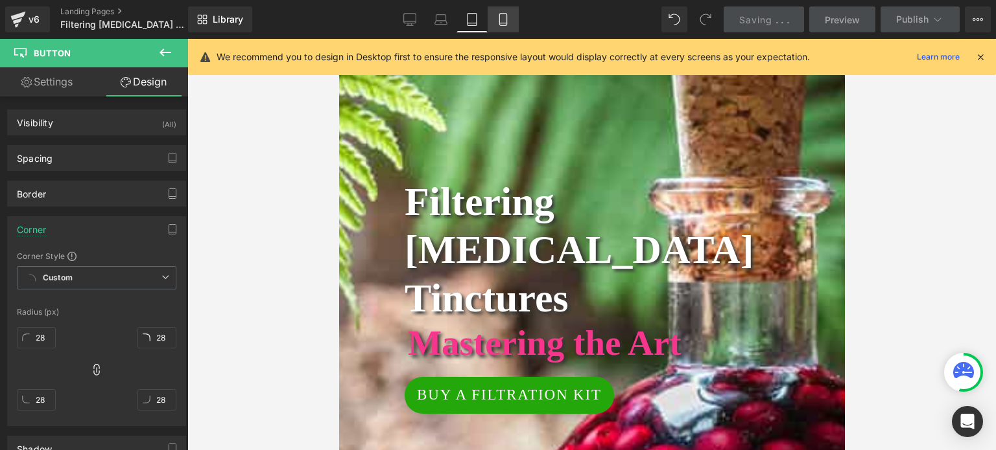
click at [503, 17] on link "Mobile" at bounding box center [502, 19] width 31 height 26
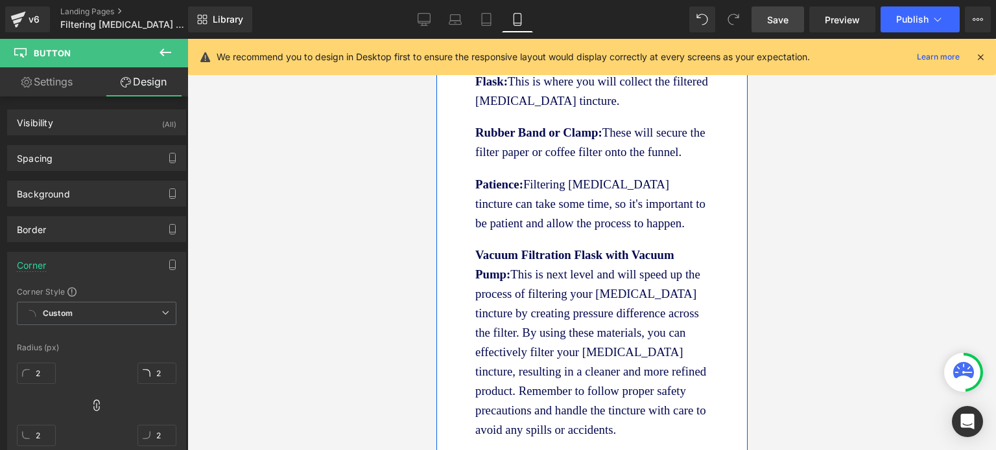
scroll to position [2469, 0]
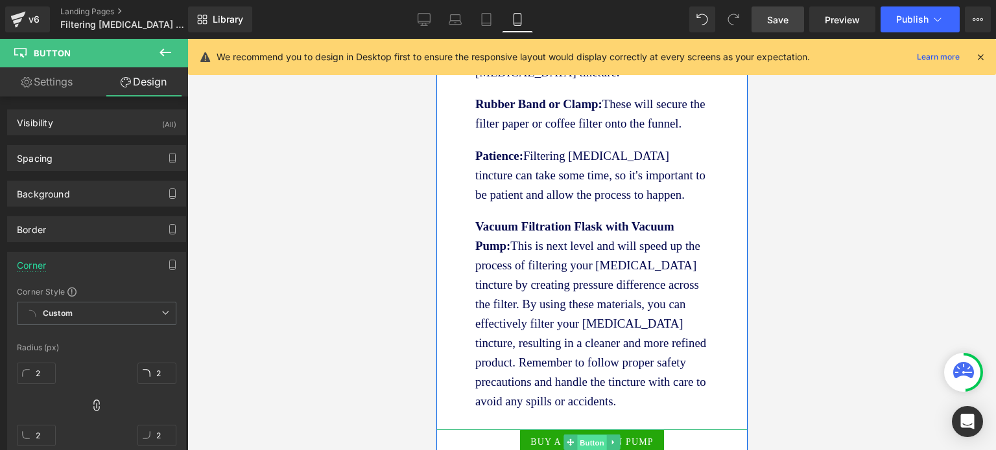
drag, startPoint x: 571, startPoint y: 285, endPoint x: 553, endPoint y: 325, distance: 43.5
click at [576, 435] on span "Button" at bounding box center [591, 443] width 30 height 16
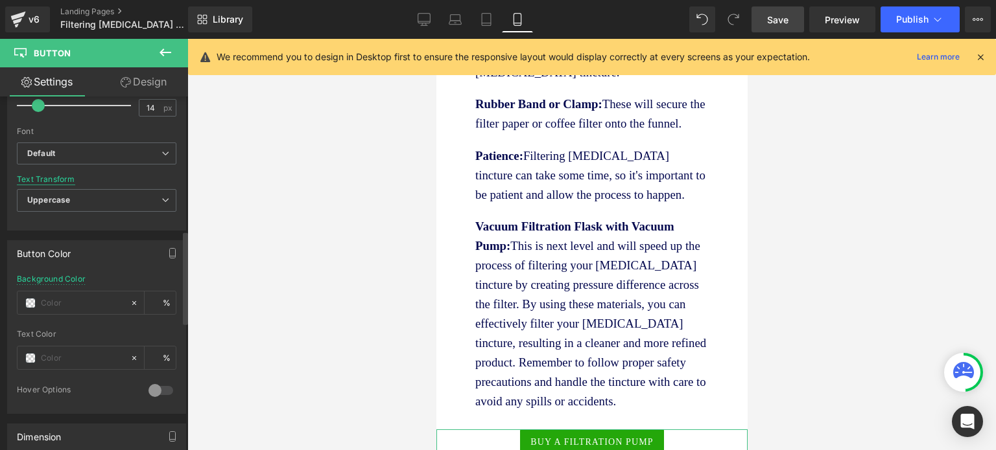
scroll to position [518, 0]
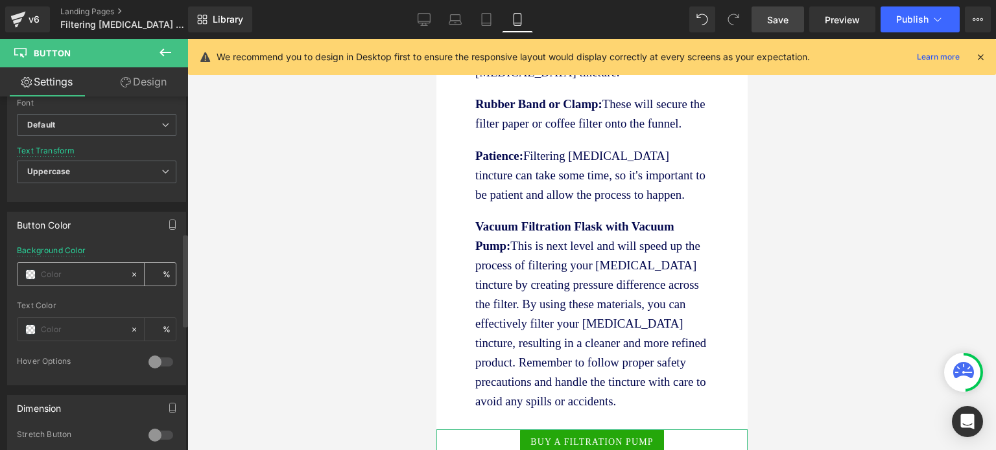
click at [48, 272] on input "text" at bounding box center [82, 275] width 83 height 14
click at [32, 270] on span at bounding box center [30, 275] width 10 height 10
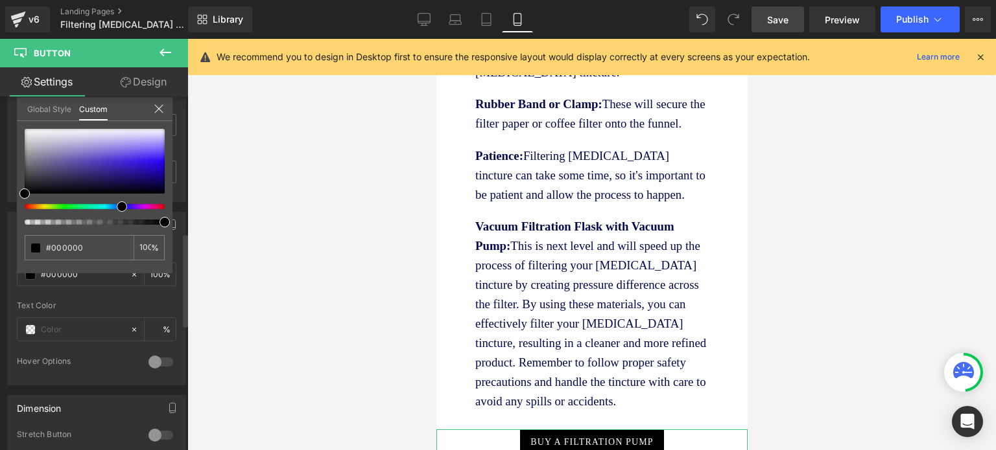
drag, startPoint x: 23, startPoint y: 207, endPoint x: 116, endPoint y: 205, distance: 92.7
click at [116, 205] on div at bounding box center [89, 206] width 140 height 5
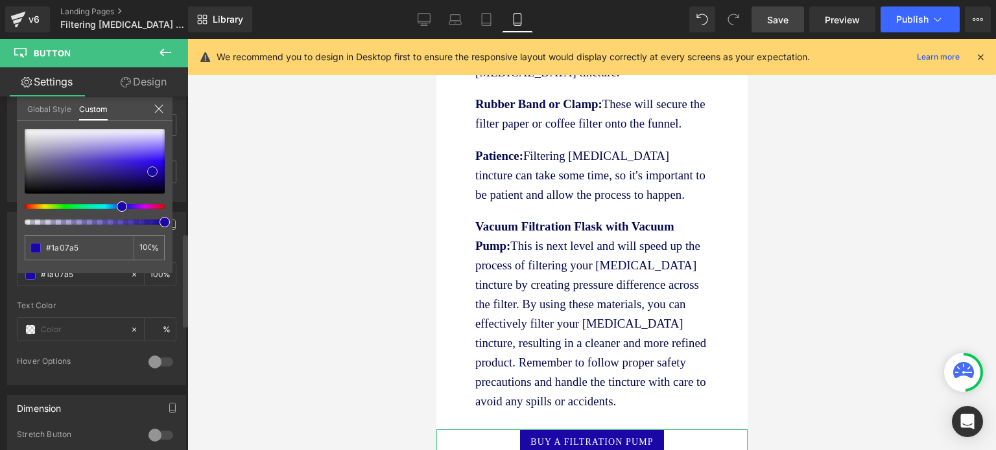
drag, startPoint x: 25, startPoint y: 192, endPoint x: 153, endPoint y: 170, distance: 129.6
click at [153, 170] on span at bounding box center [152, 172] width 10 height 10
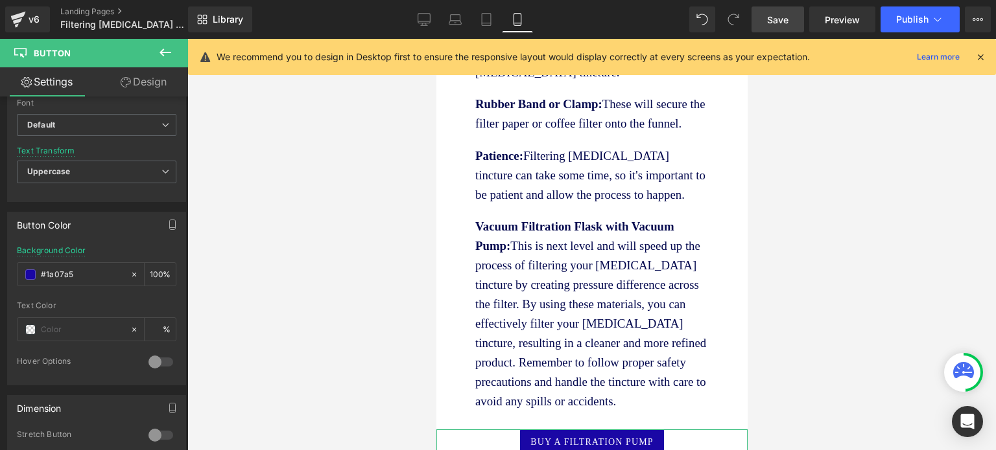
click at [159, 80] on link "Design" at bounding box center [144, 81] width 94 height 29
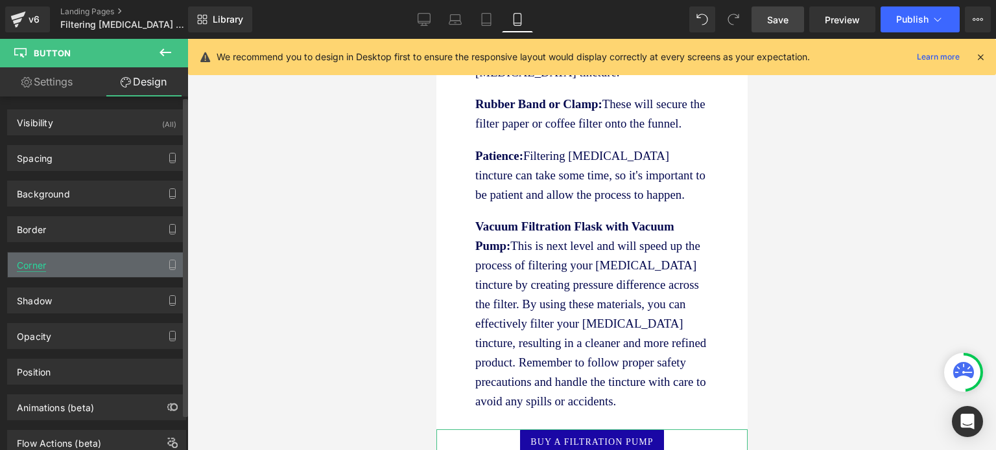
click at [33, 263] on div "Corner" at bounding box center [31, 262] width 29 height 18
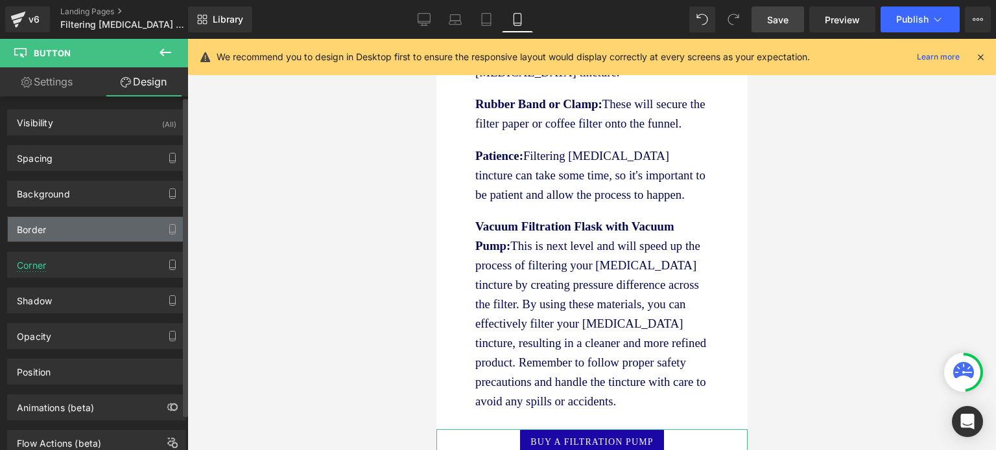
click at [38, 222] on div "Visibility (All) 0|0|0|0 1 Show on Desktop 1 Show on Laptop 1 Show on Tablet 1 …" at bounding box center [97, 277] width 194 height 360
click at [38, 222] on div "Border" at bounding box center [31, 226] width 29 height 18
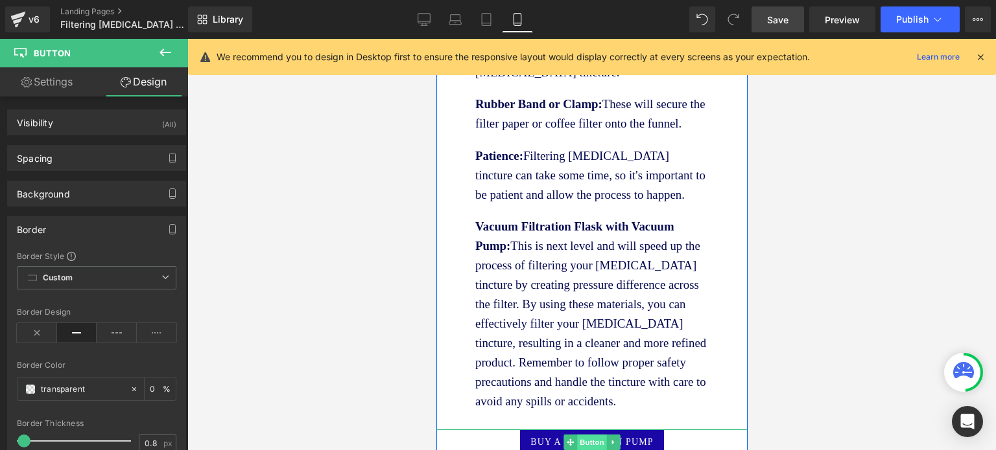
drag, startPoint x: 565, startPoint y: 283, endPoint x: 590, endPoint y: 291, distance: 26.6
click at [566, 439] on icon at bounding box center [569, 443] width 7 height 8
click at [590, 435] on span "Button" at bounding box center [591, 443] width 30 height 16
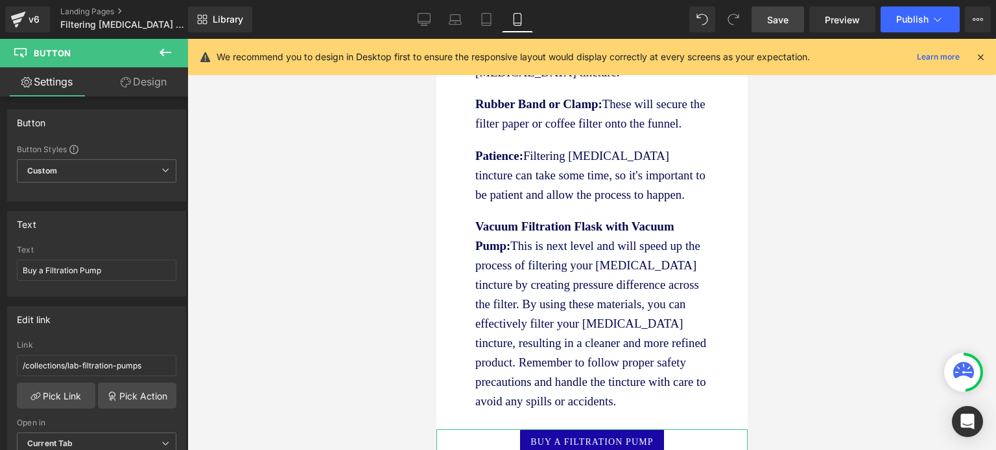
drag, startPoint x: 143, startPoint y: 81, endPoint x: 67, endPoint y: 256, distance: 190.7
click at [143, 80] on link "Design" at bounding box center [144, 81] width 94 height 29
click at [0, 0] on div "Corner" at bounding box center [0, 0] width 0 height 0
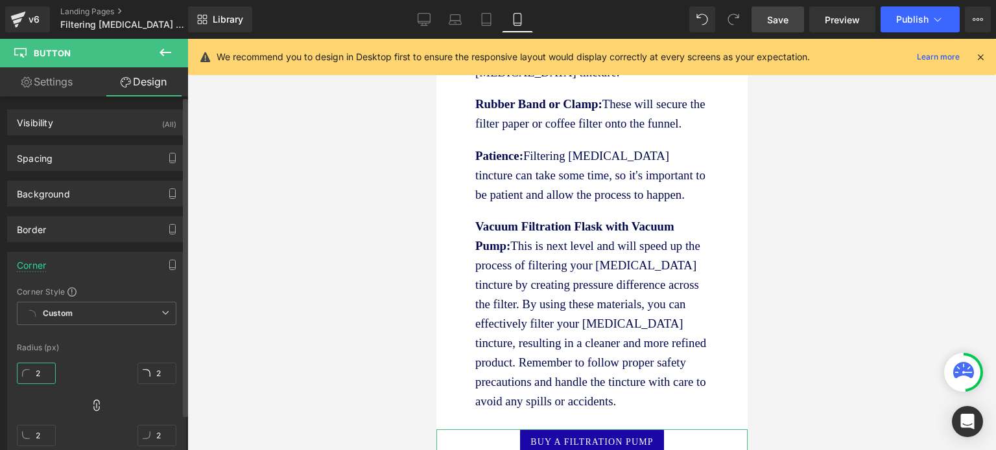
click at [41, 373] on input "2" at bounding box center [36, 373] width 39 height 21
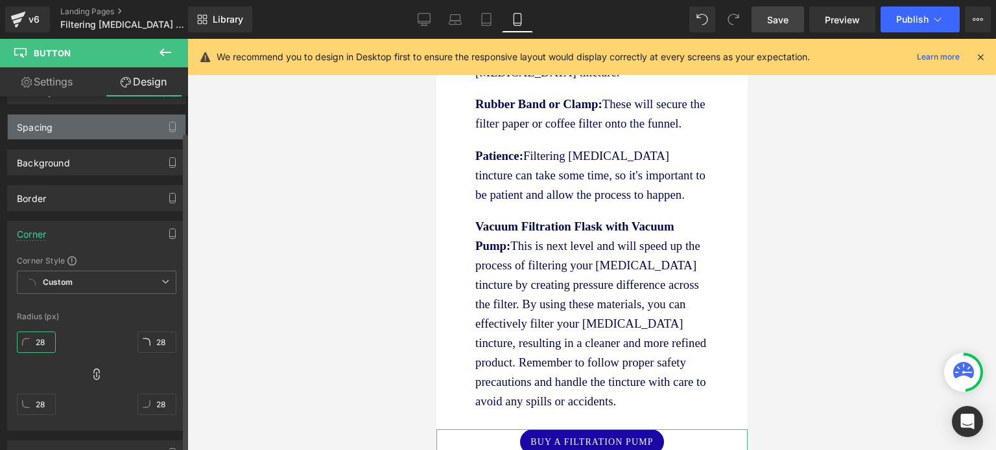
scroll to position [0, 0]
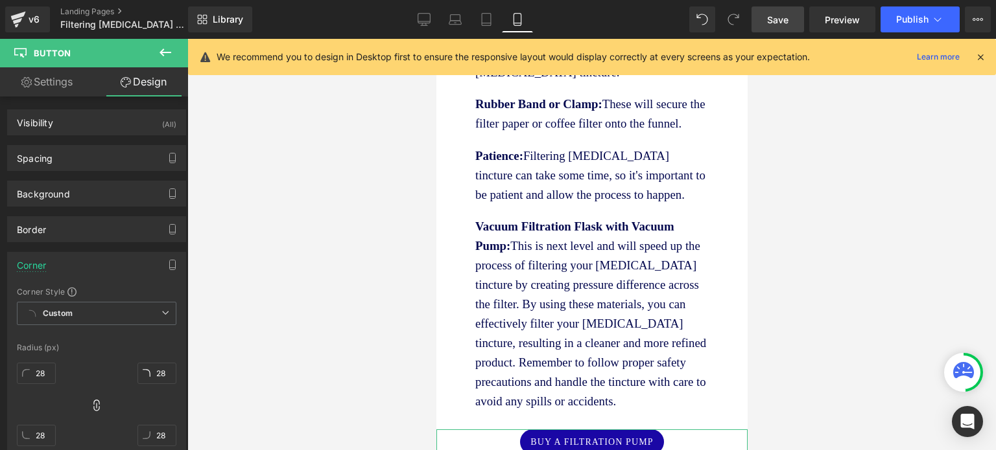
click at [43, 81] on link "Settings" at bounding box center [47, 81] width 94 height 29
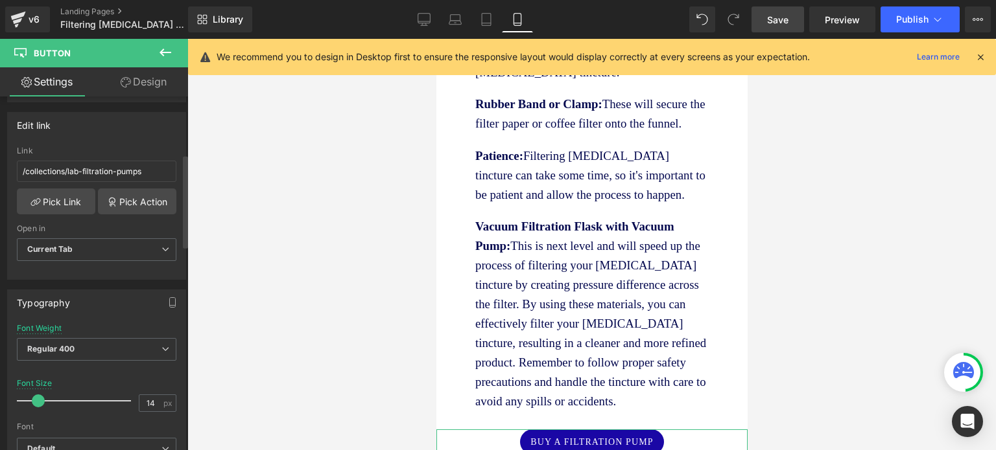
scroll to position [259, 0]
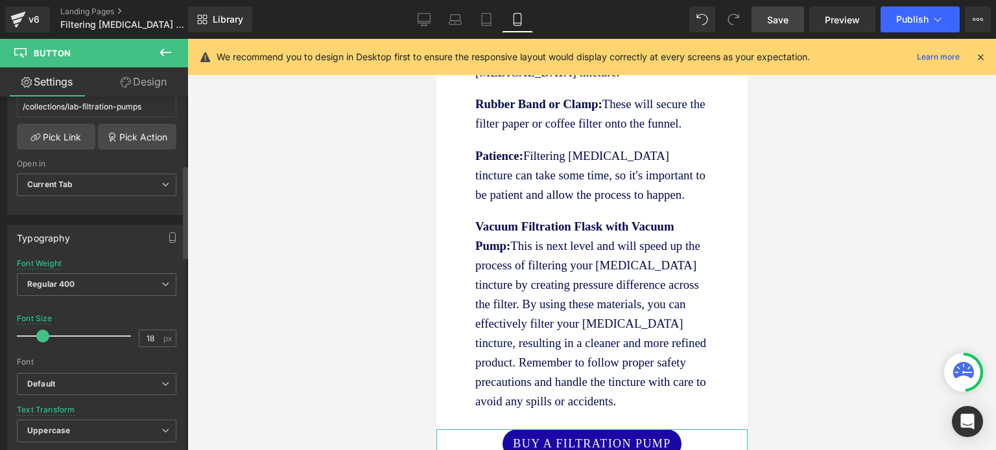
click at [38, 333] on span at bounding box center [42, 336] width 13 height 13
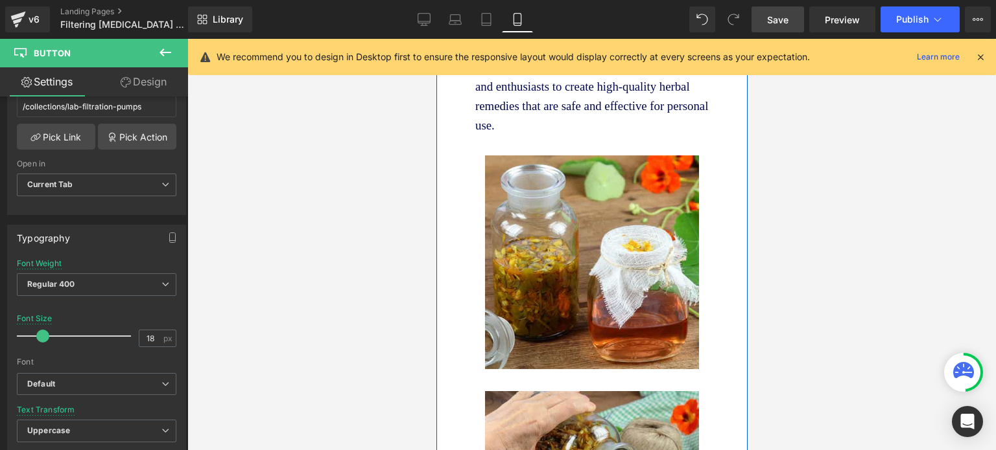
scroll to position [1562, 0]
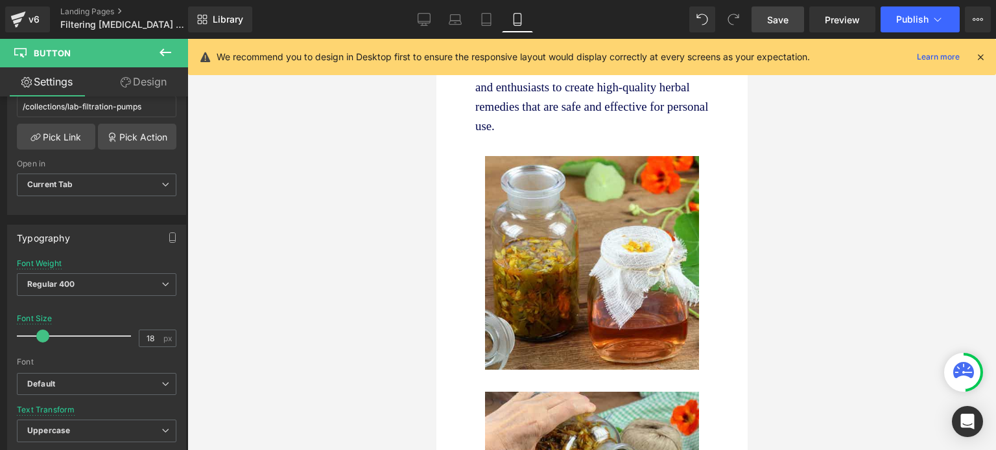
click at [767, 15] on span "Save" at bounding box center [777, 20] width 21 height 14
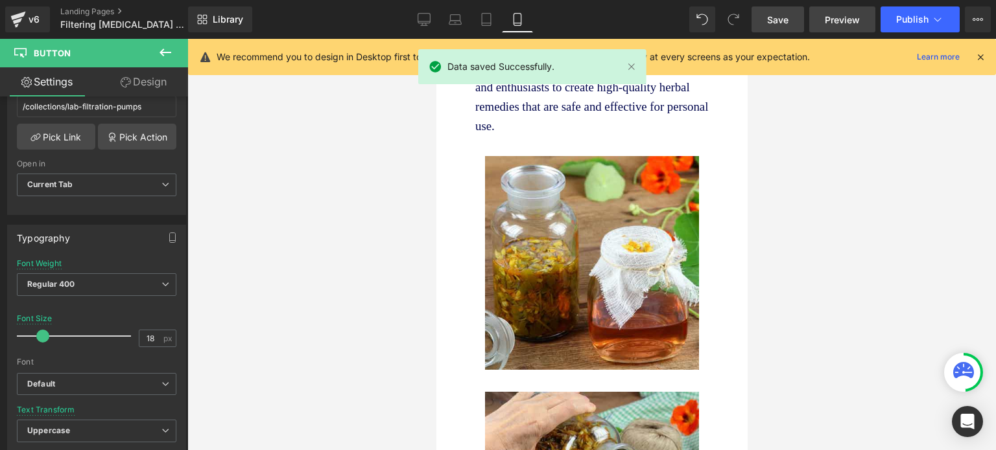
click at [856, 15] on span "Preview" at bounding box center [841, 20] width 35 height 14
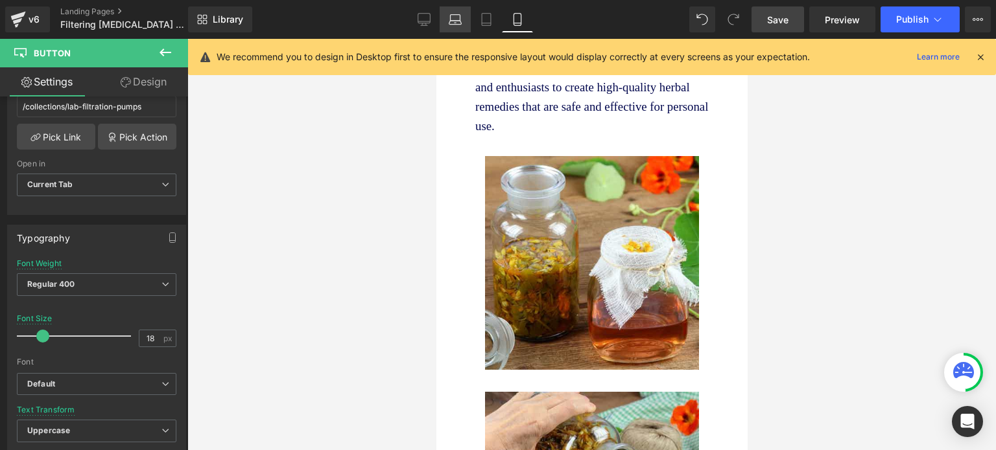
drag, startPoint x: 419, startPoint y: 20, endPoint x: 443, endPoint y: 18, distance: 24.7
click at [419, 18] on icon at bounding box center [424, 19] width 12 height 10
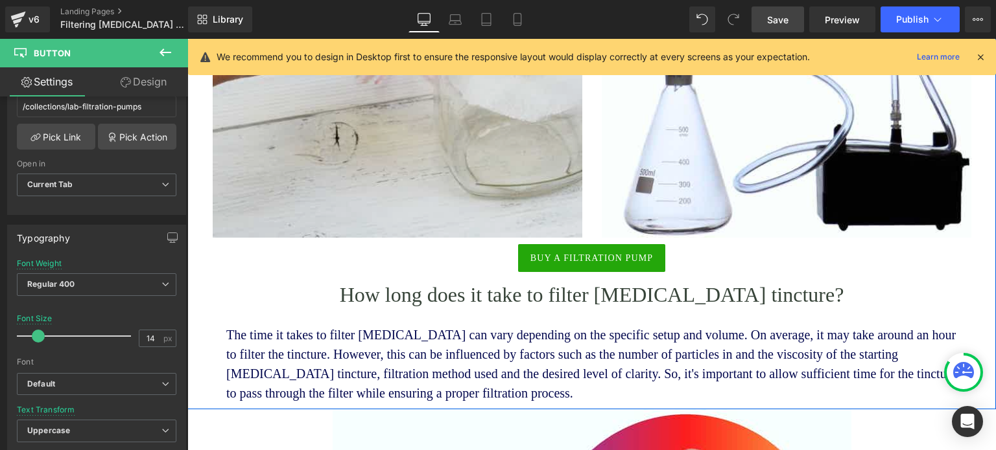
scroll to position [3015, 0]
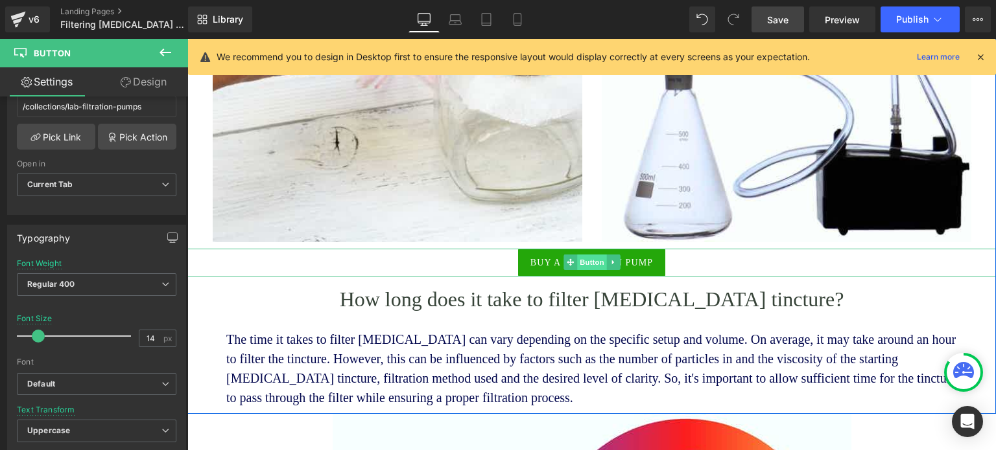
click at [583, 255] on span "Button" at bounding box center [592, 263] width 30 height 16
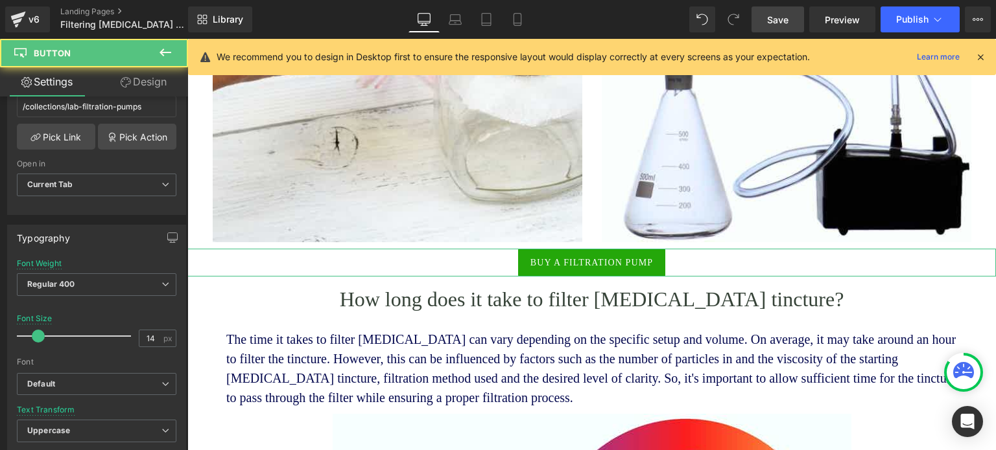
click at [139, 82] on link "Design" at bounding box center [144, 81] width 94 height 29
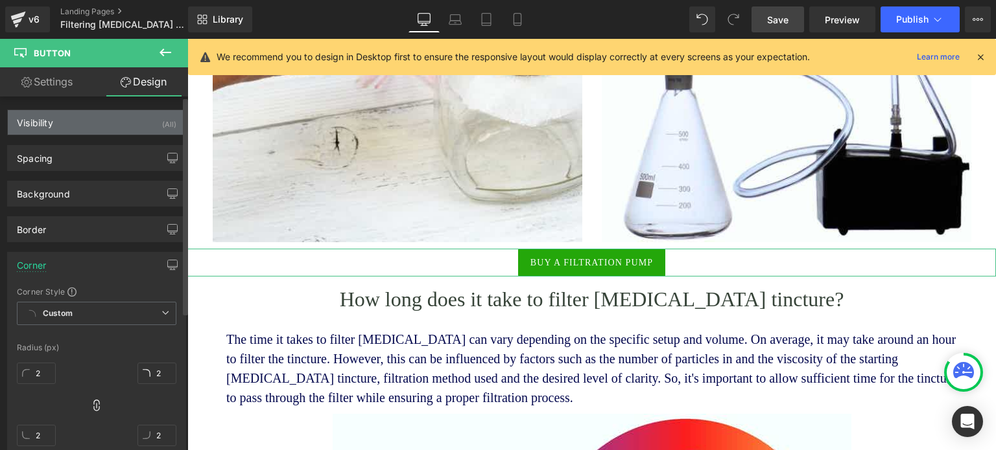
click at [121, 124] on div "Visibility (All)" at bounding box center [97, 122] width 178 height 25
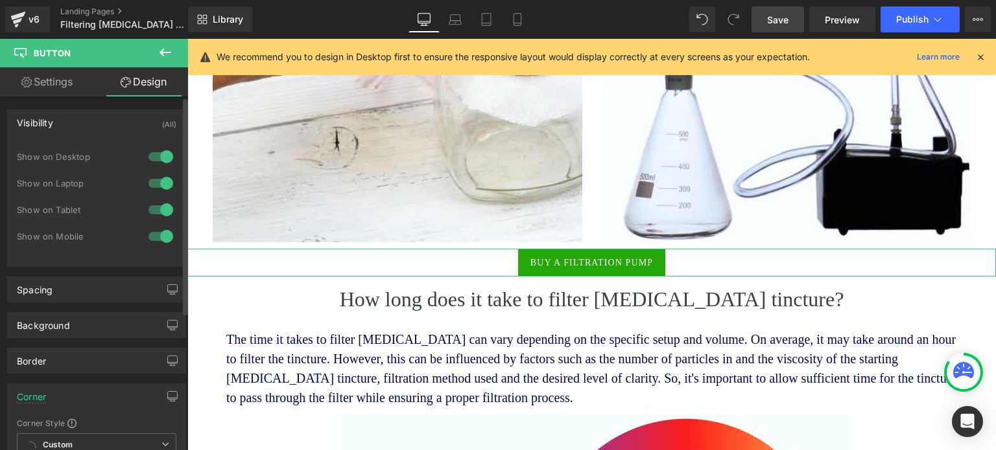
click at [156, 156] on div at bounding box center [160, 156] width 31 height 21
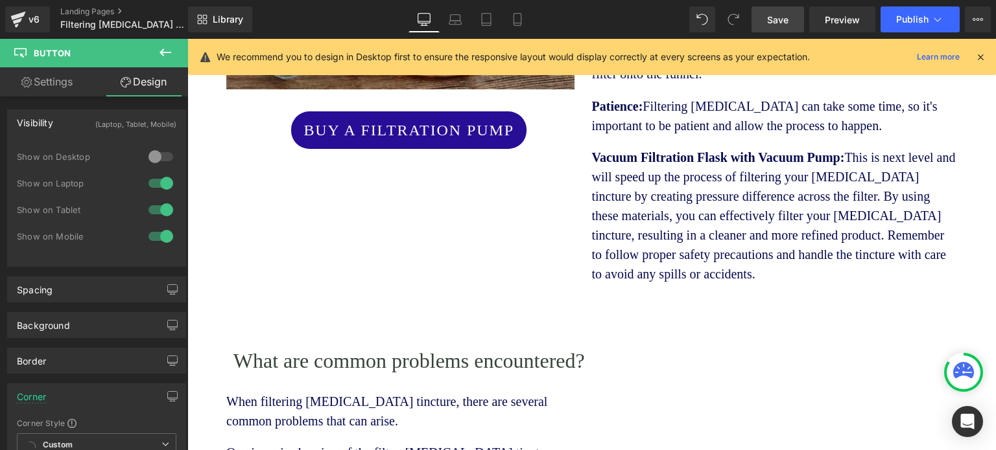
scroll to position [1685, 0]
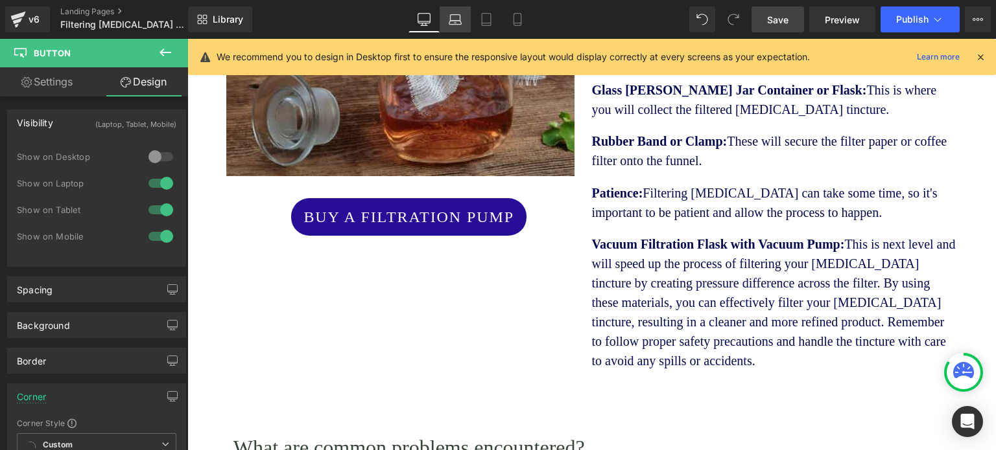
click at [449, 13] on icon at bounding box center [454, 19] width 13 height 13
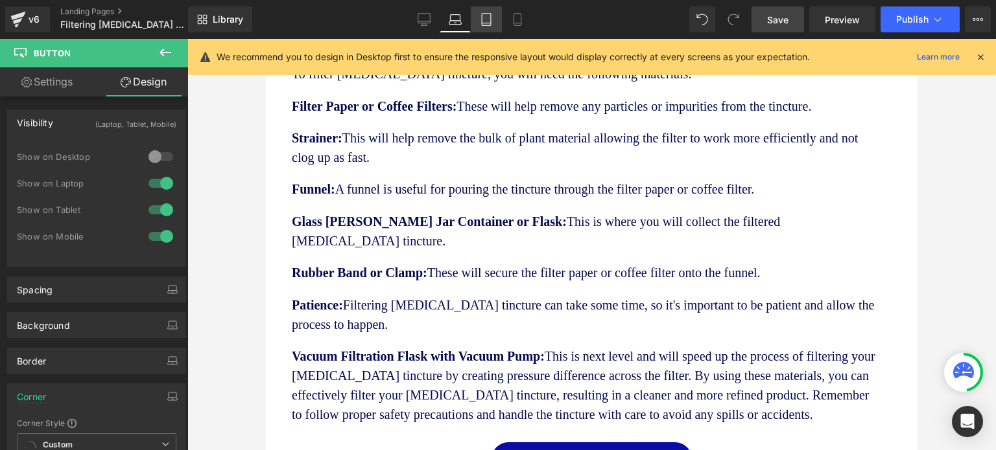
click at [480, 21] on icon at bounding box center [486, 19] width 13 height 13
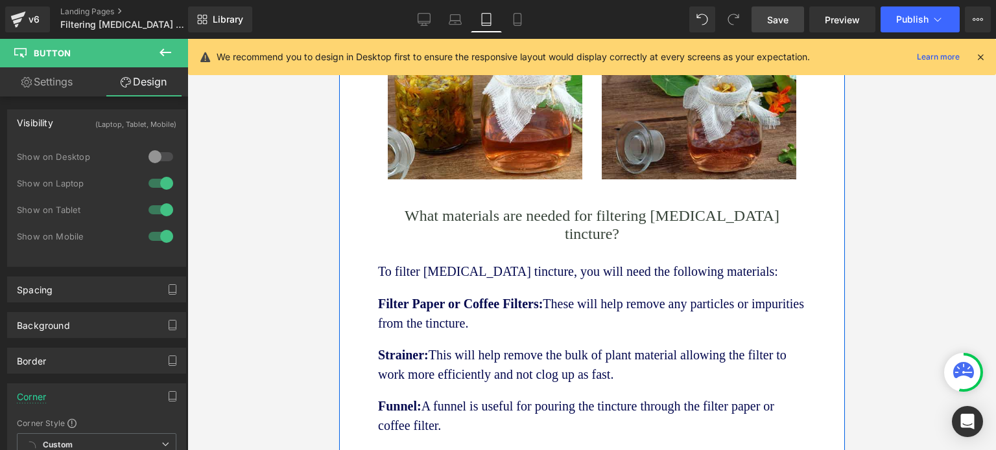
scroll to position [1099, 0]
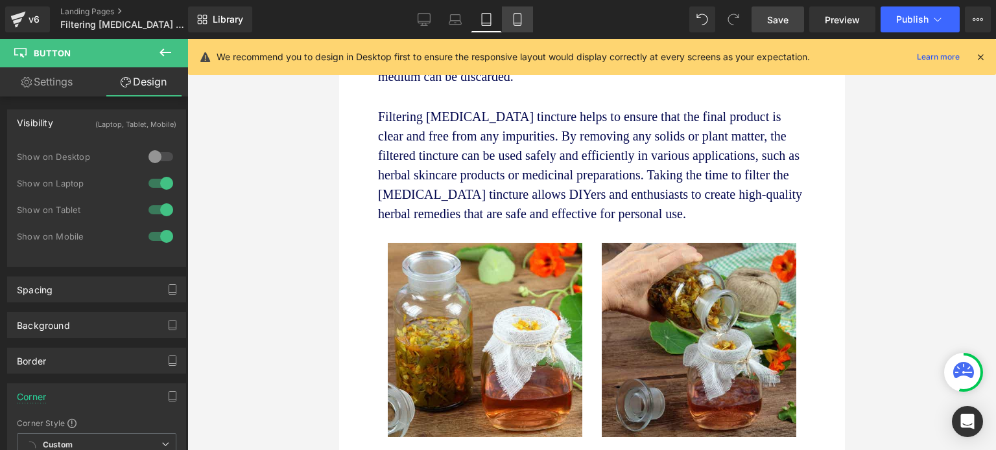
click at [524, 20] on link "Mobile" at bounding box center [517, 19] width 31 height 26
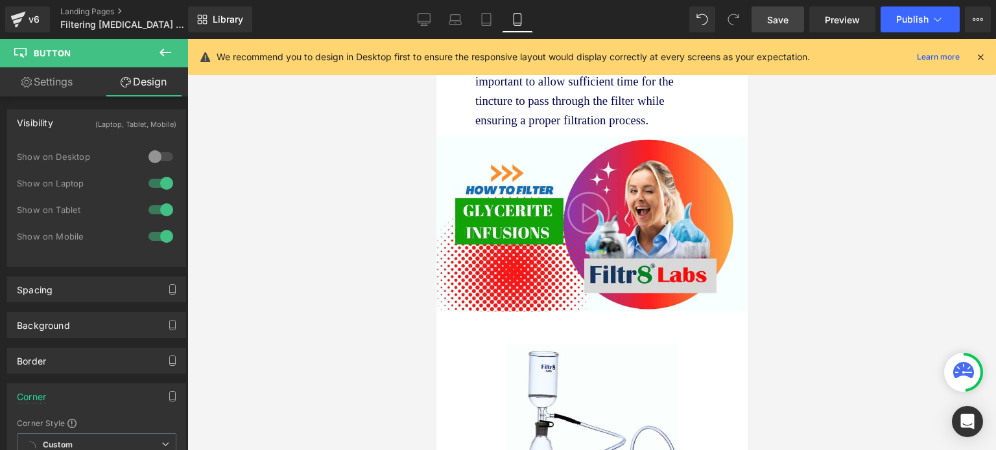
scroll to position [5055, 0]
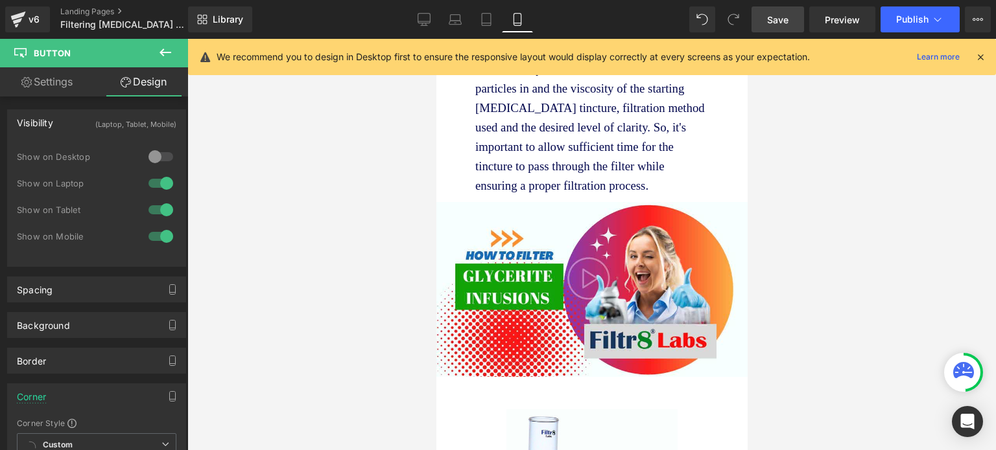
click at [788, 14] on span "Save" at bounding box center [777, 20] width 21 height 14
click at [824, 20] on link "Preview" at bounding box center [842, 19] width 66 height 26
click at [775, 20] on span "Save" at bounding box center [777, 20] width 21 height 14
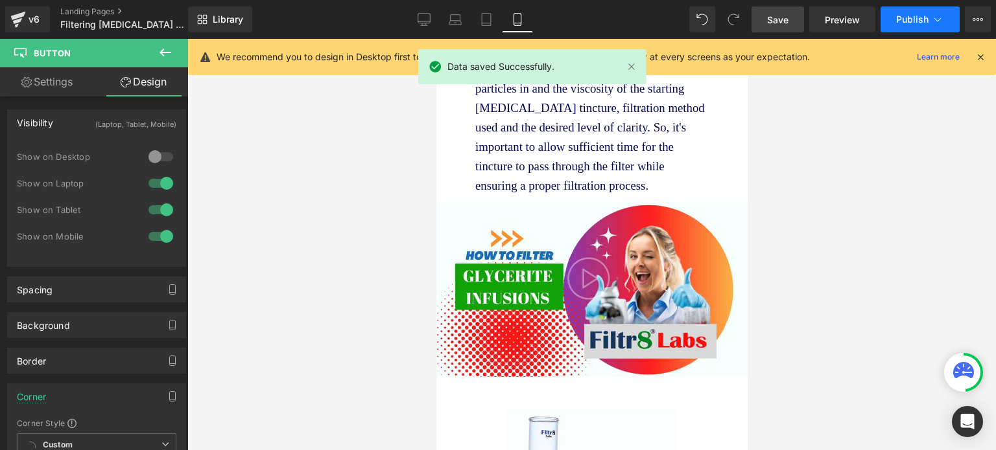
click at [920, 19] on span "Publish" at bounding box center [912, 19] width 32 height 10
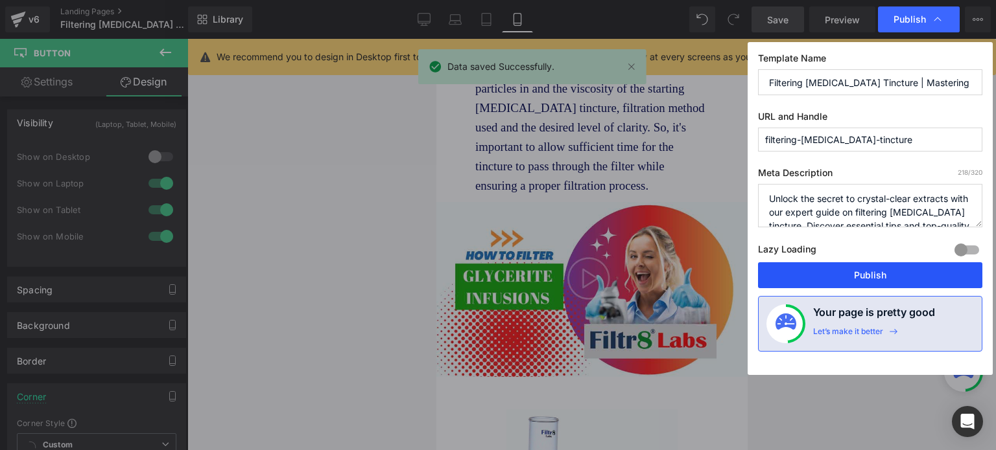
click at [843, 272] on button "Publish" at bounding box center [870, 275] width 224 height 26
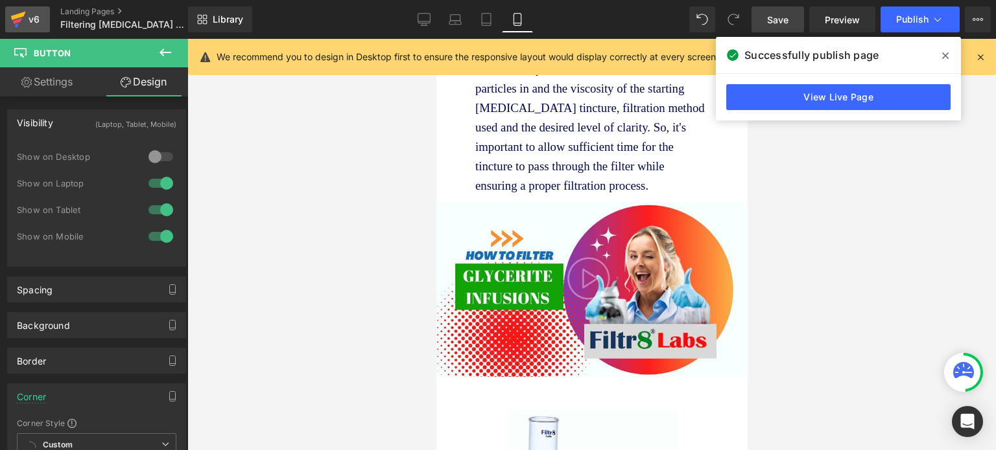
click at [26, 14] on div "v6" at bounding box center [34, 19] width 16 height 17
